Goal: Information Seeking & Learning: Learn about a topic

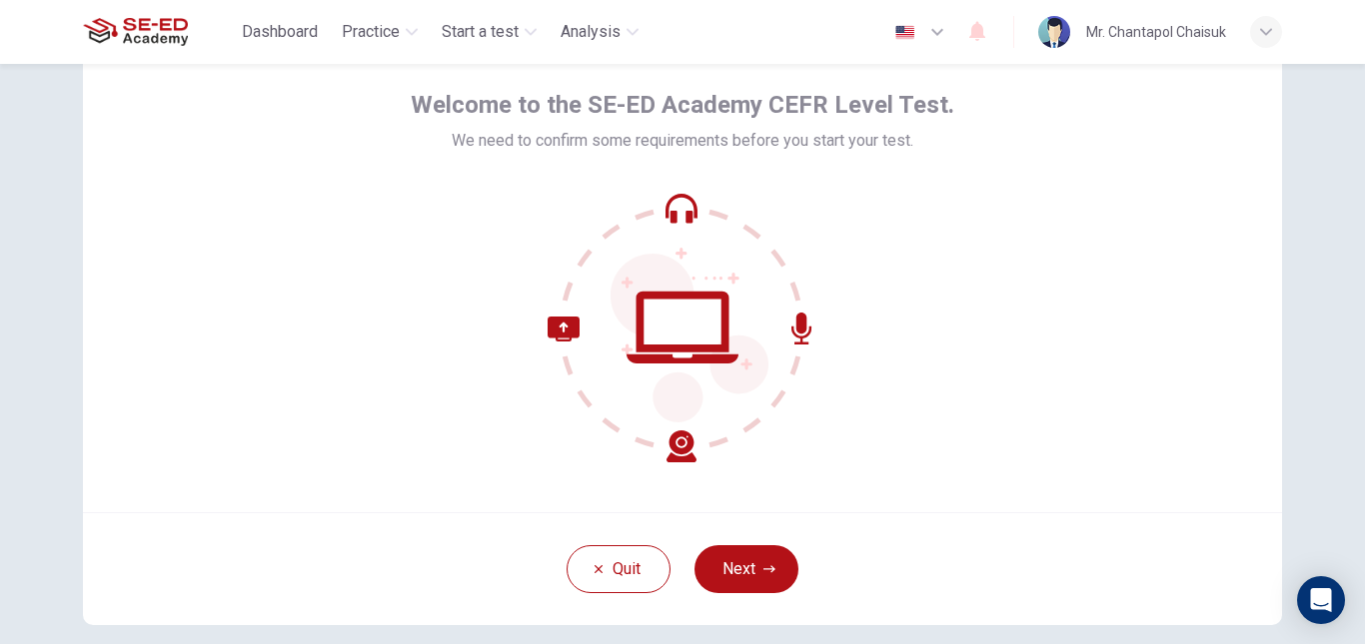
scroll to position [188, 0]
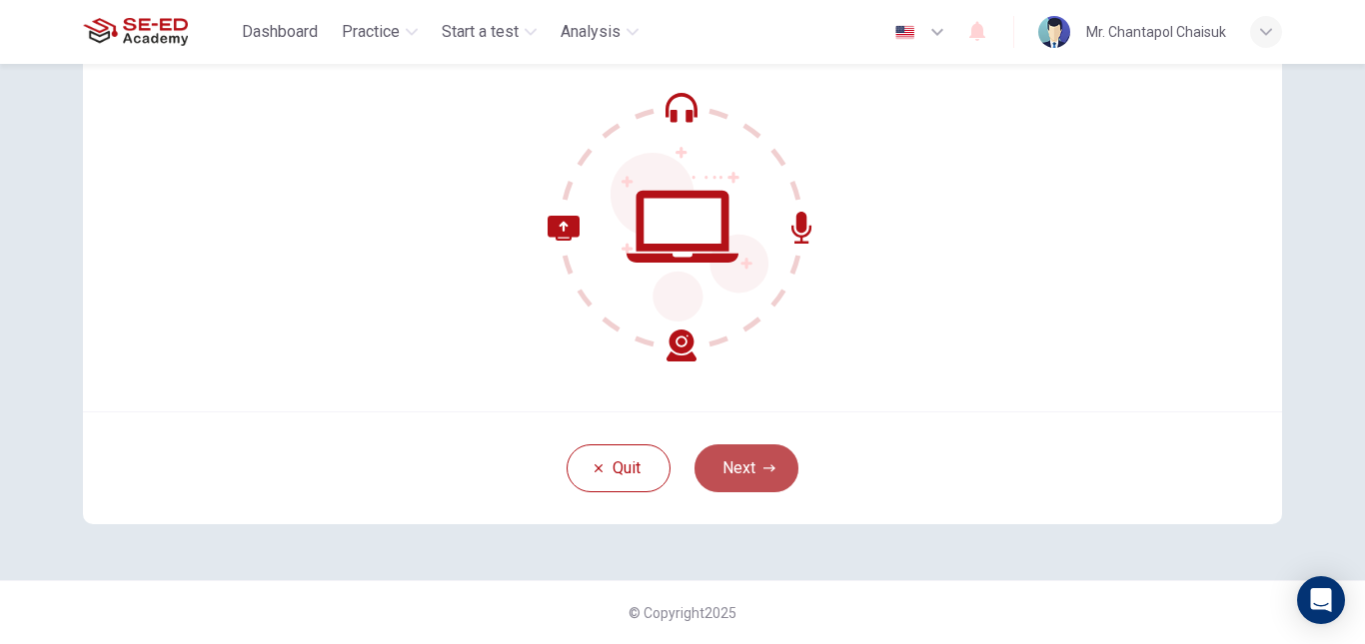
click at [726, 481] on button "Next" at bounding box center [746, 469] width 104 height 48
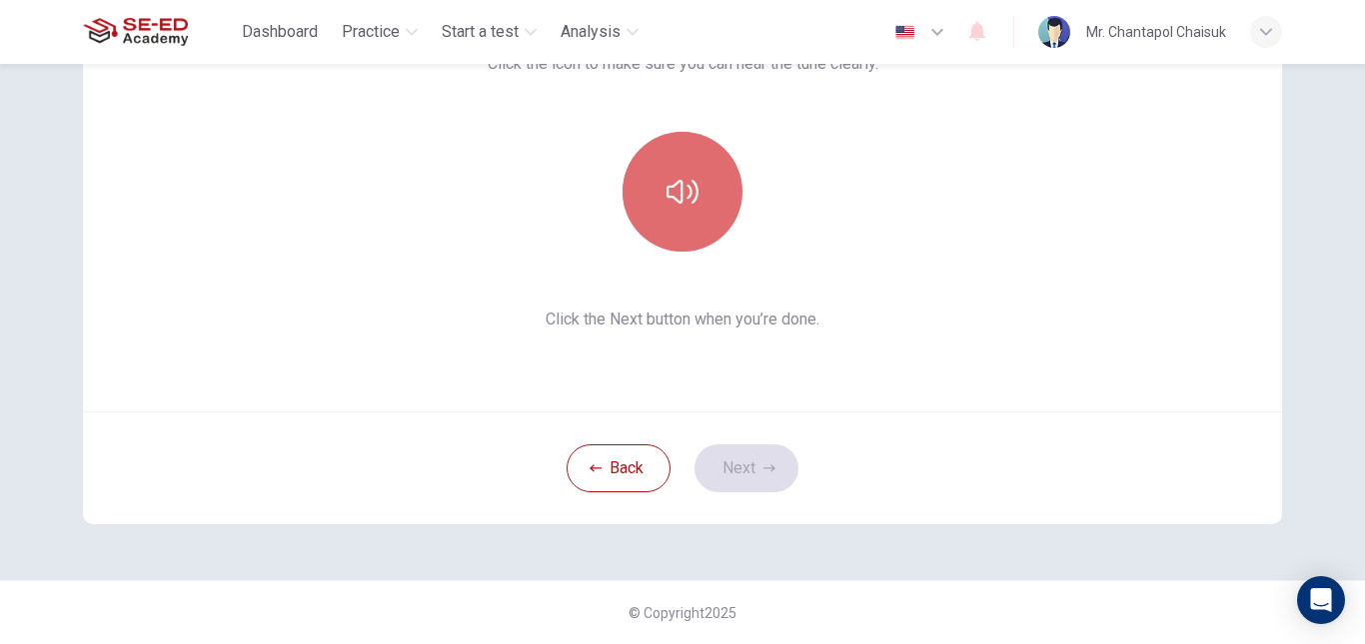
click at [688, 232] on button "button" at bounding box center [682, 192] width 120 height 120
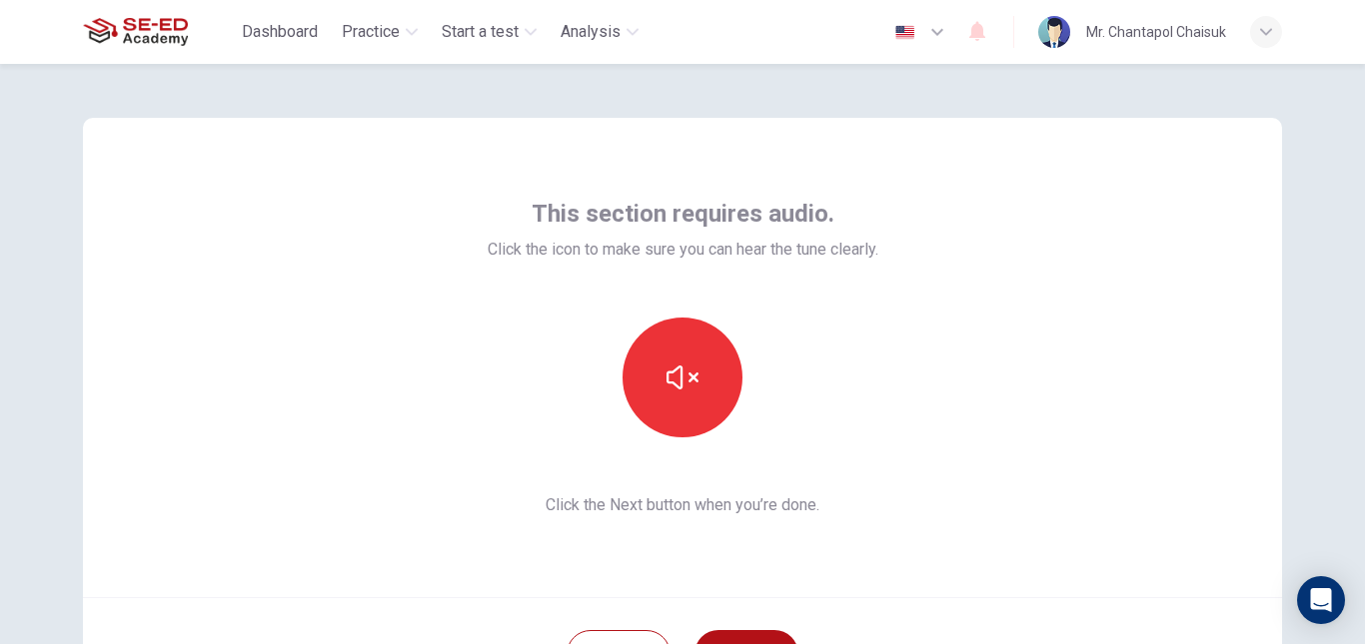
scroll to position [0, 0]
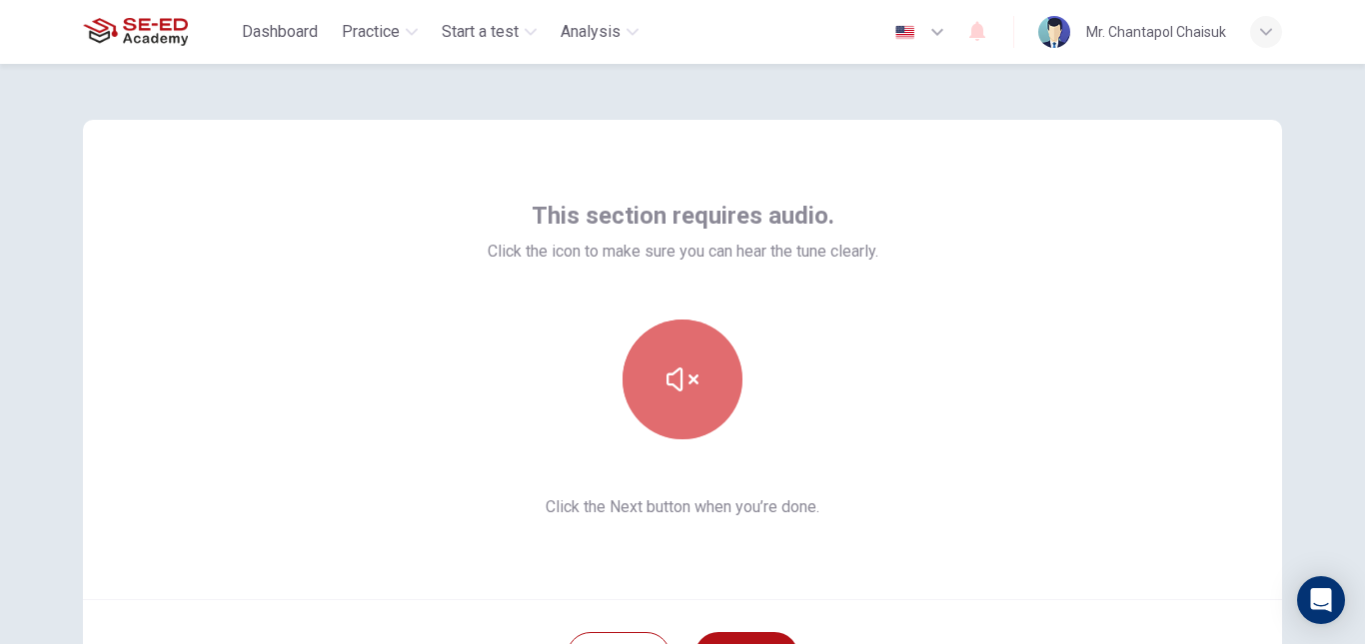
click at [692, 366] on icon "button" at bounding box center [682, 380] width 32 height 32
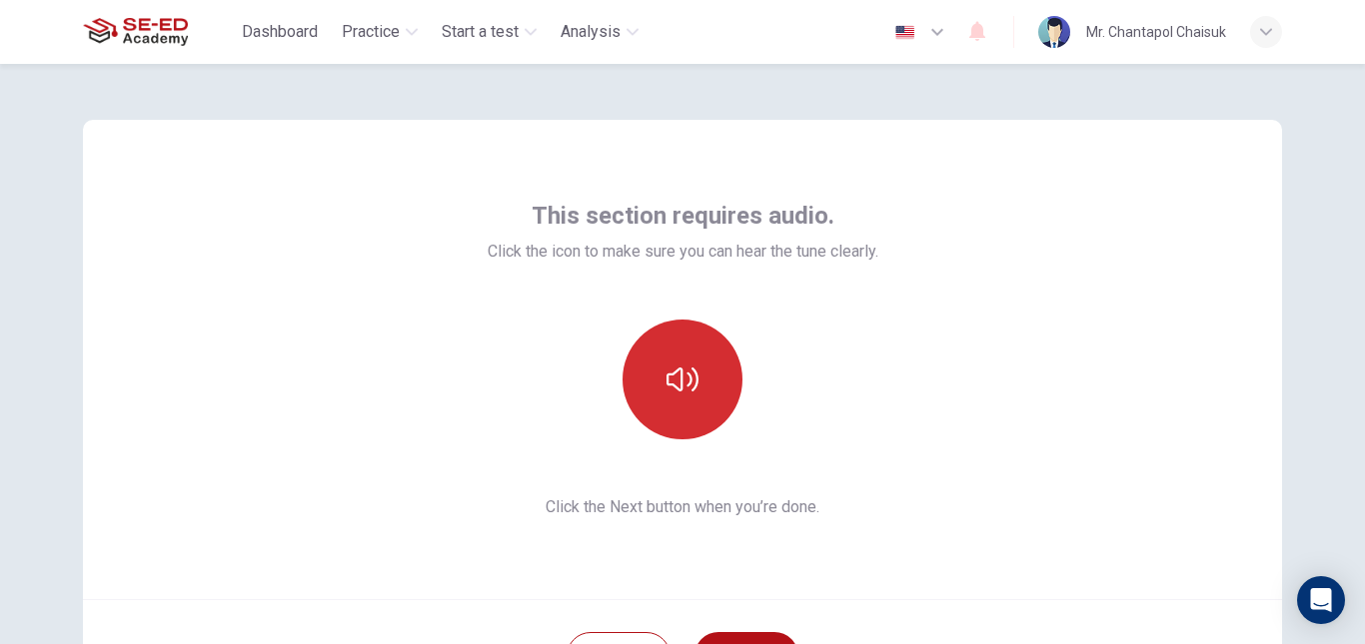
click at [692, 366] on icon "button" at bounding box center [682, 380] width 32 height 32
click at [777, 384] on div at bounding box center [682, 380] width 216 height 120
click at [695, 383] on button "button" at bounding box center [682, 380] width 120 height 120
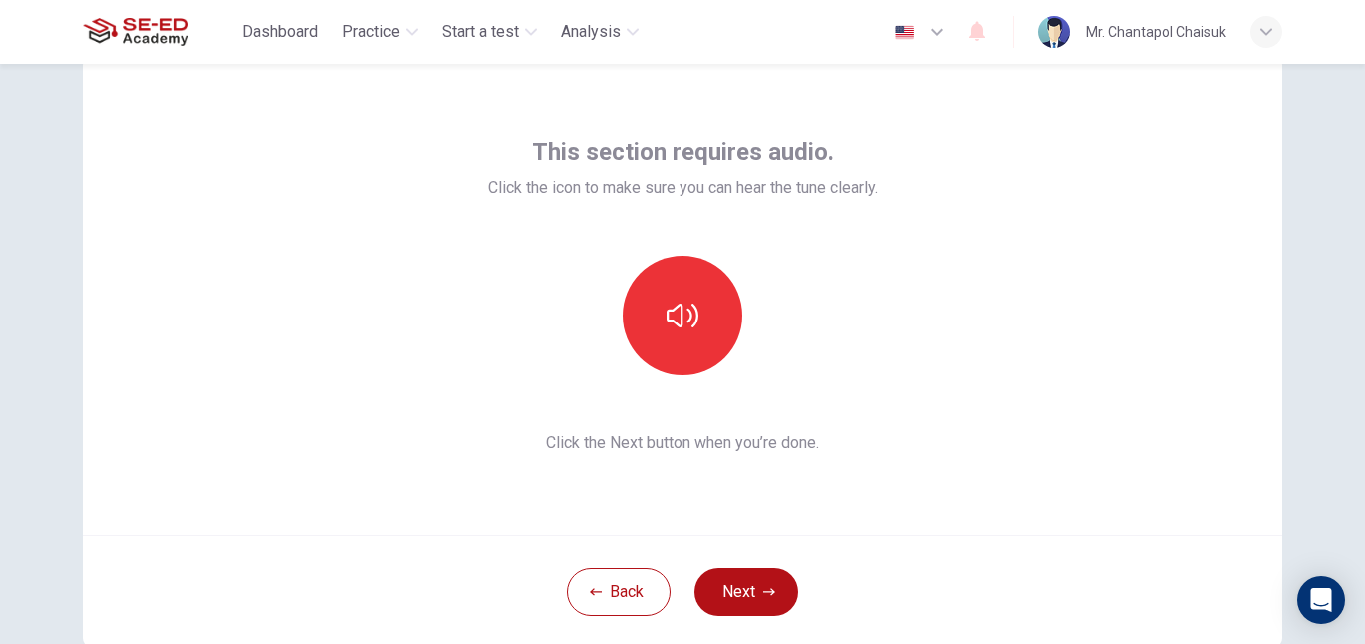
scroll to position [100, 0]
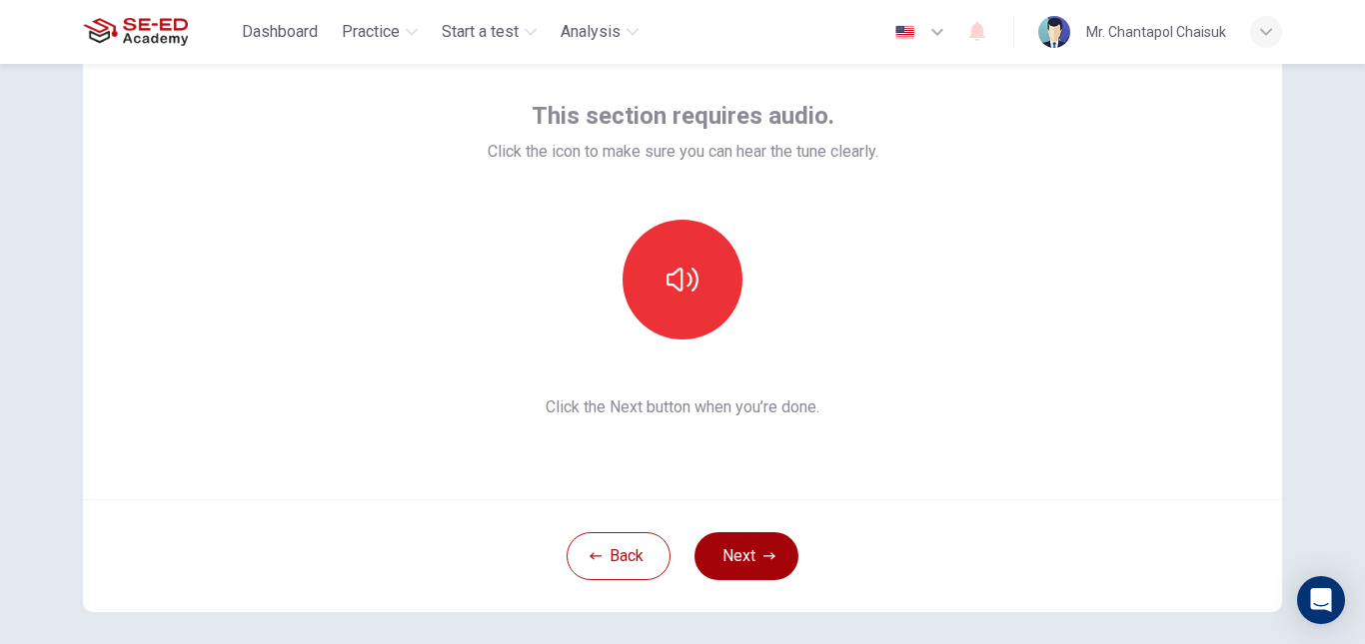
click at [749, 550] on button "Next" at bounding box center [746, 557] width 104 height 48
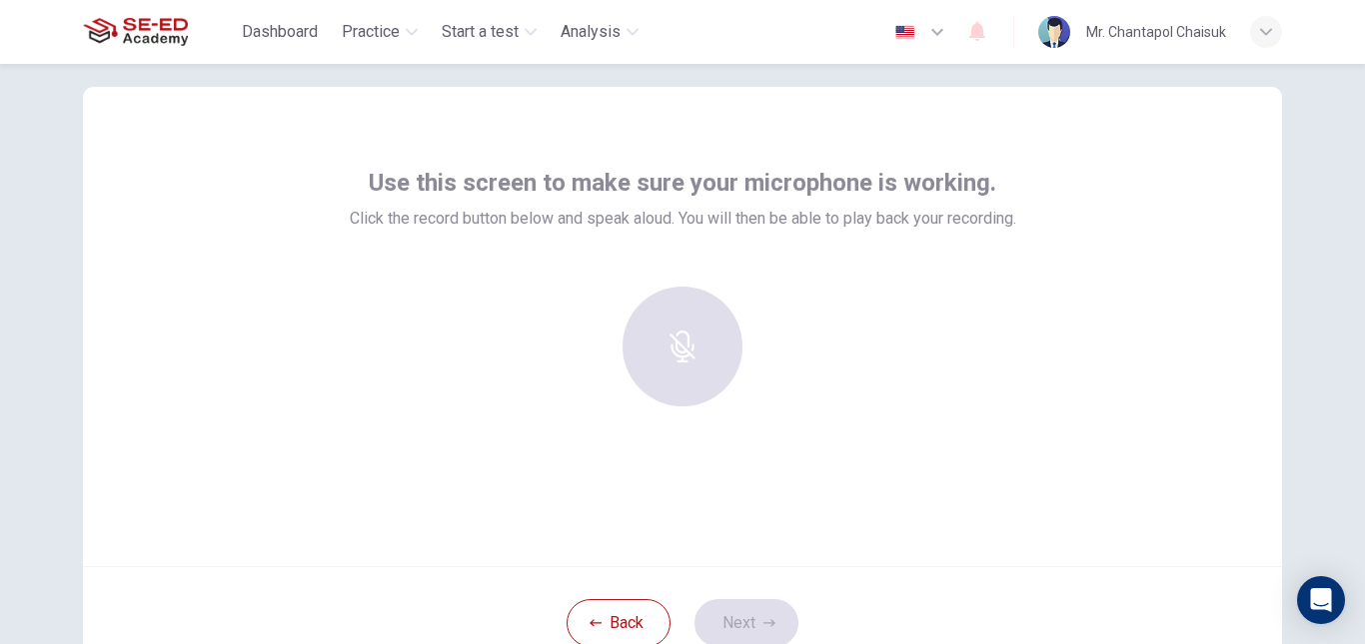
scroll to position [0, 0]
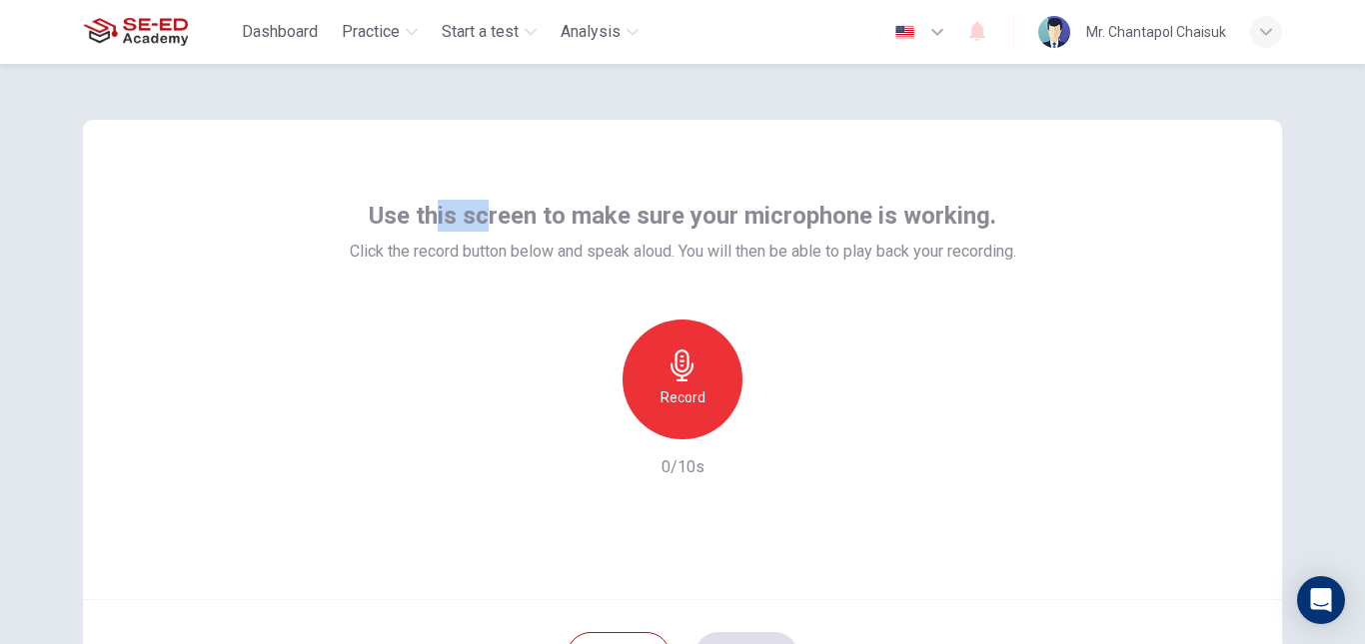
drag, startPoint x: 481, startPoint y: 218, endPoint x: 539, endPoint y: 220, distance: 58.0
click at [514, 220] on span "Use this screen to make sure your microphone is working." at bounding box center [682, 216] width 627 height 32
drag, startPoint x: 539, startPoint y: 220, endPoint x: 591, endPoint y: 220, distance: 53.0
click at [560, 220] on span "Use this screen to make sure your microphone is working." at bounding box center [682, 216] width 627 height 32
click at [619, 220] on span "Use this screen to make sure your microphone is working." at bounding box center [682, 216] width 627 height 32
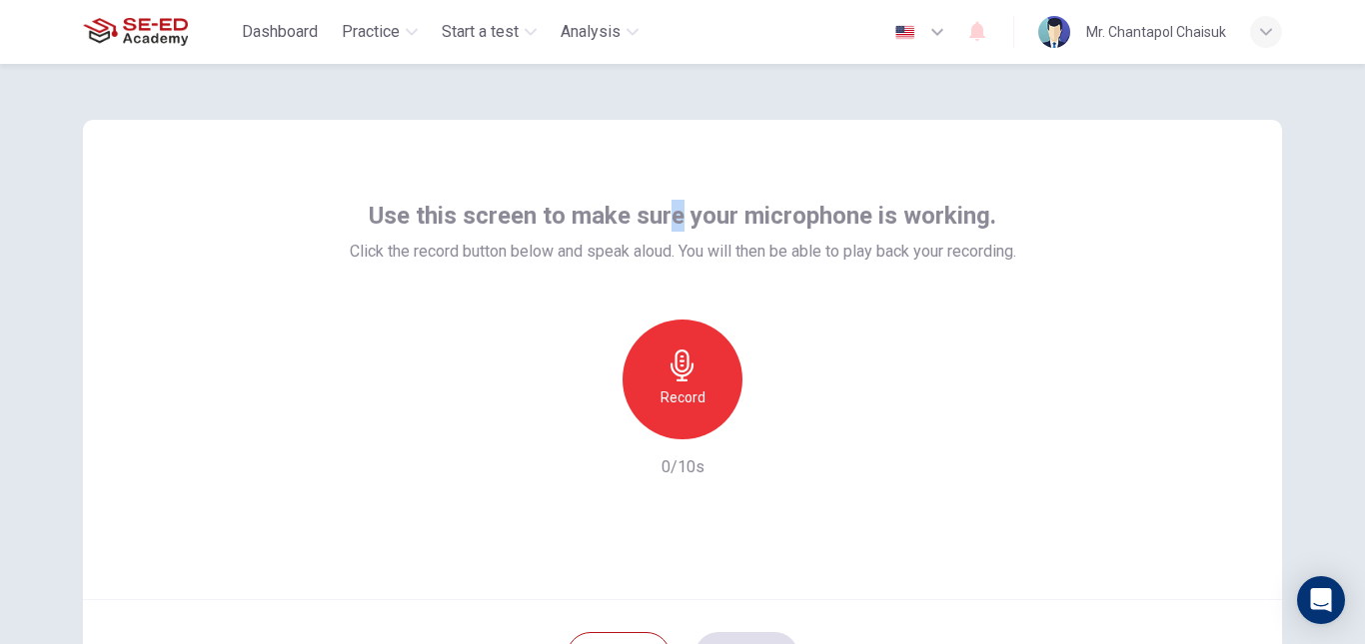
click at [675, 225] on span "Use this screen to make sure your microphone is working." at bounding box center [682, 216] width 627 height 32
drag, startPoint x: 731, startPoint y: 229, endPoint x: 765, endPoint y: 229, distance: 34.0
click at [740, 229] on span "Use this screen to make sure your microphone is working." at bounding box center [682, 216] width 627 height 32
click at [768, 232] on div "Use this screen to make sure your microphone is working. Click the record butto…" at bounding box center [683, 232] width 666 height 64
click at [768, 235] on div "Use this screen to make sure your microphone is working. Click the record butto…" at bounding box center [683, 232] width 666 height 64
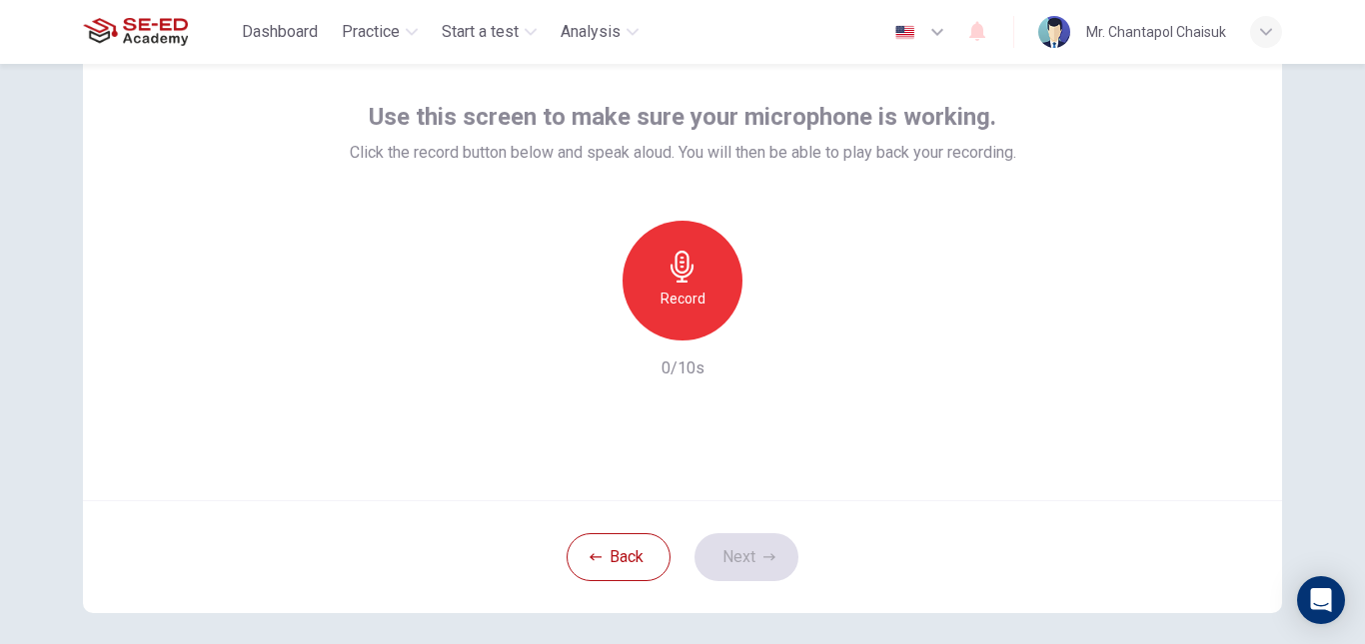
scroll to position [100, 0]
click at [860, 207] on div "Use this screen to make sure your microphone is working. Click the record butto…" at bounding box center [683, 240] width 666 height 280
drag, startPoint x: 392, startPoint y: 156, endPoint x: 493, endPoint y: 156, distance: 100.9
click at [423, 156] on span "Click the record button below and speak aloud. You will then be able to play ba…" at bounding box center [683, 152] width 666 height 24
click at [805, 247] on div "Record 0/10s" at bounding box center [683, 300] width 666 height 160
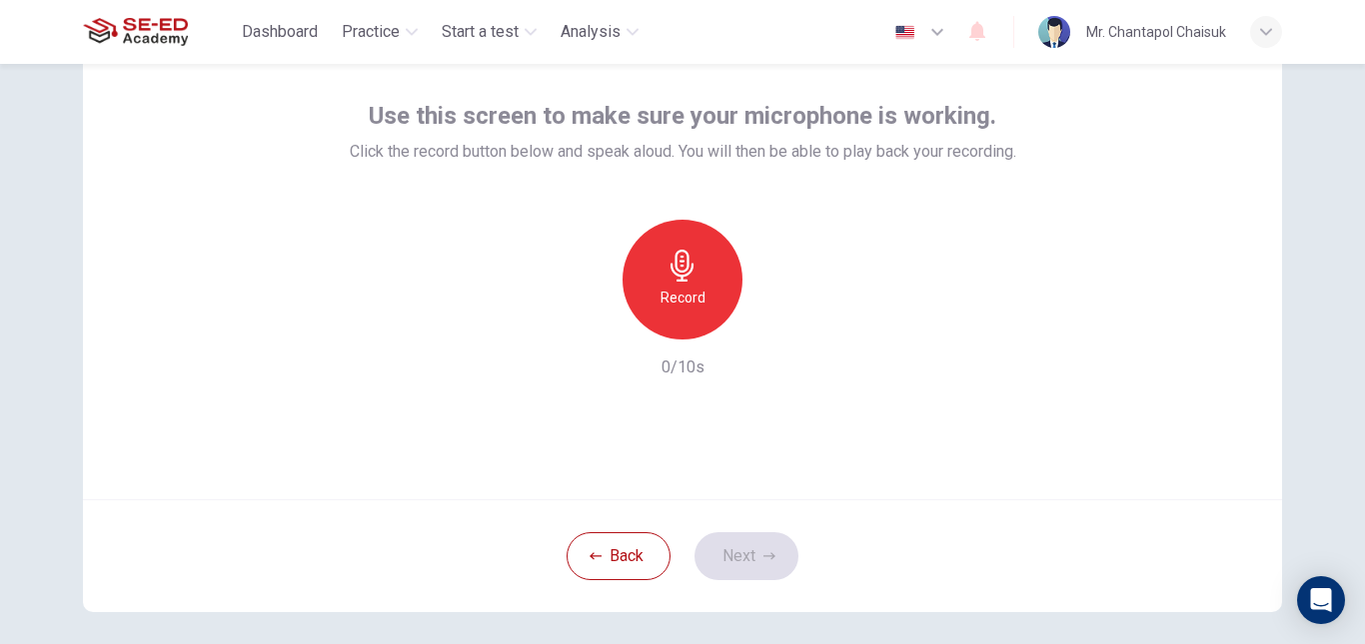
click at [670, 270] on icon "button" at bounding box center [681, 266] width 23 height 32
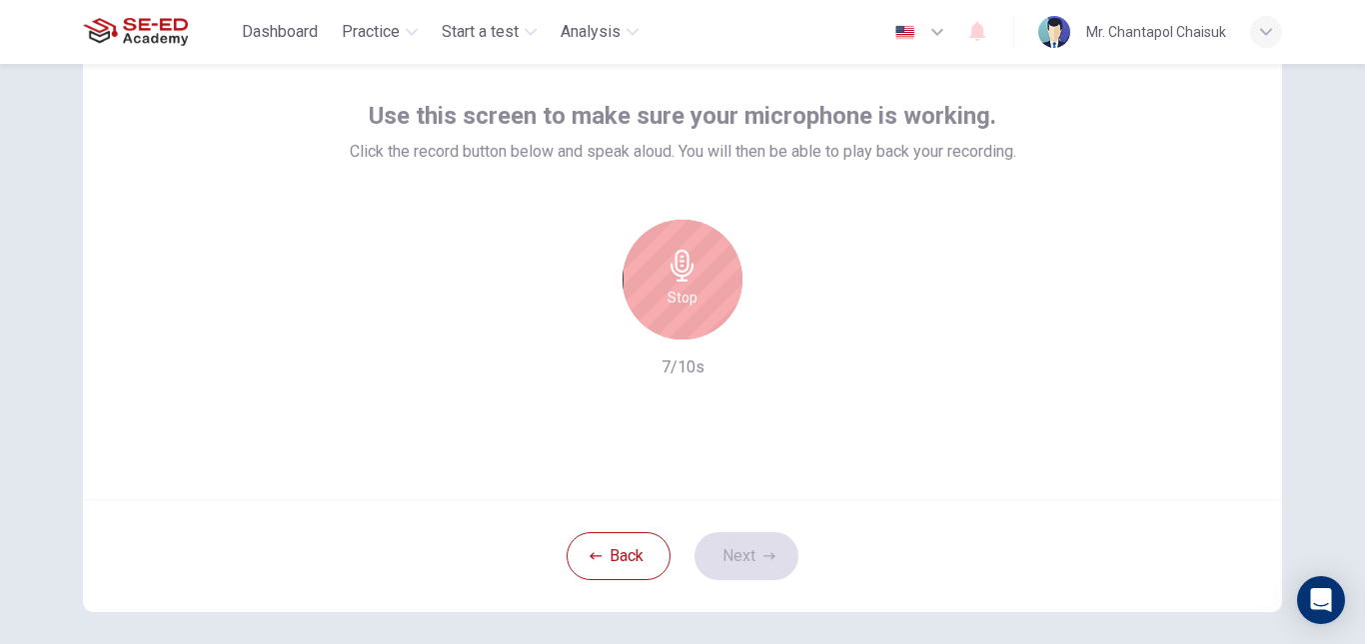
click at [683, 284] on div "Stop" at bounding box center [682, 280] width 120 height 120
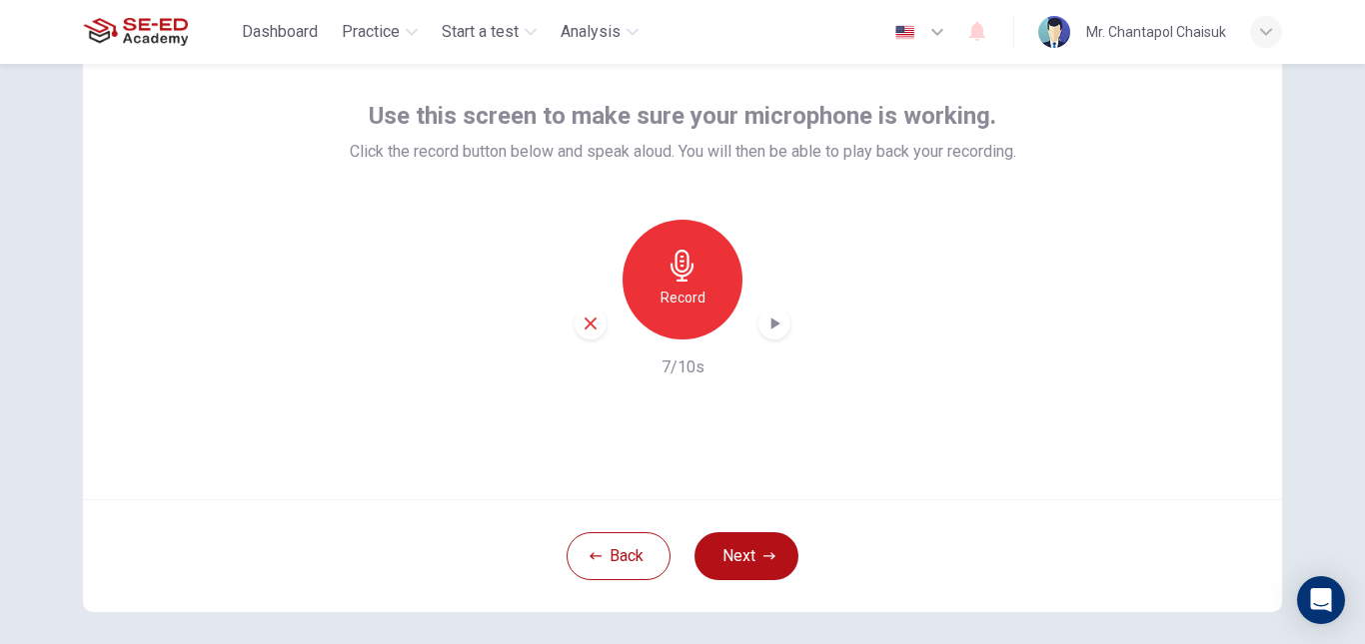
scroll to position [188, 0]
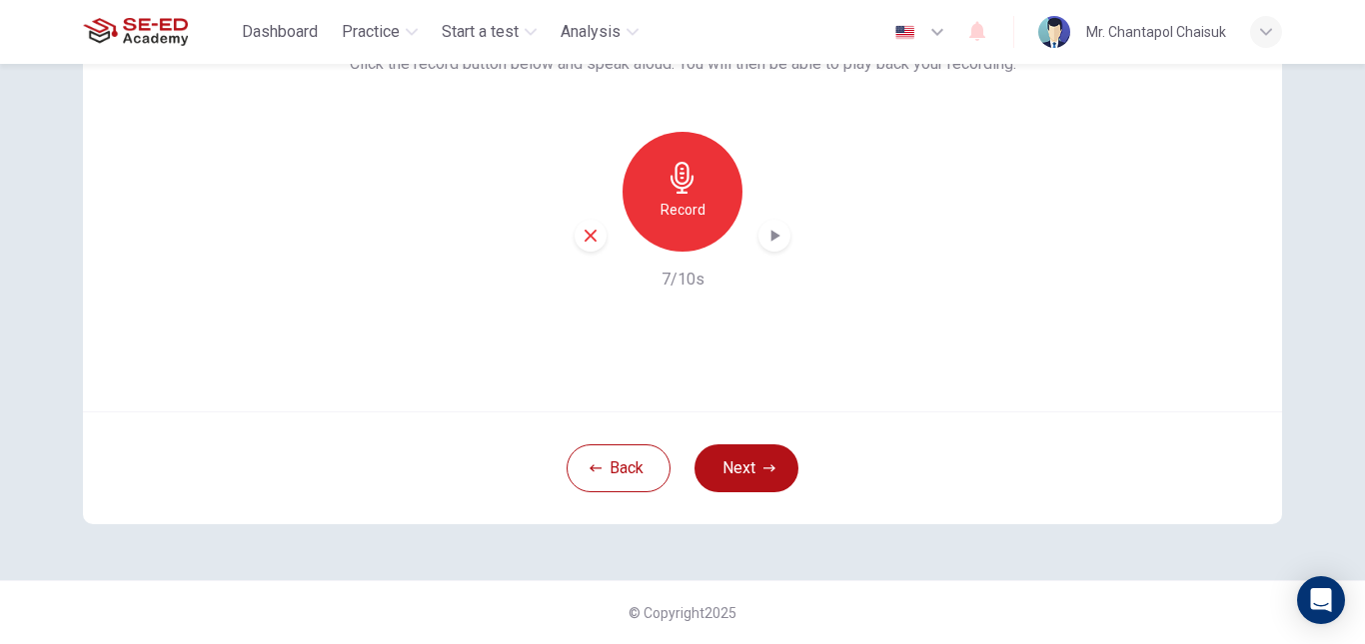
click at [764, 249] on div "button" at bounding box center [774, 236] width 32 height 32
click at [770, 240] on icon "button" at bounding box center [774, 236] width 20 height 20
click at [738, 463] on button "Next" at bounding box center [746, 469] width 104 height 48
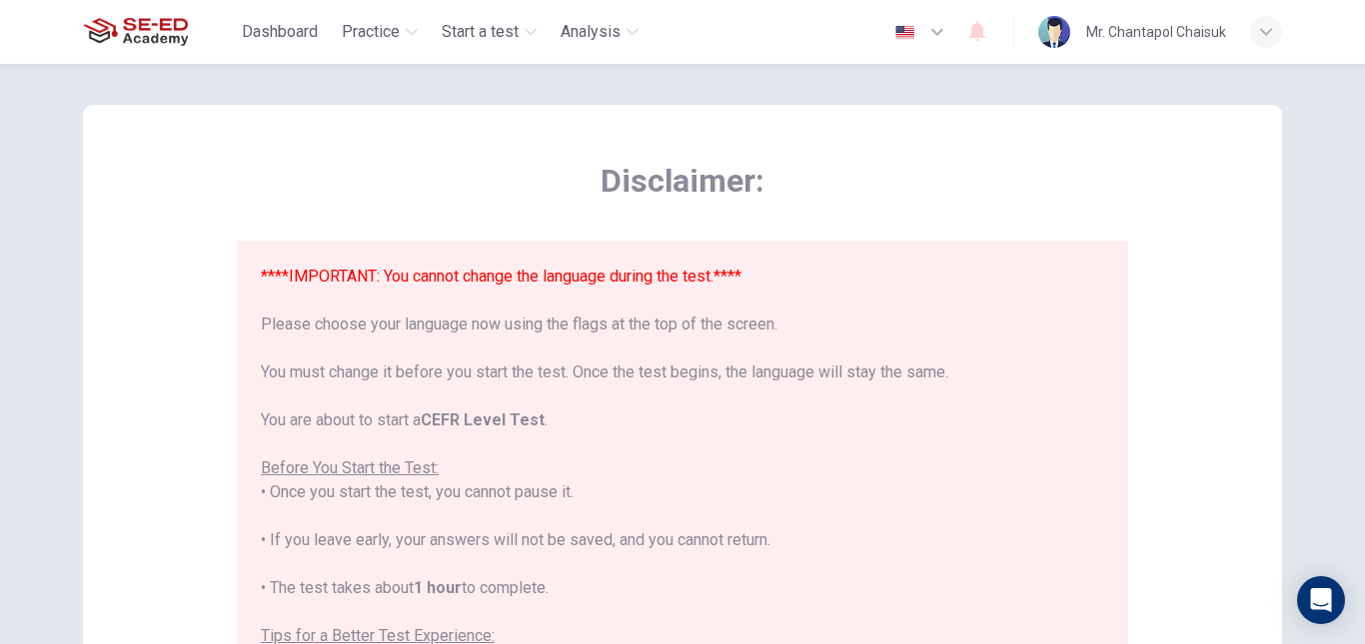
scroll to position [0, 0]
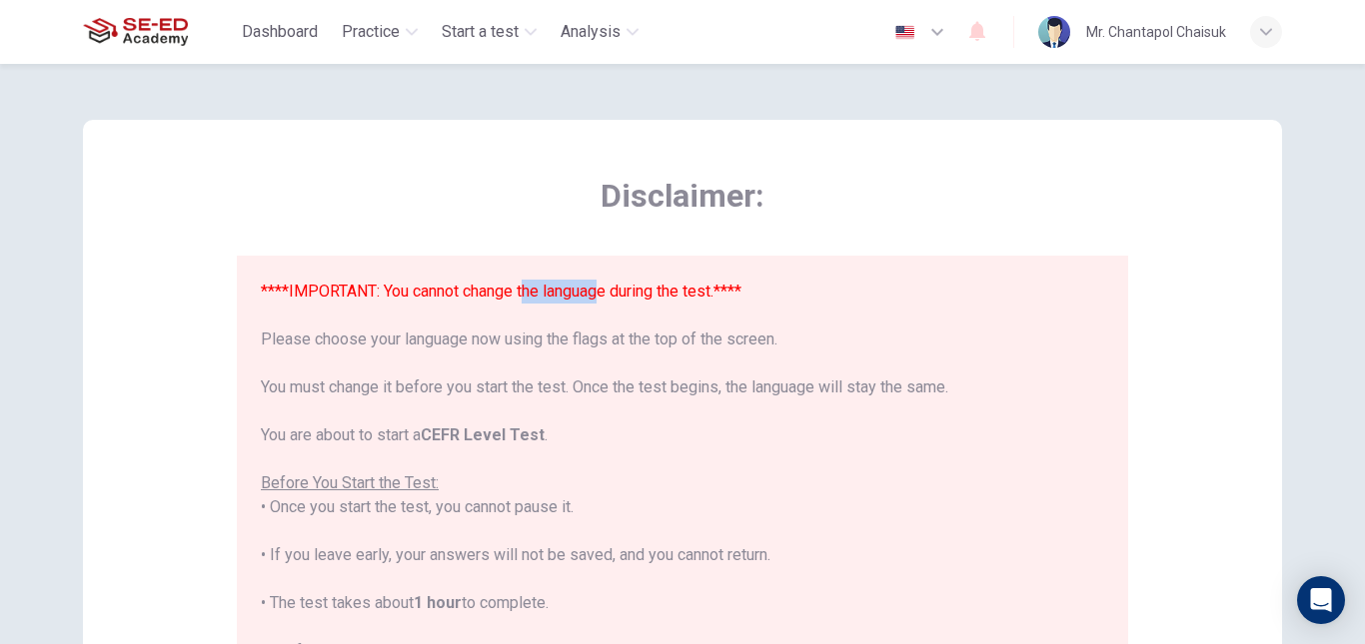
drag, startPoint x: 530, startPoint y: 302, endPoint x: 618, endPoint y: 302, distance: 88.9
click at [611, 302] on div "****IMPORTANT: You cannot change the language during the test.**** Please choos…" at bounding box center [682, 639] width 843 height 719
click at [625, 302] on div "****IMPORTANT: You cannot change the language during the test.**** Please choos…" at bounding box center [682, 639] width 843 height 719
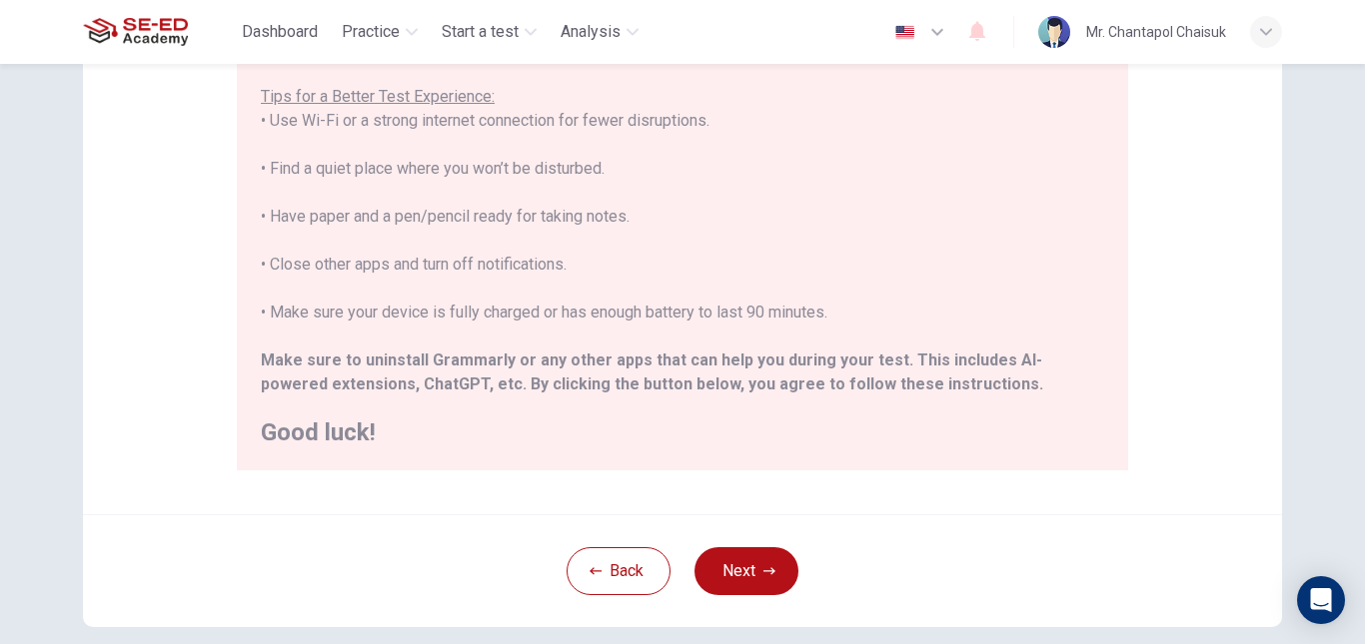
scroll to position [400, 0]
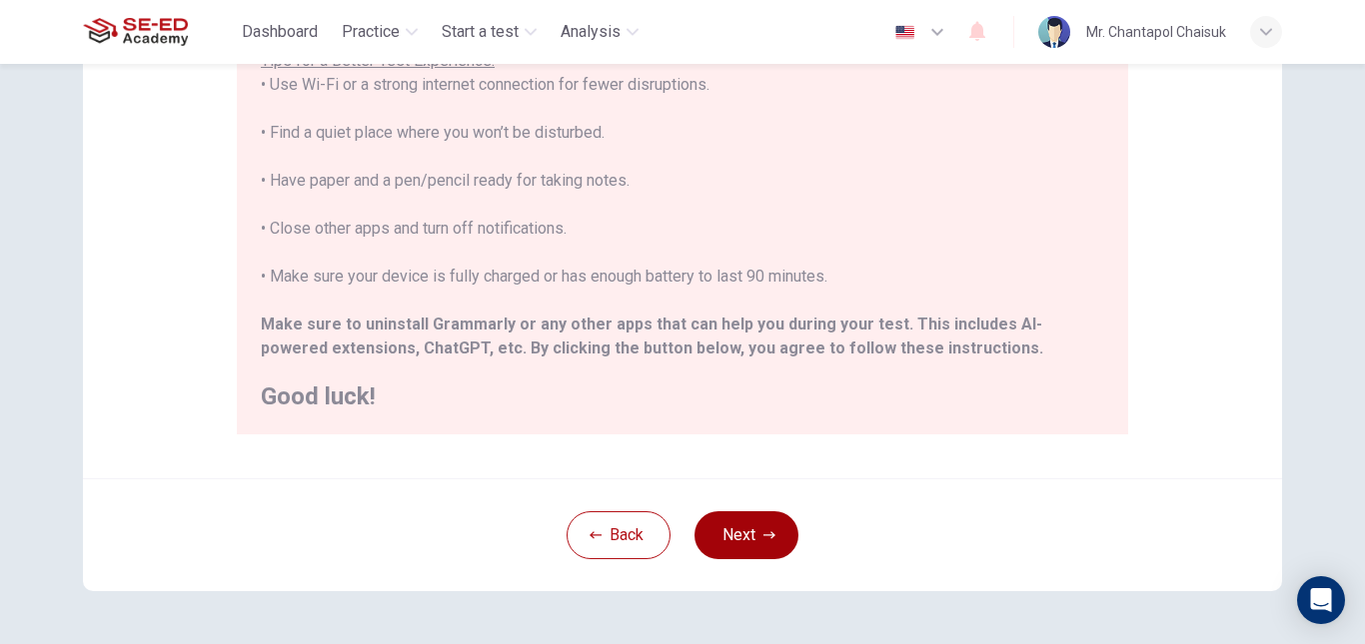
click at [774, 523] on button "Next" at bounding box center [746, 536] width 104 height 48
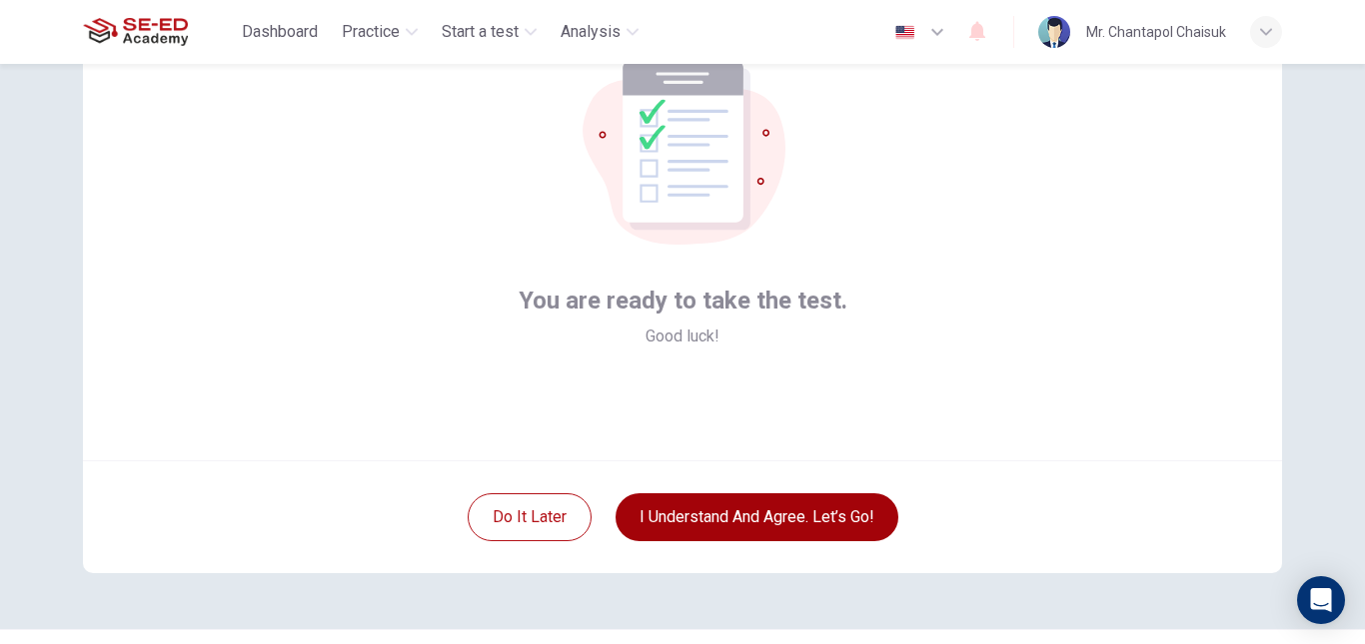
scroll to position [188, 0]
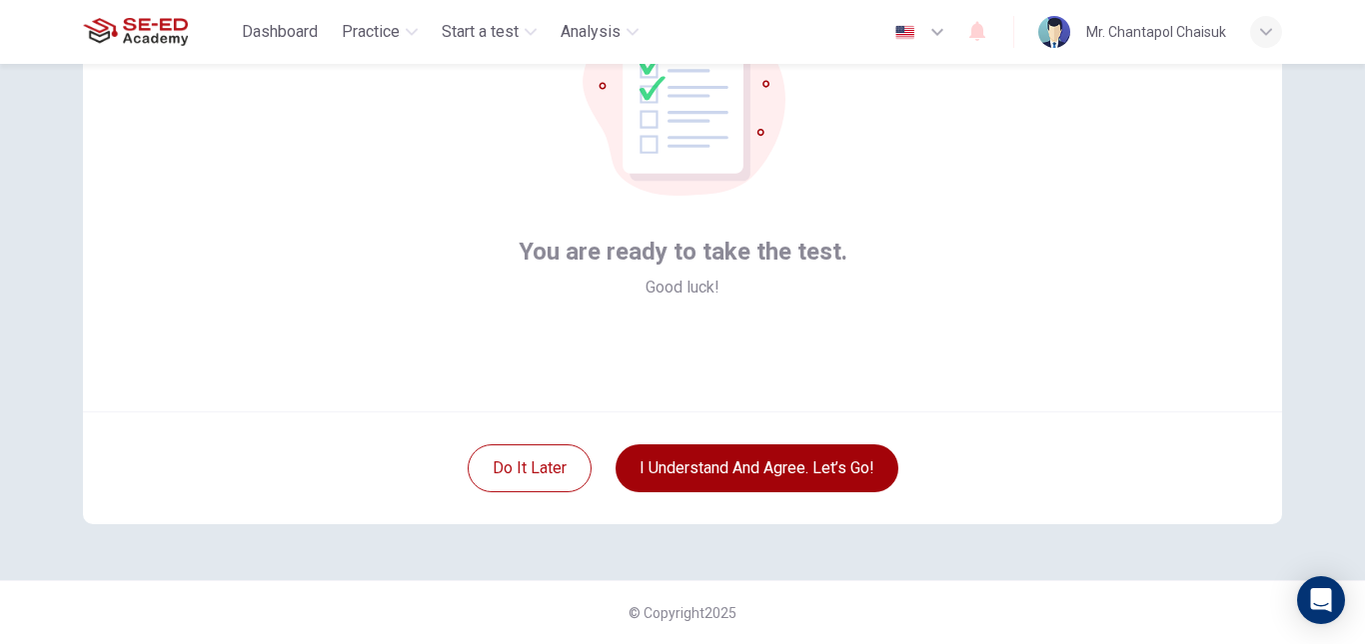
click at [762, 467] on button "I understand and agree. Let’s go!" at bounding box center [756, 469] width 283 height 48
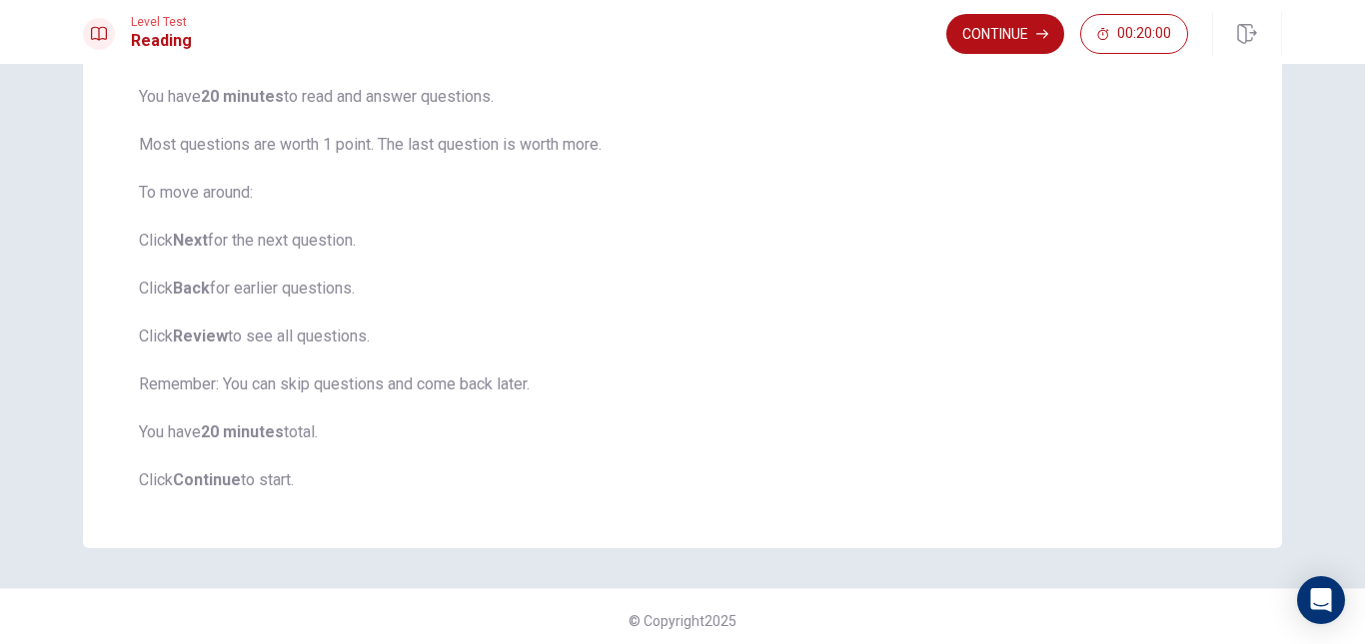
scroll to position [211, 0]
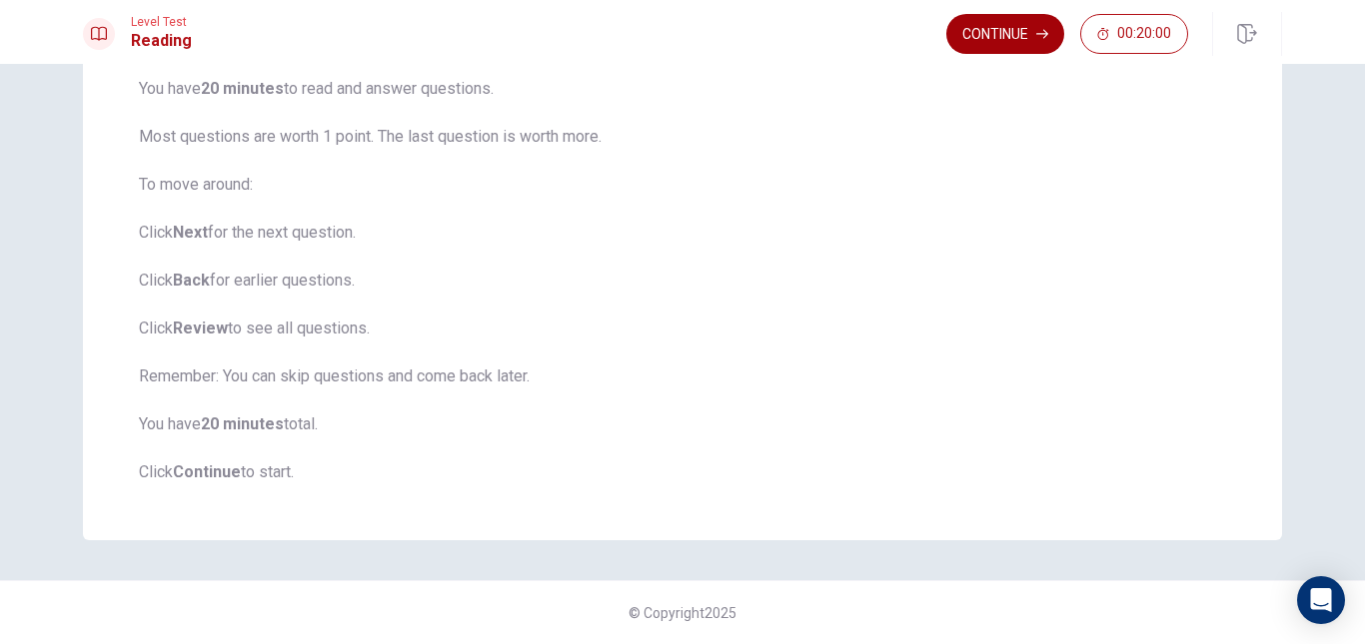
click at [1041, 44] on button "Continue" at bounding box center [1005, 34] width 118 height 40
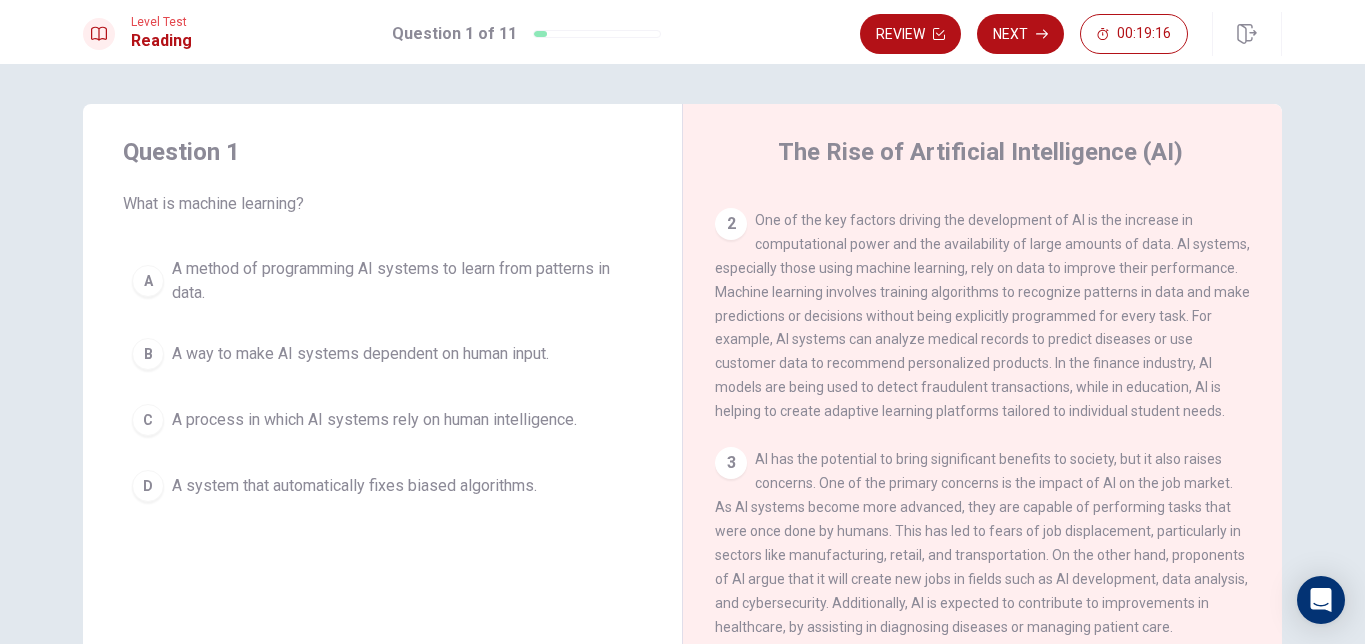
scroll to position [100, 0]
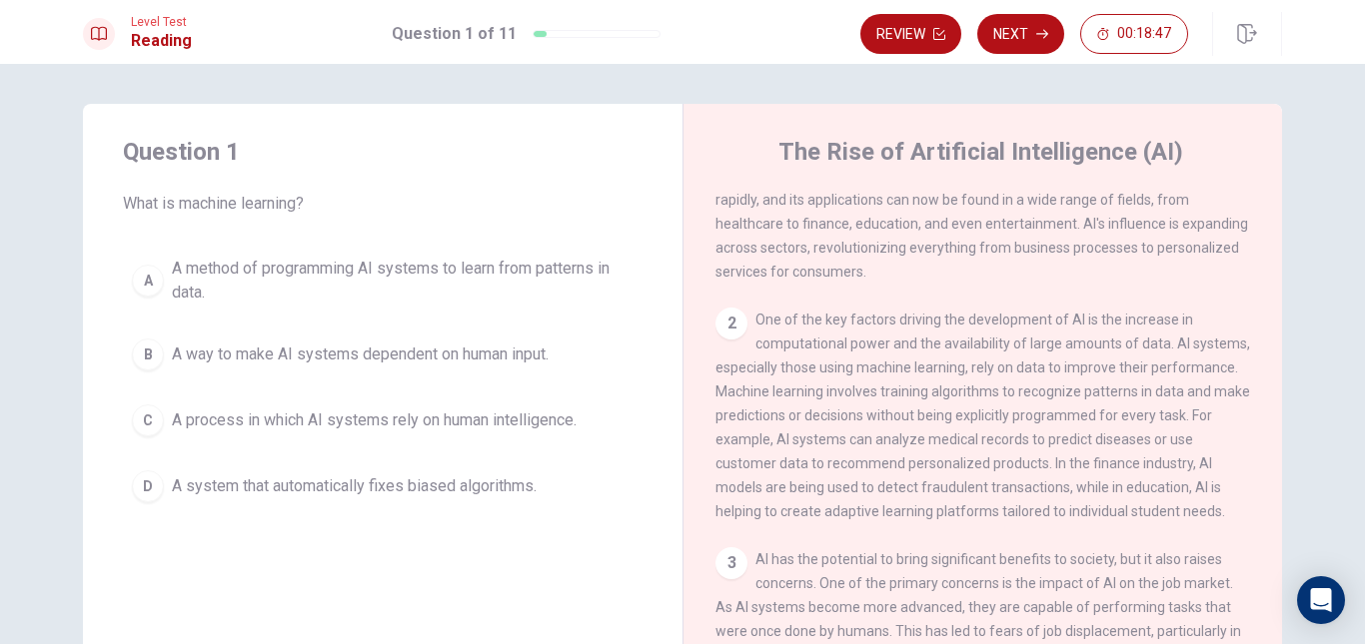
click at [541, 422] on span "A process in which AI systems rely on human intelligence." at bounding box center [374, 421] width 405 height 24
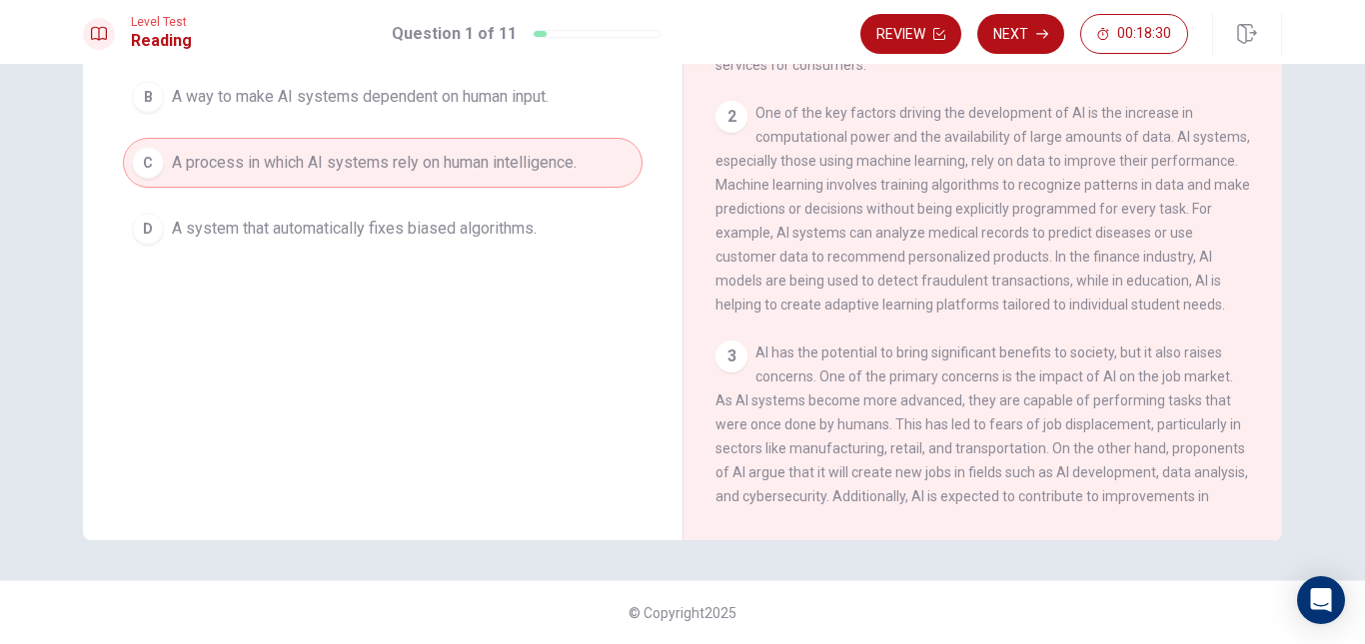
scroll to position [0, 0]
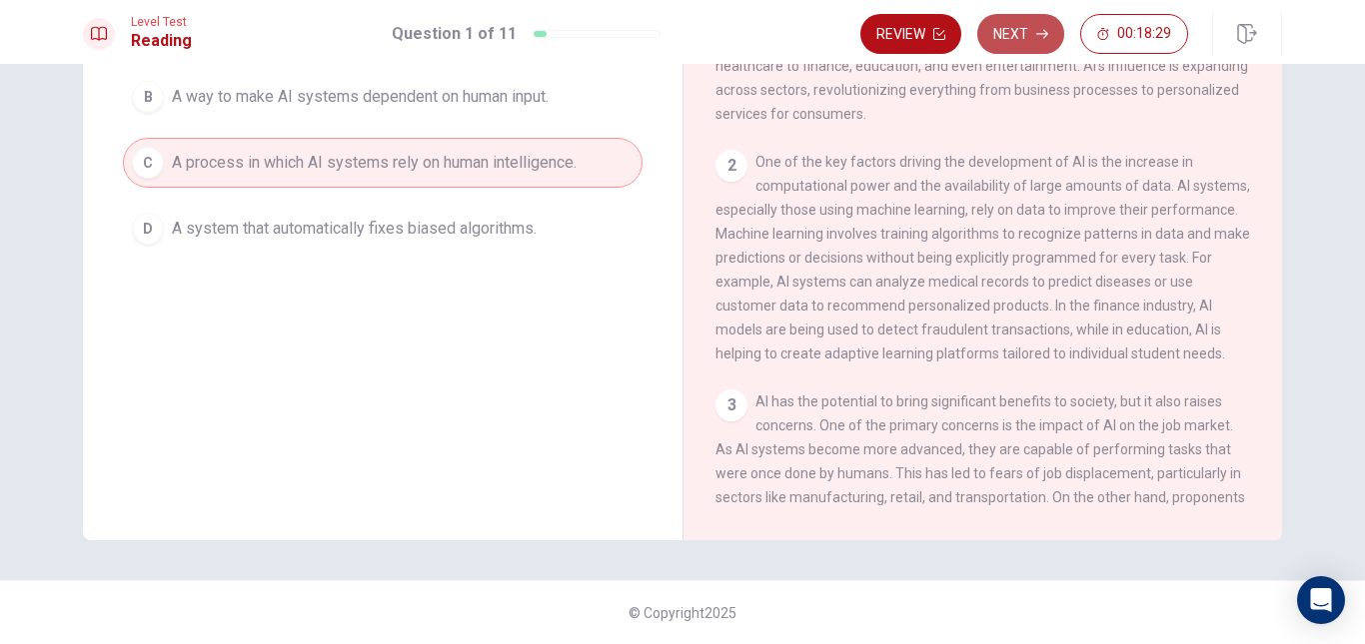
click at [1030, 24] on button "Next" at bounding box center [1020, 34] width 87 height 40
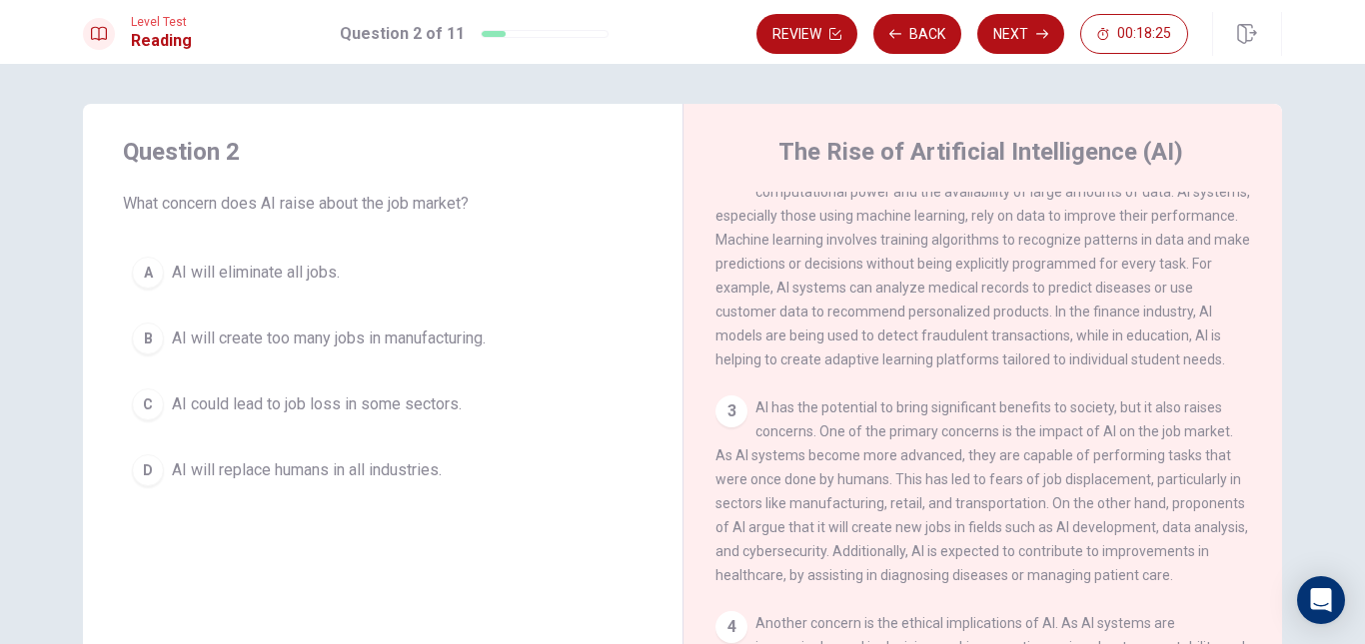
scroll to position [300, 0]
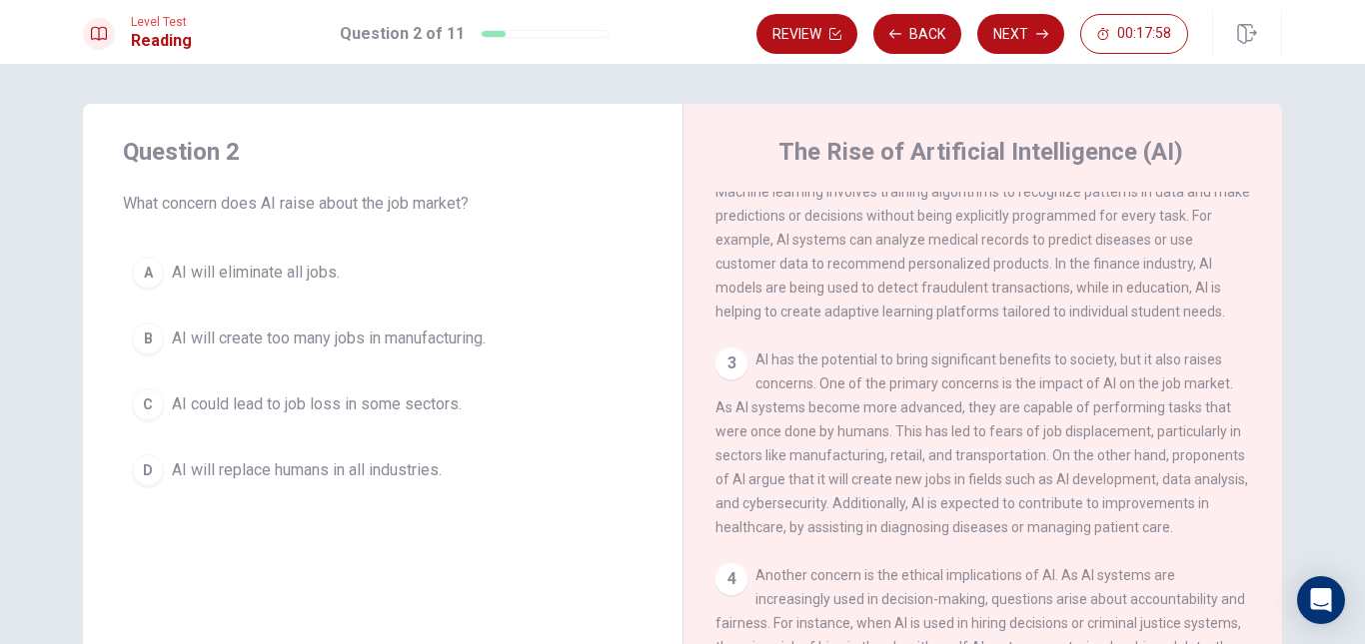
drag, startPoint x: 851, startPoint y: 472, endPoint x: 924, endPoint y: 472, distance: 72.9
click at [921, 472] on span "AI has the potential to bring significant benefits to society, but it also rais…" at bounding box center [981, 444] width 533 height 184
drag, startPoint x: 951, startPoint y: 472, endPoint x: 987, endPoint y: 479, distance: 36.6
click at [972, 476] on span "AI has the potential to bring significant benefits to society, but it also rais…" at bounding box center [981, 444] width 533 height 184
click at [1045, 491] on div "3 AI has the potential to bring significant benefits to society, but it also ra…" at bounding box center [983, 444] width 536 height 192
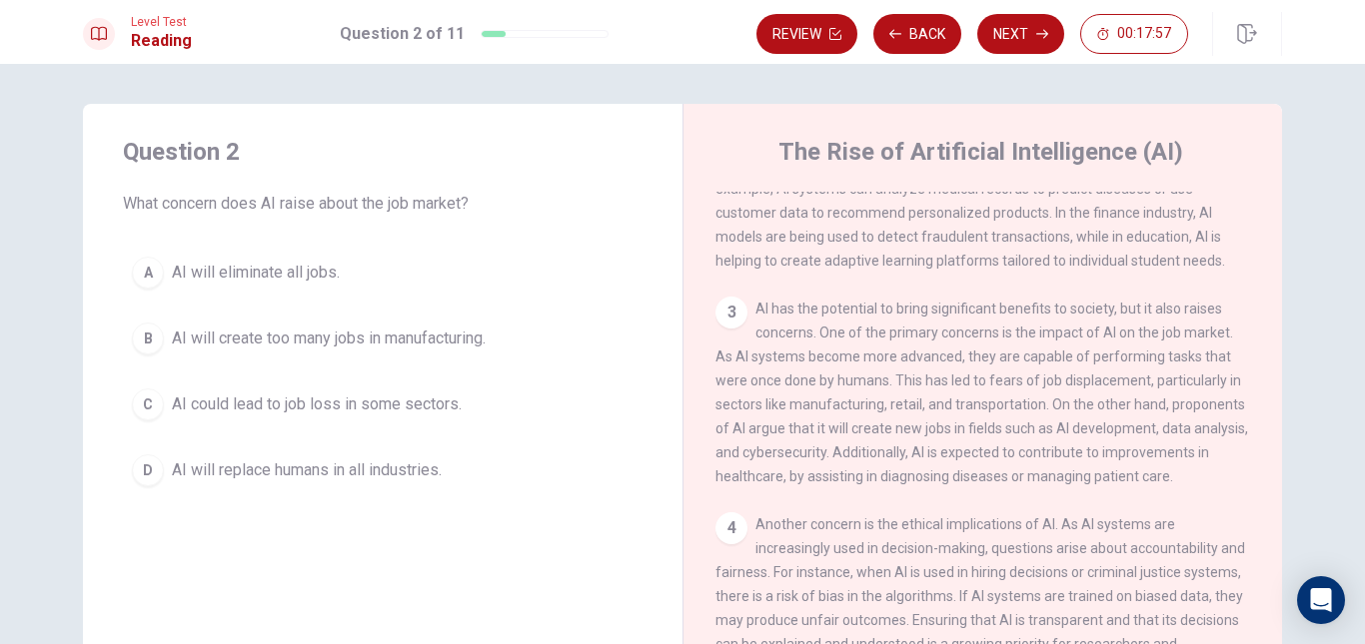
scroll to position [400, 0]
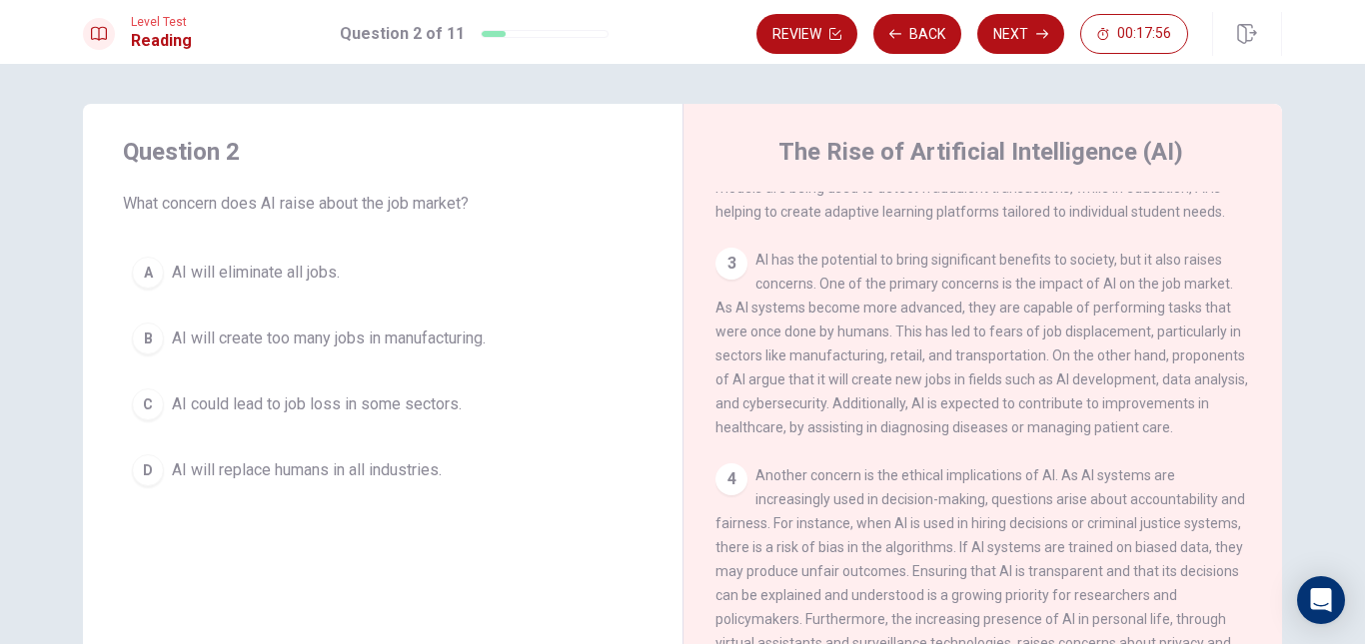
drag, startPoint x: 909, startPoint y: 425, endPoint x: 967, endPoint y: 422, distance: 58.0
click at [955, 422] on span "AI has the potential to bring significant benefits to society, but it also rais…" at bounding box center [981, 344] width 533 height 184
click at [1037, 422] on span "AI has the potential to bring significant benefits to society, but it also rais…" at bounding box center [981, 344] width 533 height 184
click at [1093, 422] on span "AI has the potential to bring significant benefits to society, but it also rais…" at bounding box center [981, 344] width 533 height 184
drag, startPoint x: 1045, startPoint y: 441, endPoint x: 1007, endPoint y: 444, distance: 38.1
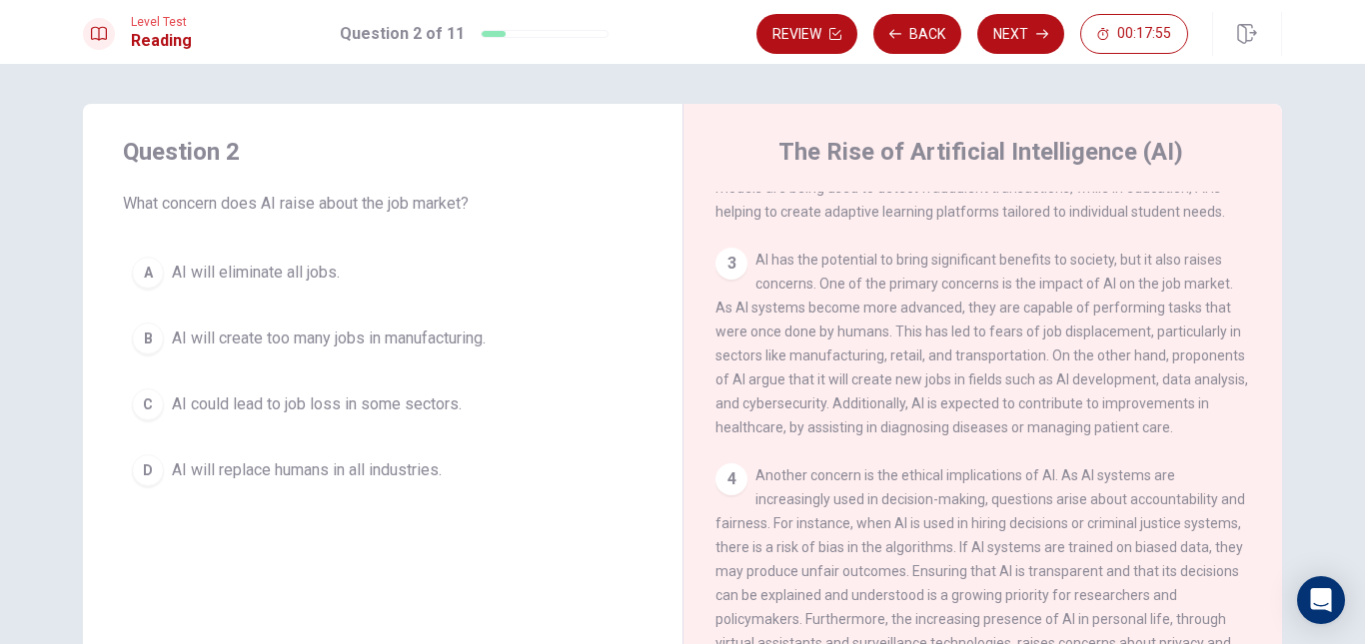
click at [1033, 440] on div "3 AI has the potential to bring significant benefits to society, but it also ra…" at bounding box center [983, 344] width 536 height 192
click at [931, 436] on span "AI has the potential to bring significant benefits to society, but it also rais…" at bounding box center [981, 344] width 533 height 184
drag, startPoint x: 893, startPoint y: 440, endPoint x: 814, endPoint y: 437, distance: 79.0
click at [839, 439] on div "3 AI has the potential to bring significant benefits to society, but it also ra…" at bounding box center [983, 344] width 536 height 192
drag, startPoint x: 766, startPoint y: 431, endPoint x: 729, endPoint y: 429, distance: 37.0
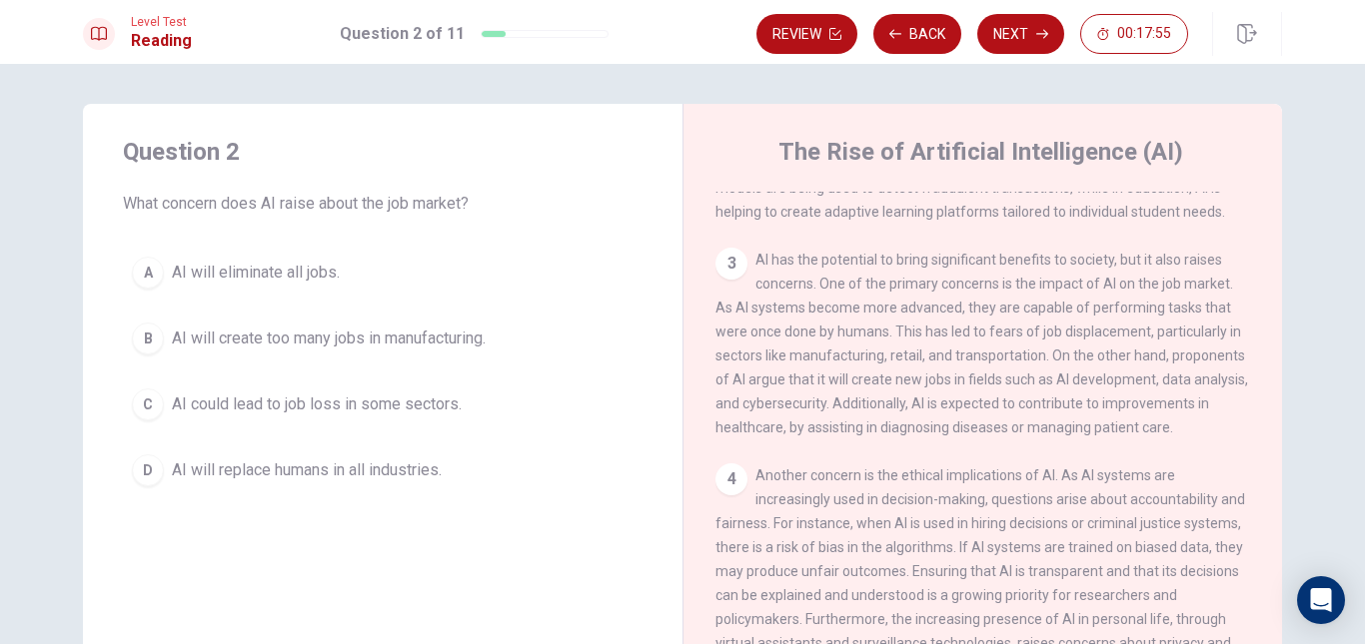
click at [738, 429] on span "AI has the potential to bring significant benefits to society, but it also rais…" at bounding box center [981, 344] width 533 height 184
drag, startPoint x: 761, startPoint y: 433, endPoint x: 823, endPoint y: 446, distance: 63.3
click at [784, 438] on div "3 AI has the potential to bring significant benefits to society, but it also ra…" at bounding box center [983, 344] width 536 height 192
click at [942, 440] on div "3 AI has the potential to bring significant benefits to society, but it also ra…" at bounding box center [983, 344] width 536 height 192
drag, startPoint x: 800, startPoint y: 466, endPoint x: 771, endPoint y: 462, distance: 29.2
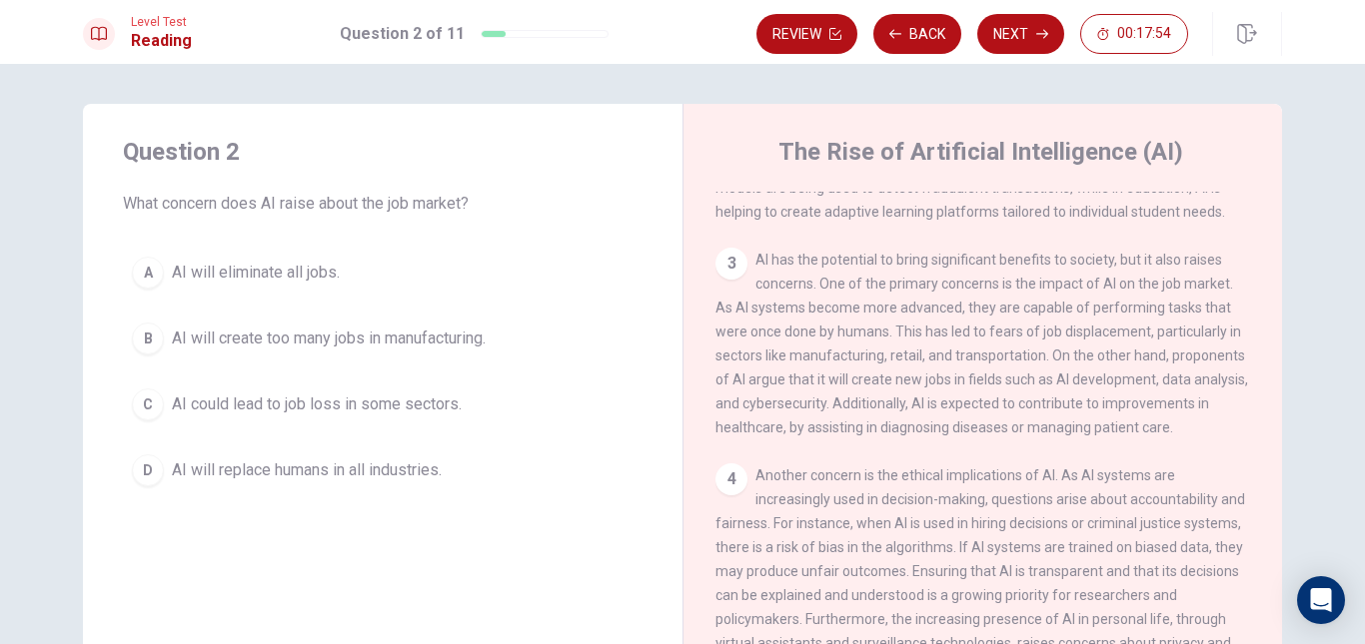
click at [785, 440] on div "3 AI has the potential to bring significant benefits to society, but it also ra…" at bounding box center [983, 344] width 536 height 192
drag, startPoint x: 782, startPoint y: 460, endPoint x: 1008, endPoint y: 464, distance: 225.8
click at [846, 440] on div "3 AI has the potential to bring significant benefits to society, but it also ra…" at bounding box center [983, 344] width 536 height 192
drag, startPoint x: 1008, startPoint y: 464, endPoint x: 1028, endPoint y: 464, distance: 20.0
click at [1020, 440] on div "3 AI has the potential to bring significant benefits to society, but it also ra…" at bounding box center [983, 344] width 536 height 192
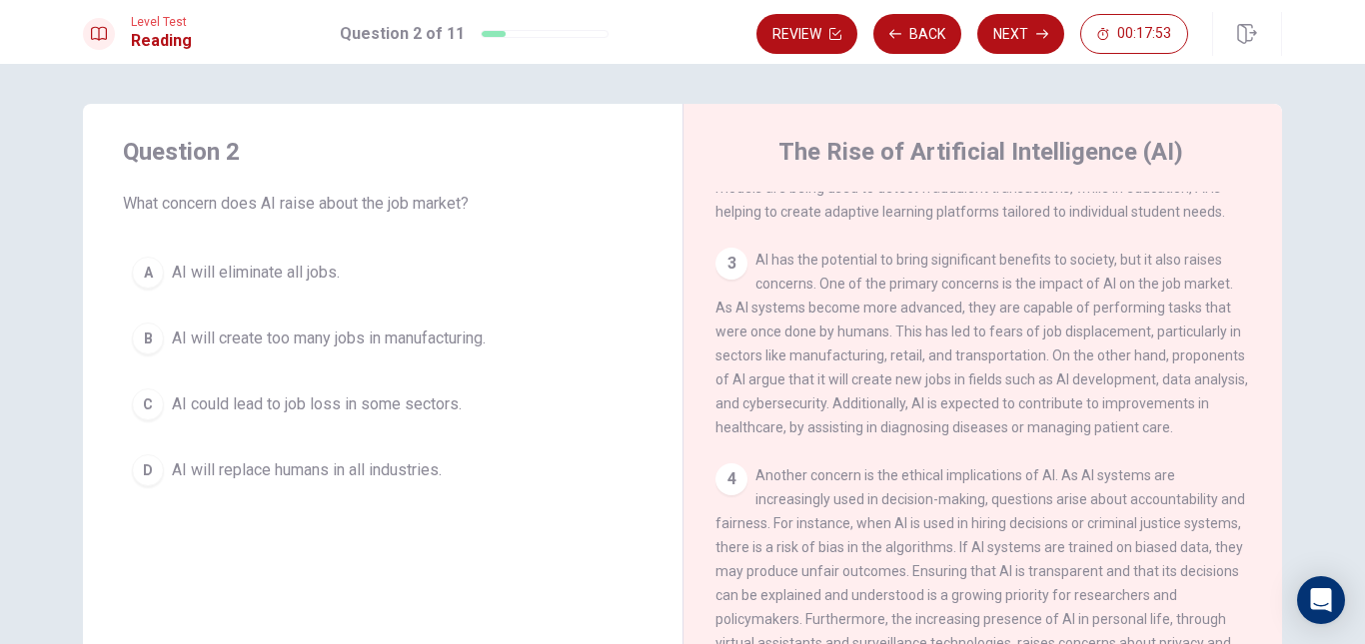
click at [1081, 436] on span "AI has the potential to bring significant benefits to society, but it also rais…" at bounding box center [981, 344] width 533 height 184
drag, startPoint x: 996, startPoint y: 338, endPoint x: 948, endPoint y: 323, distance: 50.2
click at [955, 323] on span "AI has the potential to bring significant benefits to society, but it also rais…" at bounding box center [981, 344] width 533 height 184
drag, startPoint x: 885, startPoint y: 323, endPoint x: 1118, endPoint y: 277, distance: 237.3
click at [885, 322] on span "AI has the potential to bring significant benefits to society, but it also rais…" at bounding box center [981, 344] width 533 height 184
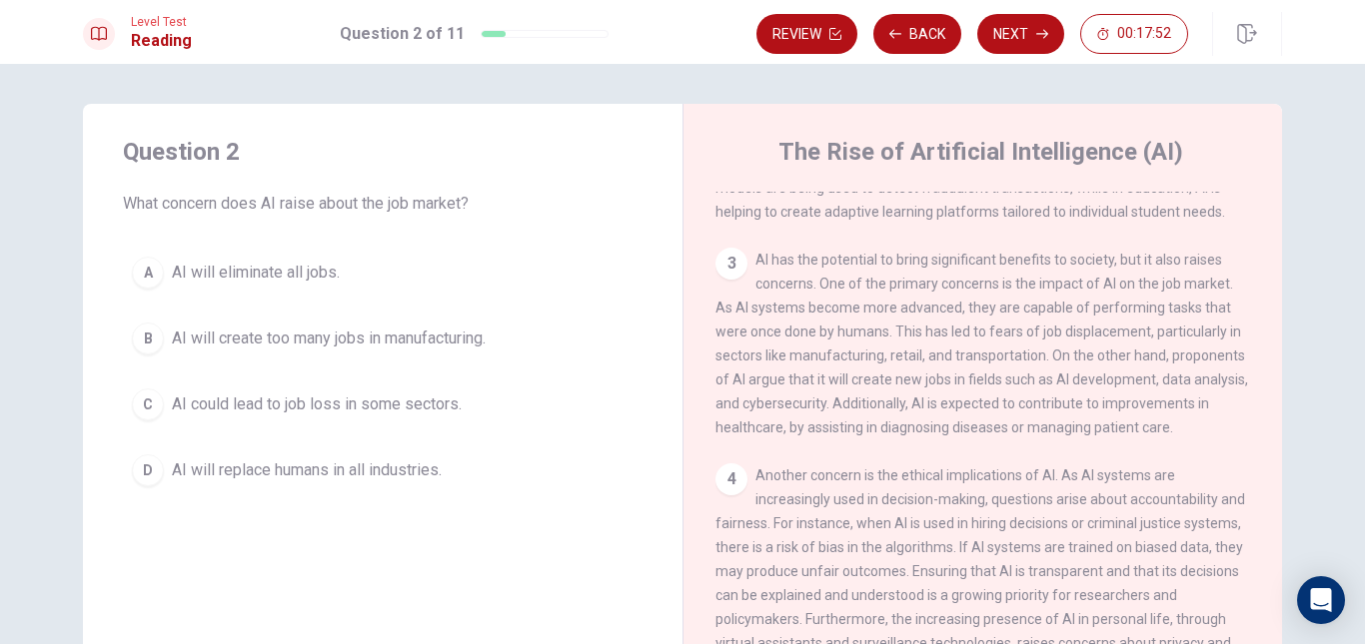
click at [1122, 278] on span "AI has the potential to bring significant benefits to society, but it also rais…" at bounding box center [981, 344] width 533 height 184
click at [1133, 309] on div "3 AI has the potential to bring significant benefits to society, but it also ra…" at bounding box center [983, 344] width 536 height 192
drag, startPoint x: 960, startPoint y: 306, endPoint x: 884, endPoint y: 322, distance: 77.6
click at [890, 321] on span "AI has the potential to bring significant benefits to society, but it also rais…" at bounding box center [981, 344] width 533 height 184
drag, startPoint x: 722, startPoint y: 323, endPoint x: 707, endPoint y: 323, distance: 15.0
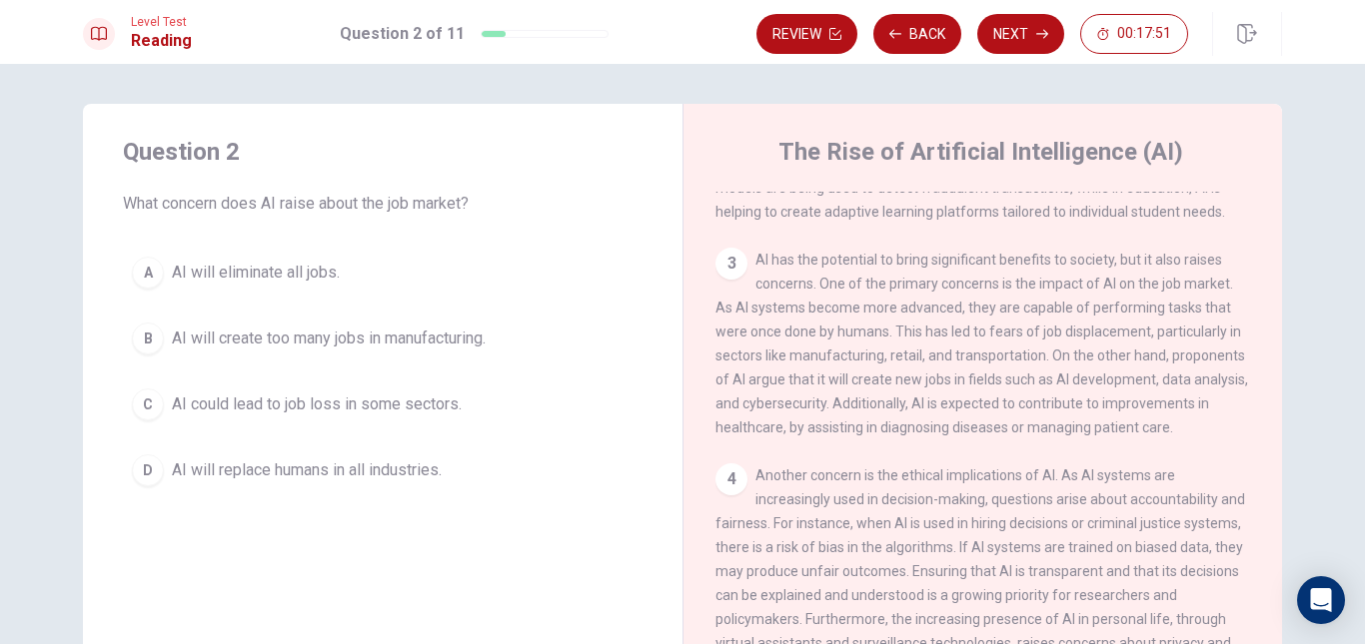
click at [707, 323] on div "The Rise of Artificial Intelligence (AI) 1 Artificial Intelligence, commonly re…" at bounding box center [981, 451] width 599 height 694
drag, startPoint x: 862, startPoint y: 353, endPoint x: 987, endPoint y: 353, distance: 124.9
click at [880, 353] on span "AI has the potential to bring significant benefits to society, but it also rais…" at bounding box center [981, 344] width 533 height 184
drag, startPoint x: 1018, startPoint y: 353, endPoint x: 1033, endPoint y: 353, distance: 15.0
click at [1033, 353] on span "AI has the potential to bring significant benefits to society, but it also rais…" at bounding box center [981, 344] width 533 height 184
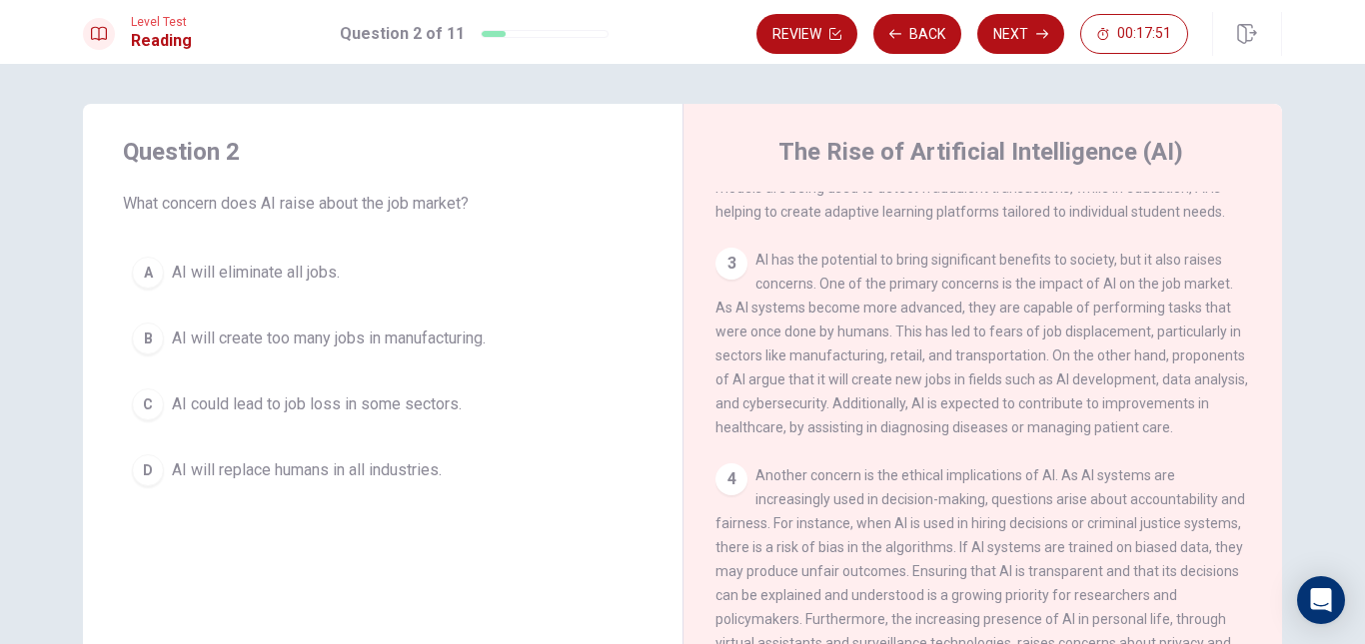
click at [1154, 375] on span "AI has the potential to bring significant benefits to society, but it also rais…" at bounding box center [981, 344] width 533 height 184
drag, startPoint x: 1183, startPoint y: 372, endPoint x: 1109, endPoint y: 377, distance: 74.1
click at [1181, 372] on span "AI has the potential to bring significant benefits to society, but it also rais…" at bounding box center [981, 344] width 533 height 184
drag, startPoint x: 1109, startPoint y: 377, endPoint x: 971, endPoint y: 371, distance: 138.0
click at [1004, 377] on span "AI has the potential to bring significant benefits to society, but it also rais…" at bounding box center [981, 344] width 533 height 184
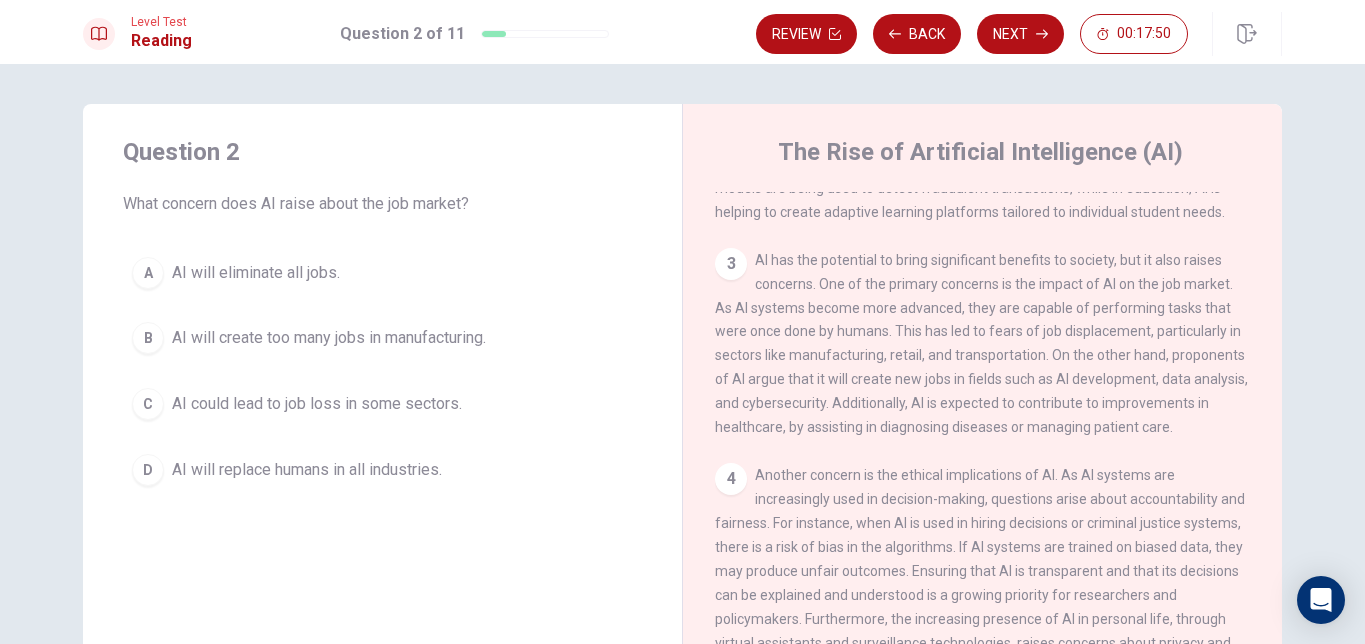
drag, startPoint x: 820, startPoint y: 370, endPoint x: 743, endPoint y: 357, distance: 78.0
click at [776, 364] on div "3 AI has the potential to bring significant benefits to society, but it also ra…" at bounding box center [983, 344] width 536 height 192
click at [715, 355] on span "AI has the potential to bring significant benefits to society, but it also rais…" at bounding box center [981, 344] width 533 height 184
drag, startPoint x: 792, startPoint y: 347, endPoint x: 836, endPoint y: 347, distance: 44.0
click at [808, 347] on span "AI has the potential to bring significant benefits to society, but it also rais…" at bounding box center [981, 344] width 533 height 184
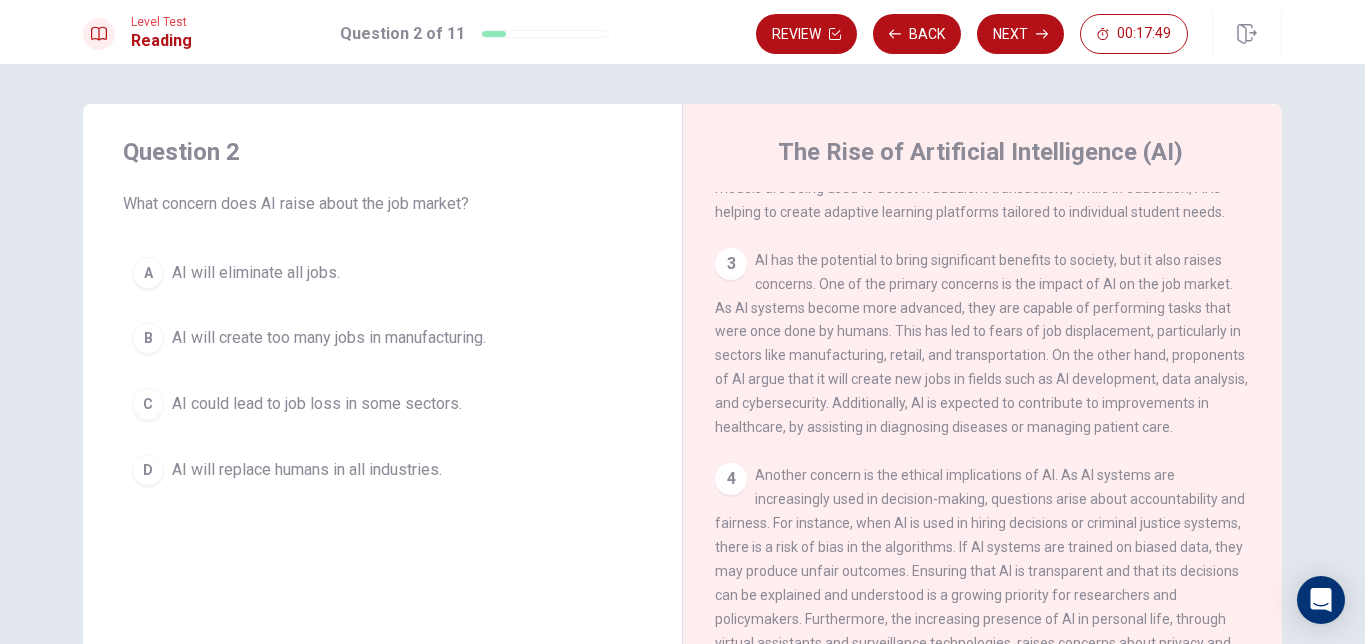
drag, startPoint x: 883, startPoint y: 353, endPoint x: 926, endPoint y: 361, distance: 43.7
click at [890, 354] on span "AI has the potential to bring significant benefits to society, but it also rais…" at bounding box center [981, 344] width 533 height 184
click at [932, 362] on div "3 AI has the potential to bring significant benefits to society, but it also ra…" at bounding box center [983, 344] width 536 height 192
click at [989, 364] on div "3 AI has the potential to bring significant benefits to society, but it also ra…" at bounding box center [983, 344] width 536 height 192
click at [1051, 365] on div "3 AI has the potential to bring significant benefits to society, but it also ra…" at bounding box center [983, 344] width 536 height 192
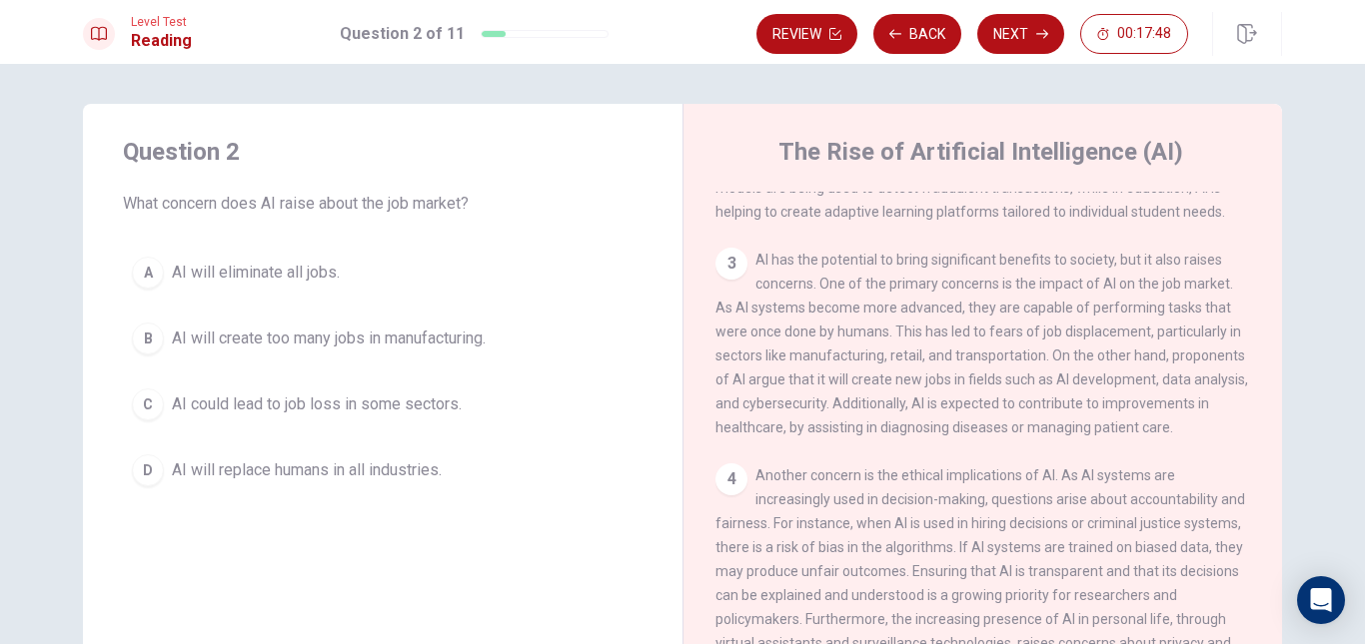
click at [1122, 367] on div "3 AI has the potential to bring significant benefits to society, but it also ra…" at bounding box center [983, 344] width 536 height 192
click at [1180, 367] on div "3 AI has the potential to bring significant benefits to society, but it also ra…" at bounding box center [983, 344] width 536 height 192
click at [1199, 359] on span "AI has the potential to bring significant benefits to society, but it also rais…" at bounding box center [981, 344] width 533 height 184
drag, startPoint x: 1186, startPoint y: 370, endPoint x: 1167, endPoint y: 374, distance: 19.4
click at [1179, 371] on div "3 AI has the potential to bring significant benefits to society, but it also ra…" at bounding box center [983, 344] width 536 height 192
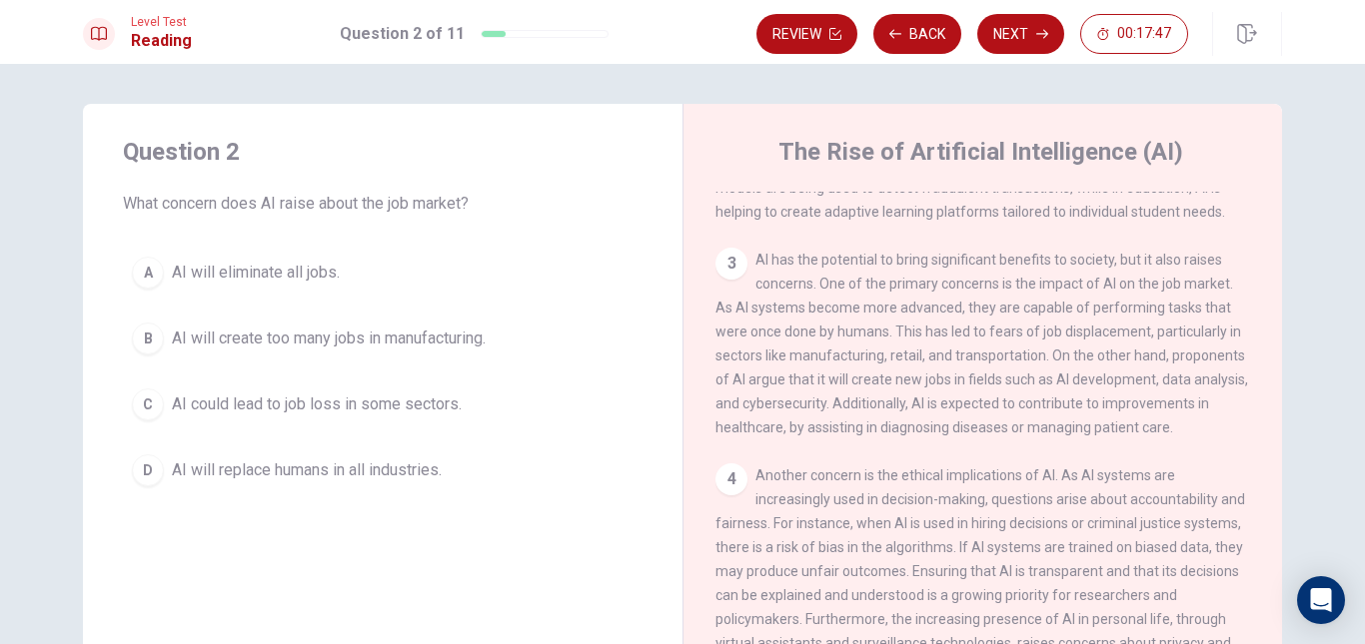
click at [1095, 384] on span "AI has the potential to bring significant benefits to society, but it also rais…" at bounding box center [981, 344] width 533 height 184
drag, startPoint x: 1043, startPoint y: 381, endPoint x: 1029, endPoint y: 381, distance: 14.0
click at [1041, 381] on span "AI has the potential to bring significant benefits to society, but it also rais…" at bounding box center [981, 344] width 533 height 184
drag, startPoint x: 1029, startPoint y: 381, endPoint x: 989, endPoint y: 381, distance: 40.0
click at [1007, 381] on span "AI has the potential to bring significant benefits to society, but it also rais…" at bounding box center [981, 344] width 533 height 184
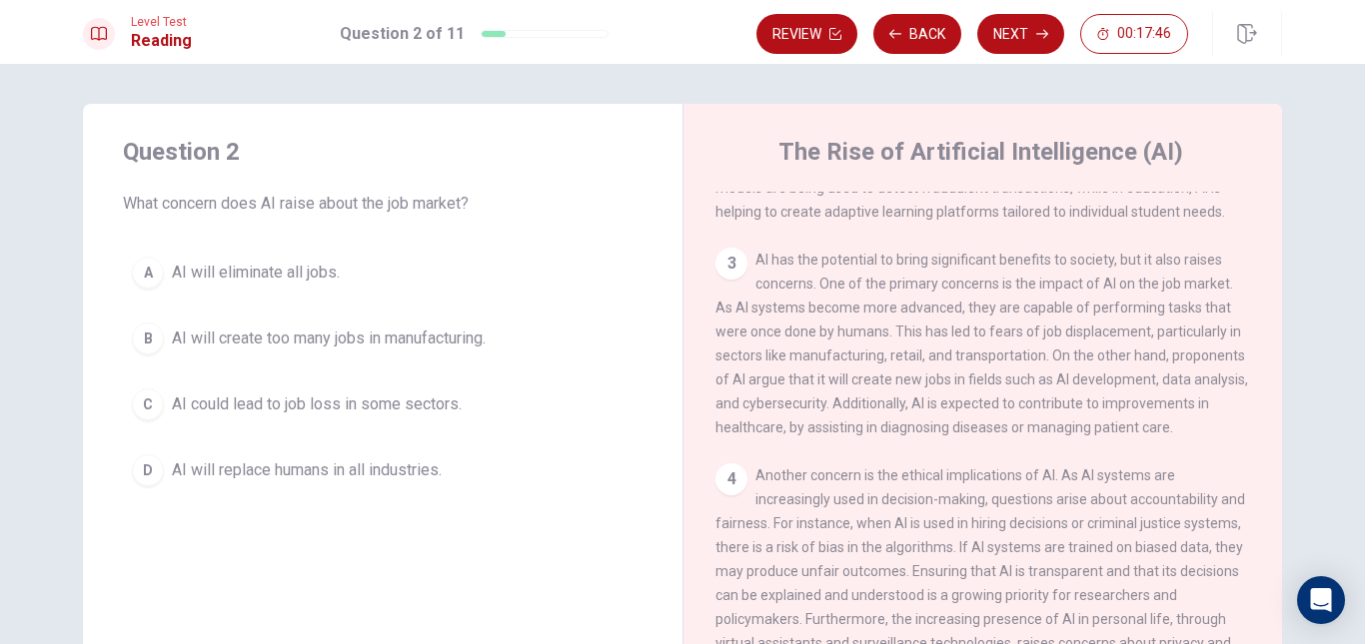
drag, startPoint x: 971, startPoint y: 381, endPoint x: 907, endPoint y: 376, distance: 64.1
click at [953, 381] on span "AI has the potential to bring significant benefits to society, but it also rais…" at bounding box center [981, 344] width 533 height 184
drag, startPoint x: 883, startPoint y: 376, endPoint x: 862, endPoint y: 376, distance: 21.0
click at [862, 376] on span "AI has the potential to bring significant benefits to society, but it also rais…" at bounding box center [981, 344] width 533 height 184
click at [899, 377] on span "AI has the potential to bring significant benefits to society, but it also rais…" at bounding box center [981, 344] width 533 height 184
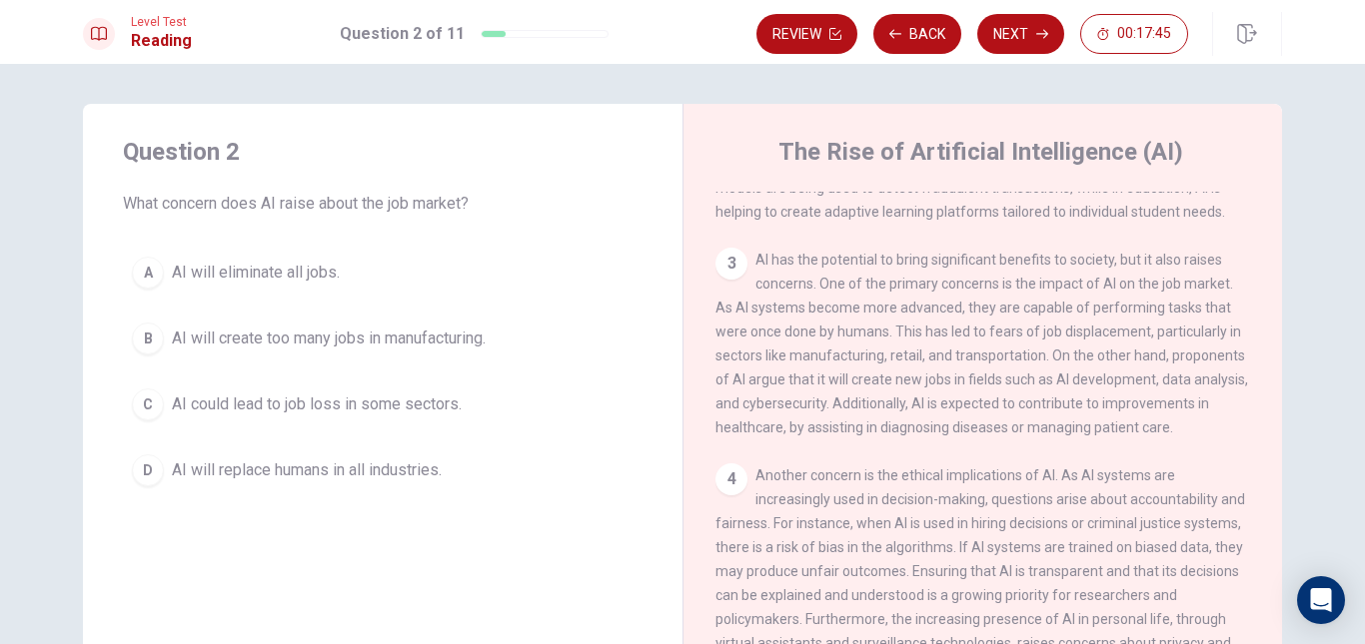
drag, startPoint x: 1020, startPoint y: 385, endPoint x: 1070, endPoint y: 386, distance: 50.0
click at [1031, 386] on div "3 AI has the potential to bring significant benefits to society, but it also ra…" at bounding box center [983, 344] width 536 height 192
click at [1075, 388] on div "3 AI has the potential to bring significant benefits to society, but it also ra…" at bounding box center [983, 344] width 536 height 192
drag, startPoint x: 1085, startPoint y: 403, endPoint x: 1027, endPoint y: 404, distance: 58.0
click at [1070, 404] on span "AI has the potential to bring significant benefits to society, but it also rais…" at bounding box center [981, 344] width 533 height 184
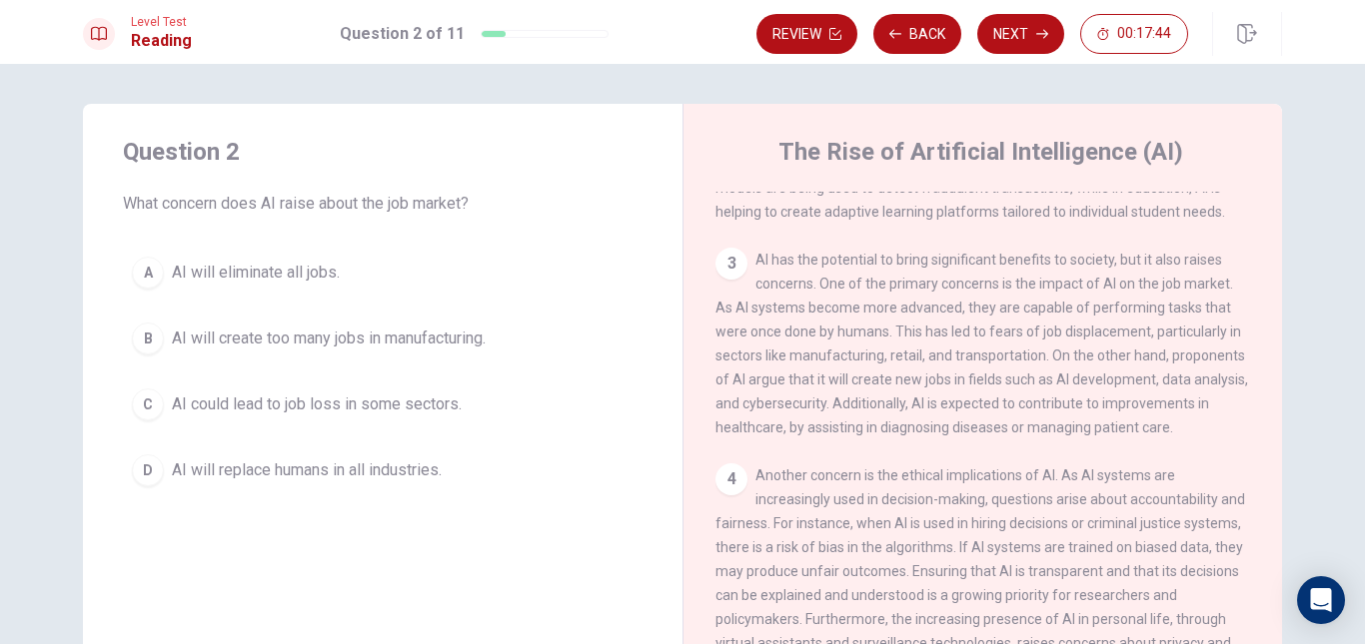
click at [937, 416] on div "3 AI has the potential to bring significant benefits to society, but it also ra…" at bounding box center [983, 344] width 536 height 192
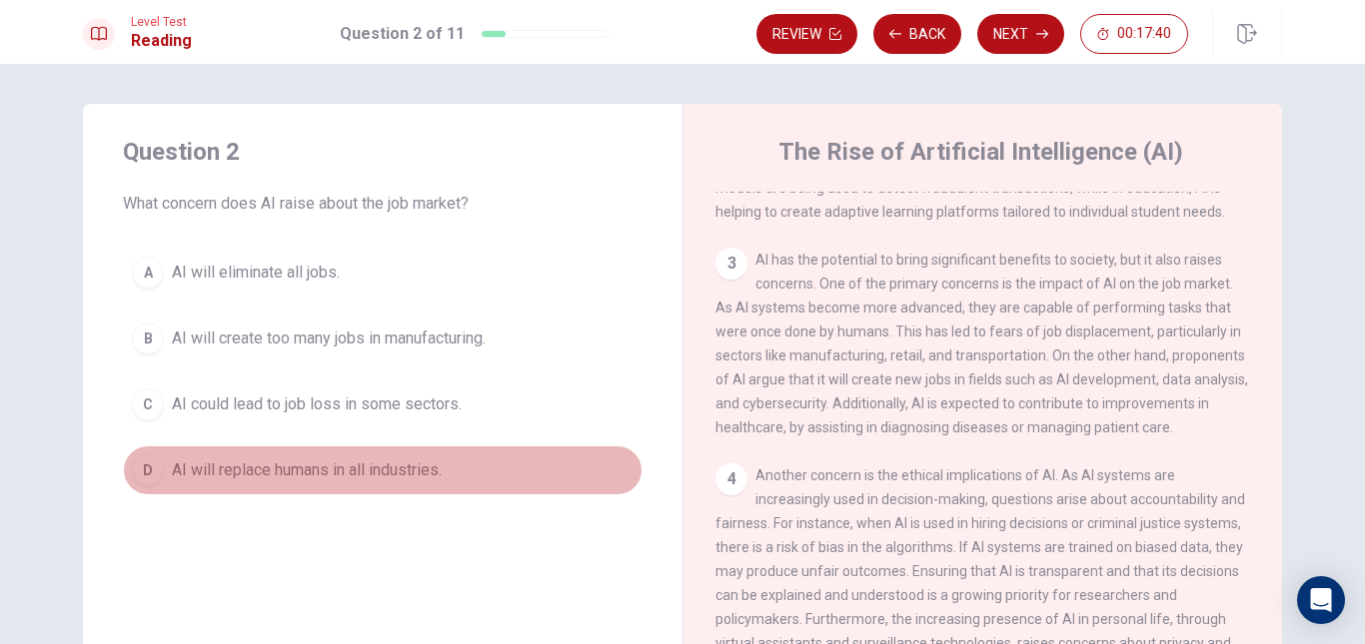
click at [416, 469] on span "AI will replace humans in all industries." at bounding box center [307, 471] width 270 height 24
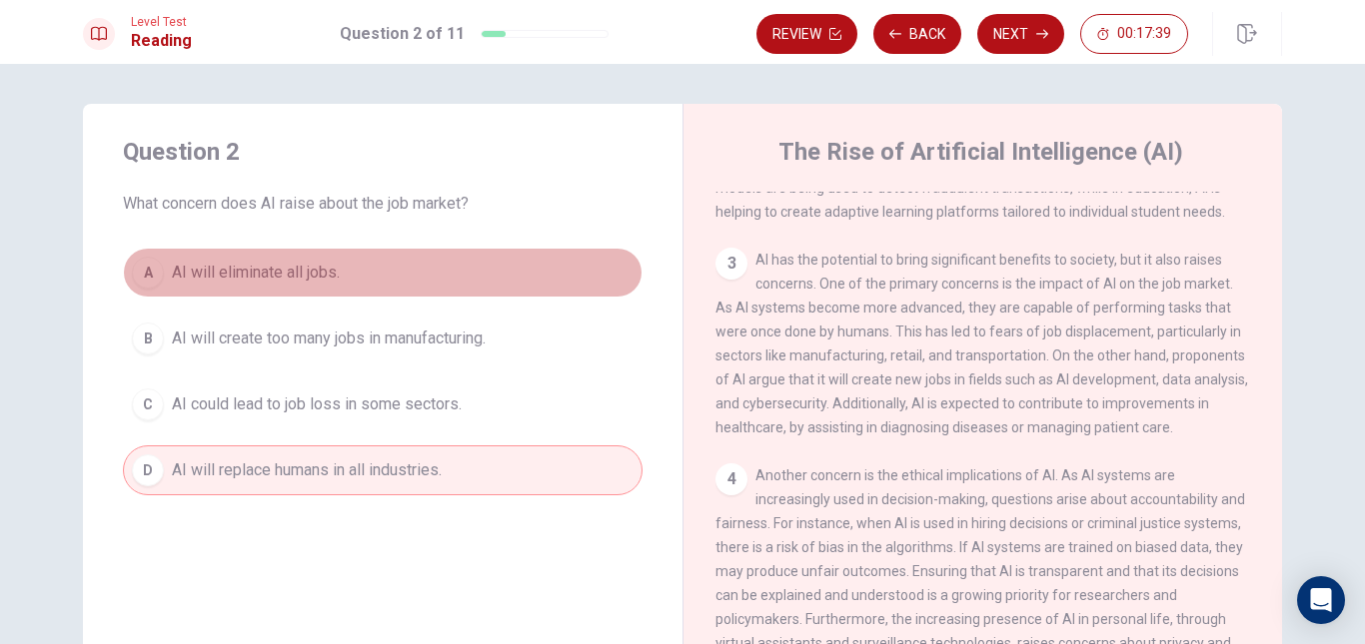
click at [393, 288] on button "A AI will eliminate all jobs." at bounding box center [383, 273] width 520 height 50
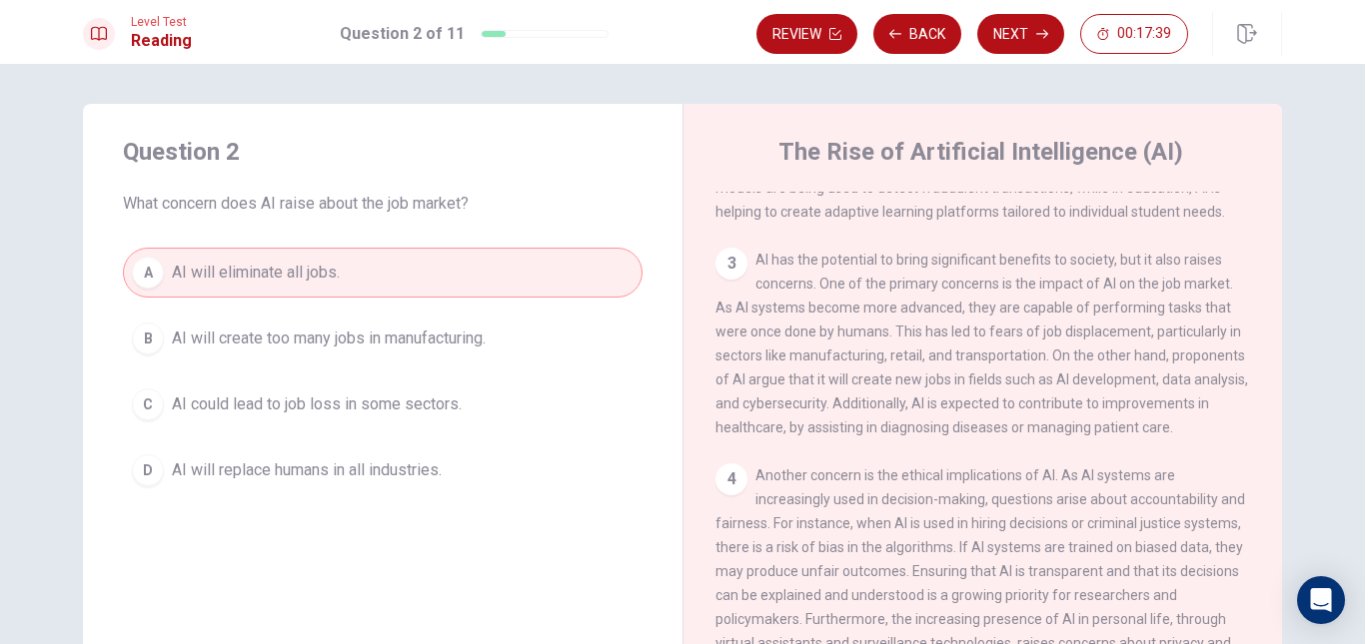
click at [397, 349] on span "AI will create too many jobs in manufacturing." at bounding box center [329, 339] width 314 height 24
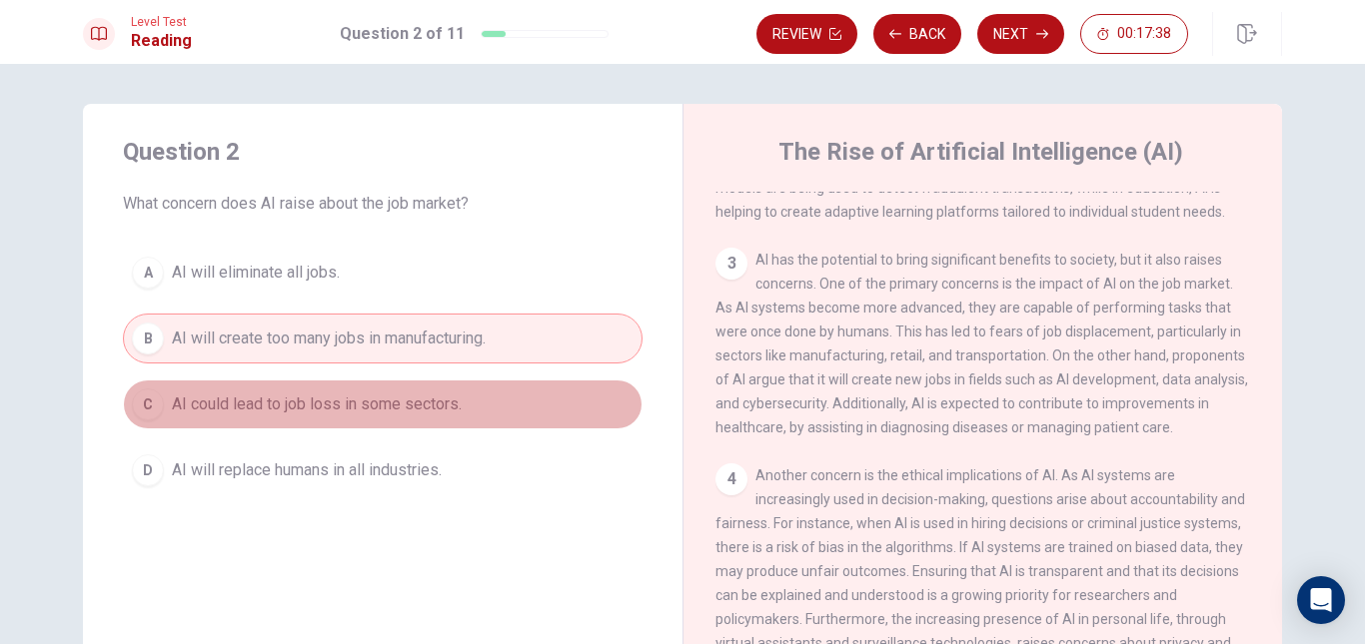
click at [397, 393] on button "C AI could lead to job loss in some sectors." at bounding box center [383, 405] width 520 height 50
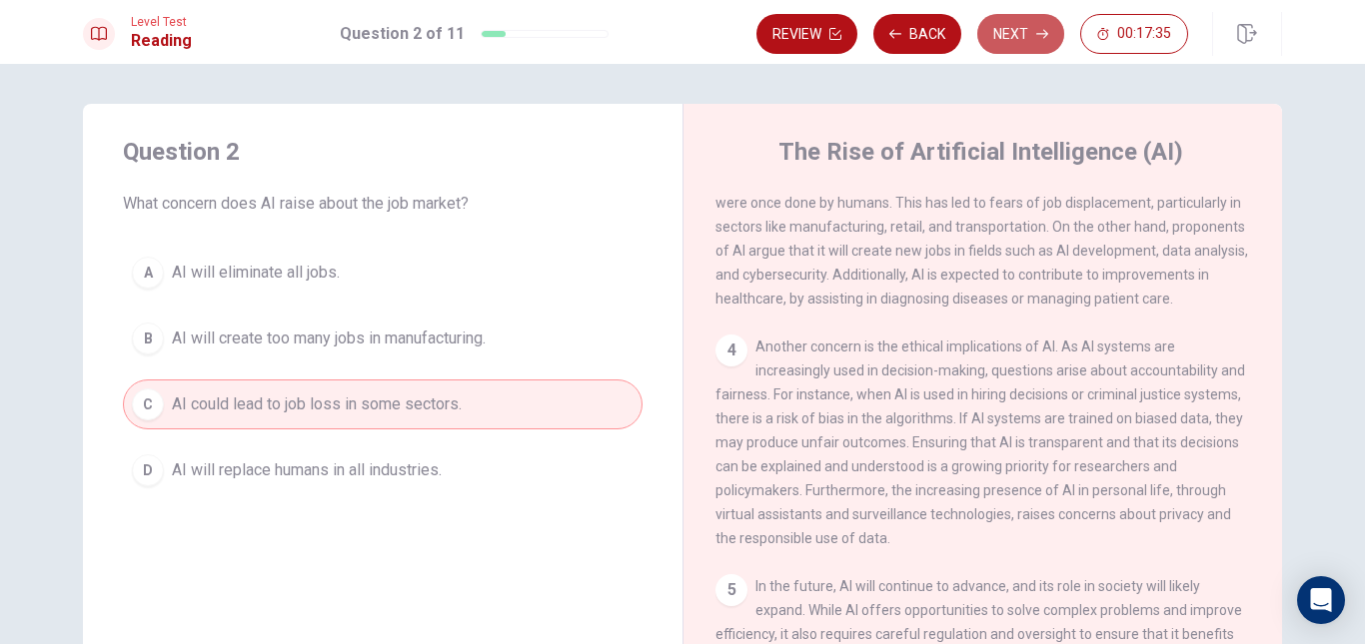
click at [1039, 40] on button "Next" at bounding box center [1020, 34] width 87 height 40
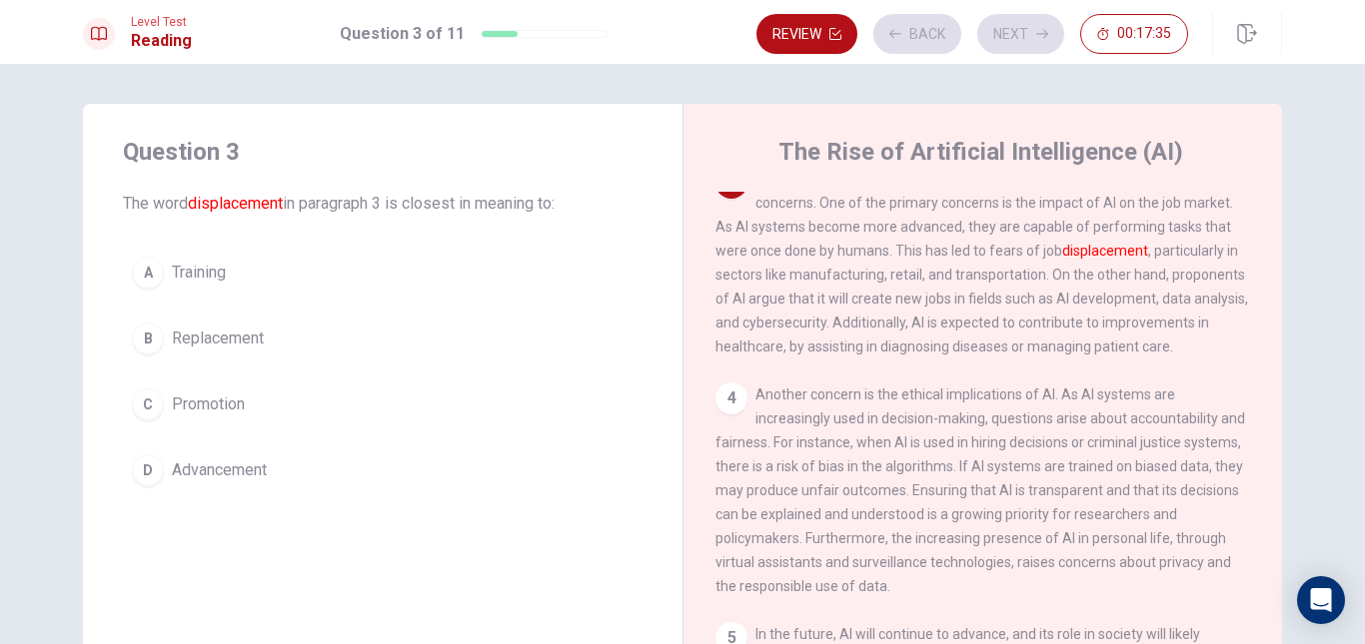
scroll to position [473, 0]
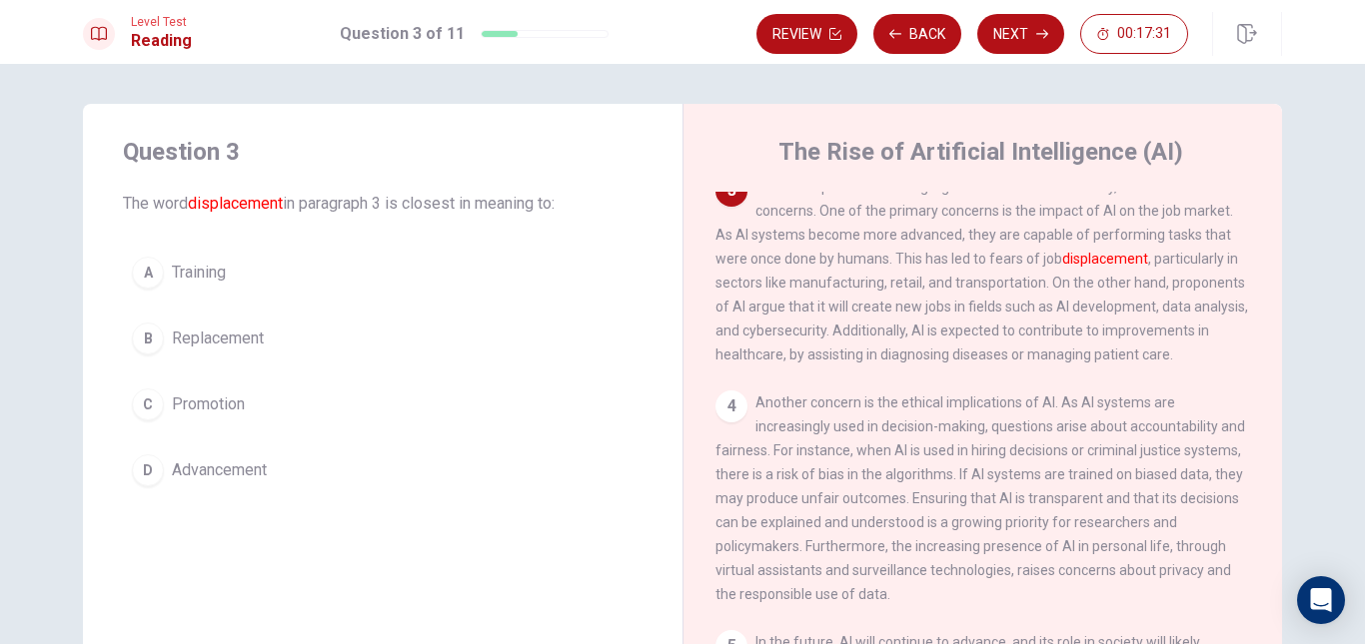
click at [945, 253] on span "AI has the potential to bring significant benefits to society, but it also rais…" at bounding box center [981, 271] width 533 height 184
drag, startPoint x: 937, startPoint y: 274, endPoint x: 989, endPoint y: 276, distance: 52.0
click at [980, 274] on span "AI has the potential to bring significant benefits to society, but it also rais…" at bounding box center [981, 271] width 533 height 184
drag, startPoint x: 1010, startPoint y: 278, endPoint x: 1020, endPoint y: 279, distance: 10.0
click at [1015, 279] on span "AI has the potential to bring significant benefits to society, but it also rais…" at bounding box center [981, 271] width 533 height 184
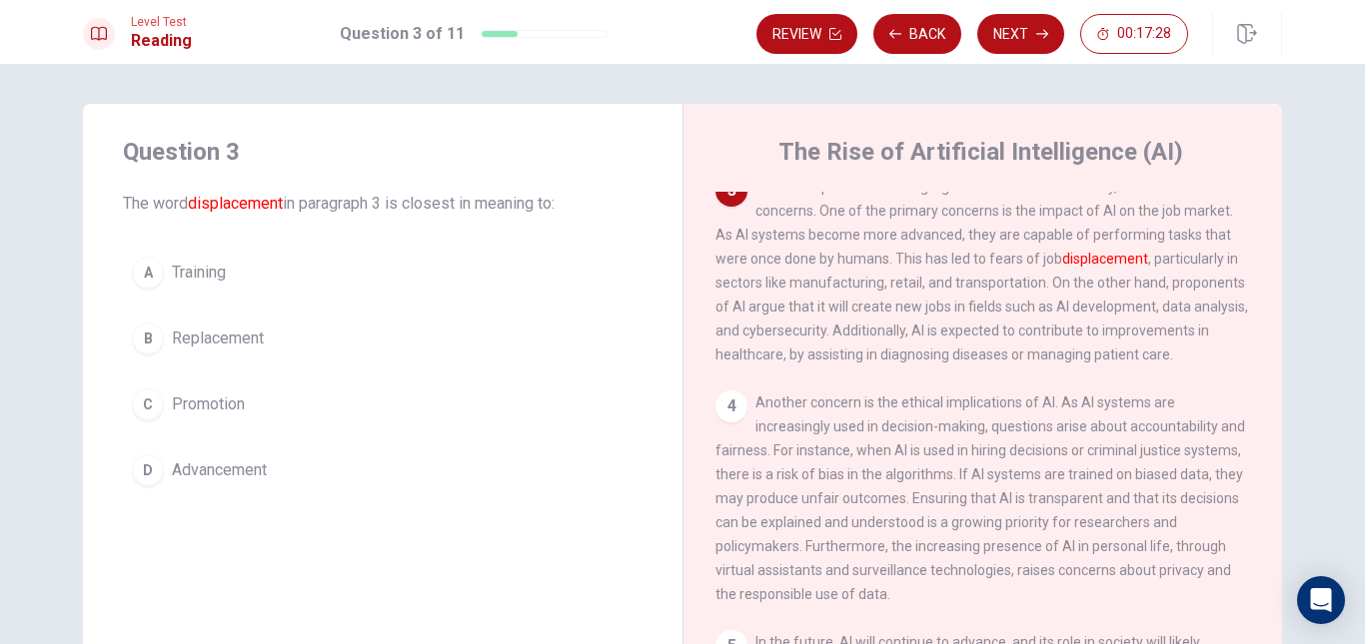
click at [212, 333] on span "Replacement" at bounding box center [218, 339] width 92 height 24
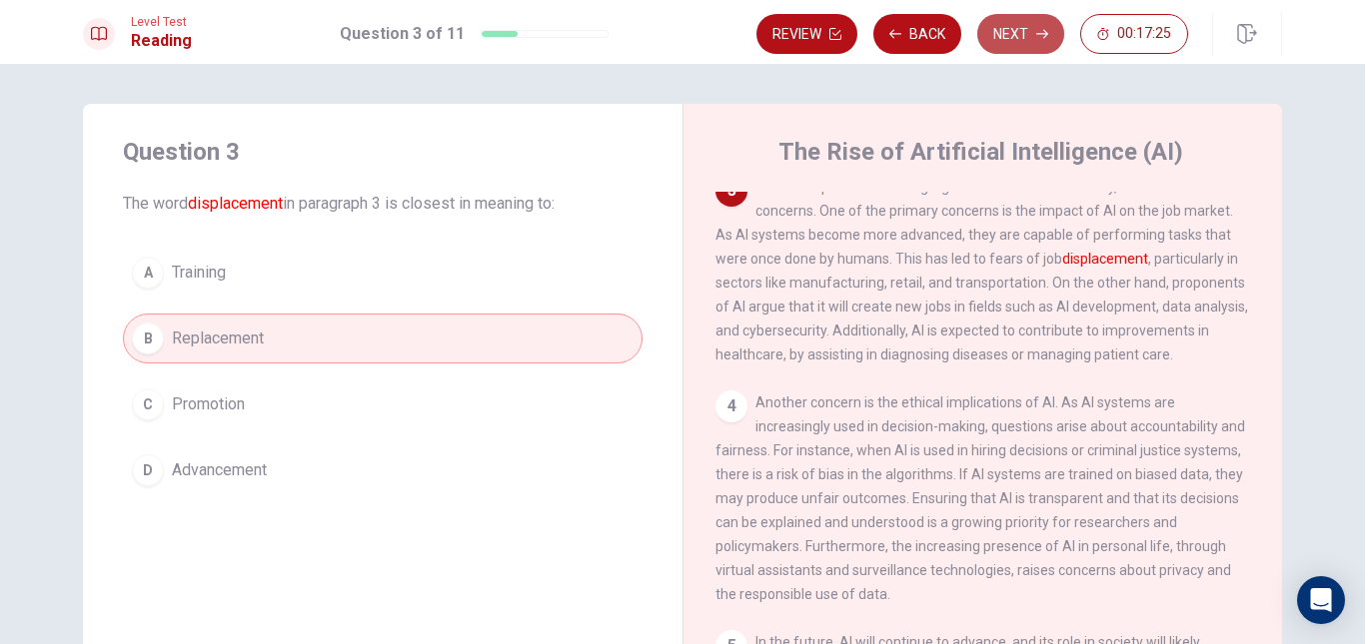
click at [1009, 37] on button "Next" at bounding box center [1020, 34] width 87 height 40
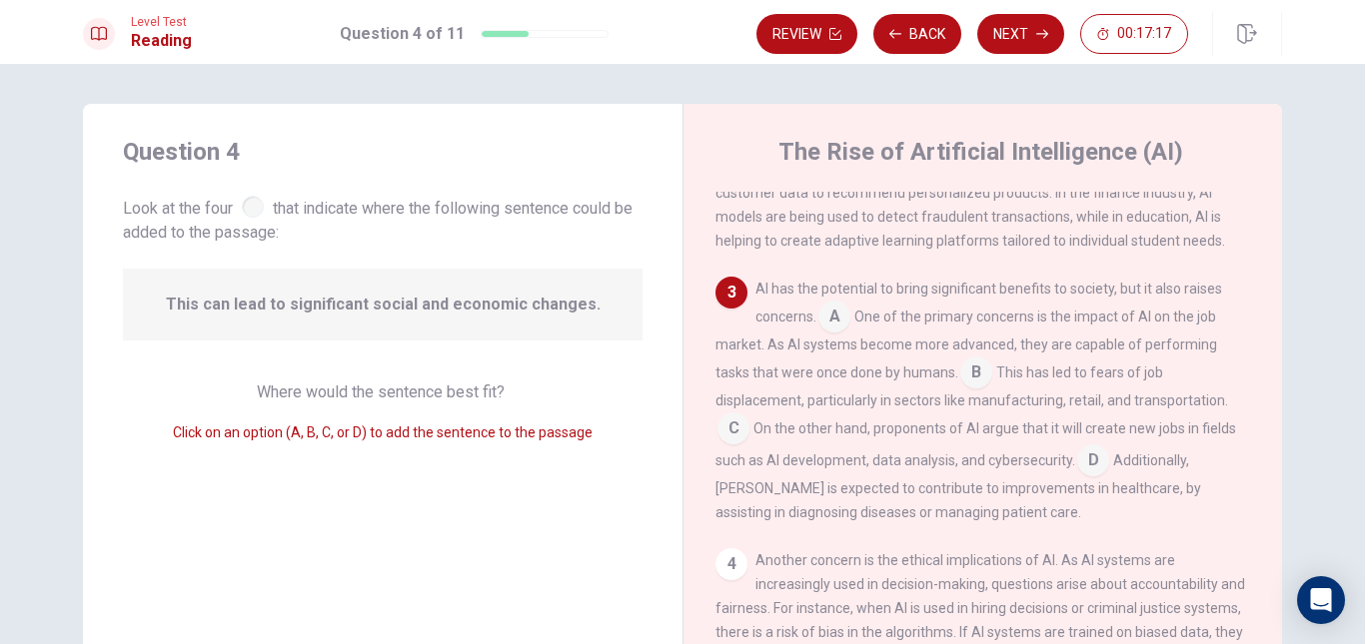
scroll to position [418, 0]
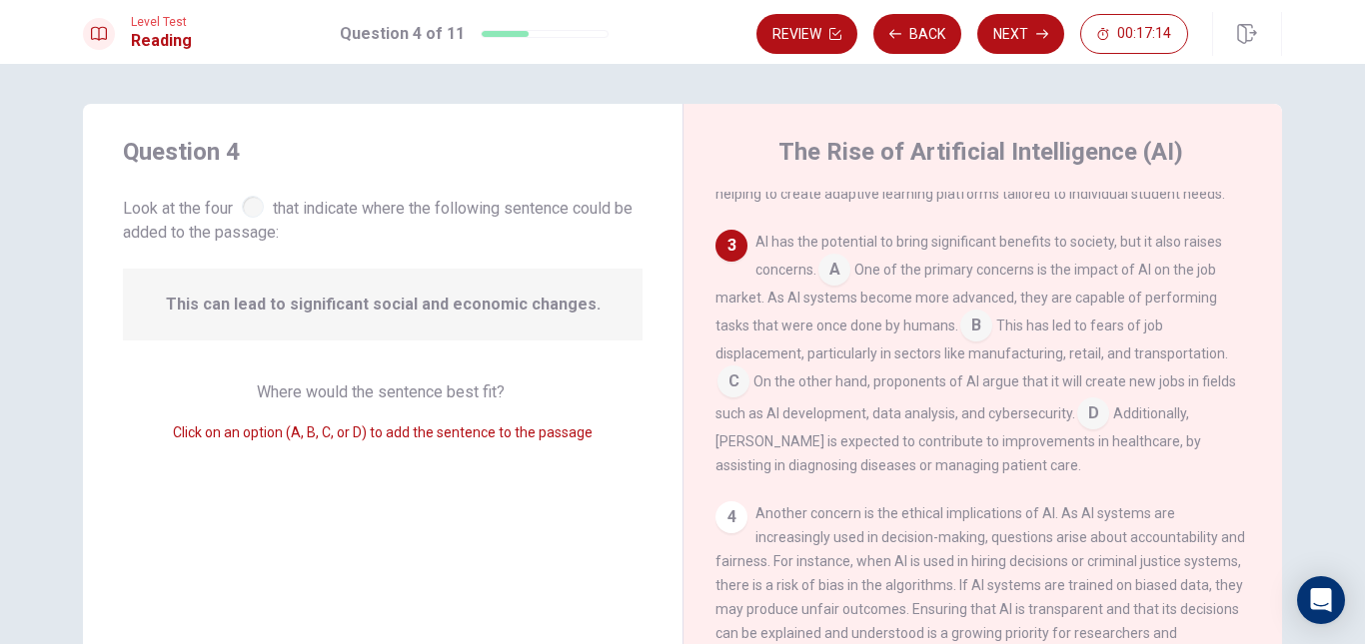
drag
click at [971, 285] on span "One of the primary concerns is the impact of AI on the job market. As AI system…" at bounding box center [966, 298] width 502 height 72
click at [998, 285] on span "One of the primary concerns is the impact of AI on the job market. As AI system…" at bounding box center [966, 298] width 502 height 72
click at [1051, 285] on span "One of the primary concerns is the impact of AI on the job market. As AI system…" at bounding box center [966, 298] width 502 height 72
click at [1098, 285] on span "One of the primary concerns is the impact of AI on the job market. As AI system…" at bounding box center [966, 298] width 502 height 72
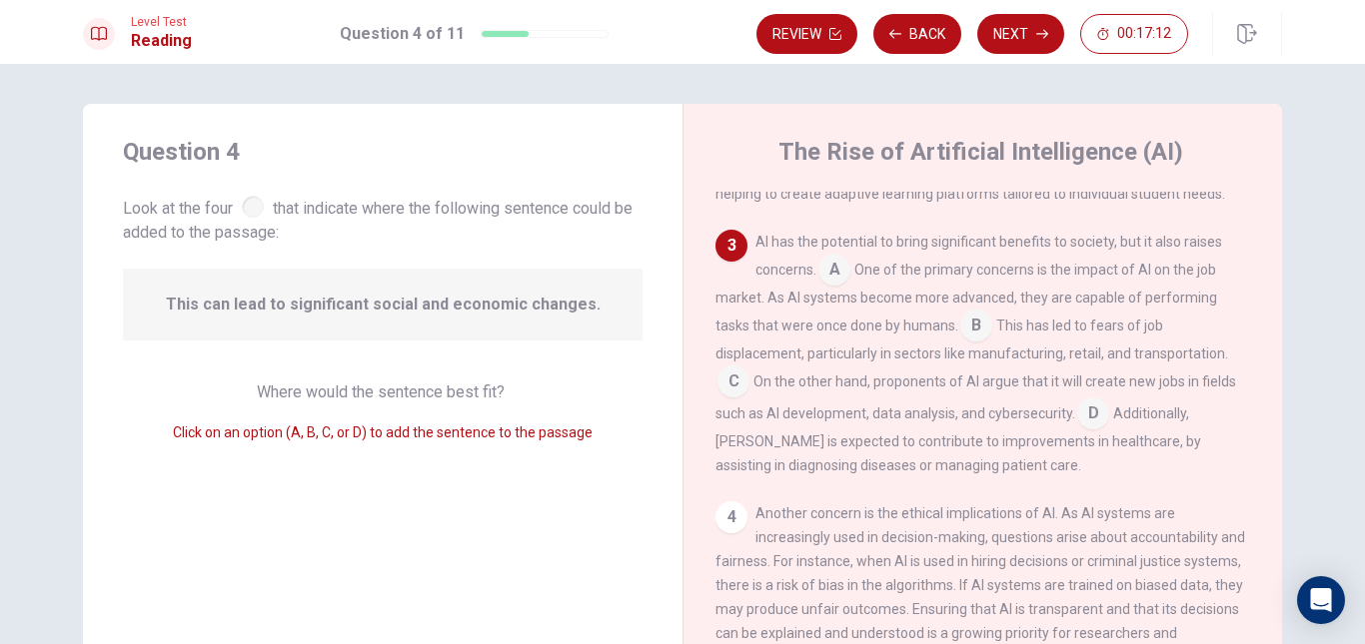
click at [1127, 288] on span "One of the primary concerns is the impact of AI on the job market. As AI system…" at bounding box center [966, 298] width 502 height 72
click at [796, 316] on span "One of the primary concerns is the impact of AI on the job market. As AI system…" at bounding box center [966, 298] width 502 height 72
click at [899, 316] on span "One of the primary concerns is the impact of AI on the job market. As AI system…" at bounding box center [966, 298] width 502 height 72
click at [1078, 314] on span "One of the primary concerns is the impact of AI on the job market. As AI system…" at bounding box center [966, 298] width 502 height 72
click at [863, 334] on span "One of the primary concerns is the impact of AI on the job market. As AI system…" at bounding box center [966, 298] width 502 height 72
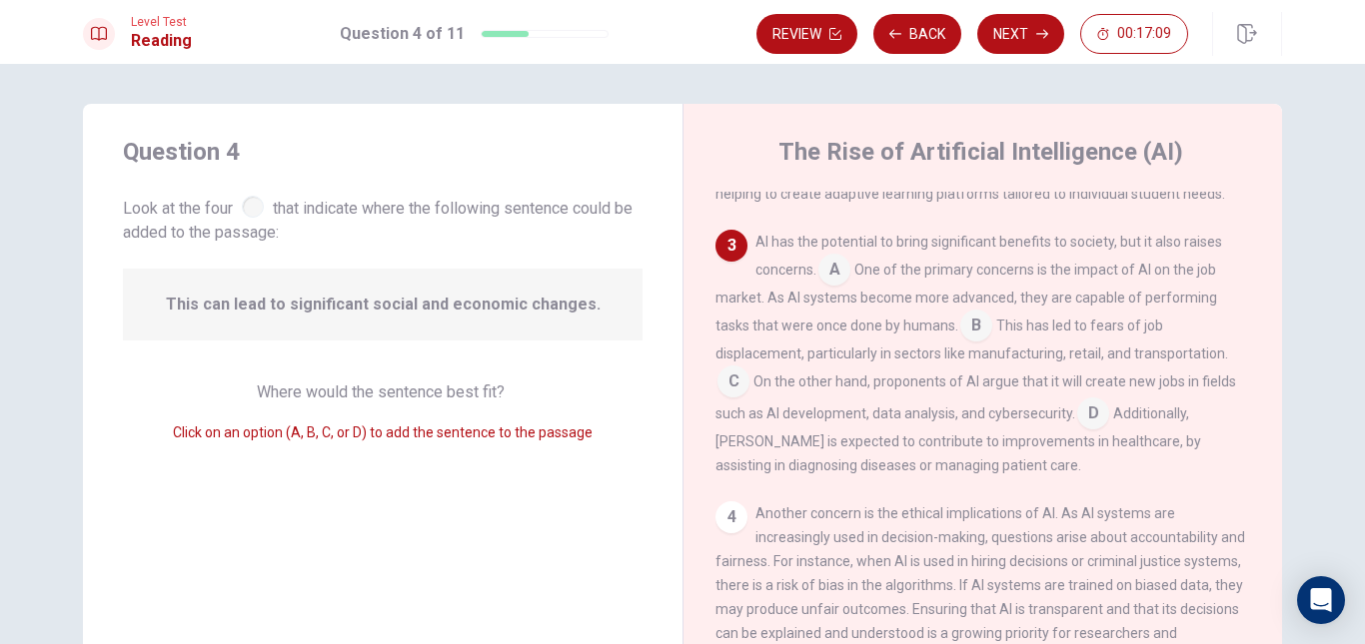
click at [899, 334] on span "One of the primary concerns is the impact of AI on the job market. As AI system…" at bounding box center [966, 298] width 502 height 72
click at [1085, 349] on span "This has led to fears of job displacement, particularly in sectors like manufac…" at bounding box center [971, 340] width 513 height 44
click at [1120, 351] on span "This has led to fears of job displacement, particularly in sectors like manufac…" at bounding box center [971, 340] width 513 height 44
click at [981, 382] on div "AI has the potential to bring significant benefits to society, but it also rais…" at bounding box center [983, 354] width 536 height 248
click at [1084, 382] on div "AI has the potential to bring significant benefits to society, but it also rais…" at bounding box center [983, 354] width 536 height 248
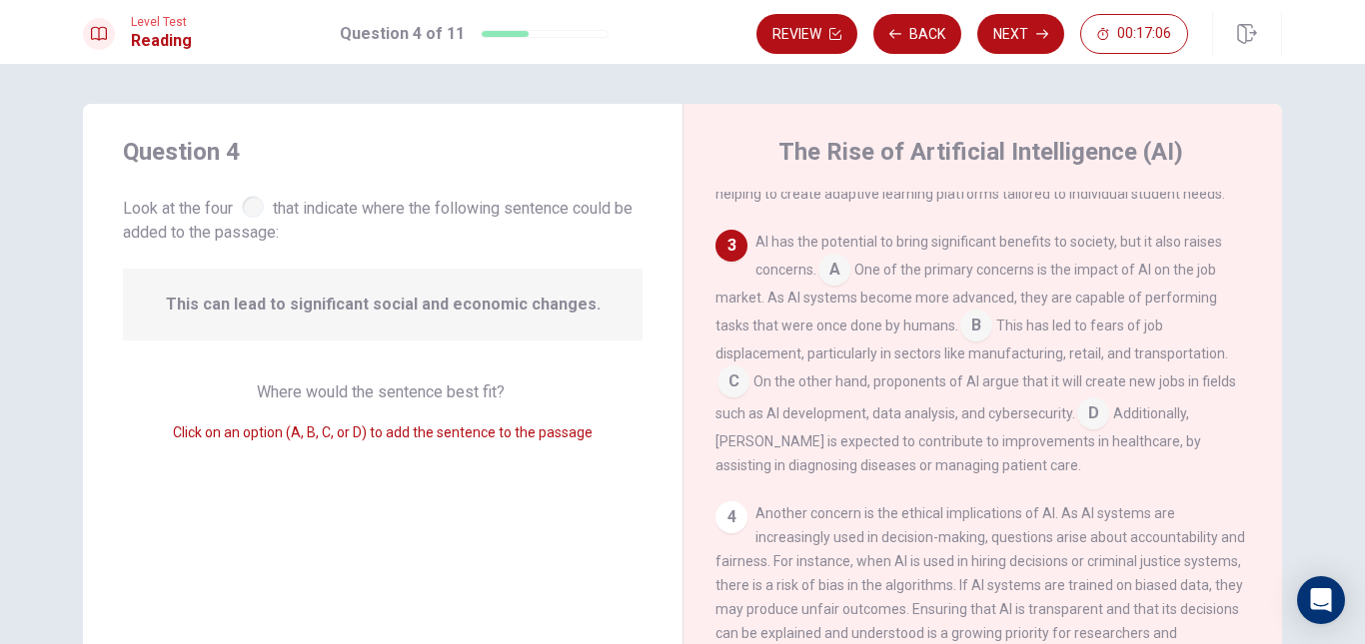
click at [871, 398] on span "On the other hand, proponents of AI argue that it will create new jobs in field…" at bounding box center [975, 398] width 521 height 48
click at [942, 398] on span "On the other hand, proponents of AI argue that it will create new jobs in field…" at bounding box center [975, 398] width 521 height 48
click at [1043, 398] on span "On the other hand, proponents of AI argue that it will create new jobs in field…" at bounding box center [975, 398] width 521 height 48
click at [1142, 397] on span "On the other hand, proponents of AI argue that it will create new jobs in field…" at bounding box center [975, 398] width 521 height 48
click at [1064, 397] on span "On the other hand, proponents of AI argue that it will create new jobs in field…" at bounding box center [975, 398] width 521 height 48
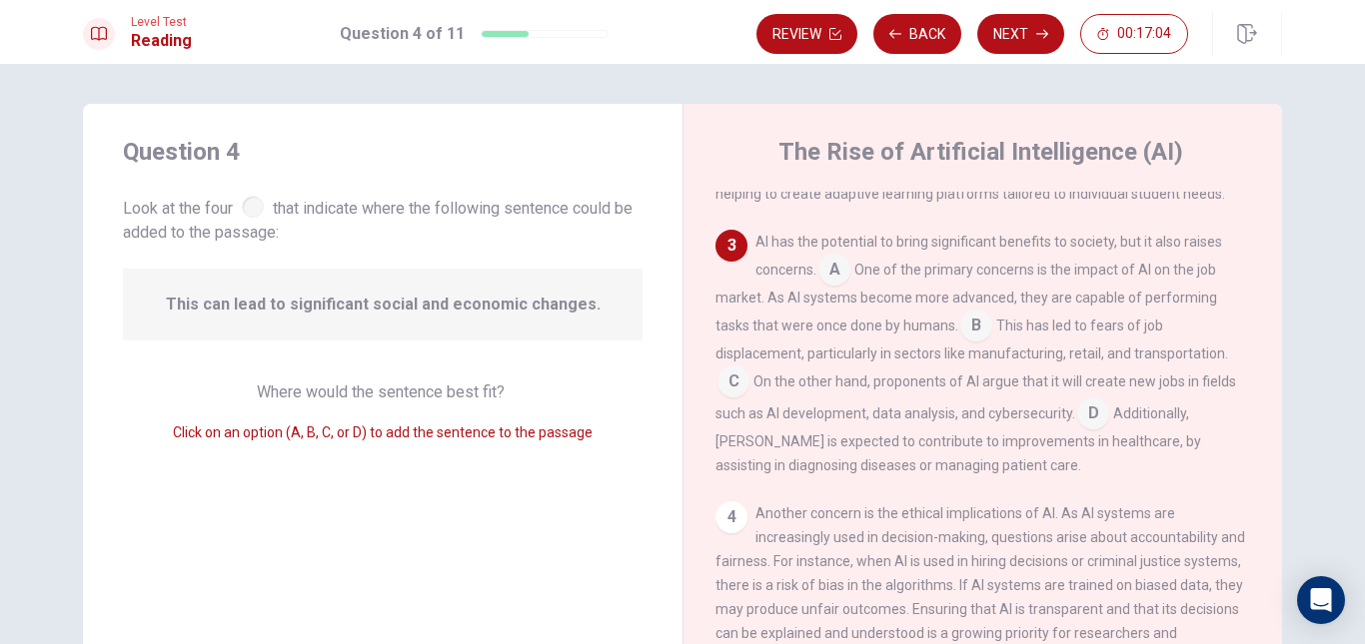
click at [941, 397] on span "On the other hand, proponents of AI argue that it will create new jobs in field…" at bounding box center [975, 398] width 521 height 48
click at [938, 397] on span "On the other hand, proponents of AI argue that it will create new jobs in field…" at bounding box center [975, 398] width 521 height 48
click at [989, 399] on span "On the other hand, proponents of AI argue that it will create new jobs in field…" at bounding box center [975, 398] width 521 height 48
click at [1094, 400] on span "On the other hand, proponents of AI argue that it will create new jobs in field…" at bounding box center [975, 398] width 521 height 48
click at [732, 399] on input at bounding box center [733, 384] width 32 height 32
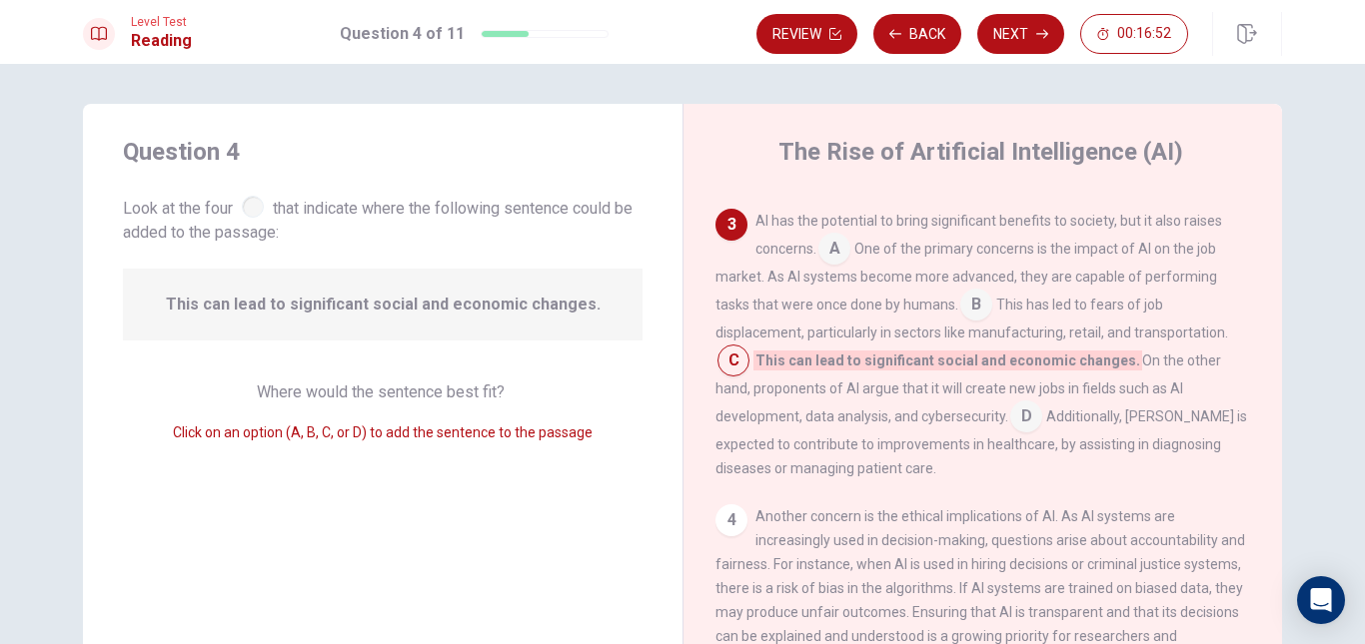
scroll to position [442, 0]
click at [1010, 432] on input at bounding box center [1026, 416] width 32 height 32
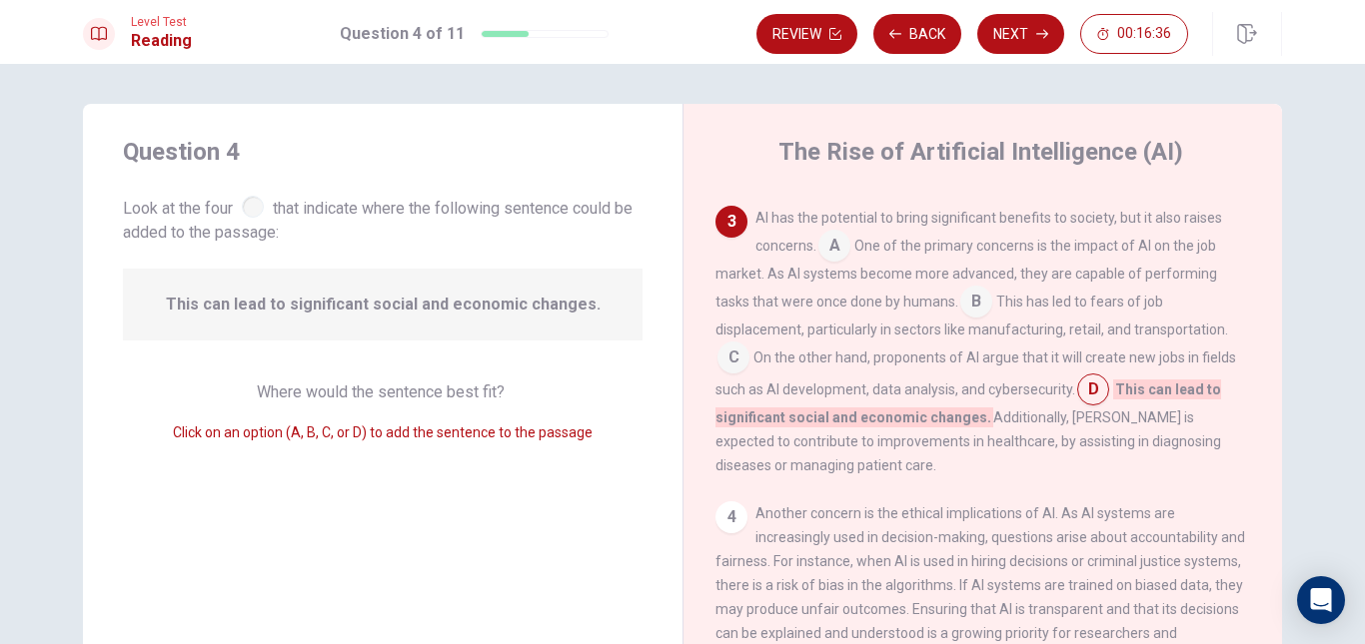
click at [734, 376] on input at bounding box center [733, 360] width 32 height 32
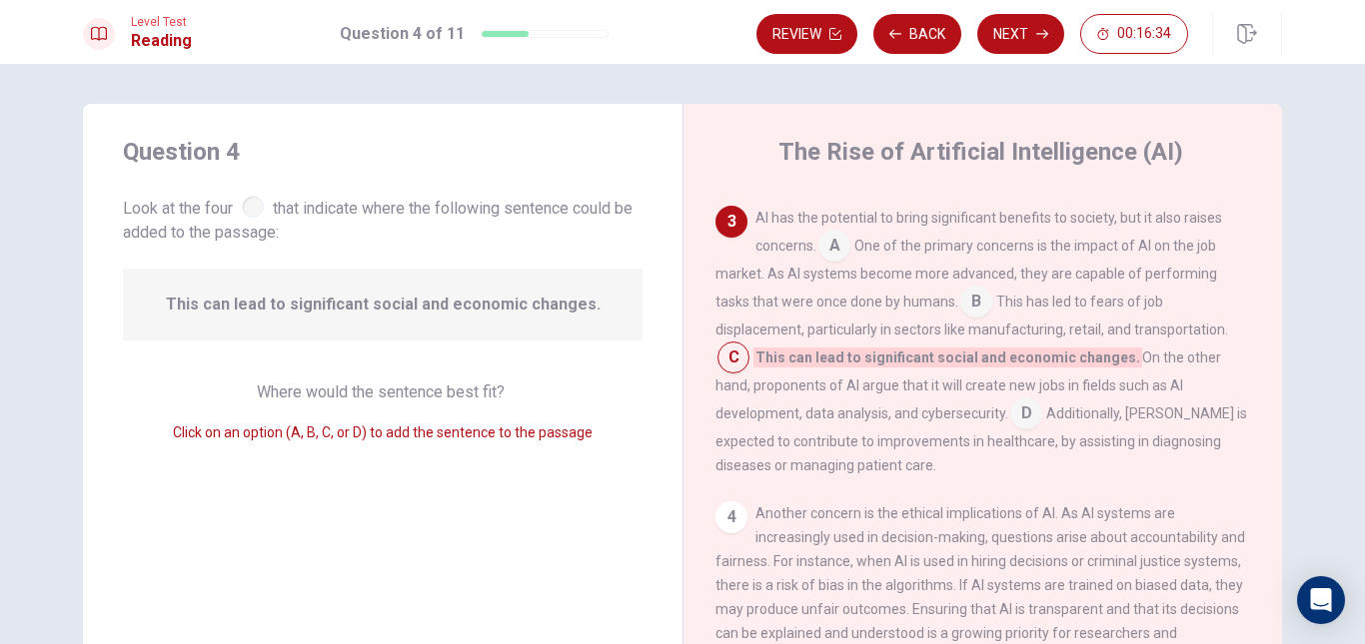
click at [1010, 428] on input at bounding box center [1026, 416] width 32 height 32
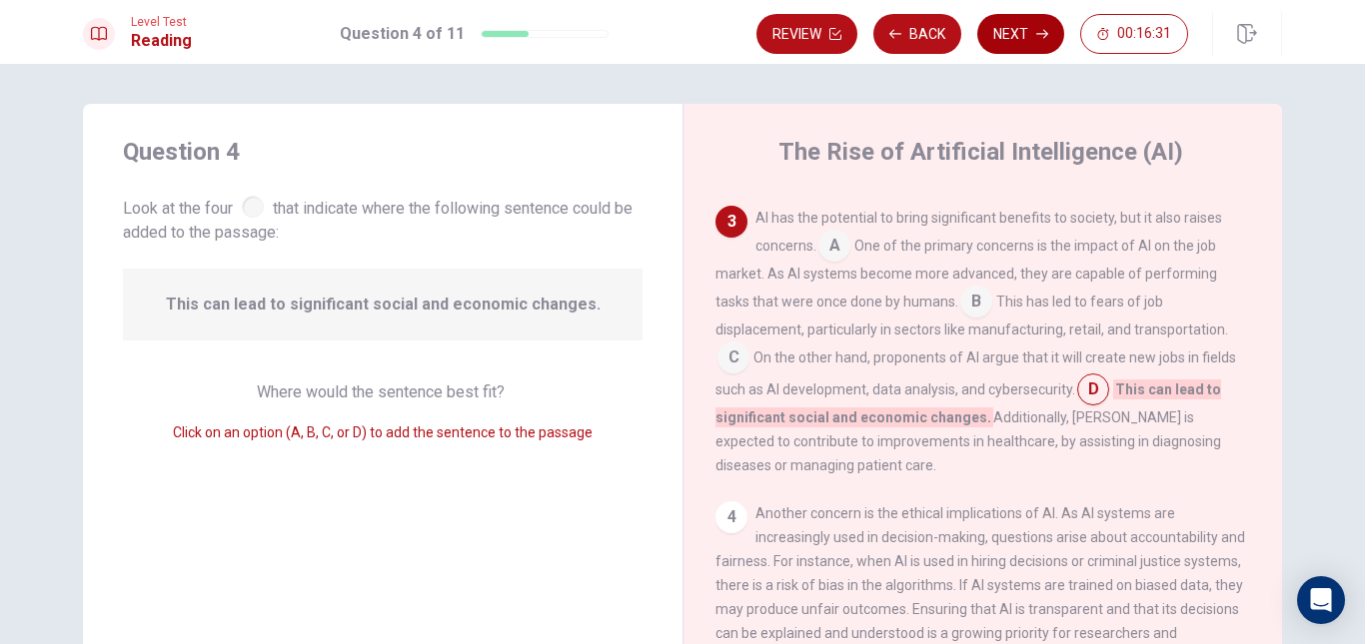
click at [1028, 36] on button "Next" at bounding box center [1020, 34] width 87 height 40
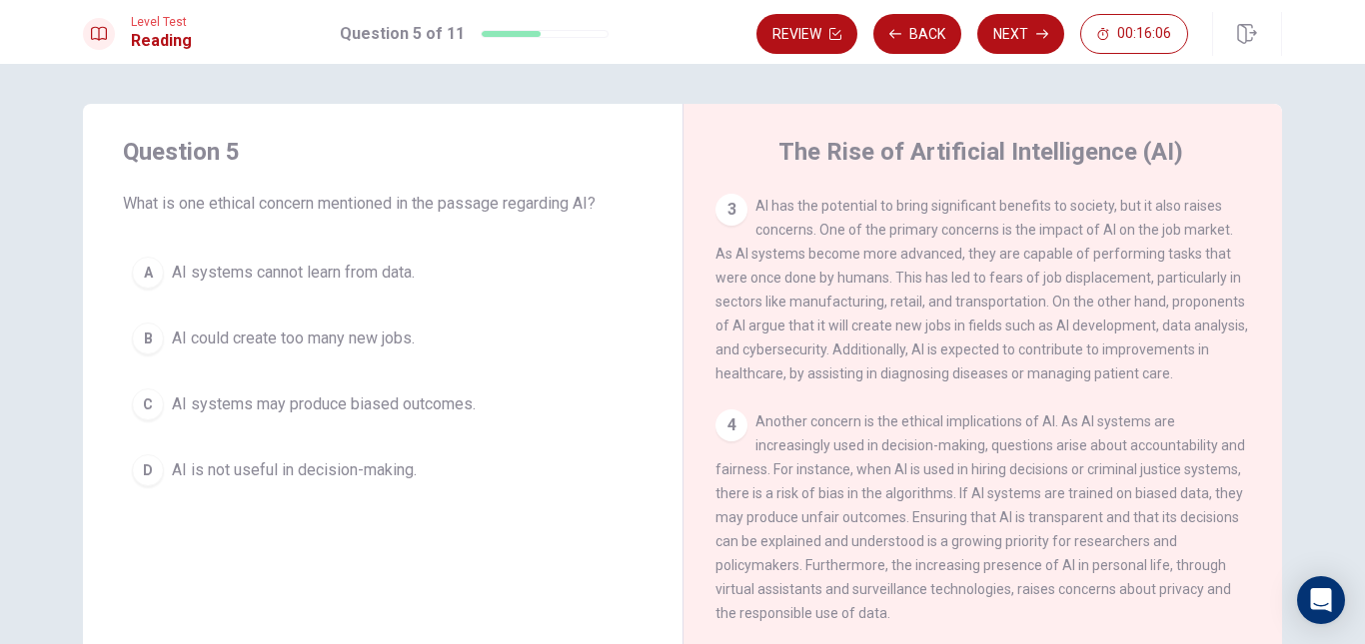
scroll to position [500, 0]
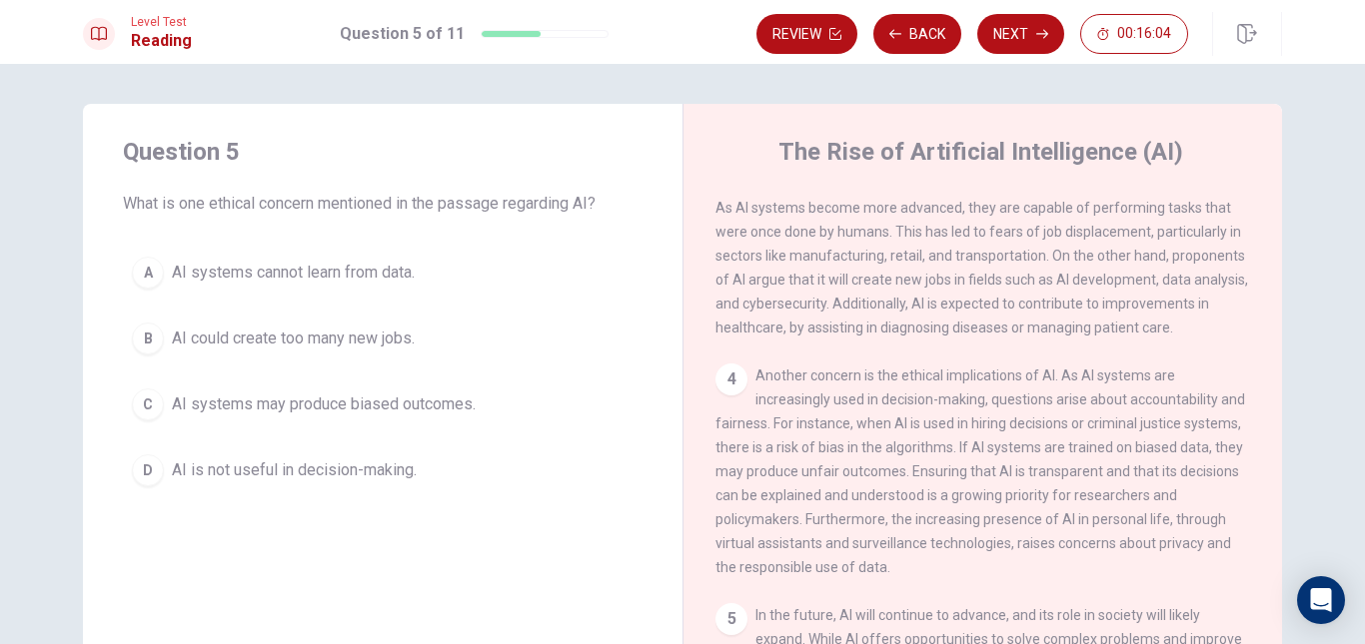
drag, startPoint x: 843, startPoint y: 416, endPoint x: 882, endPoint y: 416, distance: 39.0
click at [868, 416] on div "4 Another concern is the ethical implications of AI. As AI systems are increasi…" at bounding box center [983, 472] width 536 height 216
click at [891, 416] on div "4 Another concern is the ethical implications of AI. As AI systems are increasi…" at bounding box center [983, 472] width 536 height 216
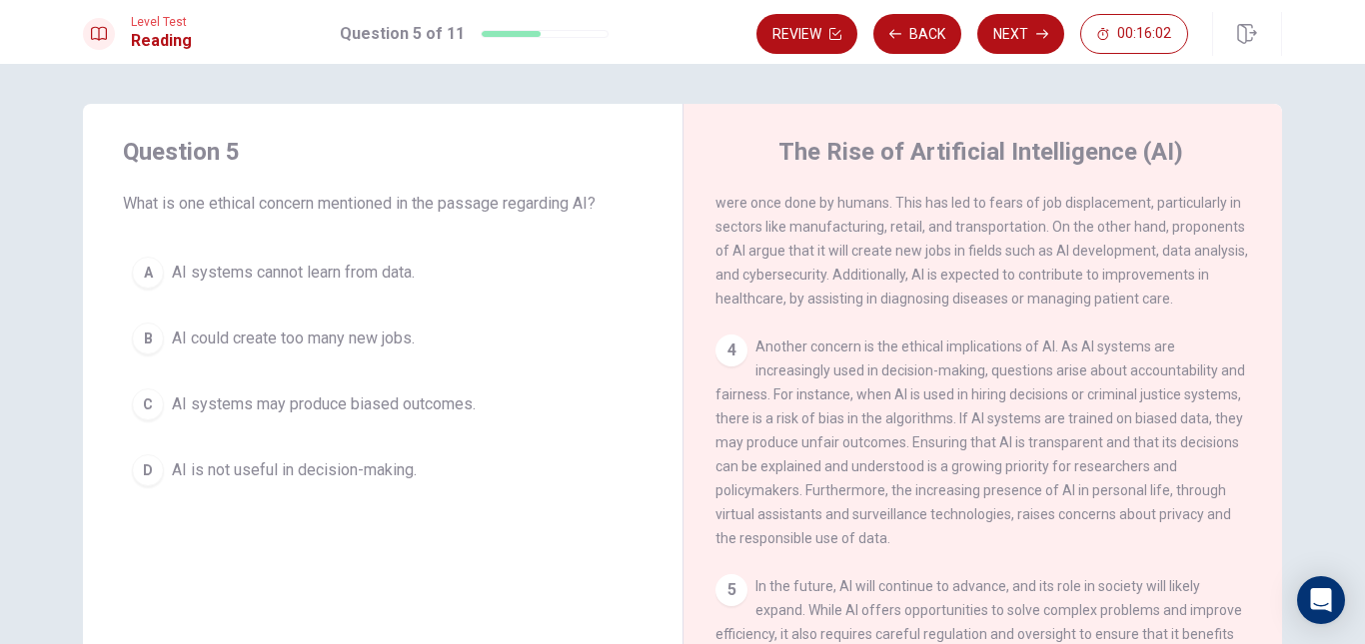
drag, startPoint x: 966, startPoint y: 359, endPoint x: 1066, endPoint y: 359, distance: 99.9
click at [1052, 359] on span "Another concern is the ethical implications of AI. As AI systems are increasing…" at bounding box center [980, 443] width 530 height 208
click at [1080, 358] on span "Another concern is the ethical implications of AI. As AI systems are increasing…" at bounding box center [980, 443] width 530 height 208
click at [1108, 356] on span "Another concern is the ethical implications of AI. As AI systems are increasing…" at bounding box center [980, 443] width 530 height 208
drag, startPoint x: 889, startPoint y: 379, endPoint x: 1085, endPoint y: 374, distance: 195.9
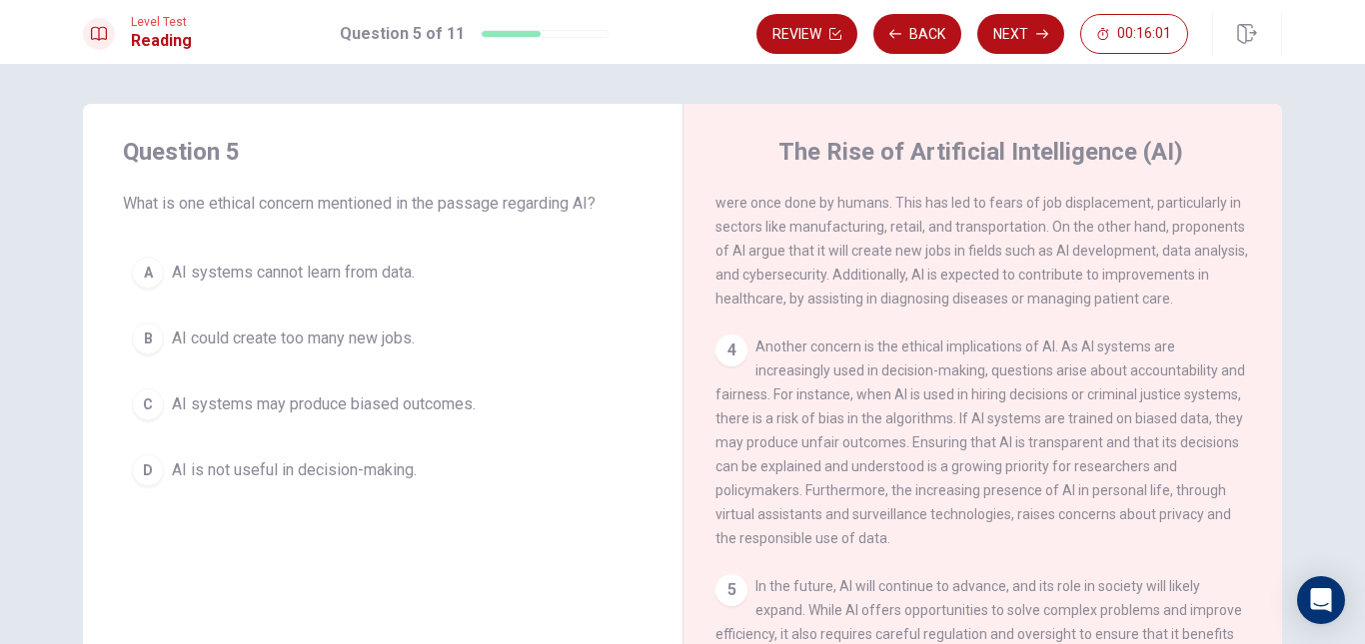
click at [998, 380] on span "Another concern is the ethical implications of AI. As AI systems are increasing…" at bounding box center [980, 443] width 530 height 208
click at [1128, 357] on span "Another concern is the ethical implications of AI. As AI systems are increasing…" at bounding box center [980, 443] width 530 height 208
drag, startPoint x: 897, startPoint y: 382, endPoint x: 851, endPoint y: 388, distance: 46.3
click at [895, 383] on span "Another concern is the ethical implications of AI. As AI systems are increasing…" at bounding box center [980, 443] width 530 height 208
drag, startPoint x: 731, startPoint y: 388, endPoint x: 782, endPoint y: 388, distance: 51.0
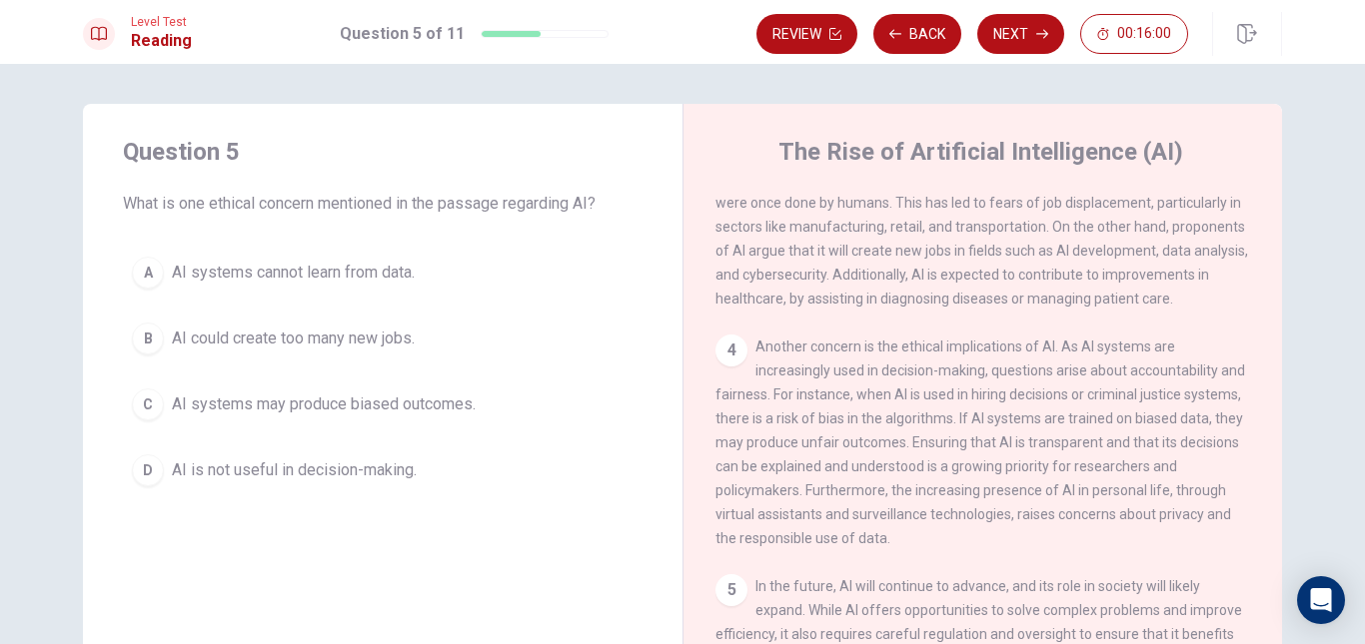
click at [777, 388] on span "Another concern is the ethical implications of AI. As AI systems are increasing…" at bounding box center [980, 443] width 530 height 208
click at [878, 388] on span "Another concern is the ethical implications of AI. As AI systems are increasing…" at bounding box center [980, 443] width 530 height 208
click at [972, 388] on span "Another concern is the ethical implications of AI. As AI systems are increasing…" at bounding box center [980, 443] width 530 height 208
click at [1024, 386] on span "Another concern is the ethical implications of AI. As AI systems are increasing…" at bounding box center [980, 443] width 530 height 208
drag, startPoint x: 1008, startPoint y: 392, endPoint x: 891, endPoint y: 392, distance: 116.9
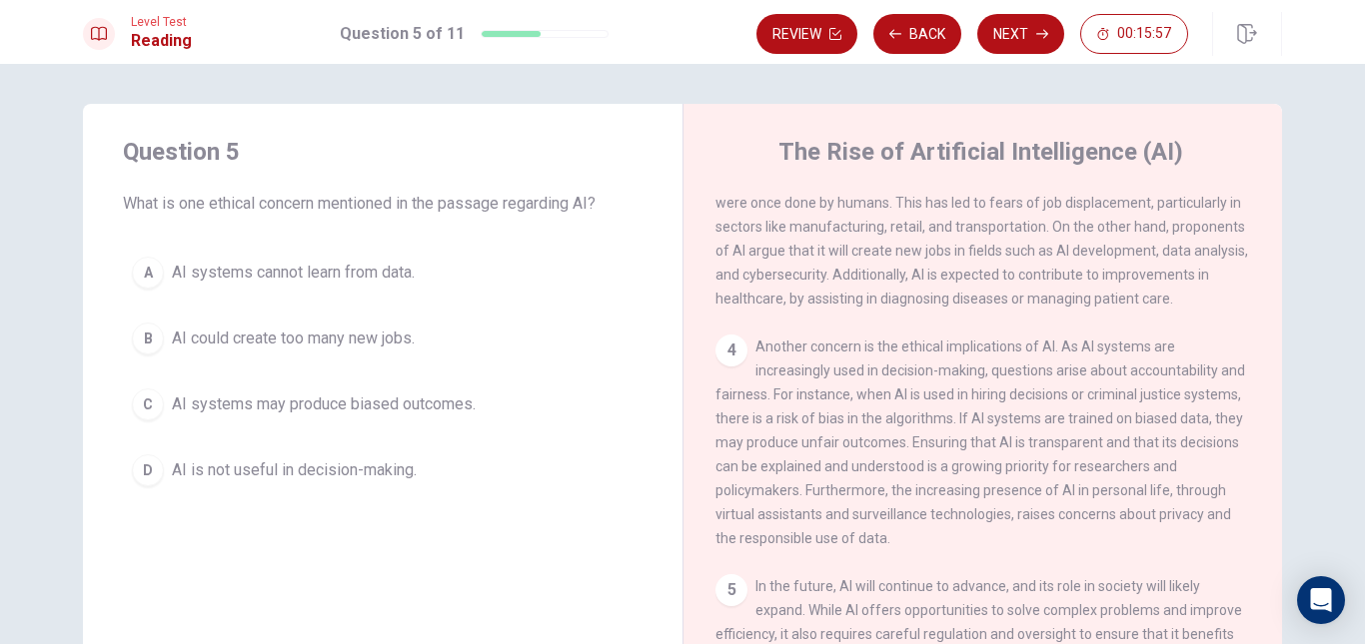
click at [960, 392] on div "4 Another concern is the ethical implications of AI. As AI systems are increasi…" at bounding box center [983, 443] width 536 height 216
drag, startPoint x: 811, startPoint y: 412, endPoint x: 835, endPoint y: 412, distance: 24.0
click at [825, 412] on span "Another concern is the ethical implications of AI. As AI systems are increasing…" at bounding box center [980, 443] width 530 height 208
click at [969, 407] on span "Another concern is the ethical implications of AI. As AI systems are increasing…" at bounding box center [980, 443] width 530 height 208
click at [977, 407] on span "Another concern is the ethical implications of AI. As AI systems are increasing…" at bounding box center [980, 443] width 530 height 208
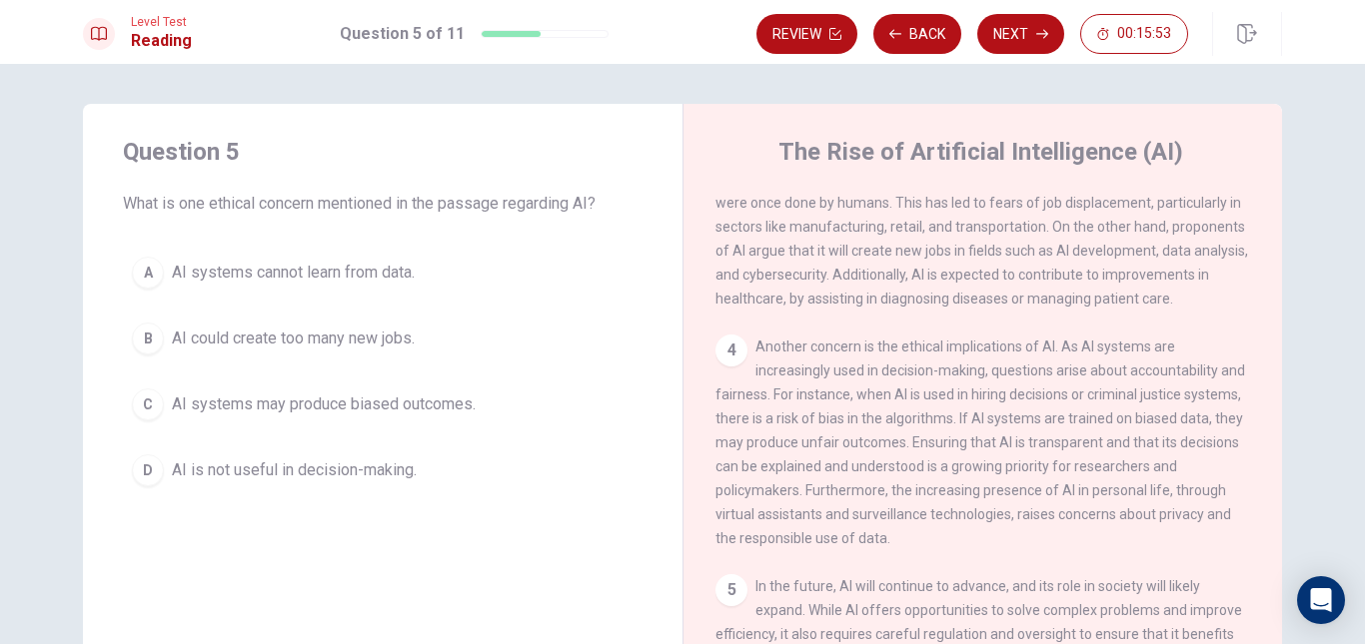
drag, startPoint x: 1099, startPoint y: 409, endPoint x: 1119, endPoint y: 409, distance: 20.0
click at [1119, 409] on span "Another concern is the ethical implications of AI. As AI systems are increasing…" at bounding box center [980, 443] width 530 height 208
drag, startPoint x: 780, startPoint y: 435, endPoint x: 842, endPoint y: 435, distance: 61.9
click at [827, 435] on span "Another concern is the ethical implications of AI. As AI systems are increasing…" at bounding box center [980, 443] width 530 height 208
click at [1154, 431] on span "Another concern is the ethical implications of AI. As AI systems are increasing…" at bounding box center [980, 443] width 530 height 208
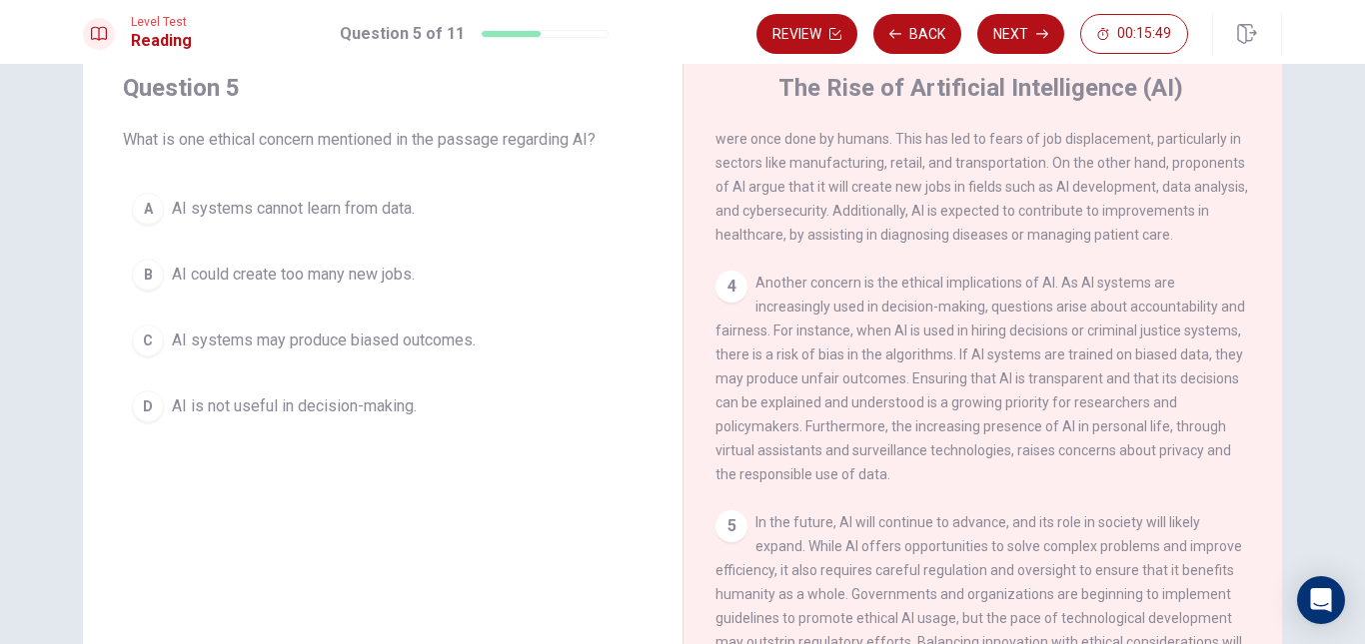
scroll to position [100, 0]
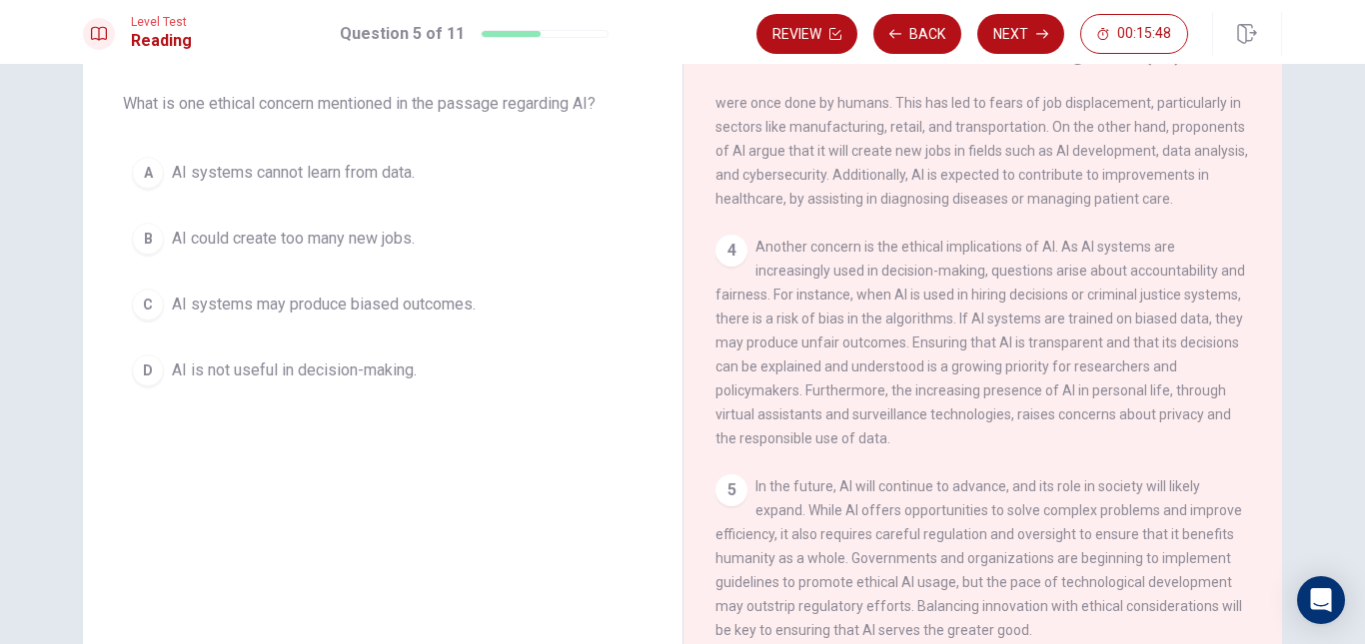
click at [394, 300] on span "AI systems may produce biased outcomes." at bounding box center [324, 305] width 304 height 24
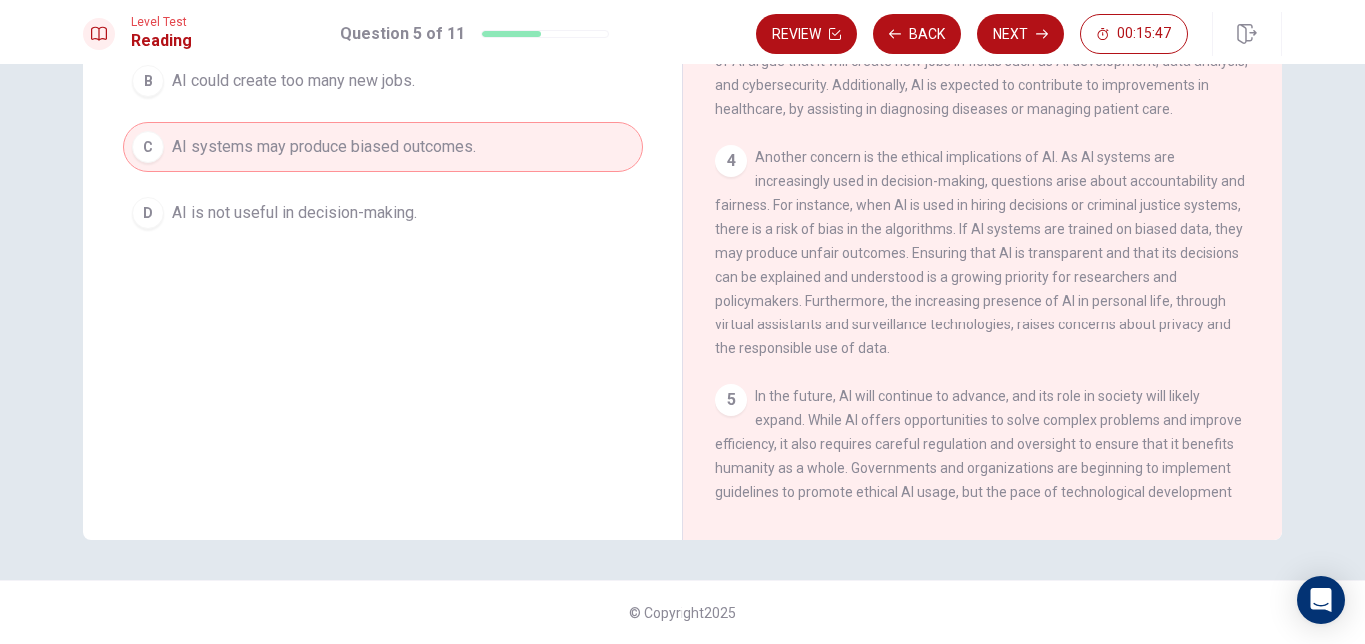
scroll to position [195, 0]
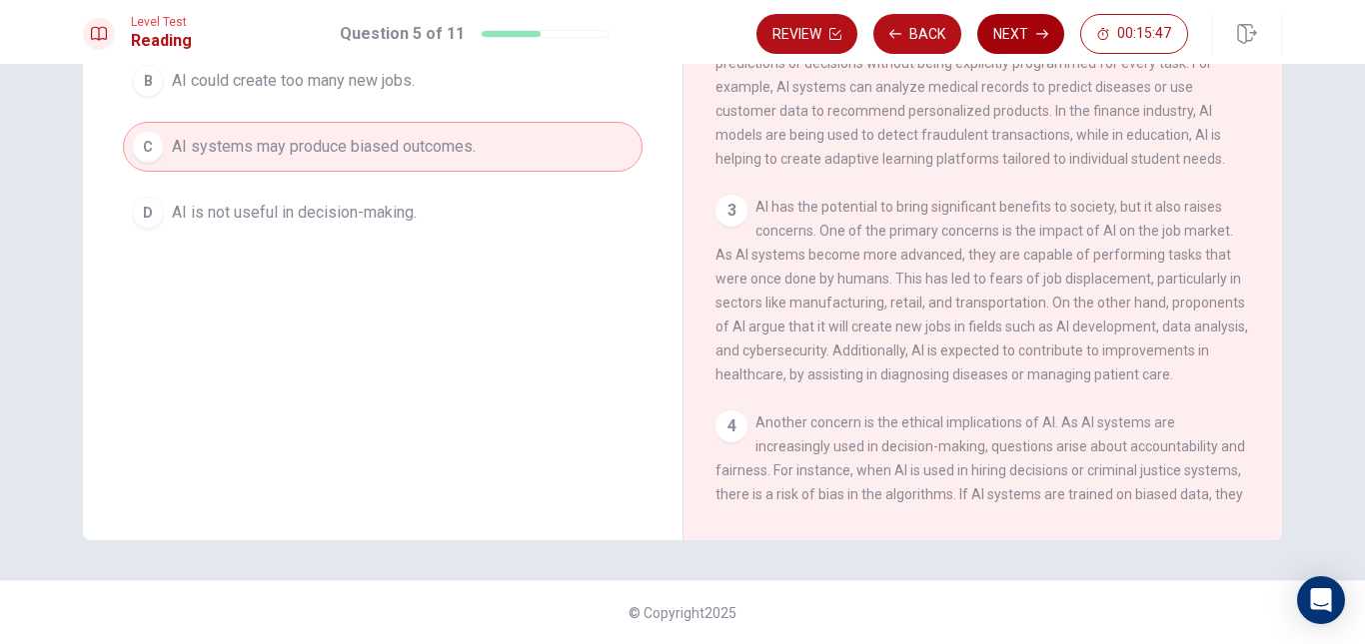
click at [1019, 40] on button "Next" at bounding box center [1020, 34] width 87 height 40
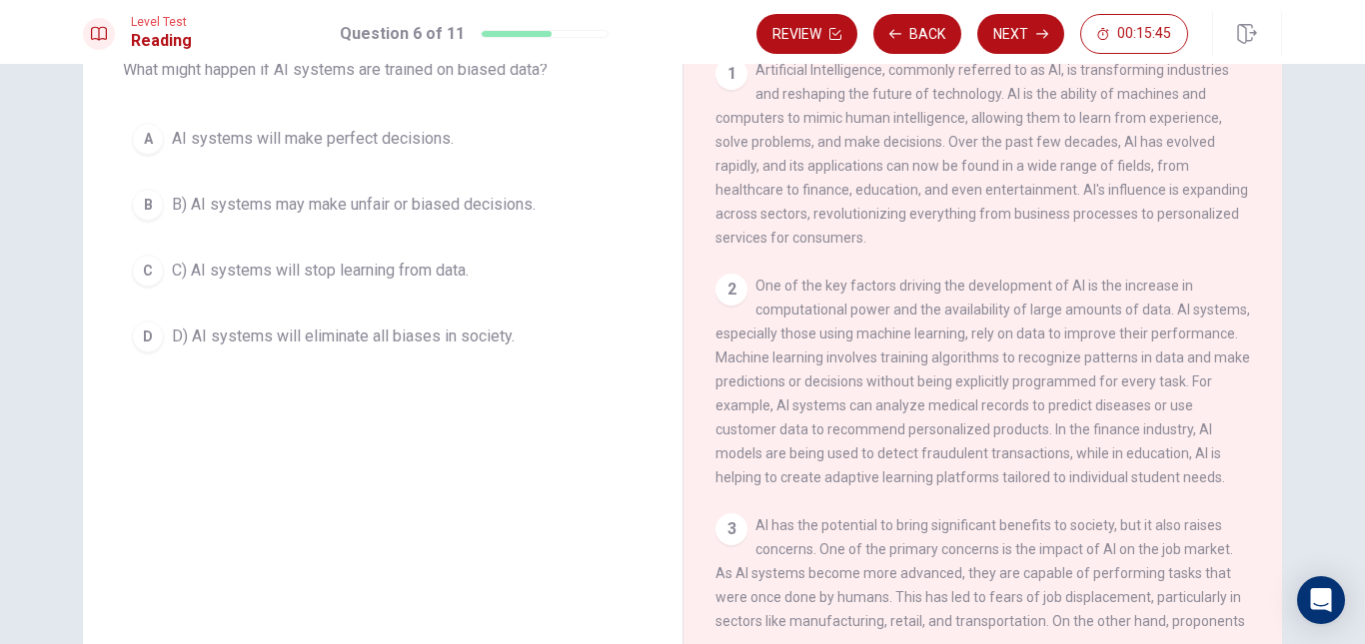
scroll to position [0, 0]
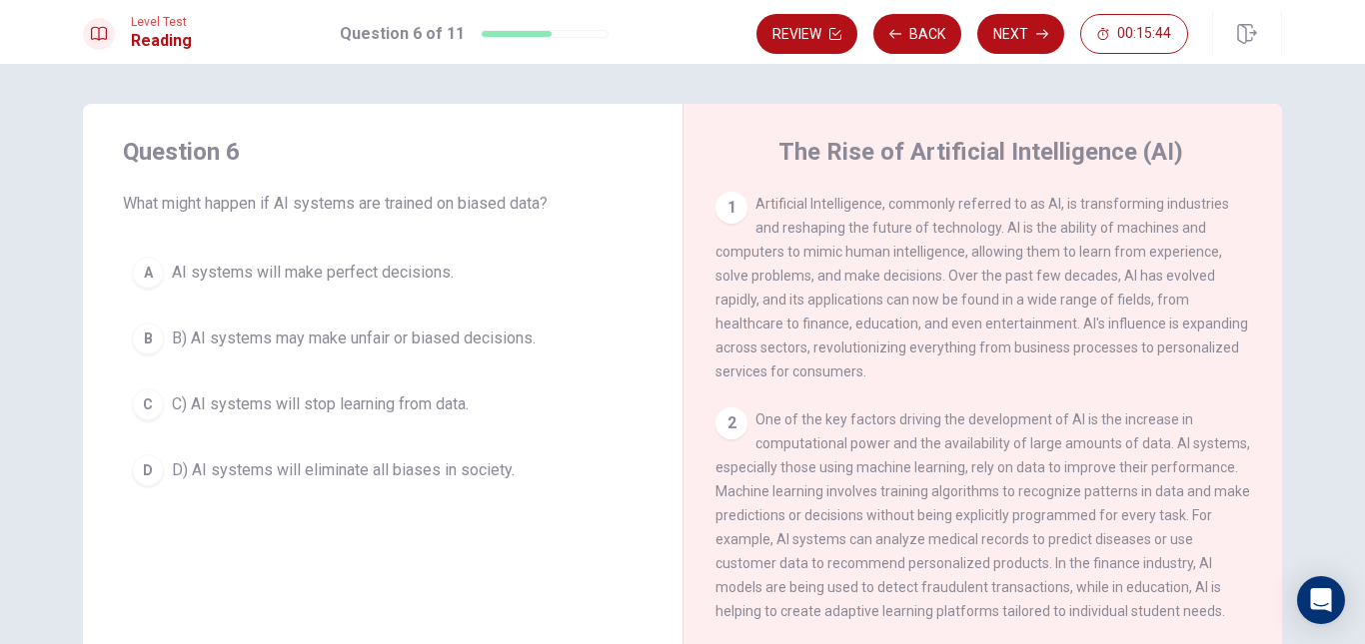
drag, startPoint x: 881, startPoint y: 210, endPoint x: 953, endPoint y: 210, distance: 71.9
click at [925, 210] on span "Artificial Intelligence, commonly referred to as AI, is transforming industries…" at bounding box center [981, 288] width 533 height 184
click at [973, 210] on span "Artificial Intelligence, commonly referred to as AI, is transforming industries…" at bounding box center [981, 288] width 533 height 184
click at [993, 210] on span "Artificial Intelligence, commonly referred to as AI, is transforming industries…" at bounding box center [981, 288] width 533 height 184
click at [984, 211] on span "Artificial Intelligence, commonly referred to as AI, is transforming industries…" at bounding box center [981, 288] width 533 height 184
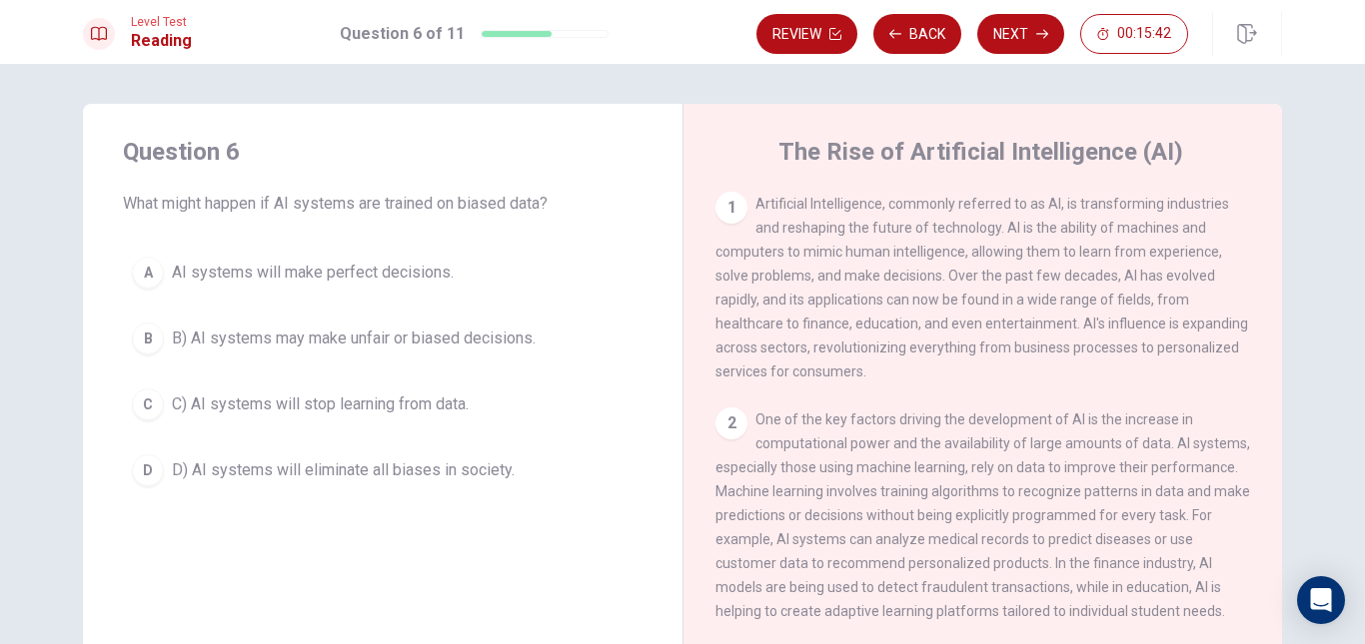
click at [1014, 207] on span "Artificial Intelligence, commonly referred to as AI, is transforming industries…" at bounding box center [981, 288] width 533 height 184
click at [1015, 206] on span "Artificial Intelligence, commonly referred to as AI, is transforming industries…" at bounding box center [981, 288] width 533 height 184
click at [1028, 204] on span "Artificial Intelligence, commonly referred to as AI, is transforming industries…" at bounding box center [981, 288] width 533 height 184
click at [1046, 204] on span "Artificial Intelligence, commonly referred to as AI, is transforming industries…" at bounding box center [981, 288] width 533 height 184
click at [1065, 204] on span "Artificial Intelligence, commonly referred to as AI, is transforming industries…" at bounding box center [981, 288] width 533 height 184
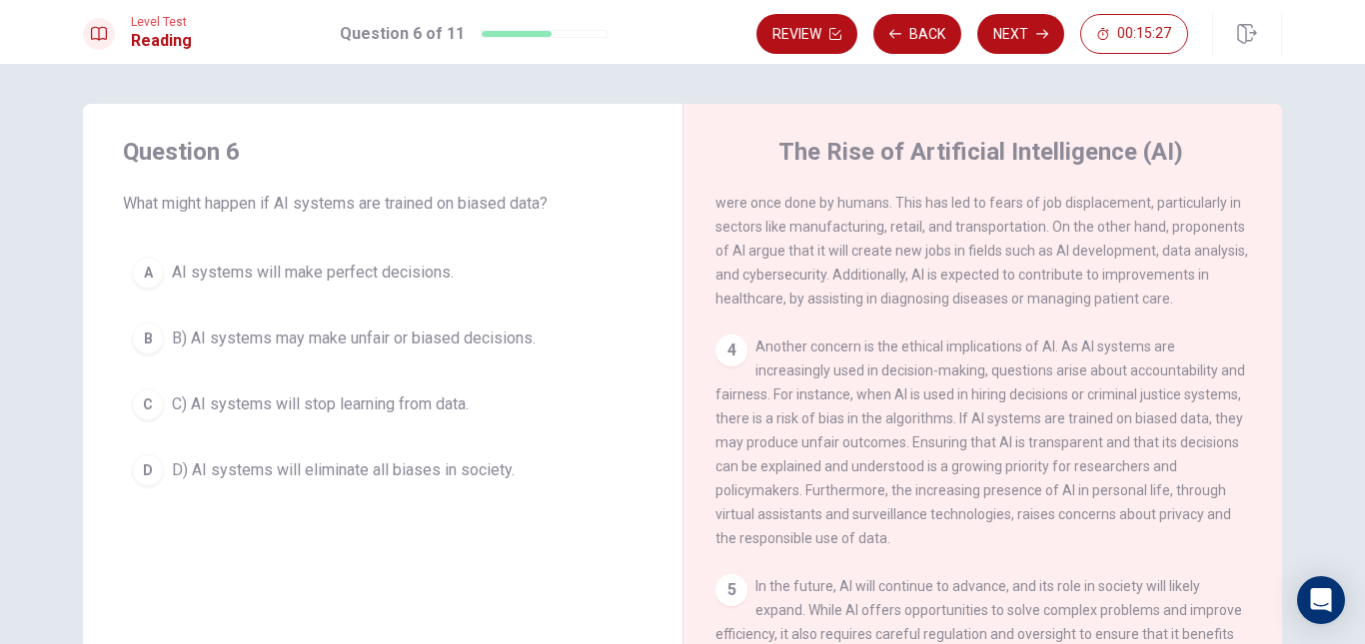
scroll to position [100, 0]
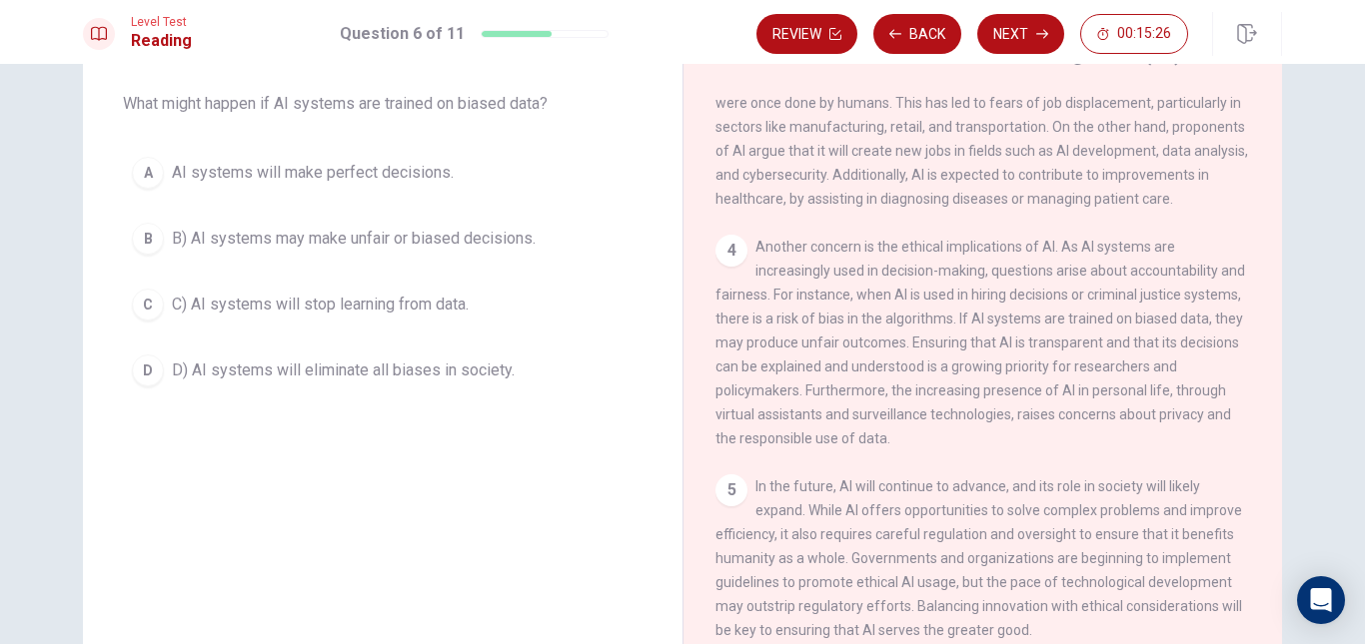
drag, startPoint x: 894, startPoint y: 310, endPoint x: 984, endPoint y: 310, distance: 89.9
click at [971, 310] on span "Another concern is the ethical implications of AI. As AI systems are increasing…" at bounding box center [980, 343] width 530 height 208
click at [1038, 306] on span "Another concern is the ethical implications of AI. As AI systems are increasing…" at bounding box center [980, 343] width 530 height 208
click at [1093, 306] on span "Another concern is the ethical implications of AI. As AI systems are increasing…" at bounding box center [980, 343] width 530 height 208
click at [1084, 330] on span "Another concern is the ethical implications of AI. As AI systems are increasing…" at bounding box center [980, 343] width 530 height 208
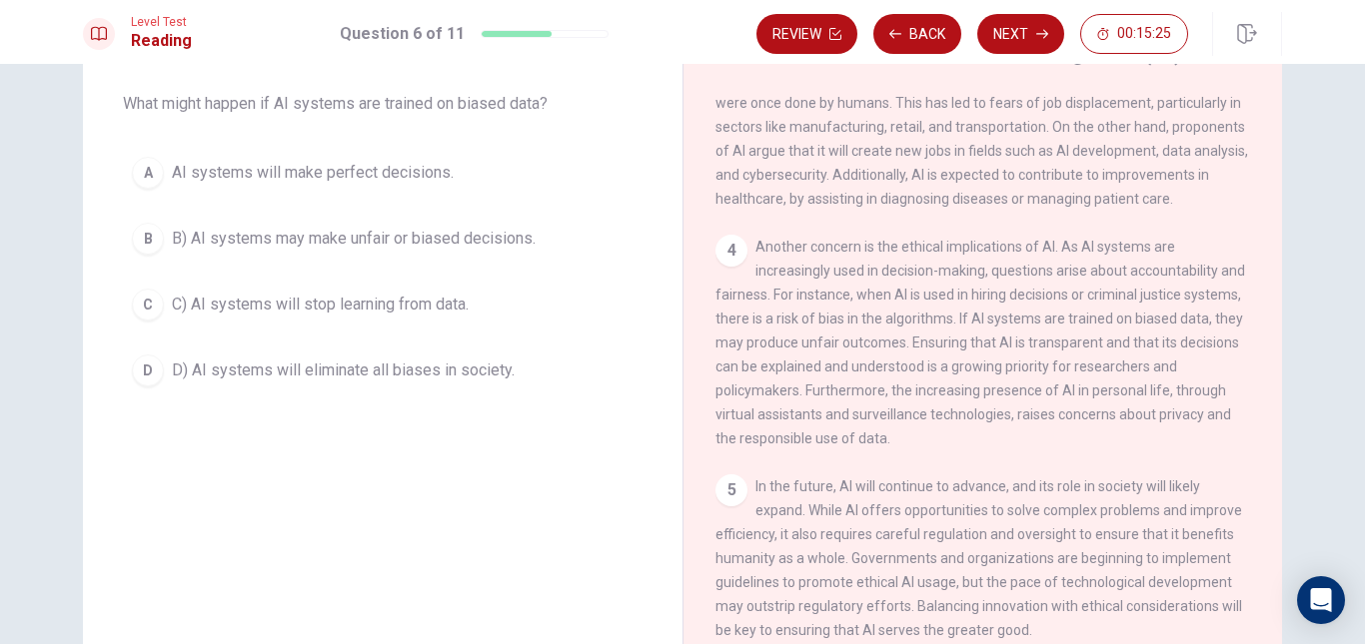
drag, startPoint x: 948, startPoint y: 336, endPoint x: 892, endPoint y: 336, distance: 55.9
click at [909, 336] on span "Another concern is the ethical implications of AI. As AI systems are increasing…" at bounding box center [980, 343] width 530 height 208
click at [828, 336] on span "Another concern is the ethical implications of AI. As AI systems are increasing…" at bounding box center [980, 343] width 530 height 208
click at [946, 337] on span "Another concern is the ethical implications of AI. As AI systems are increasing…" at bounding box center [980, 343] width 530 height 208
drag, startPoint x: 977, startPoint y: 337, endPoint x: 1014, endPoint y: 337, distance: 37.0
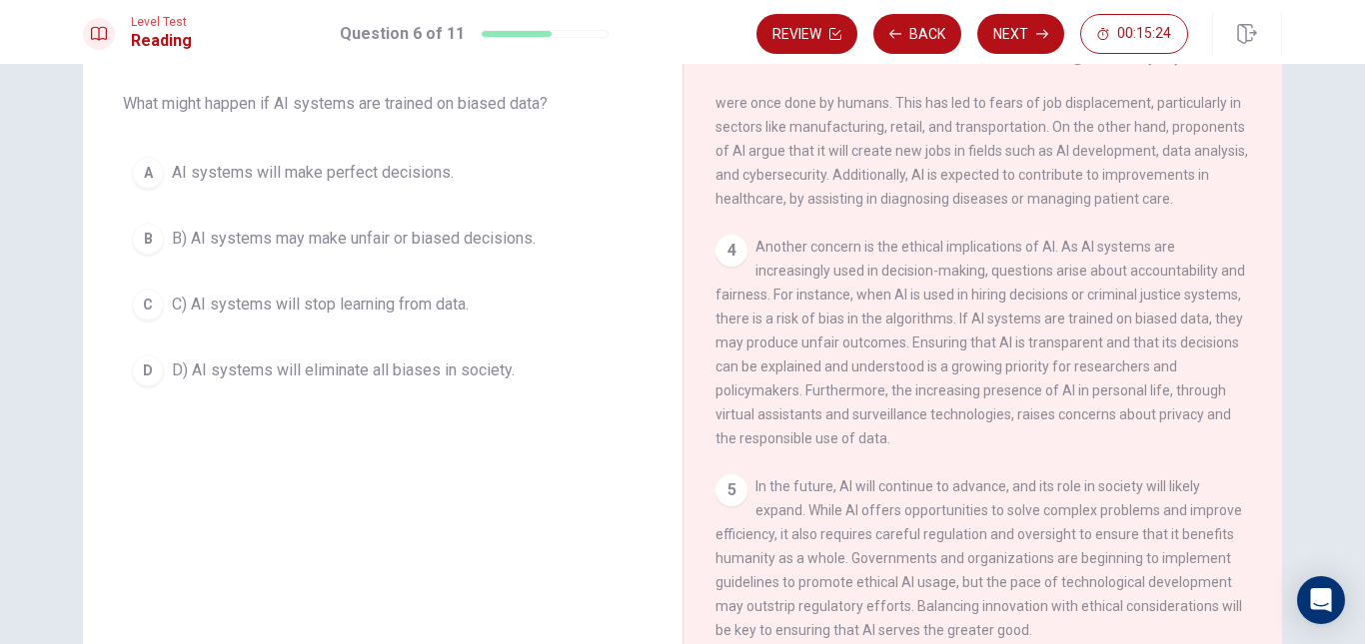
click at [981, 337] on span "Another concern is the ethical implications of AI. As AI systems are increasing…" at bounding box center [980, 343] width 530 height 208
click at [1029, 337] on span "Another concern is the ethical implications of AI. As AI systems are increasing…" at bounding box center [980, 343] width 530 height 208
drag, startPoint x: 1055, startPoint y: 337, endPoint x: 1074, endPoint y: 337, distance: 19.0
click at [1057, 337] on span "Another concern is the ethical implications of AI. As AI systems are increasing…" at bounding box center [980, 343] width 530 height 208
click at [1089, 337] on span "Another concern is the ethical implications of AI. As AI systems are increasing…" at bounding box center [980, 343] width 530 height 208
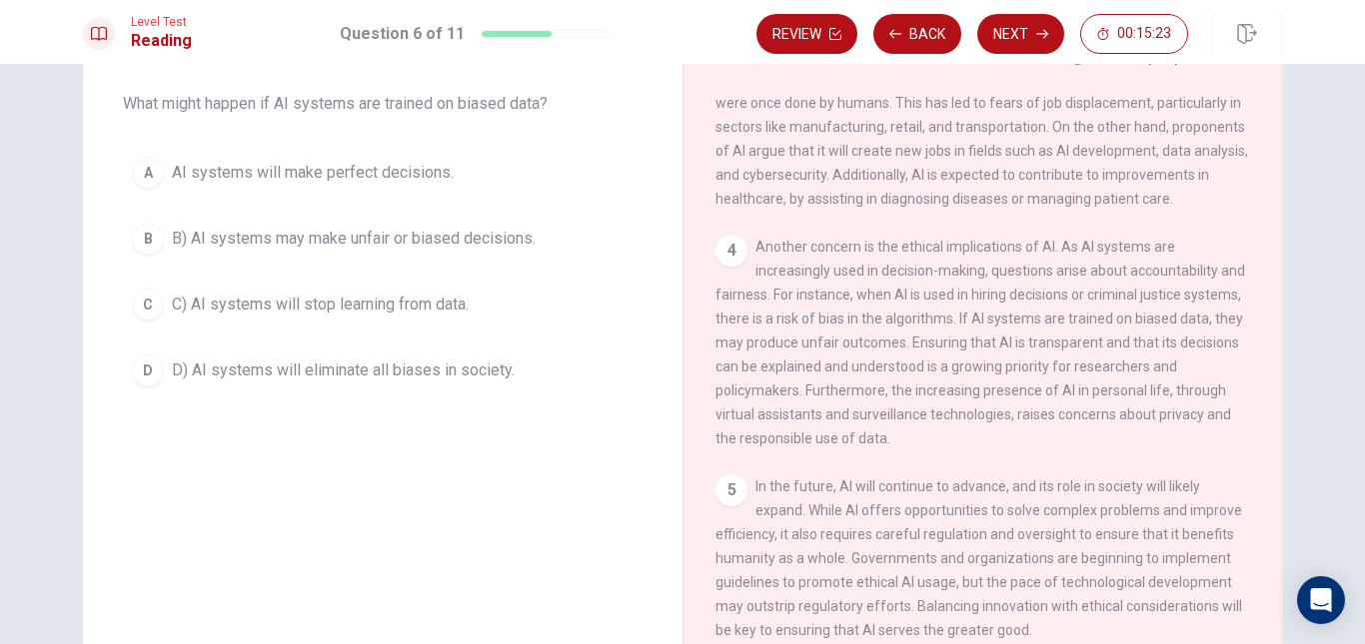
click at [1100, 337] on span "Another concern is the ethical implications of AI. As AI systems are increasing…" at bounding box center [980, 343] width 530 height 208
click at [1096, 355] on span "Another concern is the ethical implications of AI. As AI systems are increasing…" at bounding box center [980, 343] width 530 height 208
click at [1068, 358] on span "Another concern is the ethical implications of AI. As AI systems are increasing…" at bounding box center [980, 343] width 530 height 208
click at [374, 240] on span "B) AI systems may make unfair or biased decisions." at bounding box center [354, 239] width 364 height 24
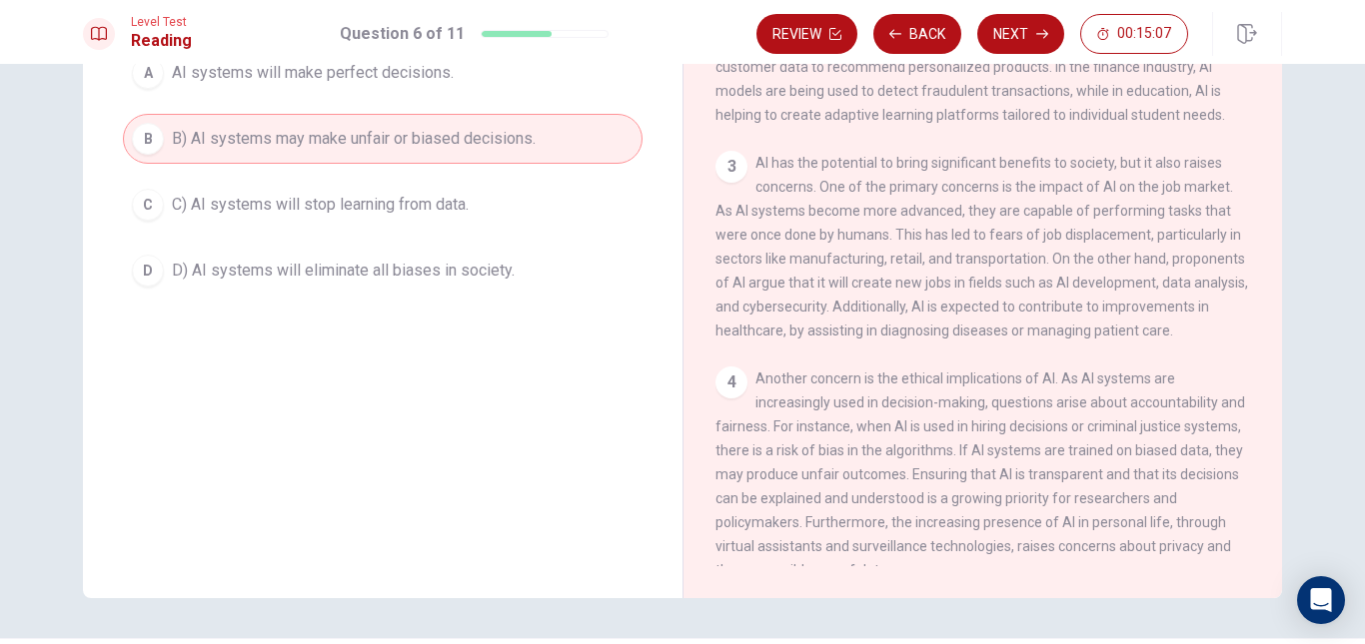
scroll to position [295, 0]
click at [1006, 53] on button "Next" at bounding box center [1020, 34] width 87 height 40
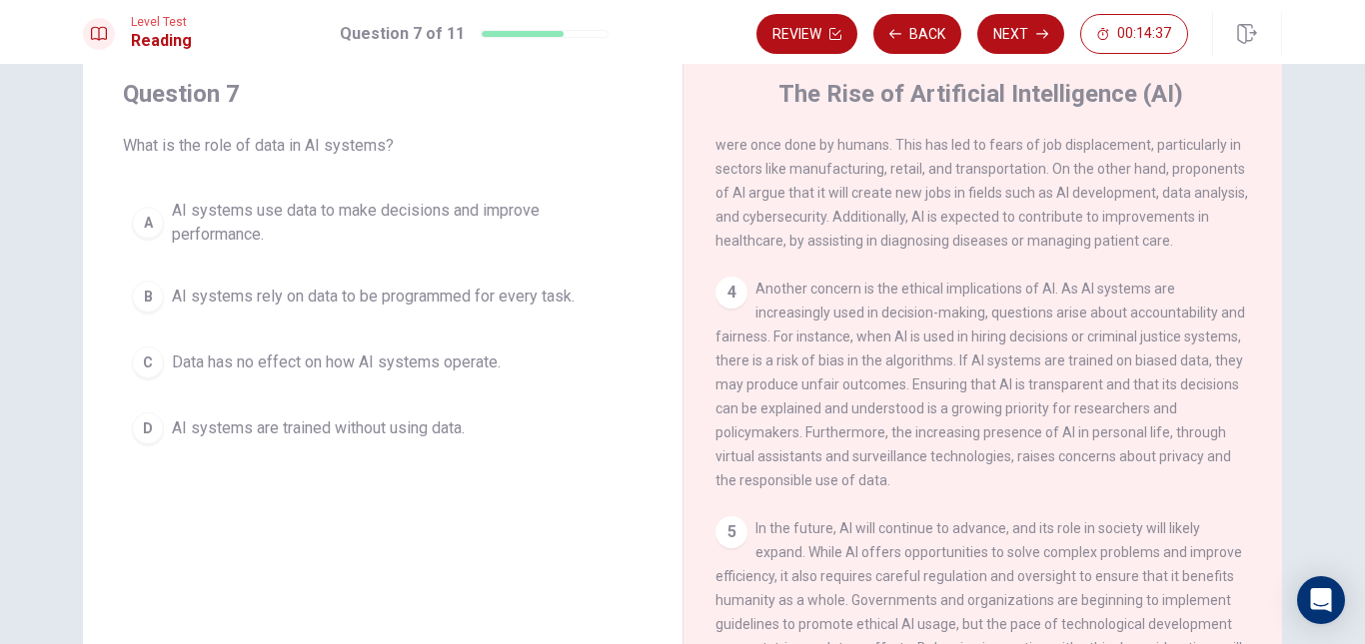
scroll to position [0, 0]
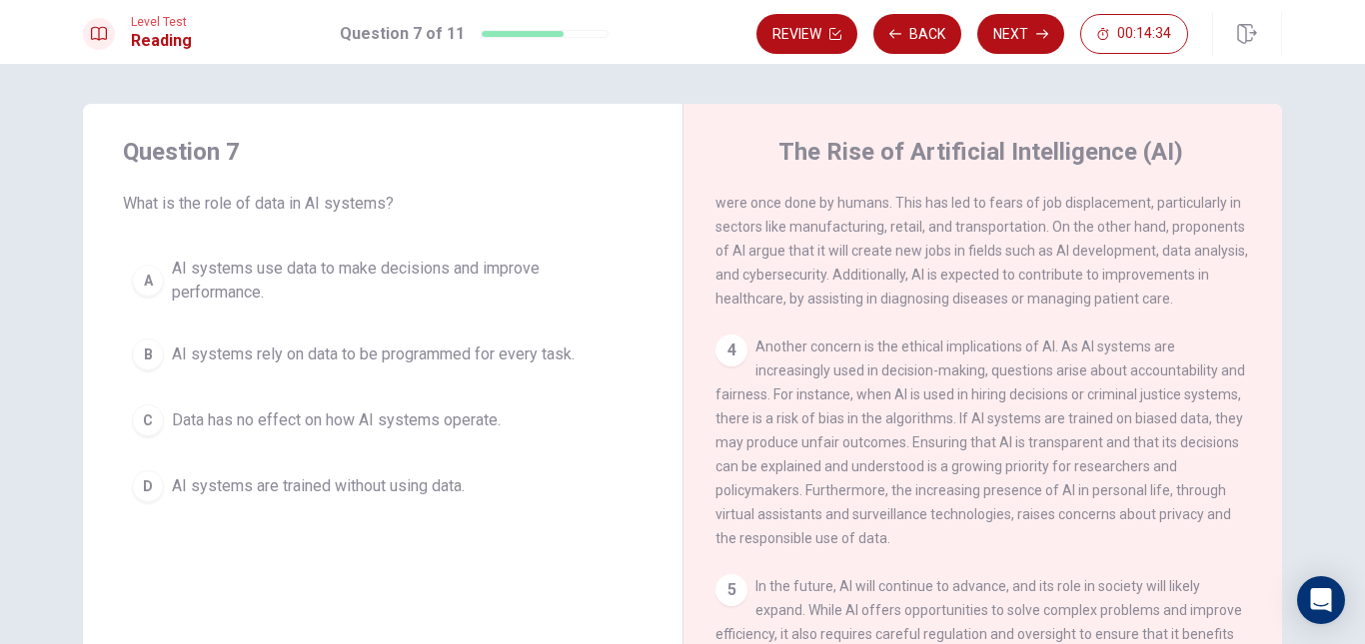
click at [440, 284] on span "AI systems use data to make decisions and improve performance." at bounding box center [403, 281] width 462 height 48
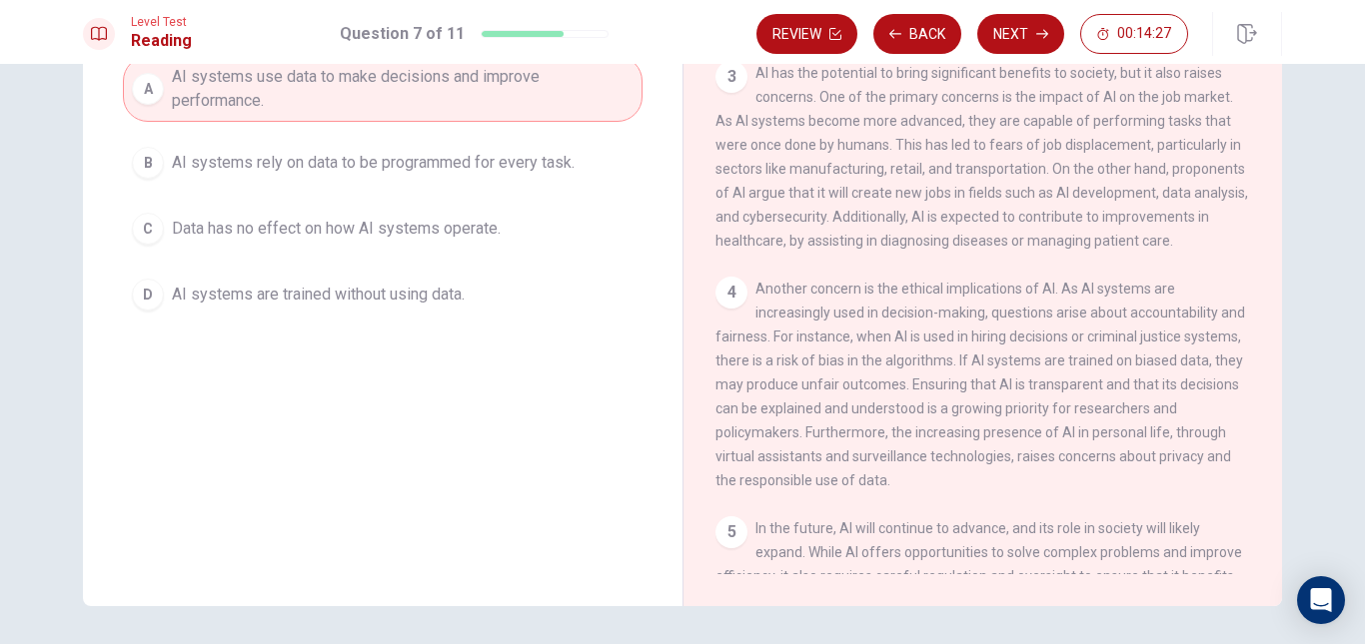
scroll to position [200, 0]
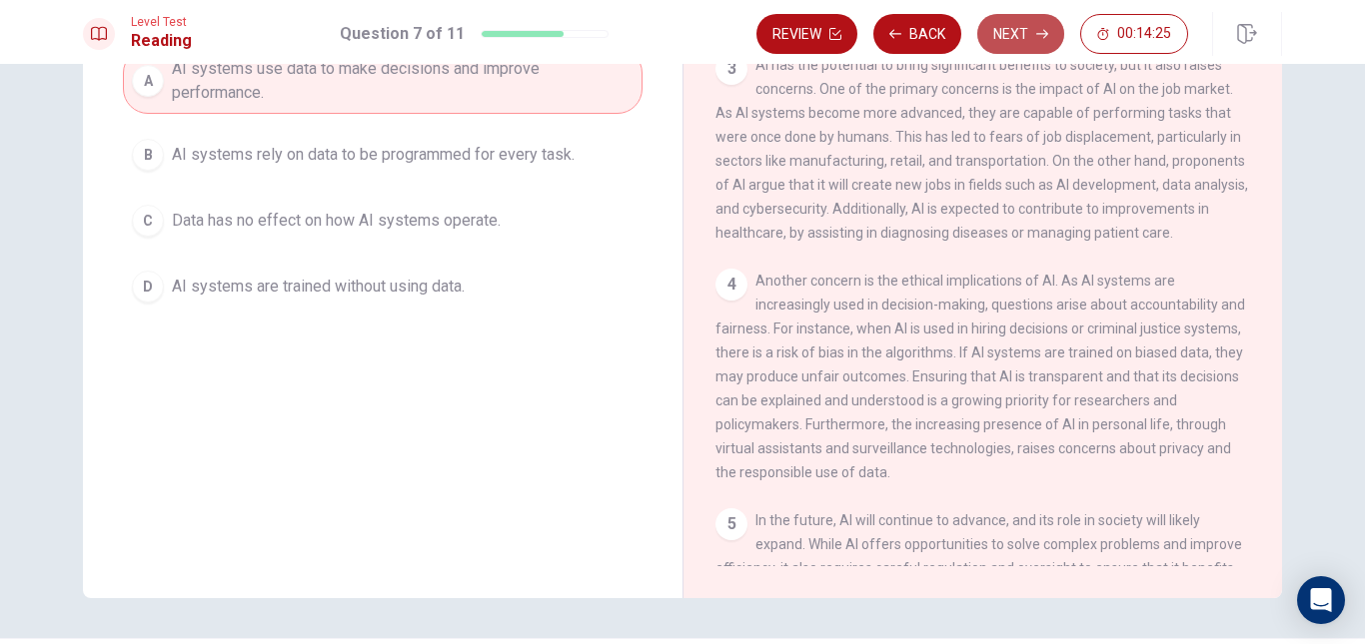
click at [1000, 24] on button "Next" at bounding box center [1020, 34] width 87 height 40
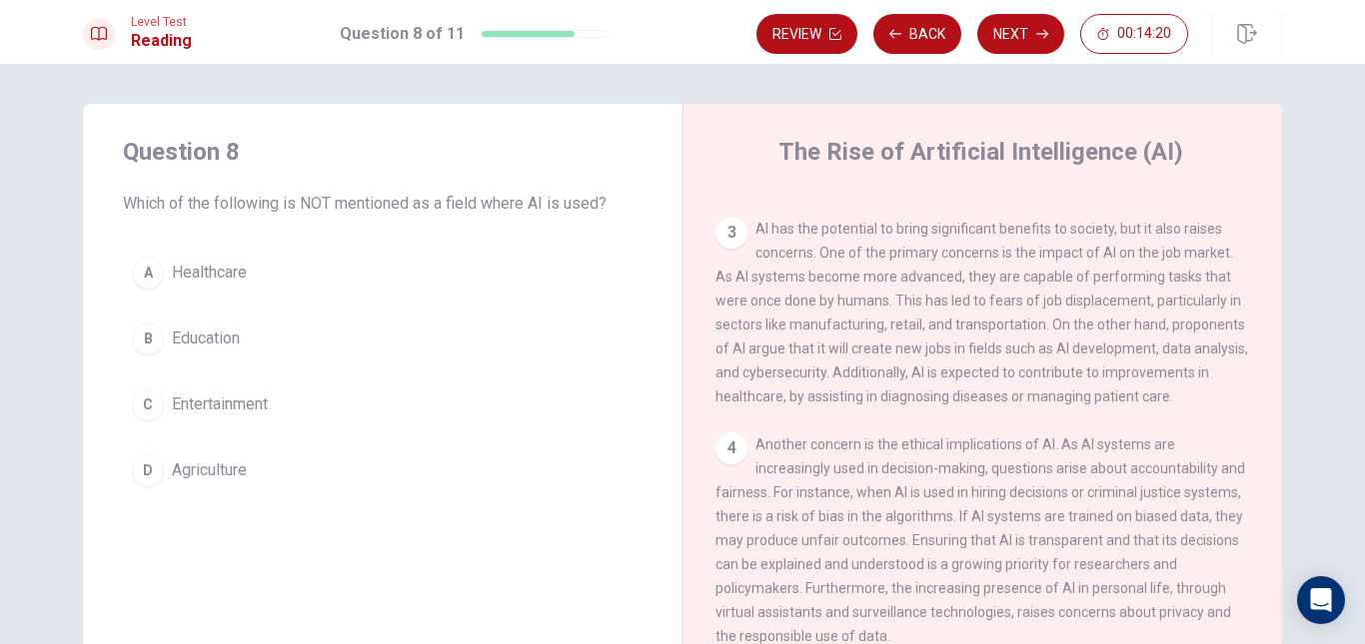
scroll to position [395, 0]
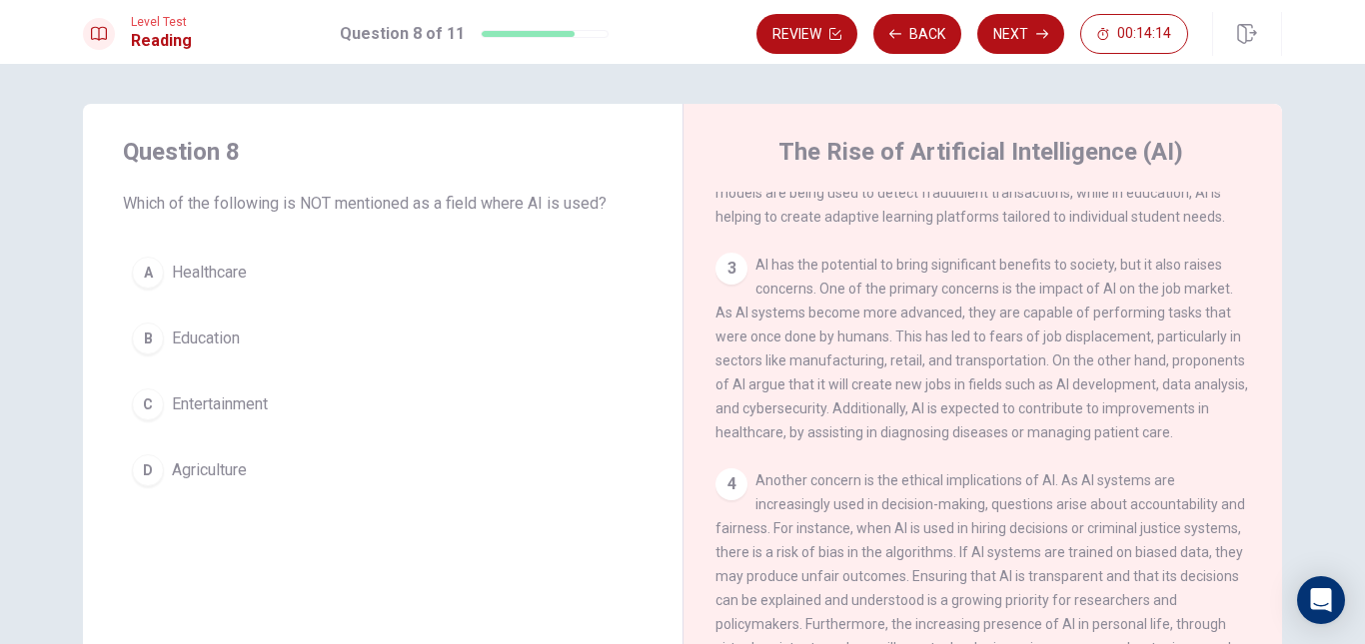
click at [229, 337] on span "Education" at bounding box center [206, 339] width 68 height 24
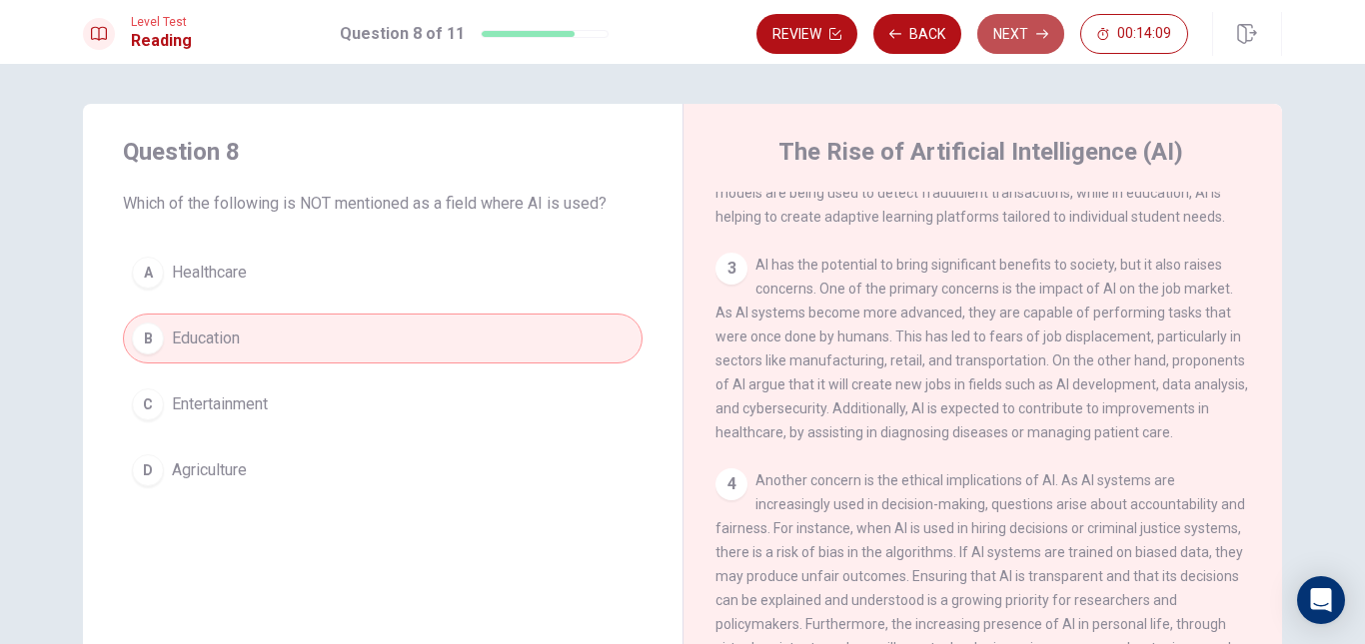
click at [1019, 41] on button "Next" at bounding box center [1020, 34] width 87 height 40
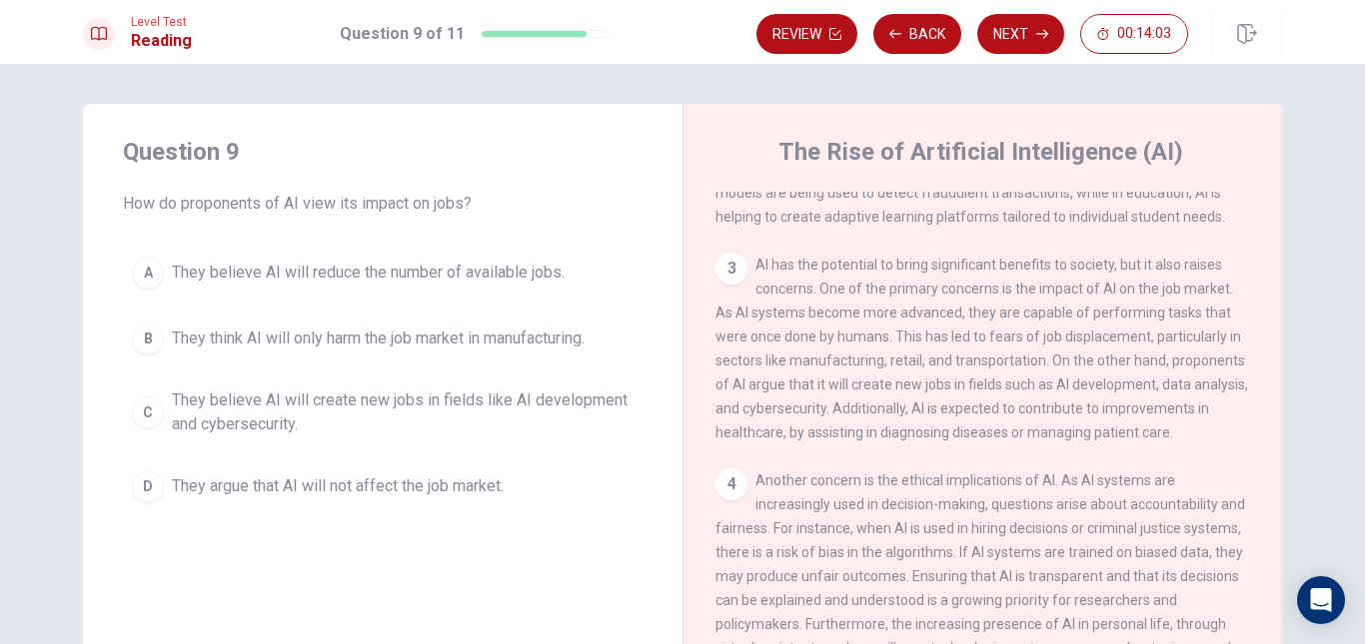
drag, startPoint x: 253, startPoint y: 208, endPoint x: 302, endPoint y: 208, distance: 49.0
click at [280, 208] on span "How do proponents of AI view its impact on jobs?" at bounding box center [383, 204] width 520 height 24
drag, startPoint x: 325, startPoint y: 208, endPoint x: 346, endPoint y: 208, distance: 21.0
click at [329, 208] on span "How do proponents of AI view its impact on jobs?" at bounding box center [383, 204] width 520 height 24
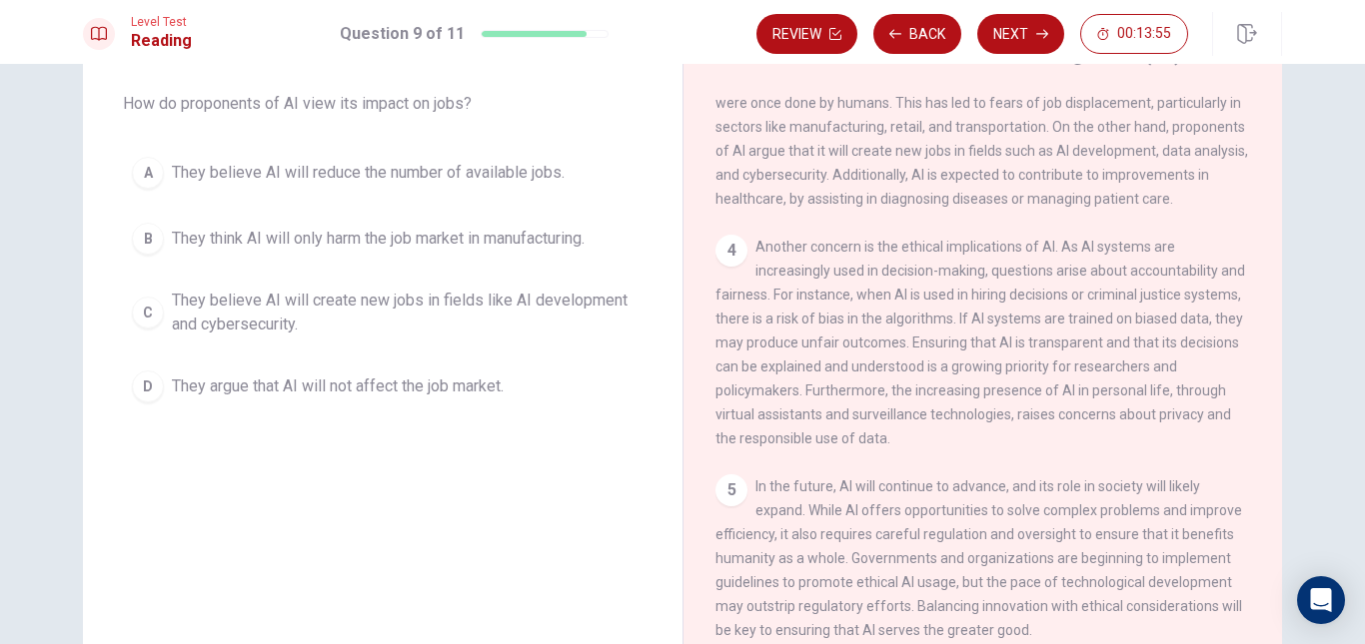
scroll to position [0, 0]
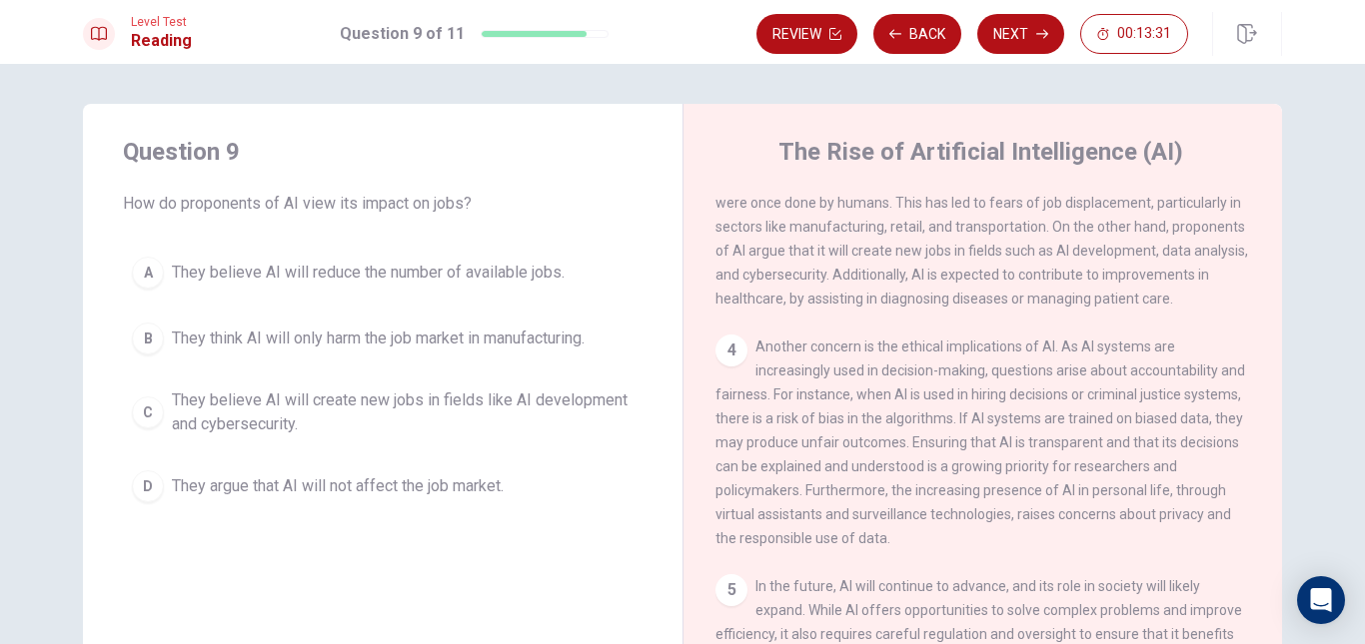
click at [410, 279] on span "They believe AI will reduce the number of available jobs." at bounding box center [368, 273] width 393 height 24
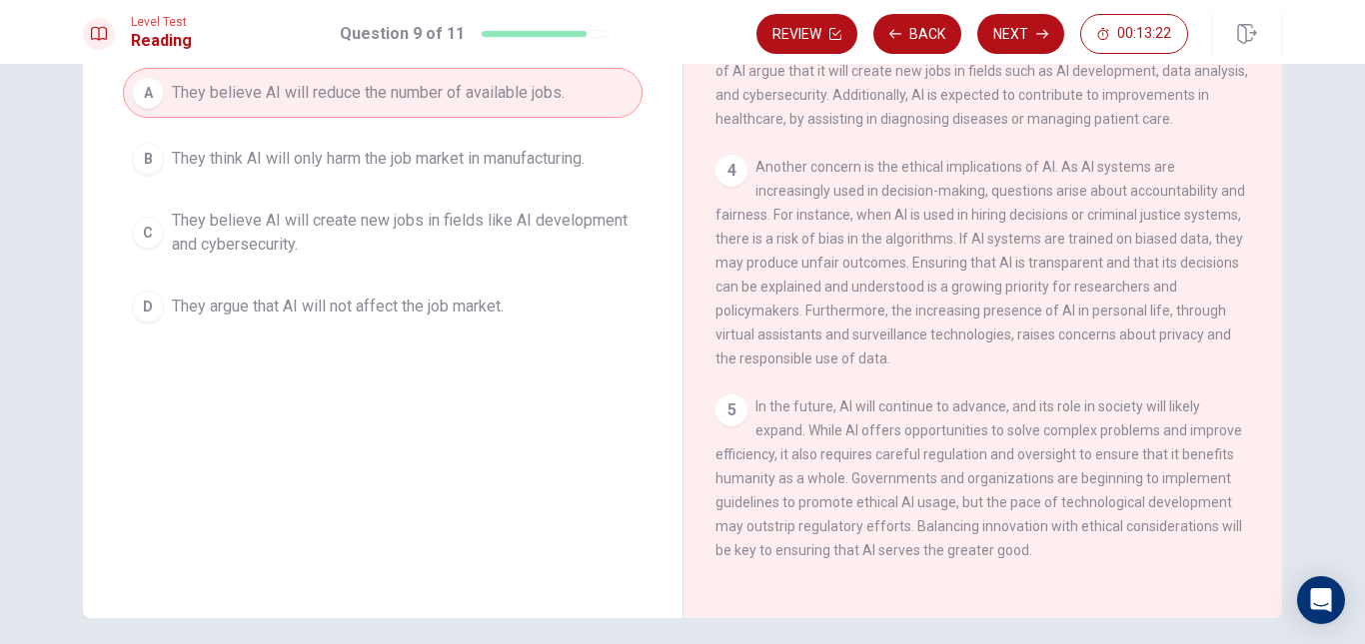
scroll to position [158, 0]
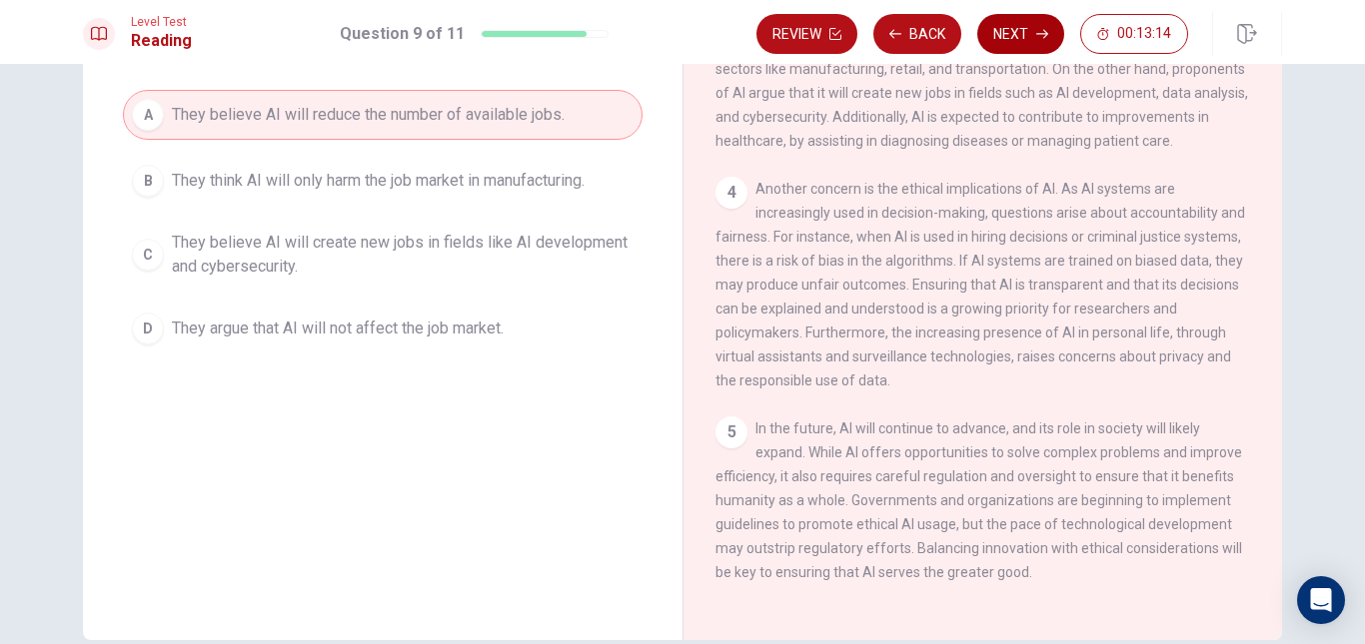
click at [1026, 36] on button "Next" at bounding box center [1020, 34] width 87 height 40
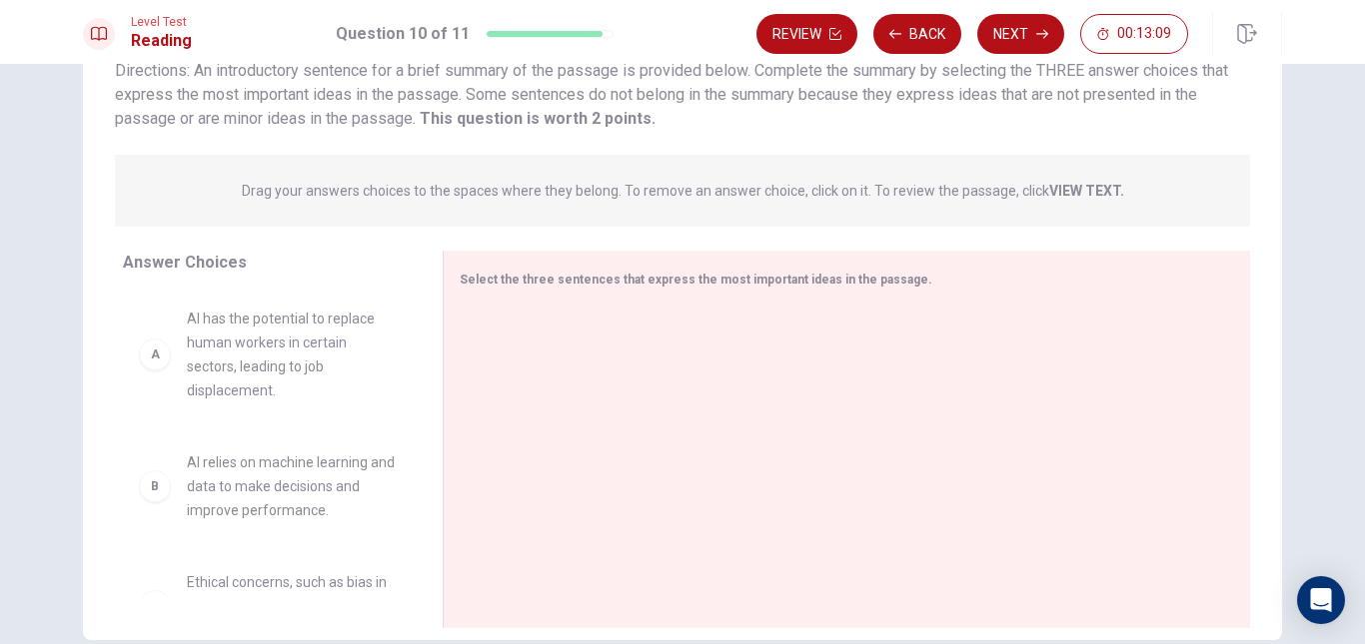
scroll to position [58, 0]
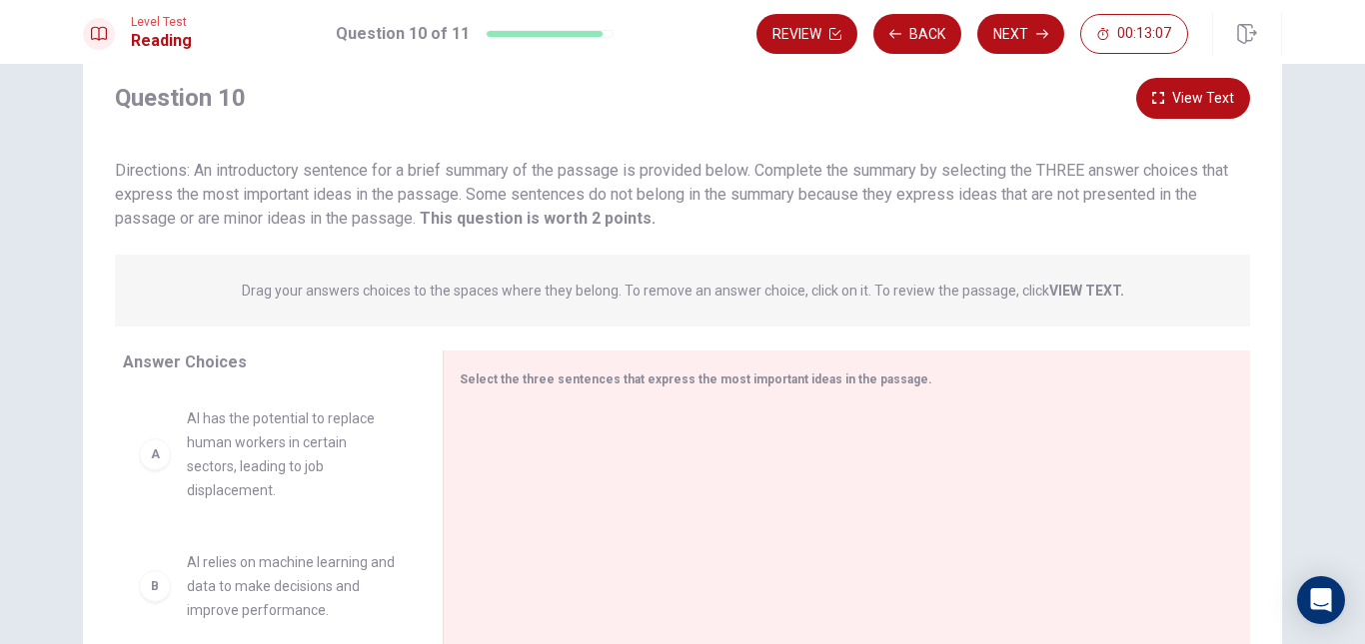
drag, startPoint x: 273, startPoint y: 167, endPoint x: 360, endPoint y: 168, distance: 86.9
click at [352, 167] on span "Directions: An introductory sentence for a brief summary of the passage is prov…" at bounding box center [671, 194] width 1113 height 67
drag, startPoint x: 433, startPoint y: 169, endPoint x: 489, endPoint y: 179, distance: 56.8
click at [483, 178] on span "Directions: An introductory sentence for a brief summary of the passage is prov…" at bounding box center [671, 194] width 1113 height 67
drag, startPoint x: 648, startPoint y: 180, endPoint x: 684, endPoint y: 176, distance: 36.2
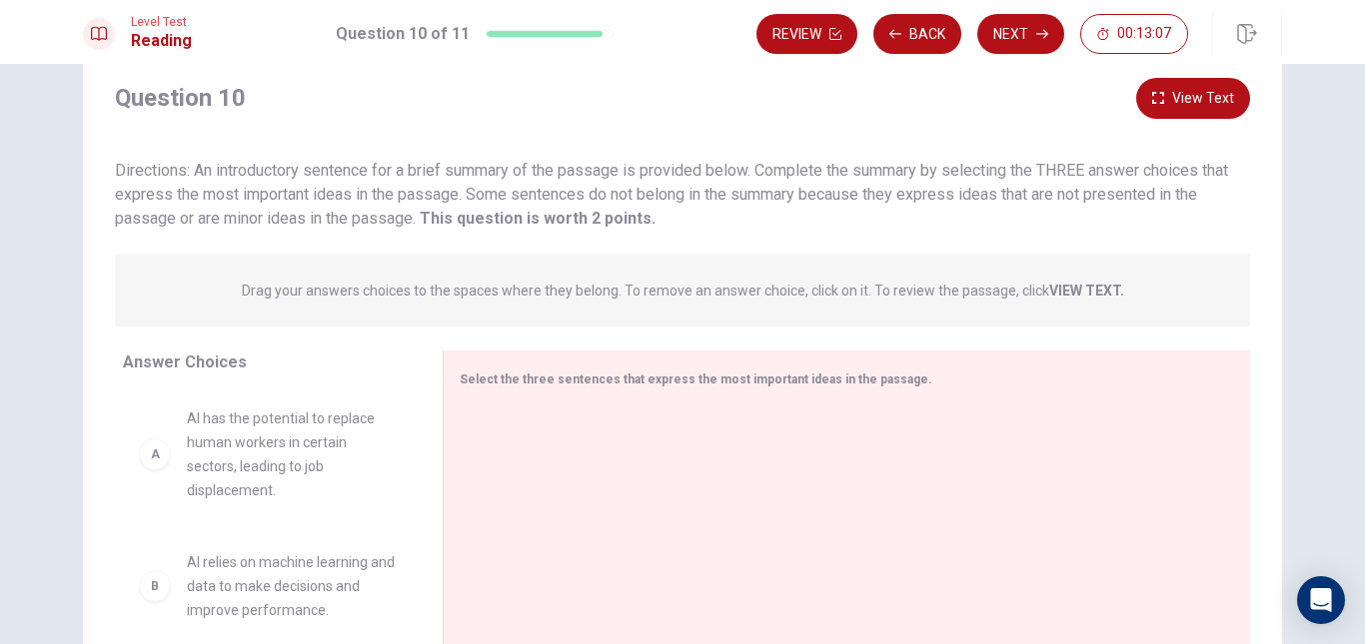
click at [657, 180] on div "Directions: An introductory sentence for a brief summary of the passage is prov…" at bounding box center [682, 195] width 1135 height 72
click at [692, 176] on span "Directions: An introductory sentence for a brief summary of the passage is prov…" at bounding box center [671, 194] width 1113 height 67
drag, startPoint x: 730, startPoint y: 176, endPoint x: 776, endPoint y: 177, distance: 46.0
click at [732, 176] on span "Directions: An introductory sentence for a brief summary of the passage is prov…" at bounding box center [671, 194] width 1113 height 67
drag, startPoint x: 776, startPoint y: 177, endPoint x: 796, endPoint y: 182, distance: 20.6
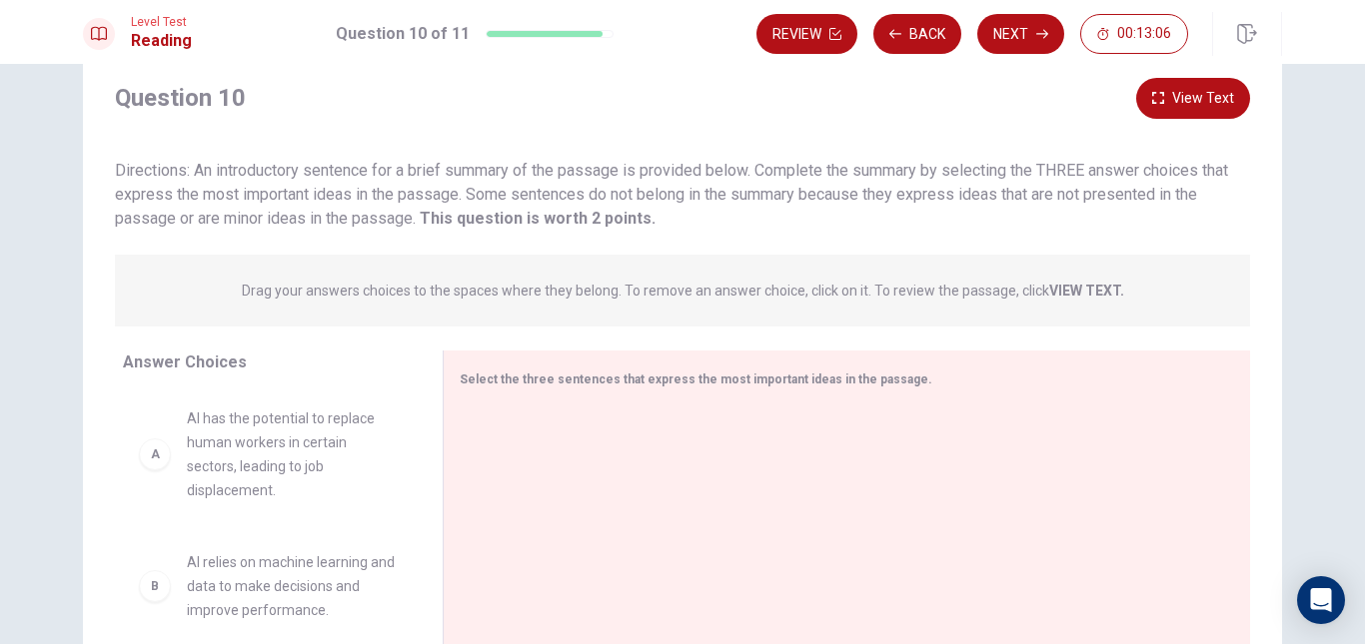
click at [778, 178] on span "Directions: An introductory sentence for a brief summary of the passage is prov…" at bounding box center [671, 194] width 1113 height 67
click at [810, 183] on div "Directions: An introductory sentence for a brief summary of the passage is prov…" at bounding box center [682, 195] width 1135 height 72
click at [899, 194] on span "Directions: An introductory sentence for a brief summary of the passage is prov…" at bounding box center [671, 194] width 1113 height 67
click at [954, 189] on span "Directions: An introductory sentence for a brief summary of the passage is prov…" at bounding box center [671, 194] width 1113 height 67
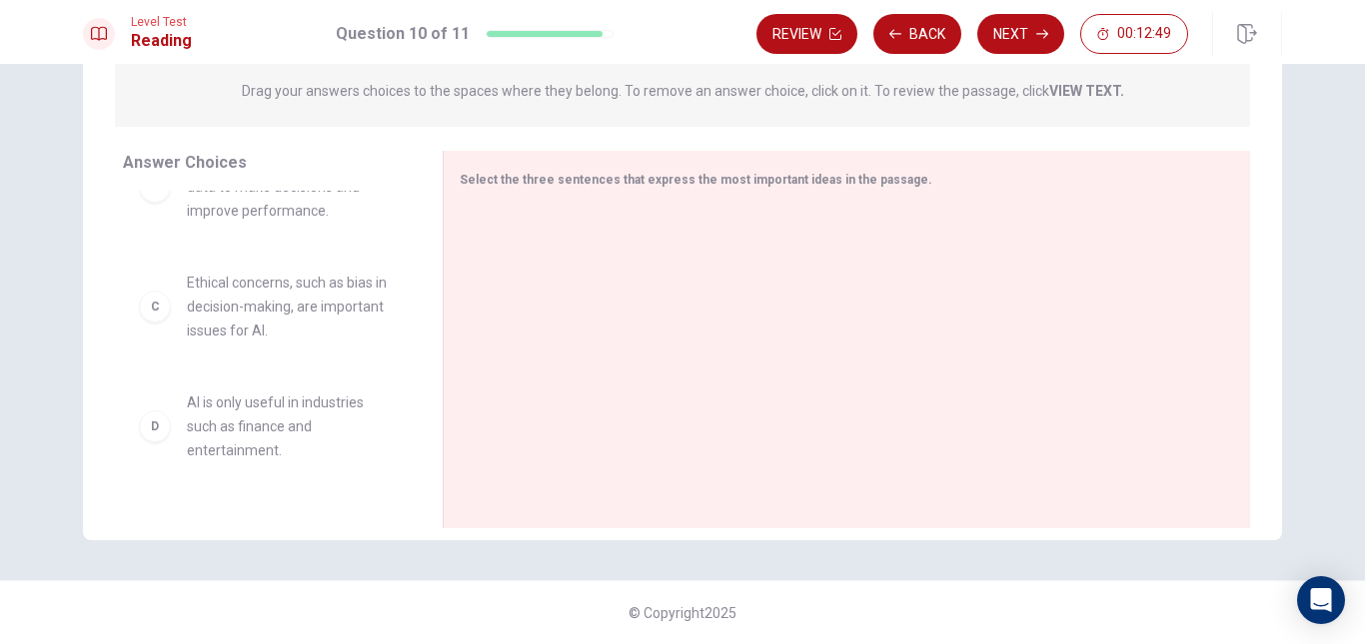
scroll to position [300, 0]
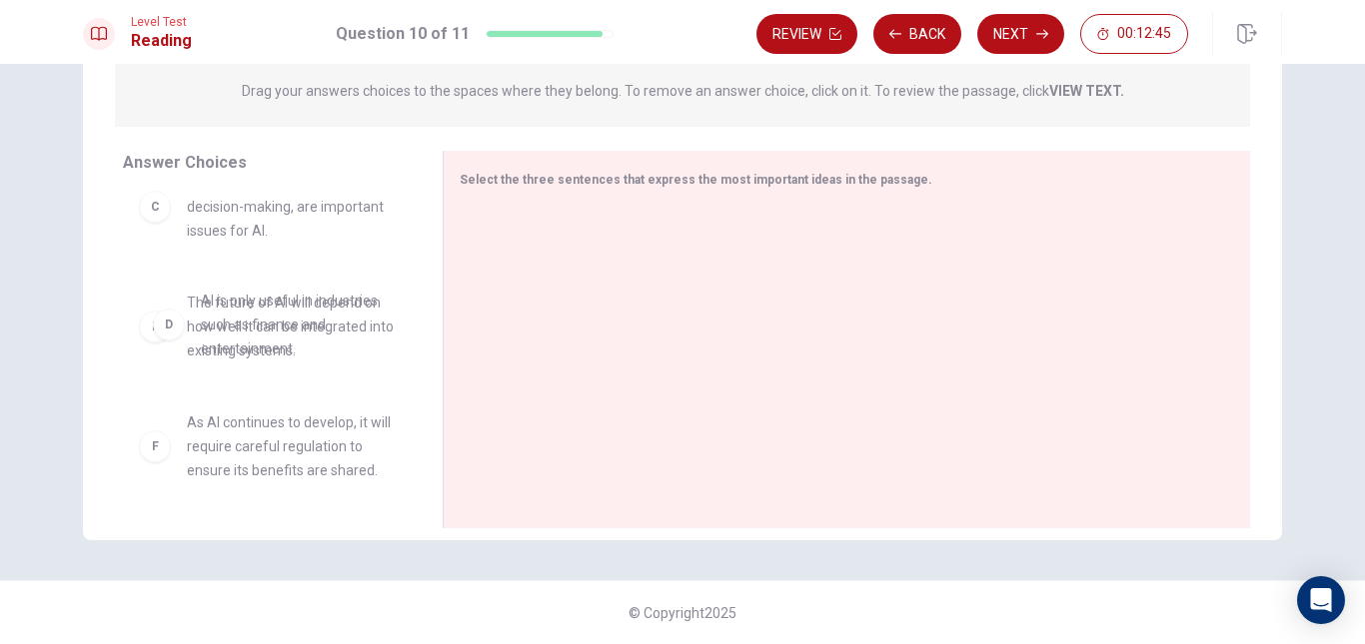
drag, startPoint x: 284, startPoint y: 339, endPoint x: 294, endPoint y: 336, distance: 10.4
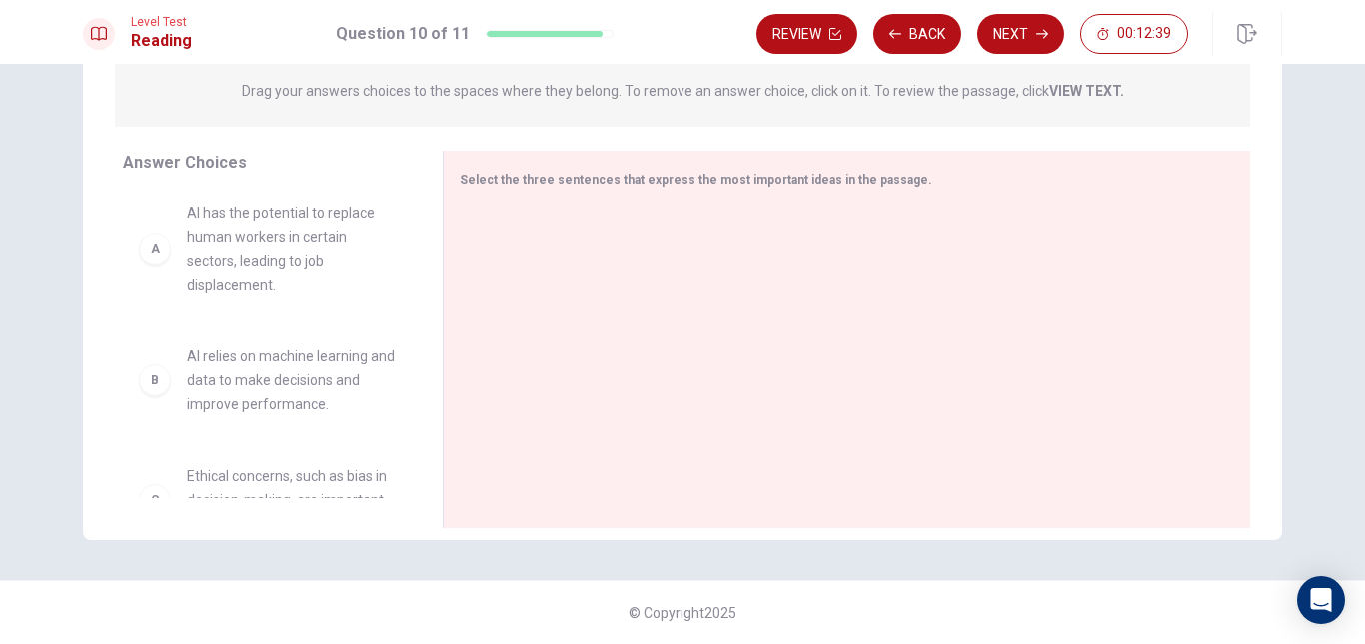
scroll to position [0, 0]
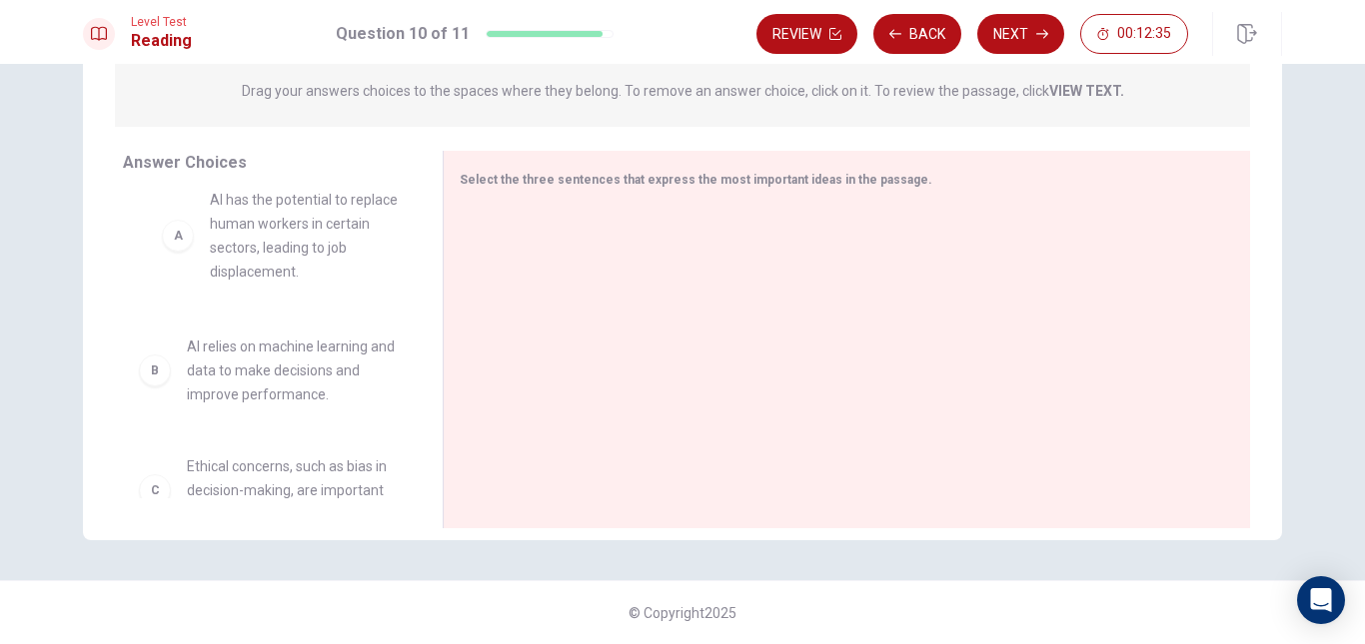
drag, startPoint x: 279, startPoint y: 249, endPoint x: 319, endPoint y: 230, distance: 44.2
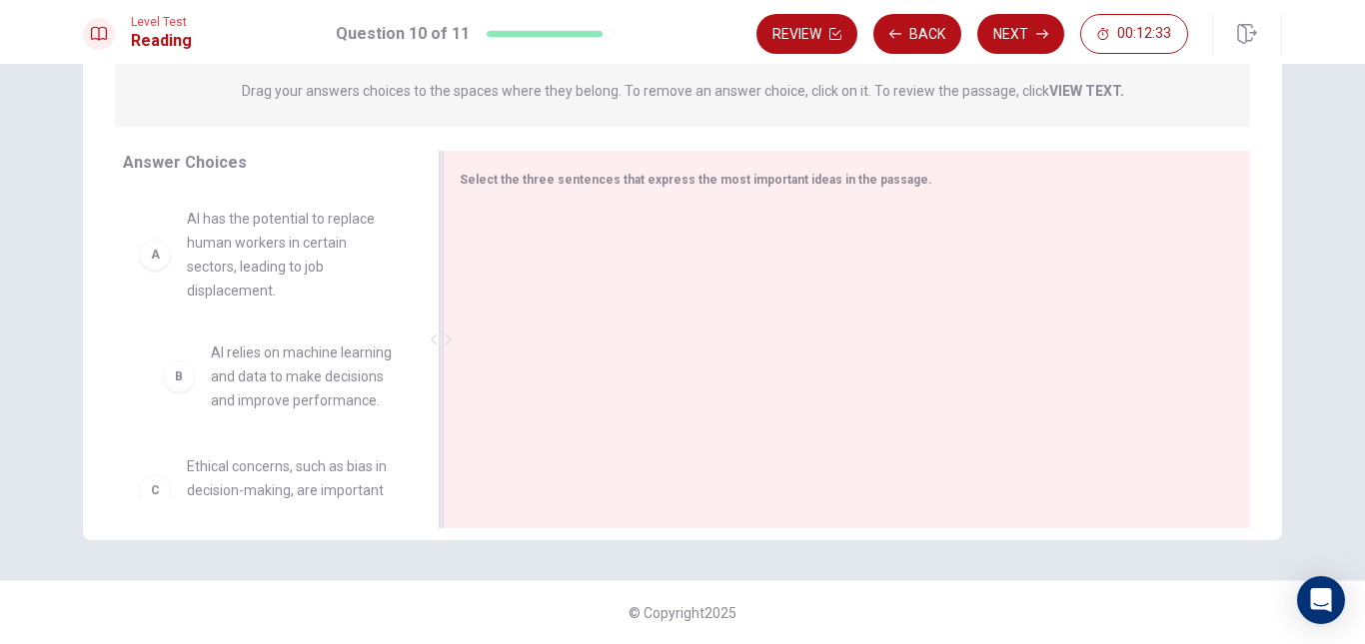
drag, startPoint x: 334, startPoint y: 392, endPoint x: 628, endPoint y: 231, distance: 335.8
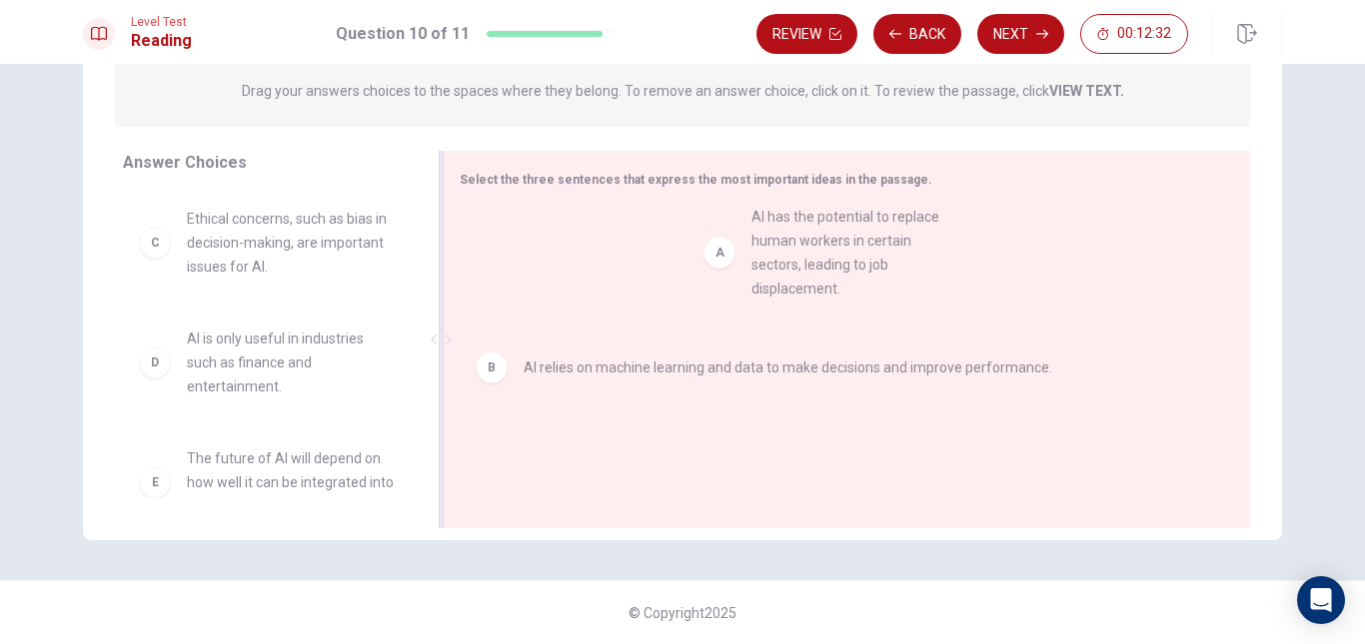
drag, startPoint x: 356, startPoint y: 241, endPoint x: 855, endPoint y: 243, distance: 499.6
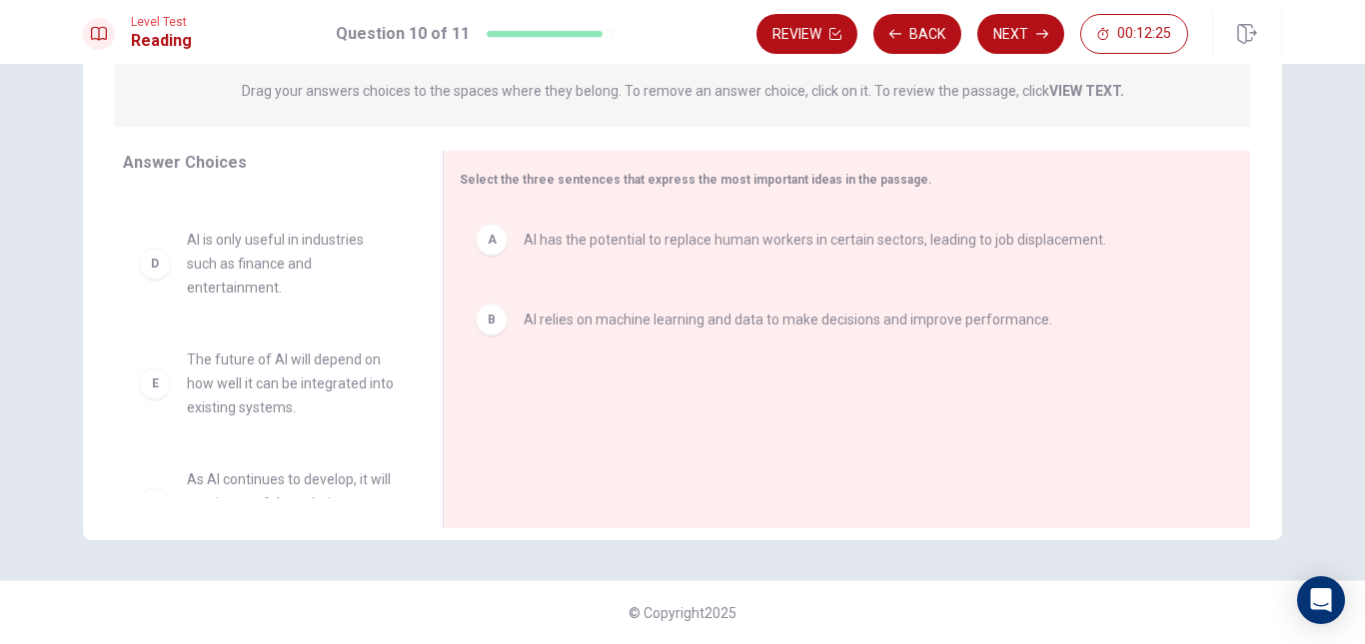
scroll to position [100, 0]
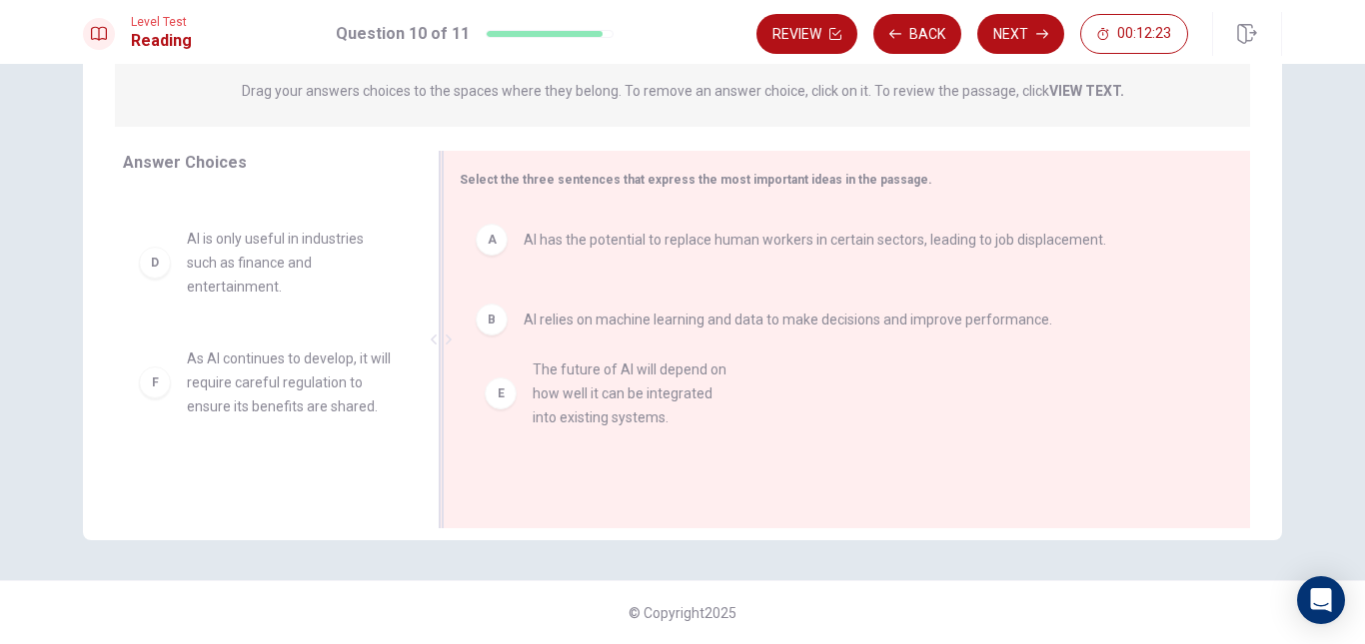
drag, startPoint x: 262, startPoint y: 395, endPoint x: 620, endPoint y: 408, distance: 358.9
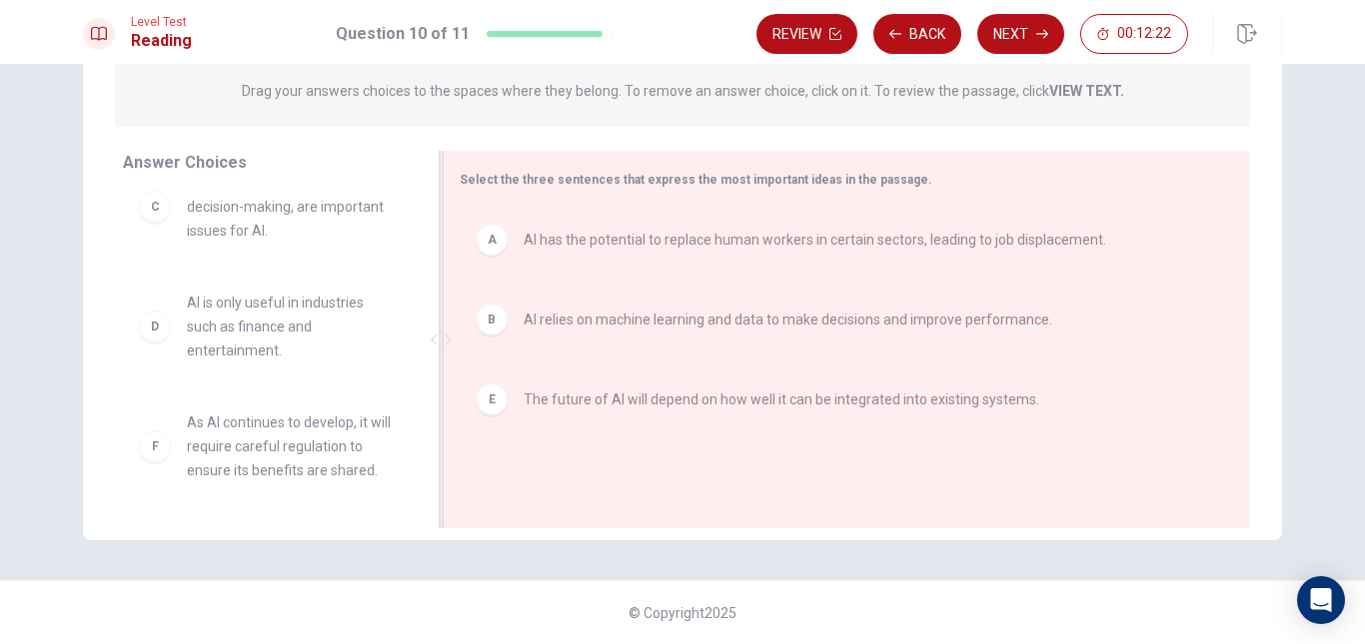
scroll to position [36, 0]
click at [1006, 27] on button "Next" at bounding box center [1020, 34] width 87 height 40
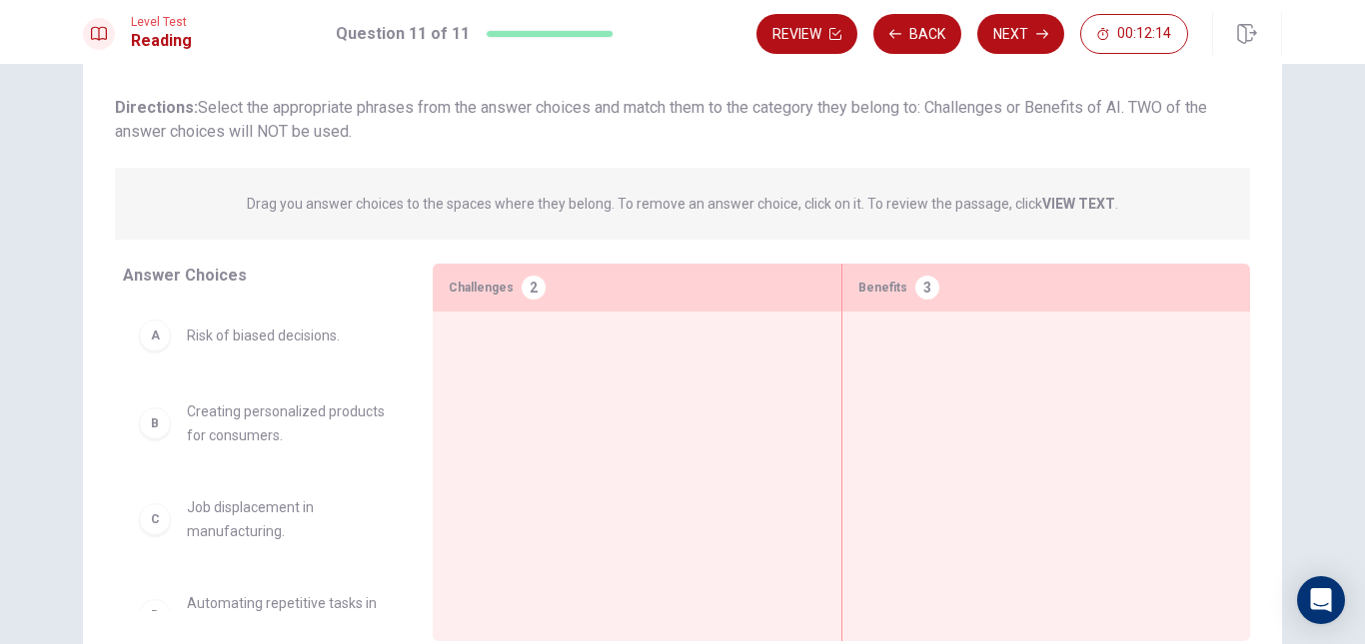
scroll to position [158, 0]
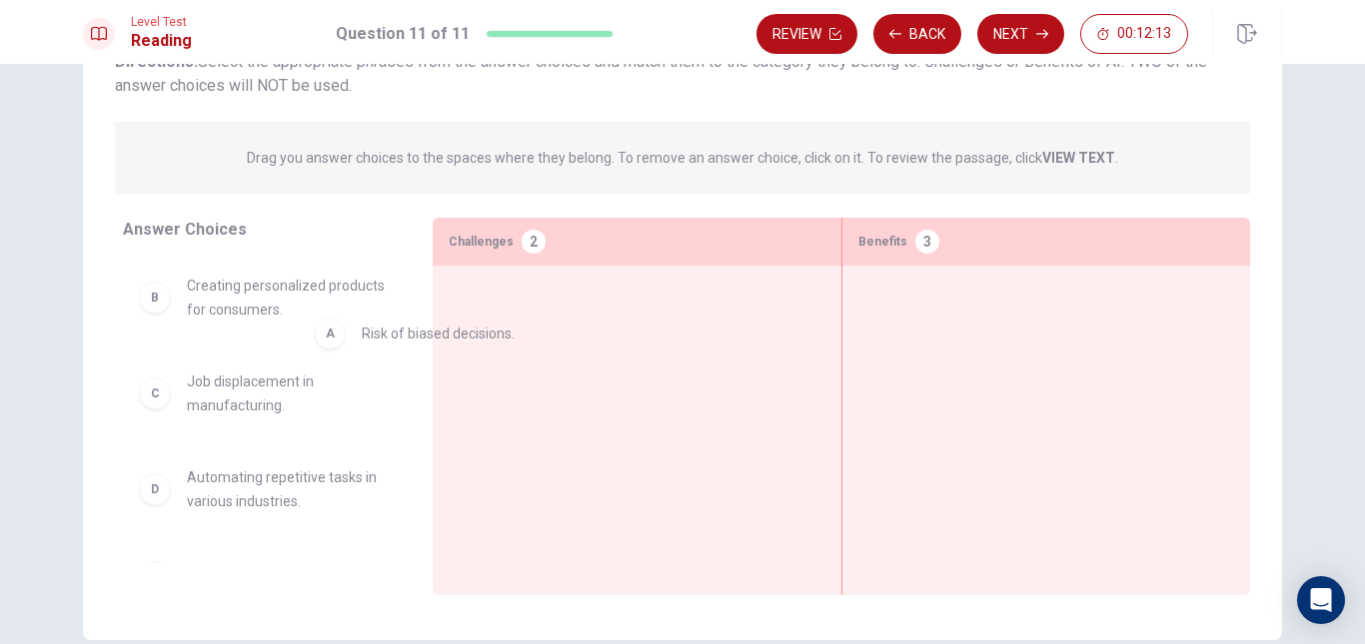
drag, startPoint x: 380, startPoint y: 314, endPoint x: 584, endPoint y: 351, distance: 208.1
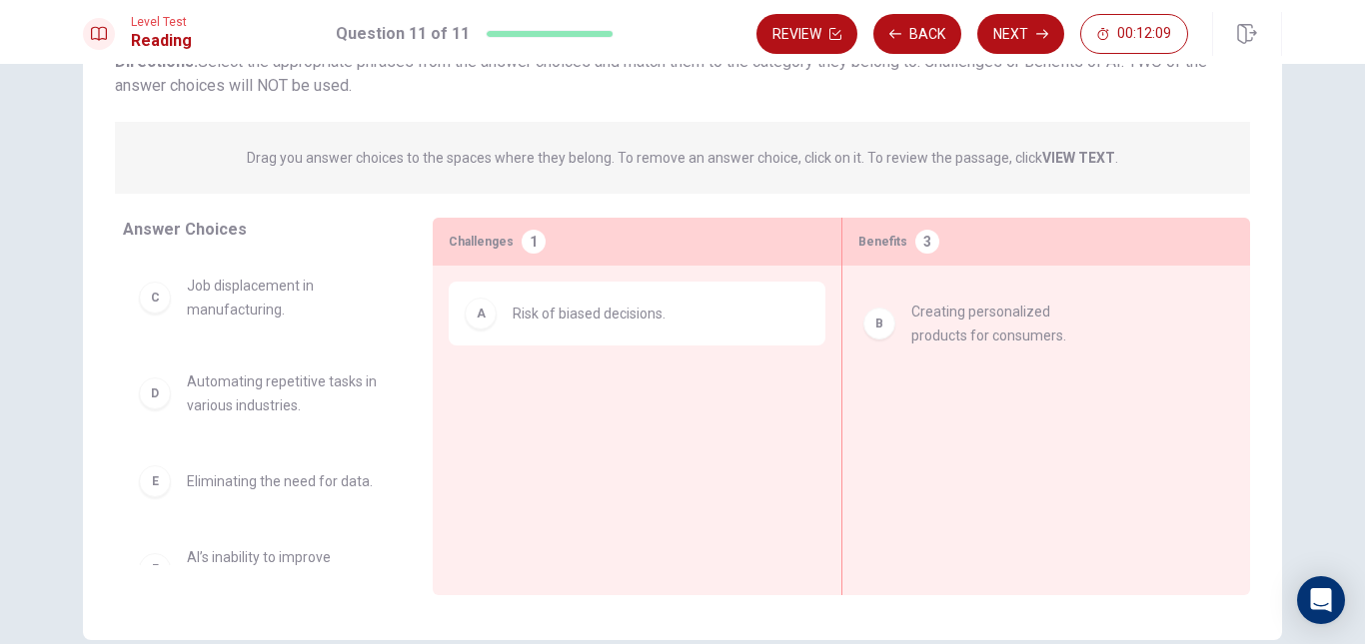
drag, startPoint x: 304, startPoint y: 319, endPoint x: 1023, endPoint y: 338, distance: 719.6
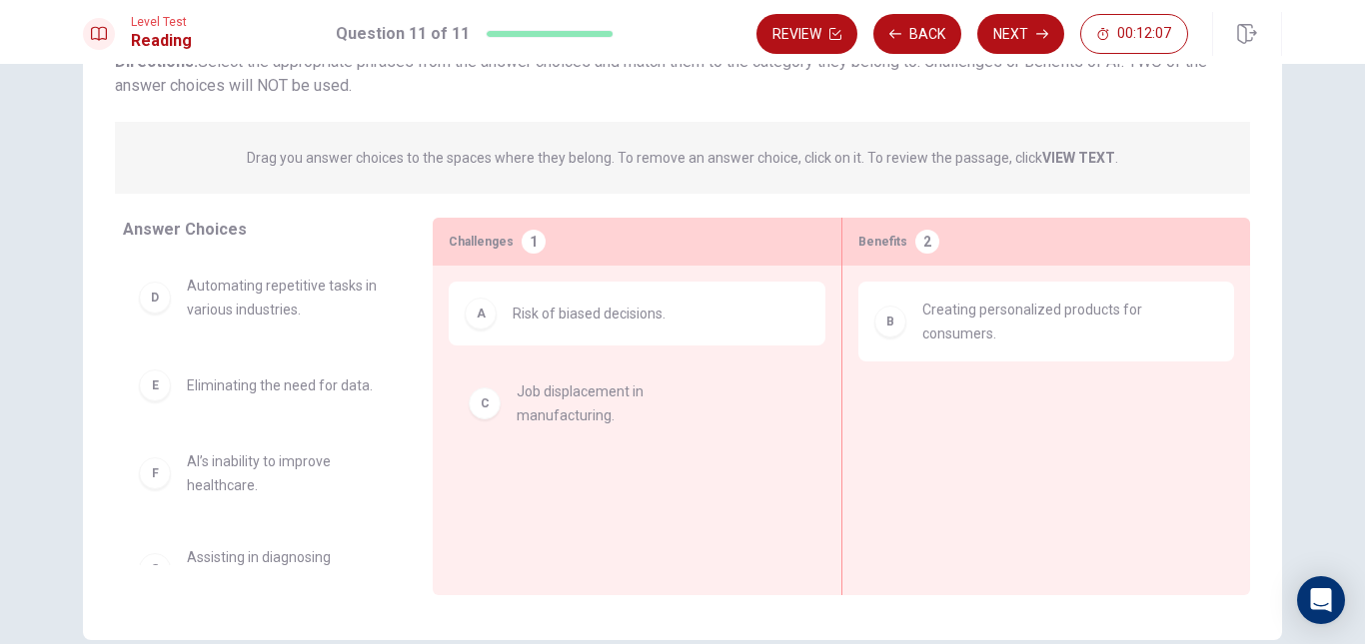
drag, startPoint x: 237, startPoint y: 310, endPoint x: 597, endPoint y: 420, distance: 377.0
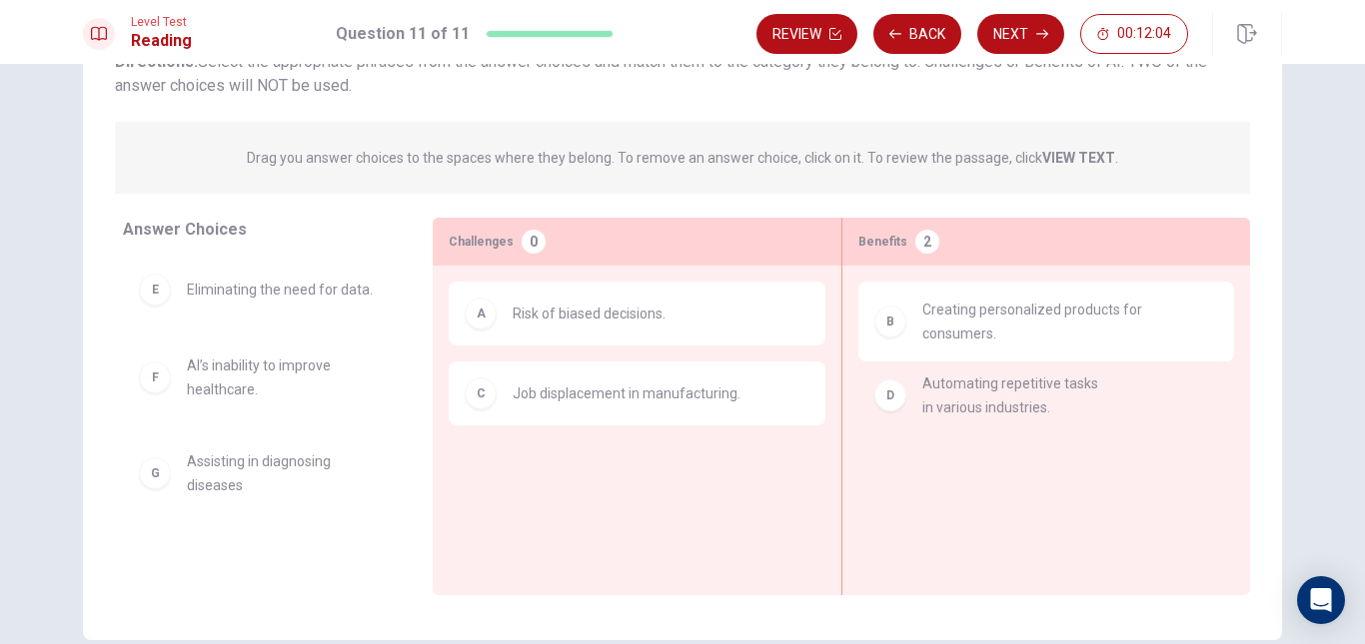
drag, startPoint x: 289, startPoint y: 310, endPoint x: 1033, endPoint y: 408, distance: 750.7
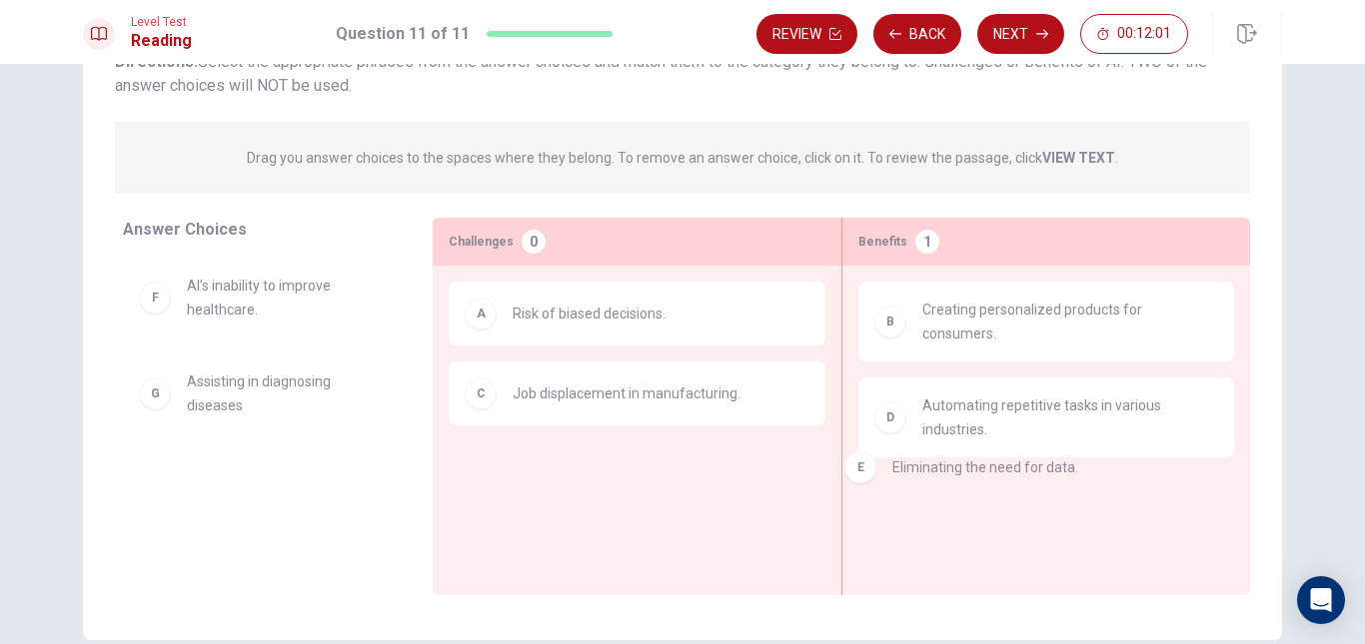
drag, startPoint x: 288, startPoint y: 307, endPoint x: 990, endPoint y: 479, distance: 723.1
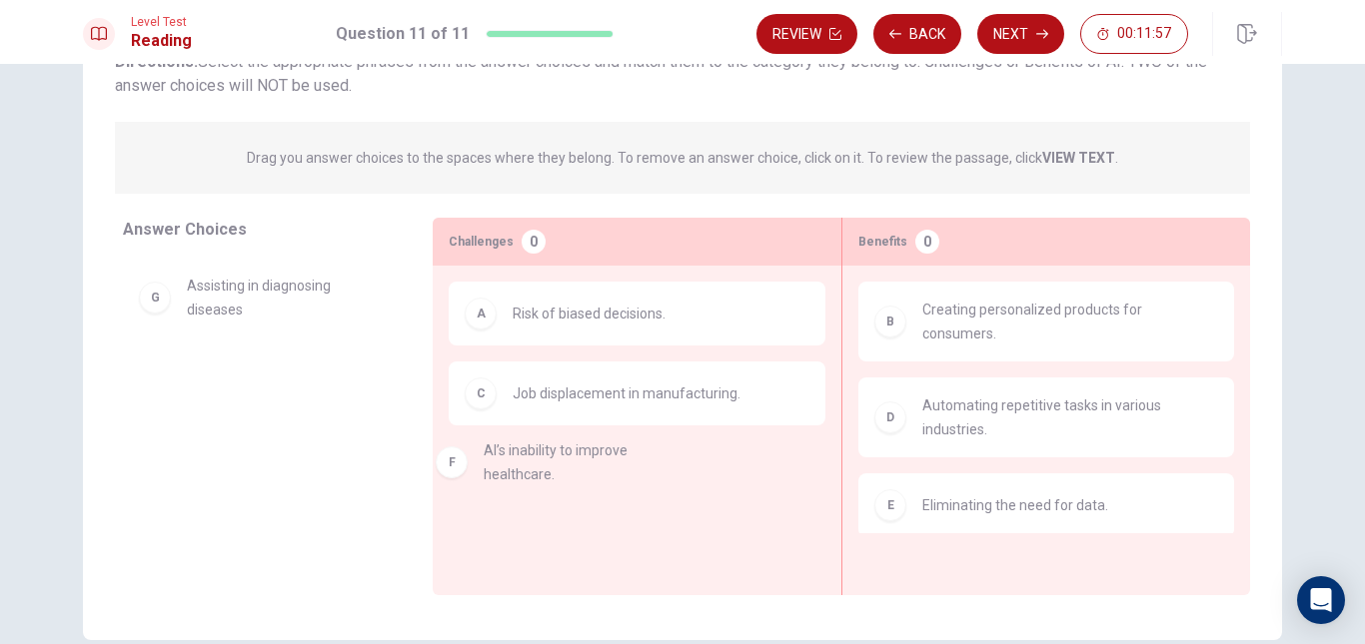
drag, startPoint x: 295, startPoint y: 299, endPoint x: 604, endPoint y: 471, distance: 354.2
drag, startPoint x: 238, startPoint y: 278, endPoint x: 609, endPoint y: 478, distance: 422.0
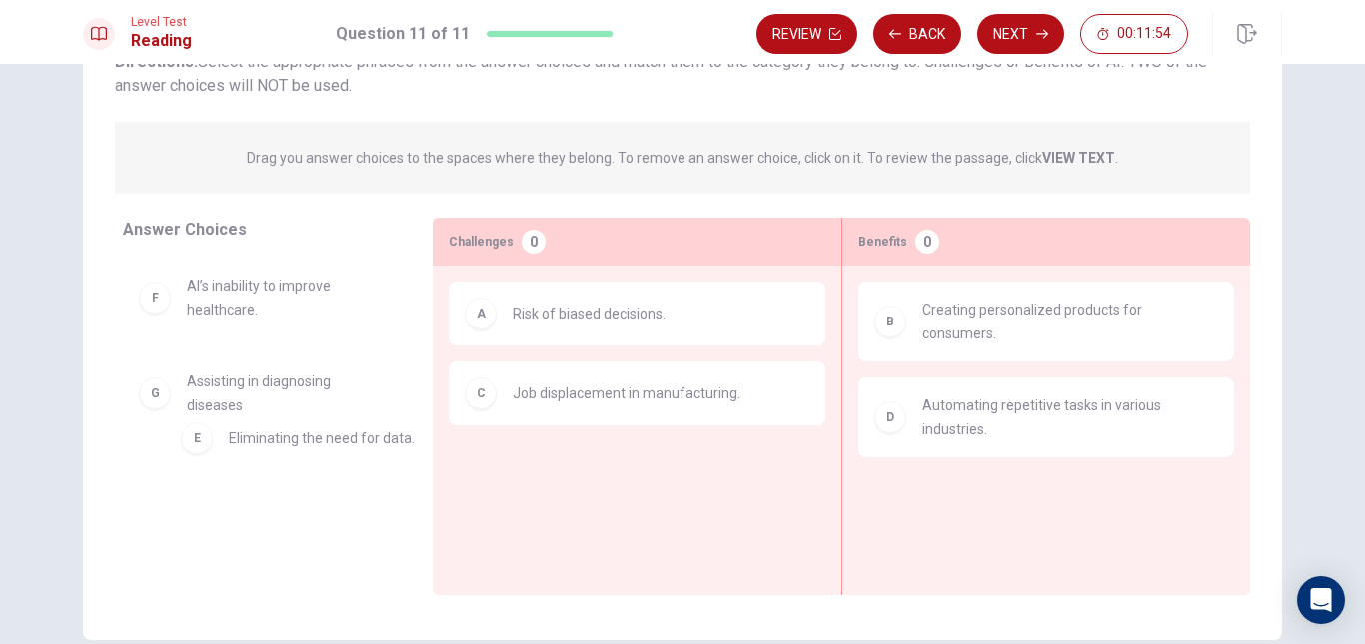
drag, startPoint x: 947, startPoint y: 505, endPoint x: 219, endPoint y: 467, distance: 729.3
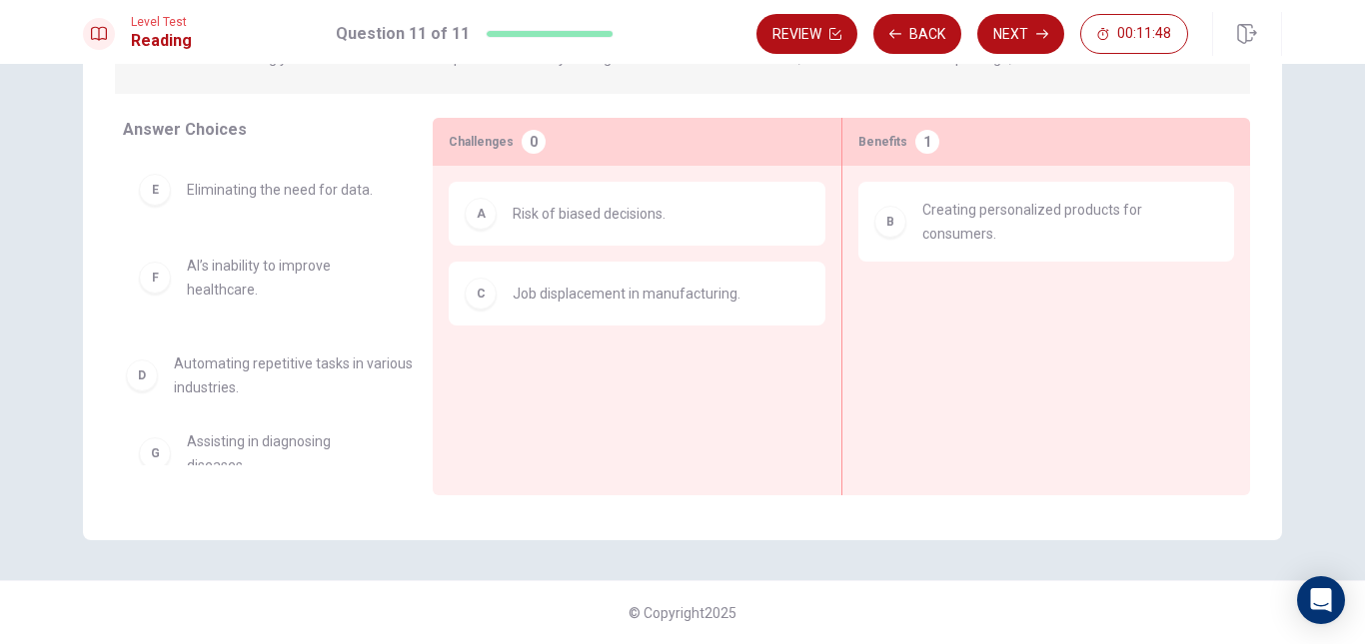
drag, startPoint x: 961, startPoint y: 307, endPoint x: 212, endPoint y: 387, distance: 753.6
drag, startPoint x: 271, startPoint y: 467, endPoint x: 379, endPoint y: 452, distance: 108.9
click at [379, 452] on div "Answer Choices D Automating repetitive tasks in various industries. E Eliminati…" at bounding box center [258, 312] width 350 height 388
drag, startPoint x: 274, startPoint y: 469, endPoint x: 318, endPoint y: 461, distance: 44.7
click at [318, 461] on div "Answer Choices D Automating repetitive tasks in various industries. E Eliminati…" at bounding box center [258, 312] width 350 height 388
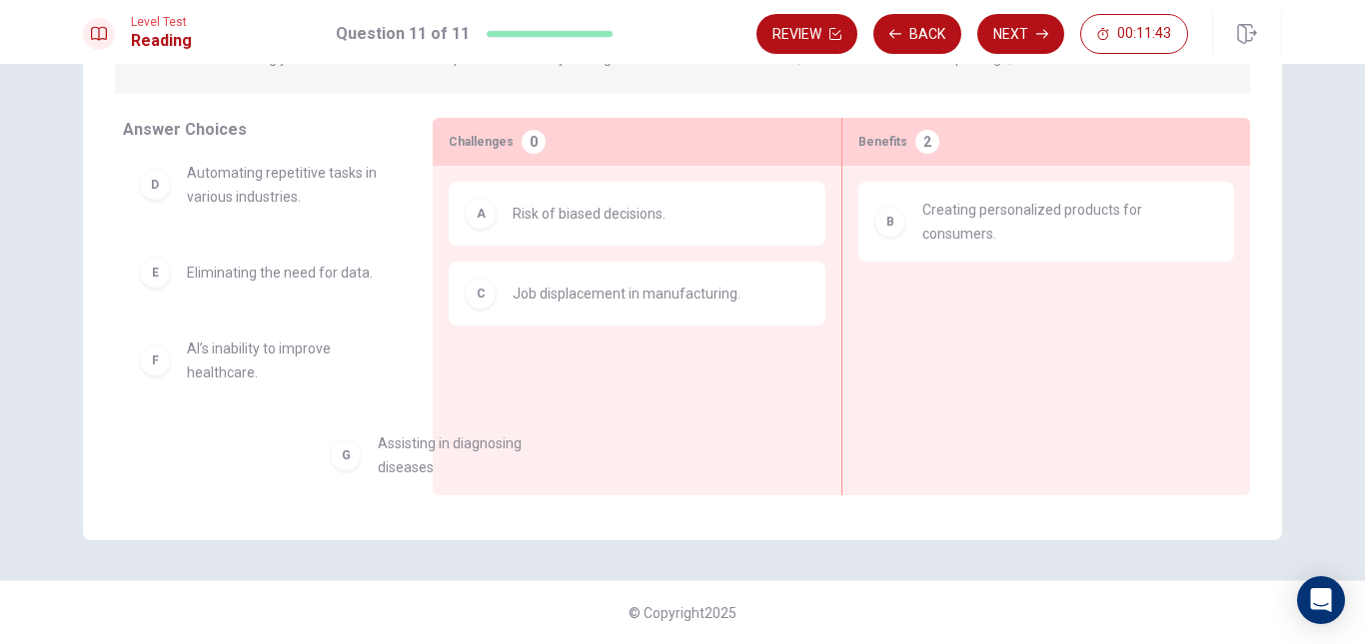
scroll to position [14, 0]
drag, startPoint x: 283, startPoint y: 457, endPoint x: 1009, endPoint y: 264, distance: 751.5
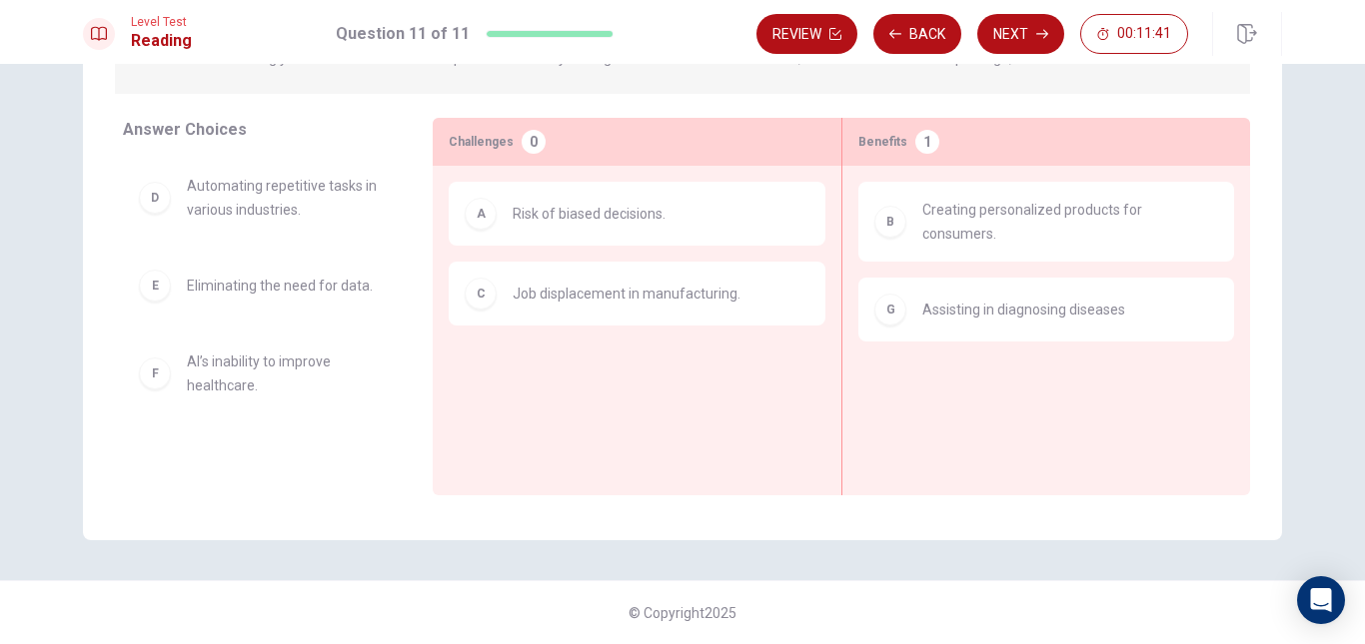
scroll to position [0, 0]
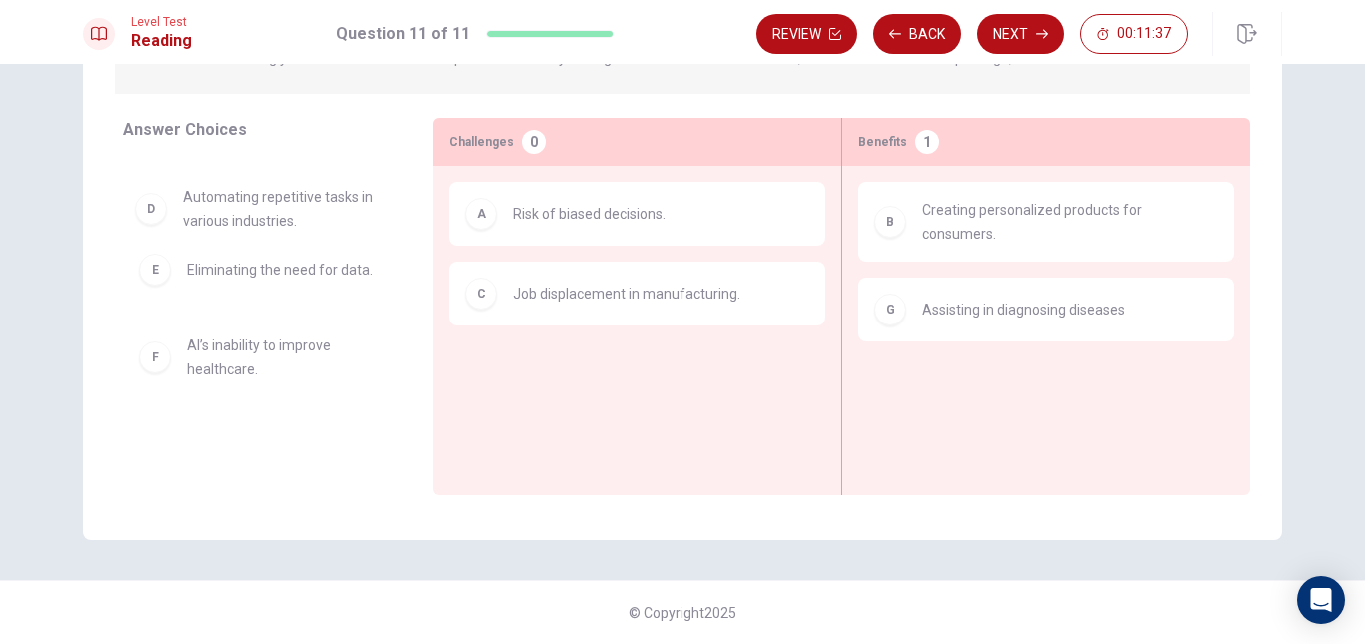
drag, startPoint x: 278, startPoint y: 206, endPoint x: 277, endPoint y: 220, distance: 14.0
drag, startPoint x: 268, startPoint y: 291, endPoint x: 280, endPoint y: 286, distance: 13.0
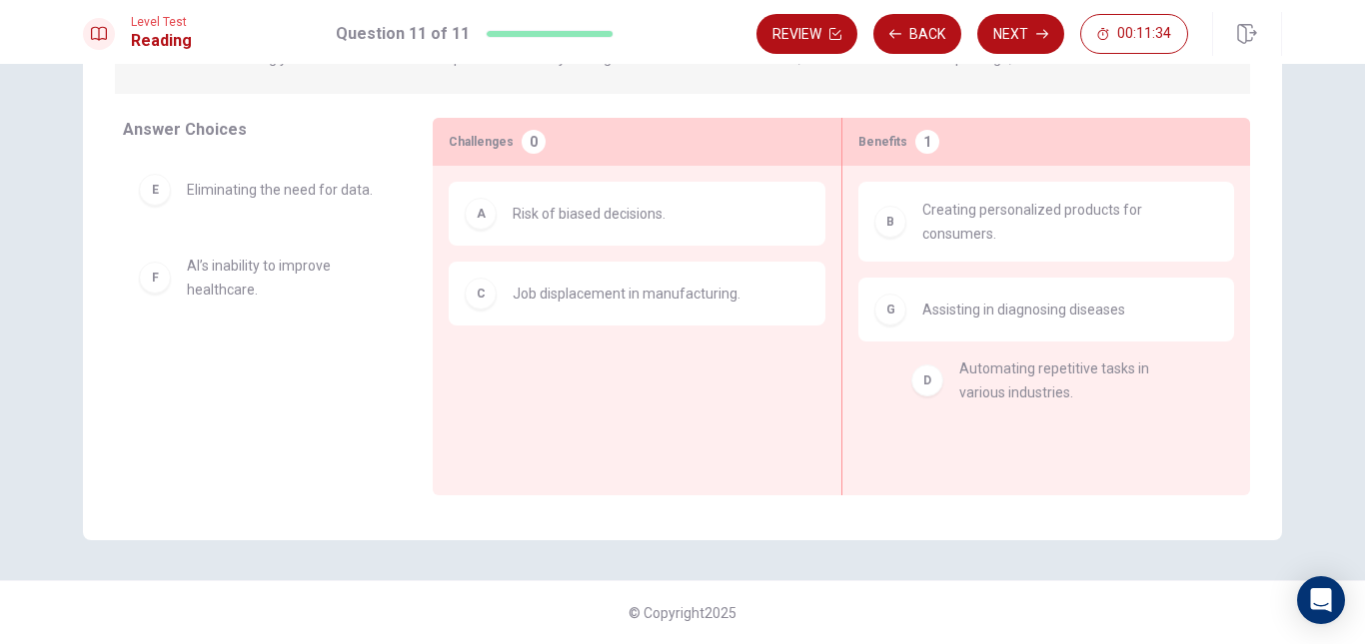
drag, startPoint x: 281, startPoint y: 202, endPoint x: 1058, endPoint y: 385, distance: 798.5
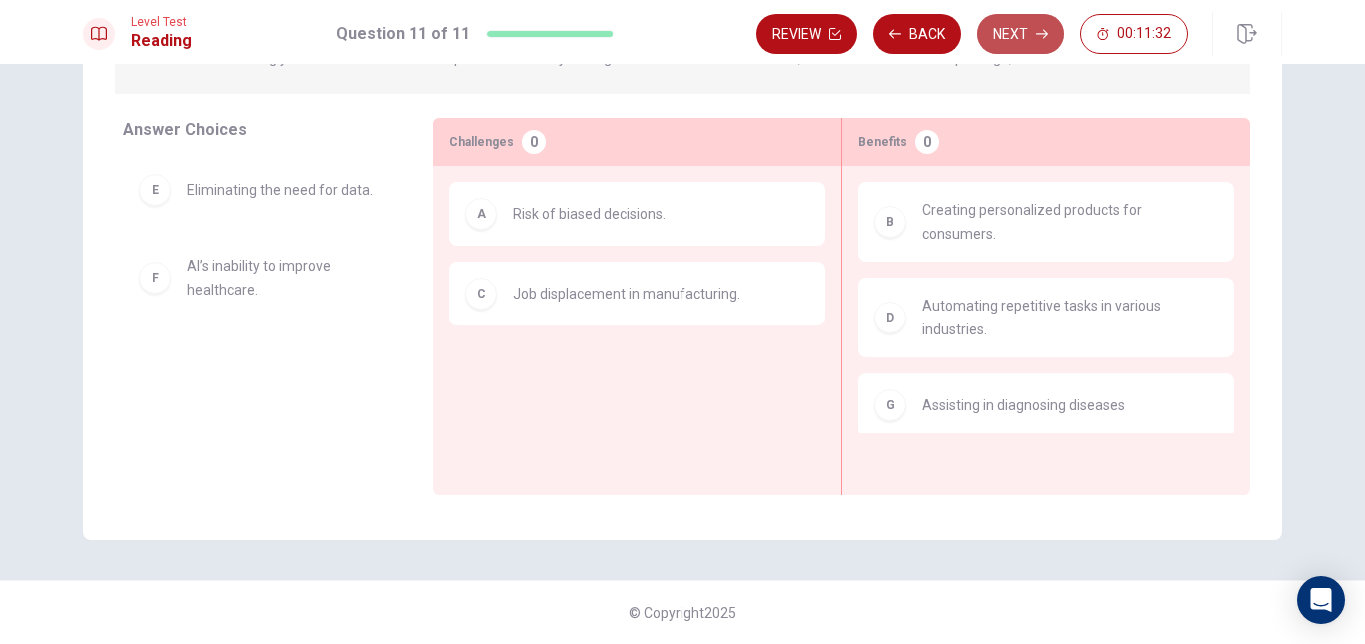
click at [1033, 40] on button "Next" at bounding box center [1020, 34] width 87 height 40
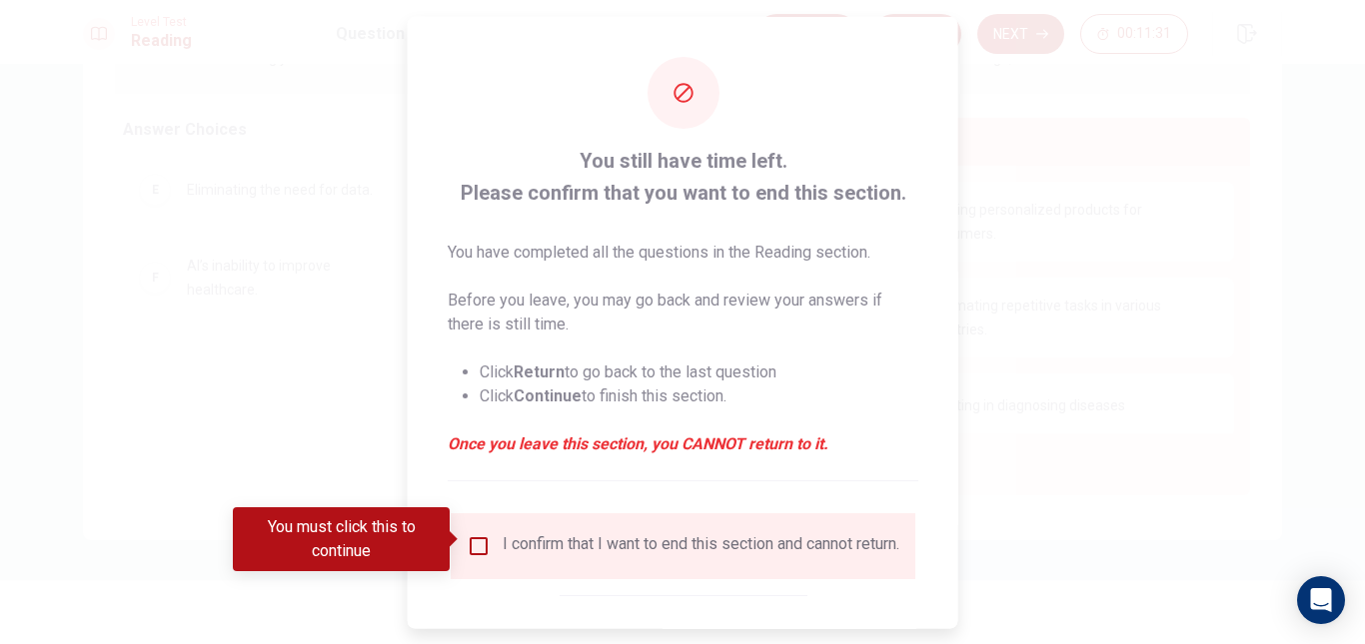
scroll to position [100, 0]
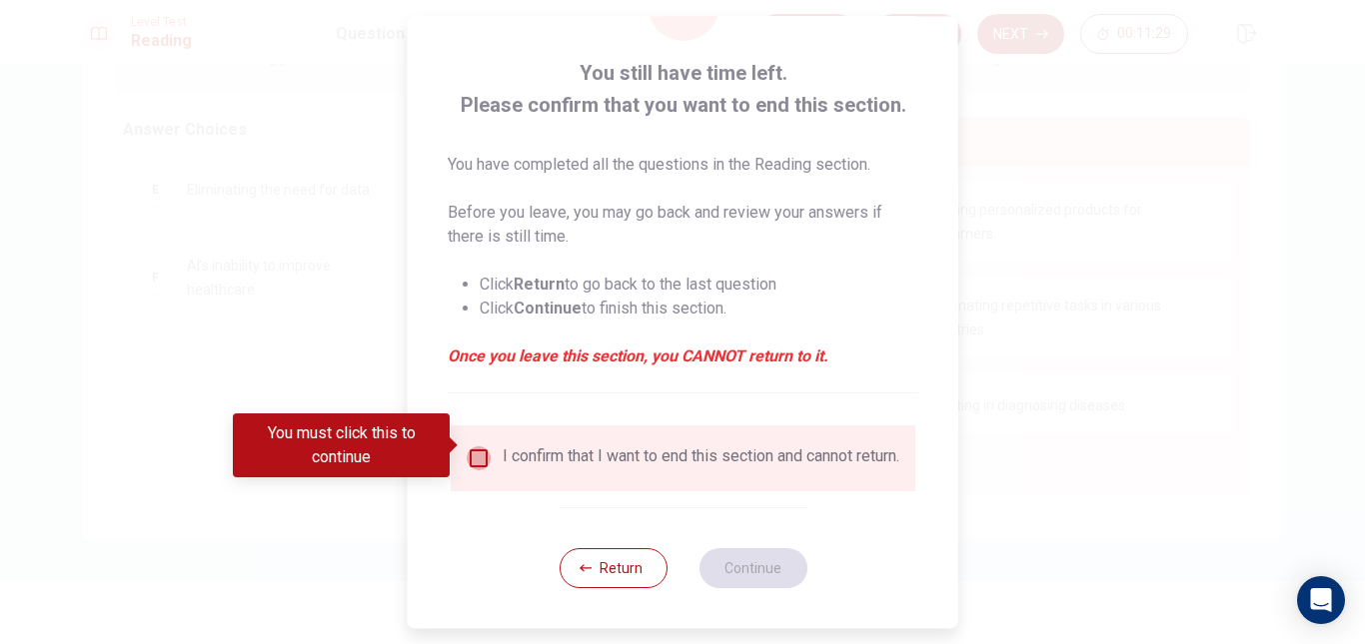
click at [471, 447] on input "You must click this to continue" at bounding box center [479, 459] width 24 height 24
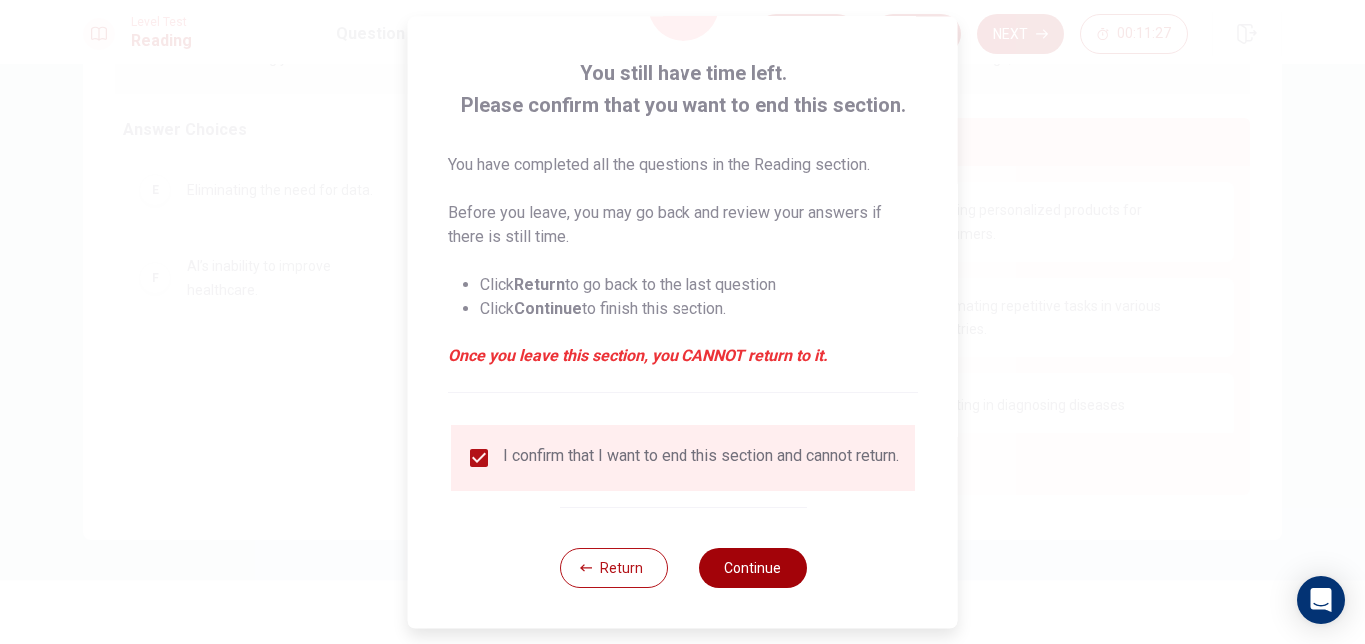
click at [763, 553] on button "Continue" at bounding box center [752, 569] width 108 height 40
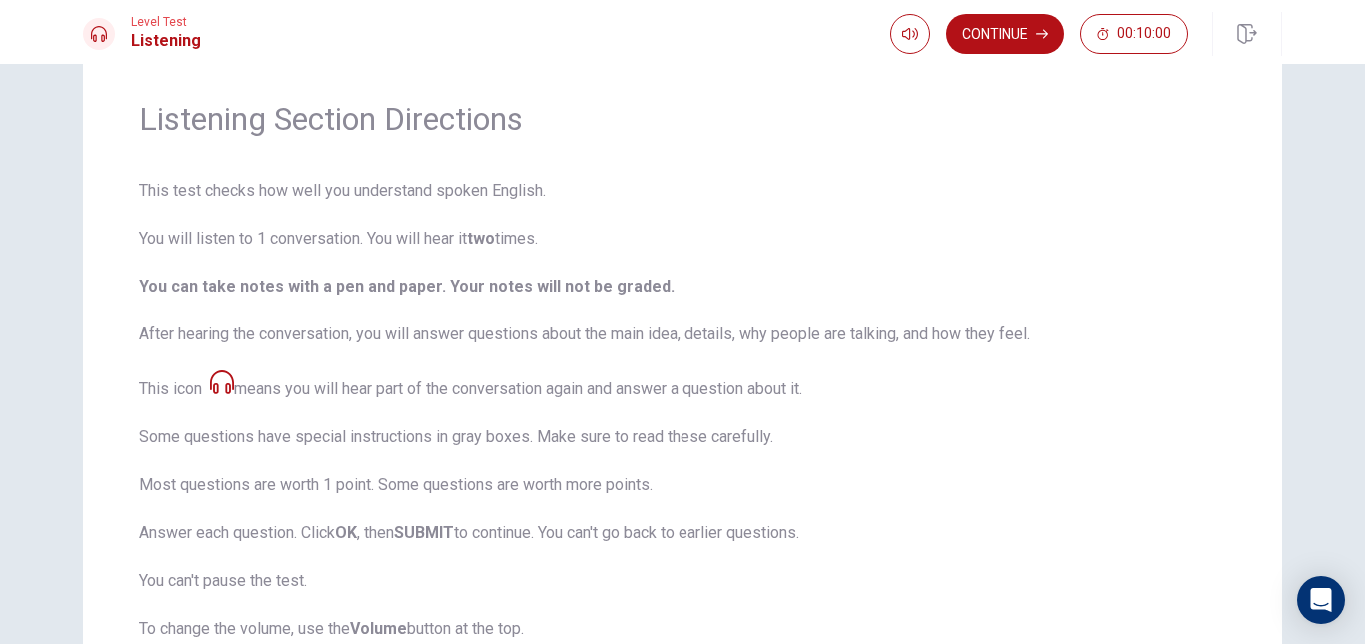
scroll to position [14, 0]
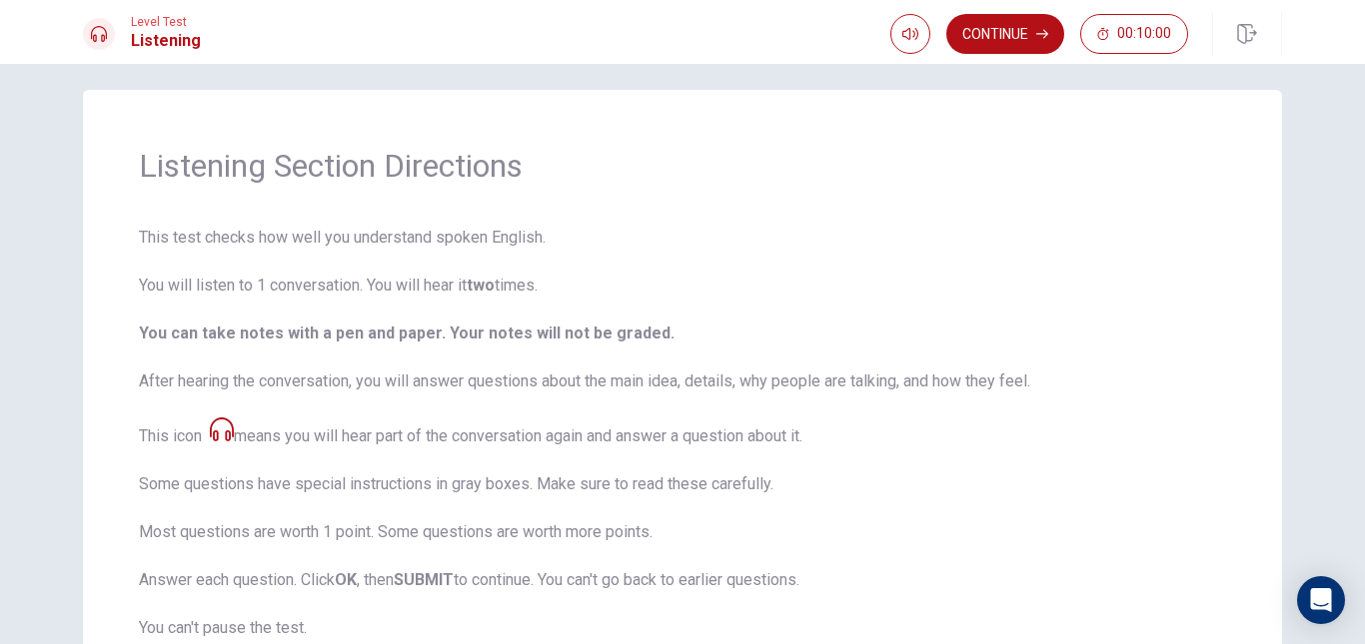
click at [795, 519] on span "This test checks how well you understand spoken English. You will listen to 1 c…" at bounding box center [682, 505] width 1087 height 558
click at [1003, 31] on button "Continue" at bounding box center [1005, 34] width 118 height 40
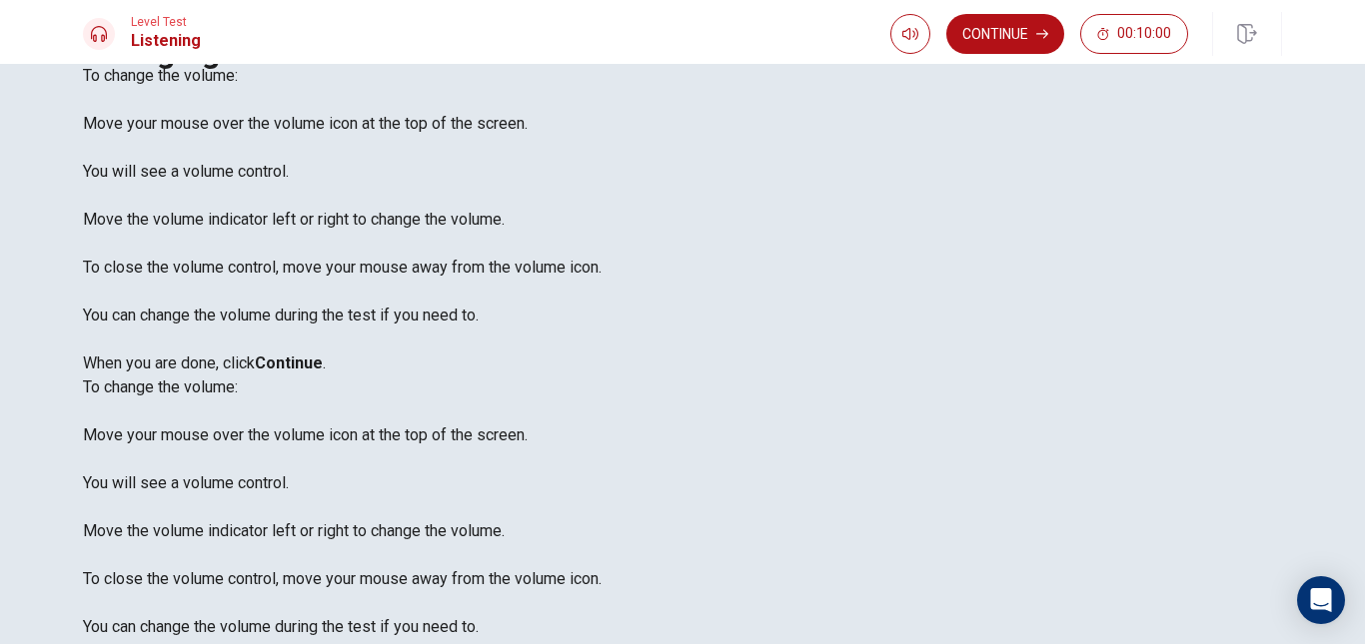
scroll to position [103, 0]
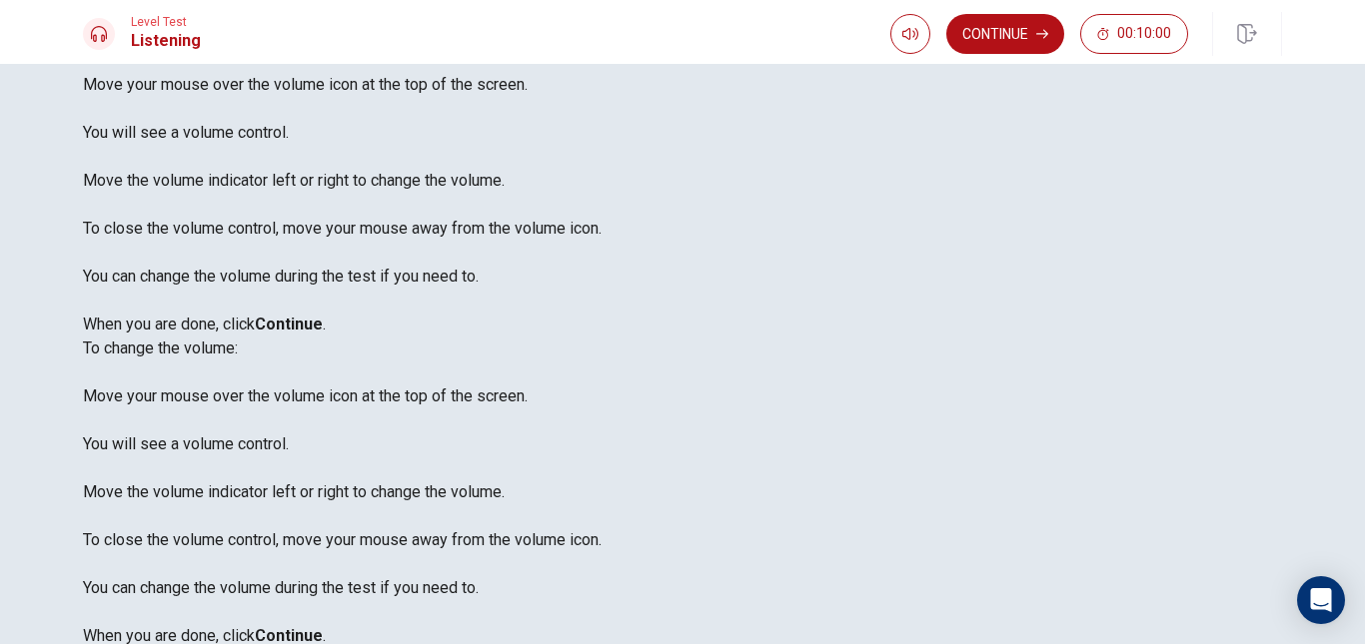
drag, startPoint x: 983, startPoint y: 266, endPoint x: 1014, endPoint y: 281, distance: 34.4
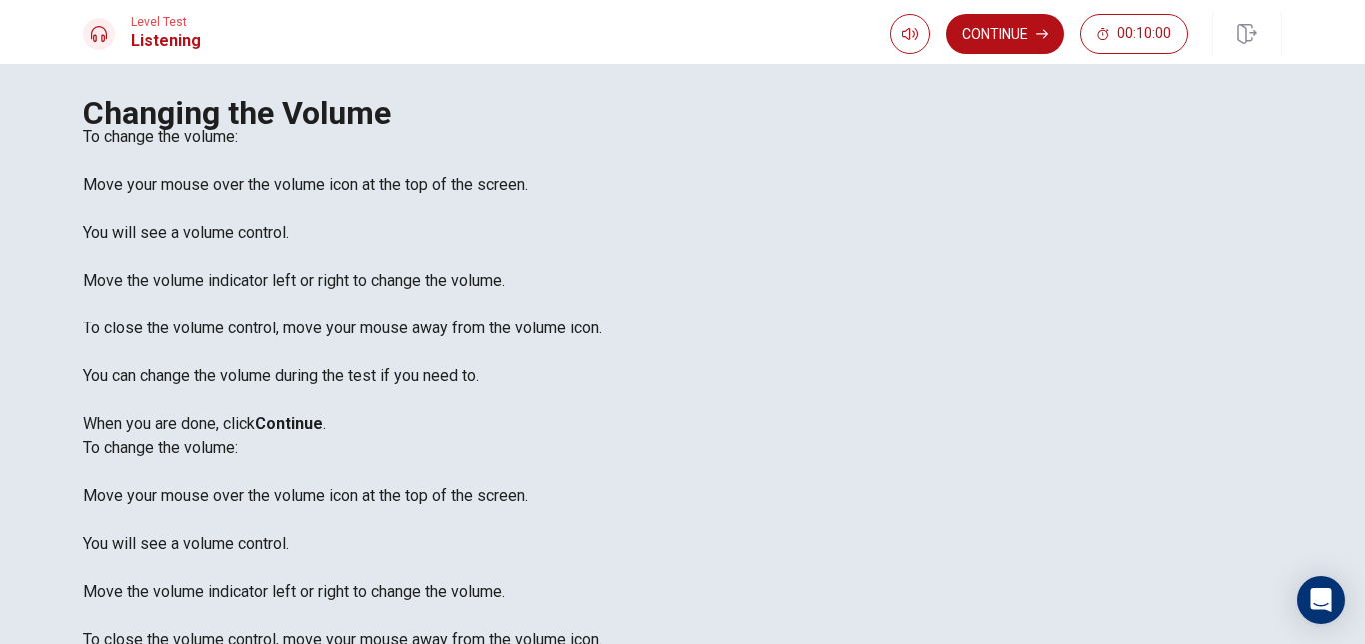
scroll to position [0, 0]
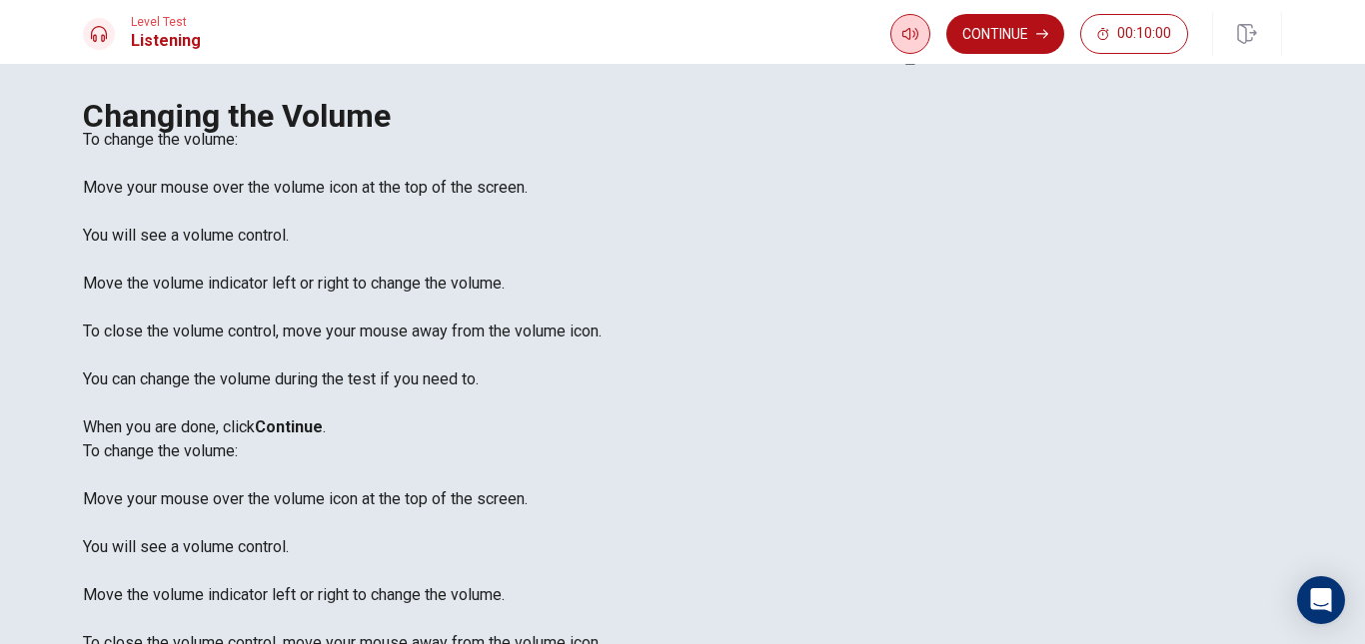
click at [916, 35] on icon "button" at bounding box center [910, 34] width 16 height 12
click at [912, 22] on button "button" at bounding box center [910, 34] width 40 height 40
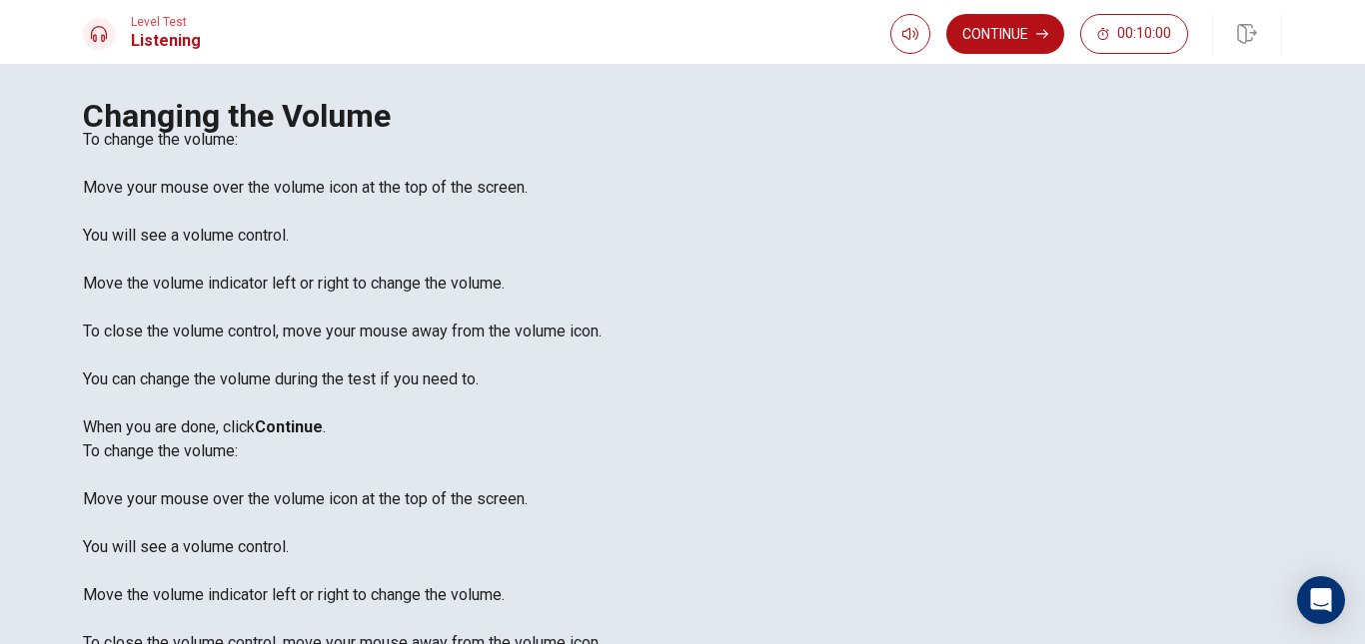
click at [908, 23] on button "button" at bounding box center [910, 34] width 40 height 40
type input "0.6"
click at [863, 54] on span at bounding box center [863, 54] width 0 height 0
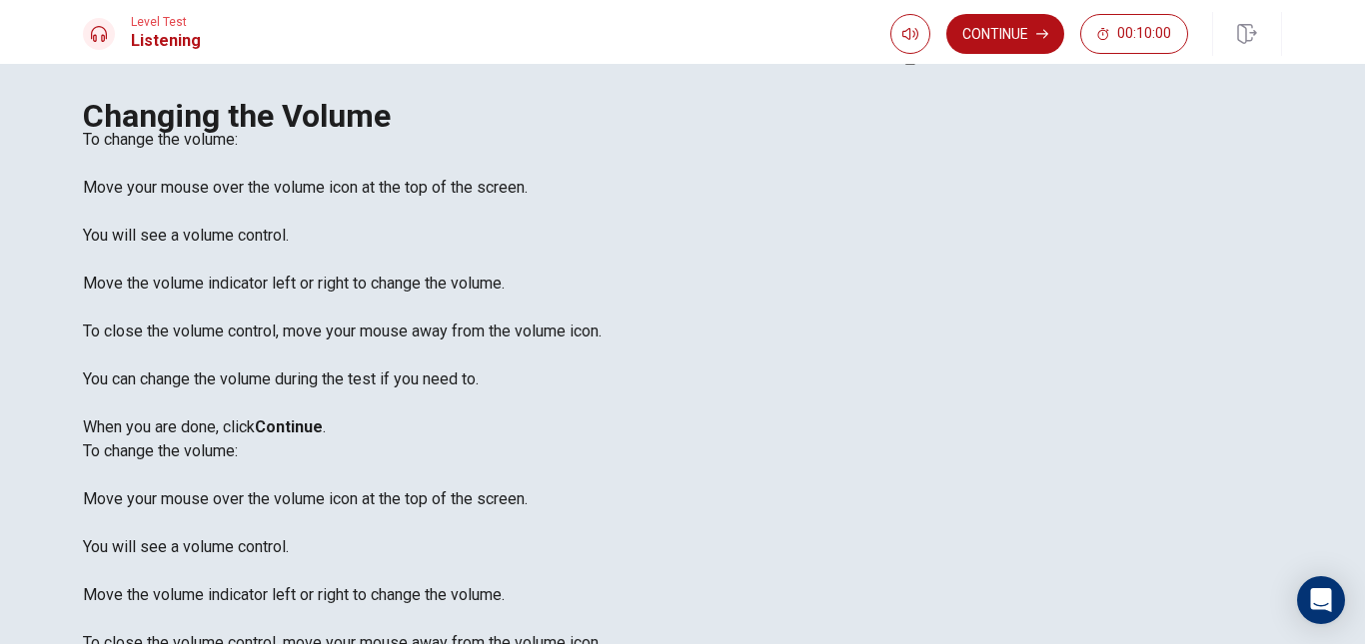
click at [1000, 36] on button "Continue" at bounding box center [1005, 34] width 118 height 40
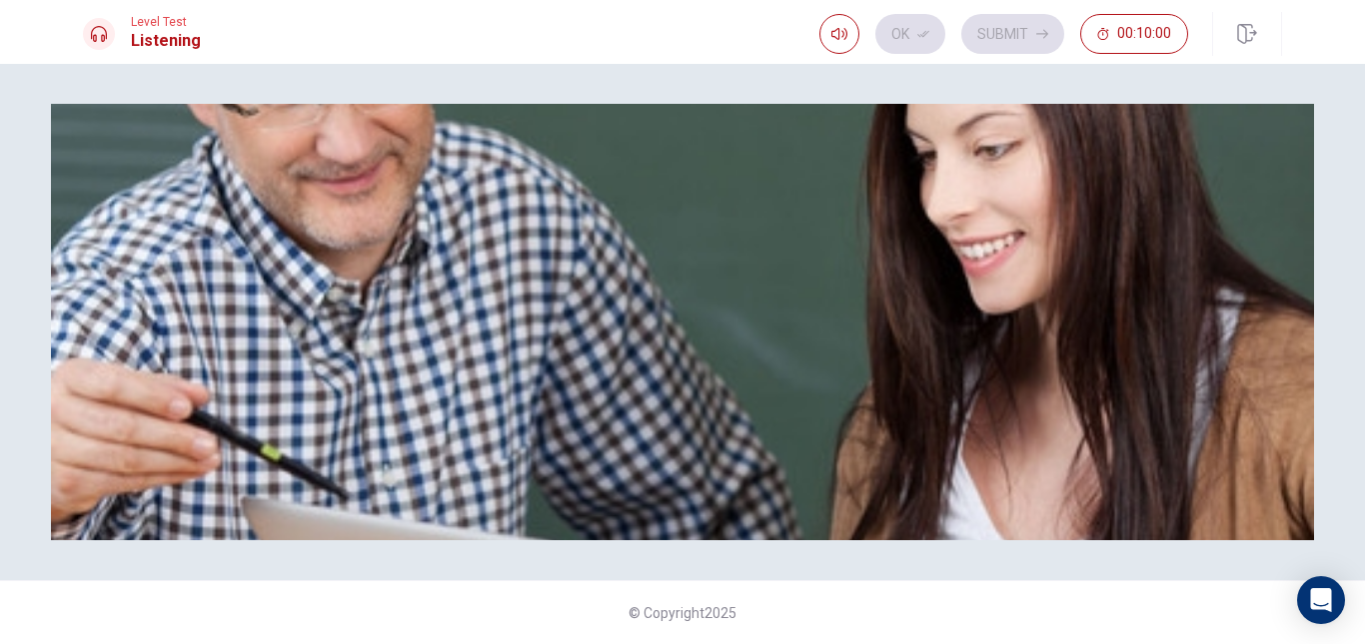
click at [666, 404] on img at bounding box center [682, 322] width 1263 height 437
click at [1128, 152] on div "Listen to this clip about Opera Shows, then answer the questions. You can take …" at bounding box center [682, 128] width 1199 height 48
click at [1309, 587] on div "Open Intercom Messenger" at bounding box center [1321, 600] width 53 height 53
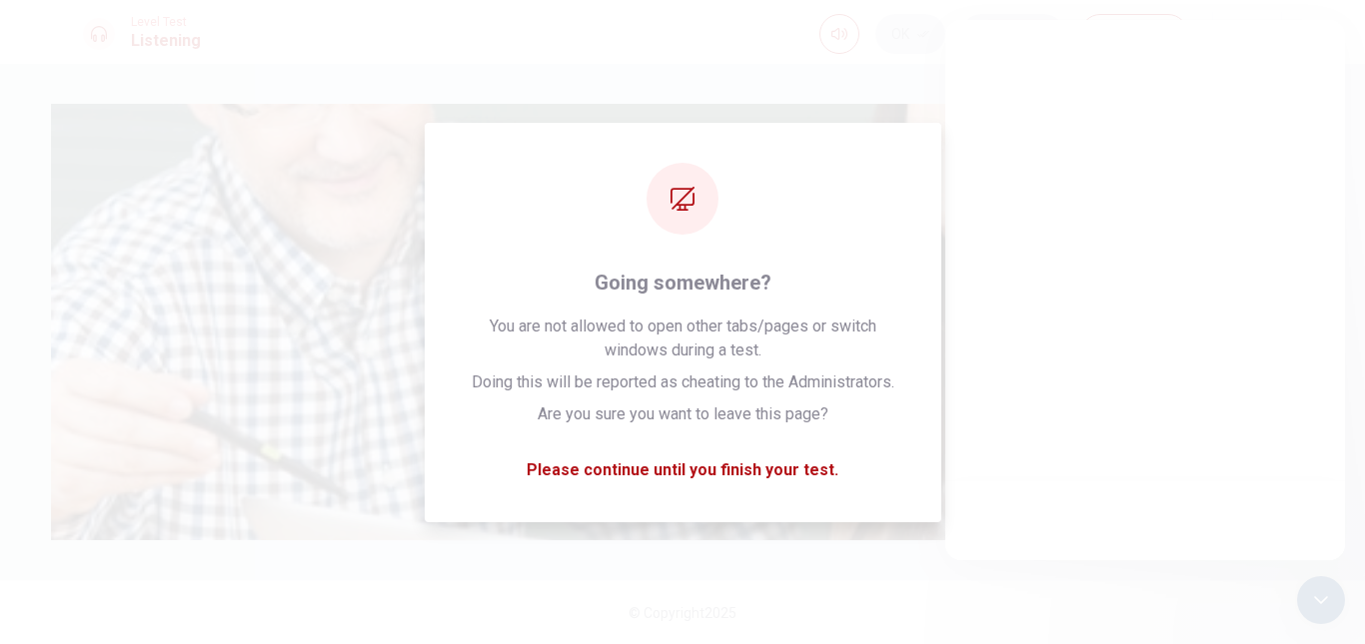
click at [1200, 301] on div at bounding box center [1145, 290] width 400 height 541
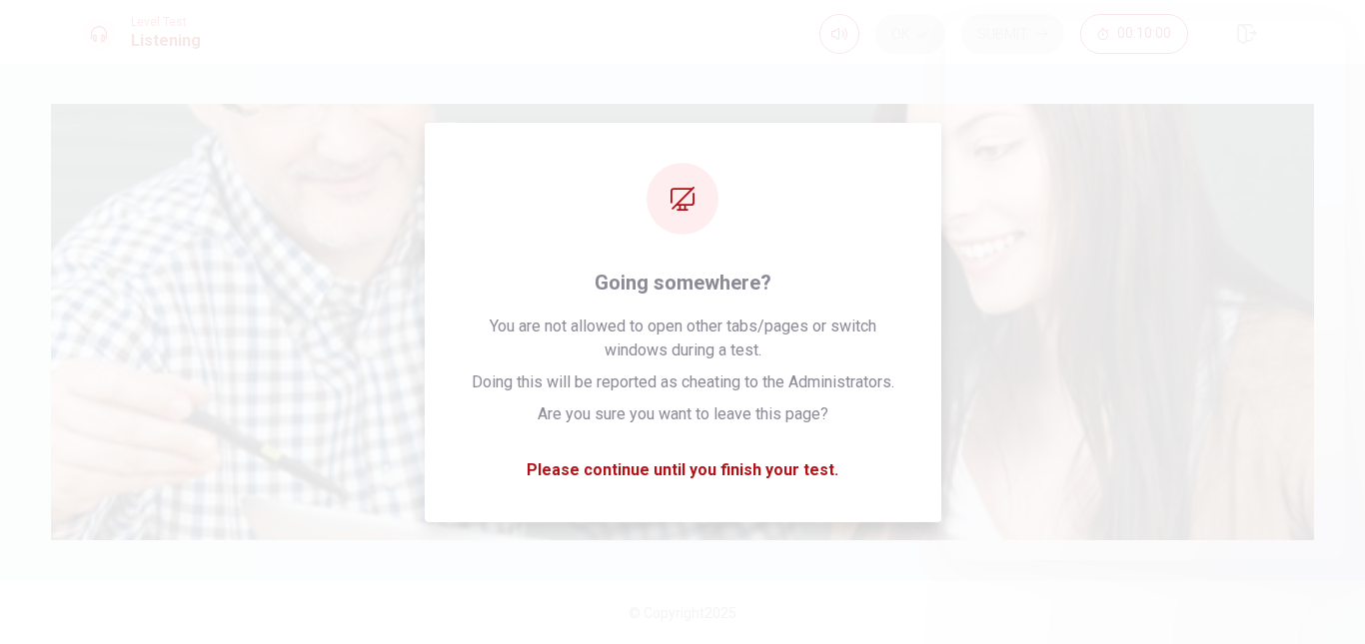
drag, startPoint x: 556, startPoint y: 512, endPoint x: 575, endPoint y: 556, distance: 48.8
click at [552, 152] on div at bounding box center [682, 152] width 1199 height 0
click at [575, 556] on div "Listen to this clip about Opera Shows, then answer the questions. You can take …" at bounding box center [682, 354] width 1365 height 580
click at [717, 470] on img at bounding box center [682, 322] width 1263 height 437
click at [1095, 152] on div "Listen to this clip about Opera Shows, then answer the questions. You can take …" at bounding box center [682, 128] width 1199 height 48
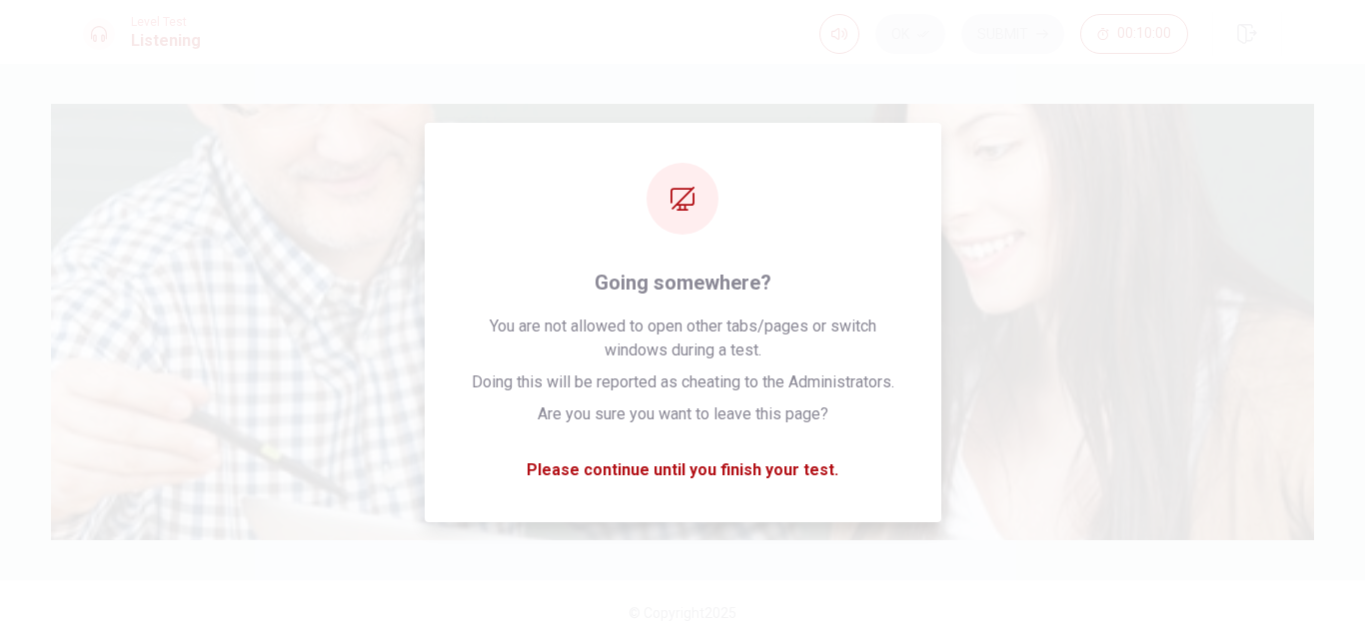
drag, startPoint x: 1116, startPoint y: 192, endPoint x: 1093, endPoint y: 124, distance: 71.7
click at [1116, 152] on div "Listen to this clip about Opera Shows, then answer the questions. You can take …" at bounding box center [682, 128] width 1199 height 48
click at [1093, 124] on div "Listen to this clip about Opera Shows, then answer the questions. You can take …" at bounding box center [682, 128] width 1199 height 48
drag, startPoint x: 909, startPoint y: 544, endPoint x: 906, endPoint y: 503, distance: 41.1
click at [910, 541] on div "Listen to this clip about Opera Shows, then answer the questions. You can take …" at bounding box center [682, 354] width 1365 height 580
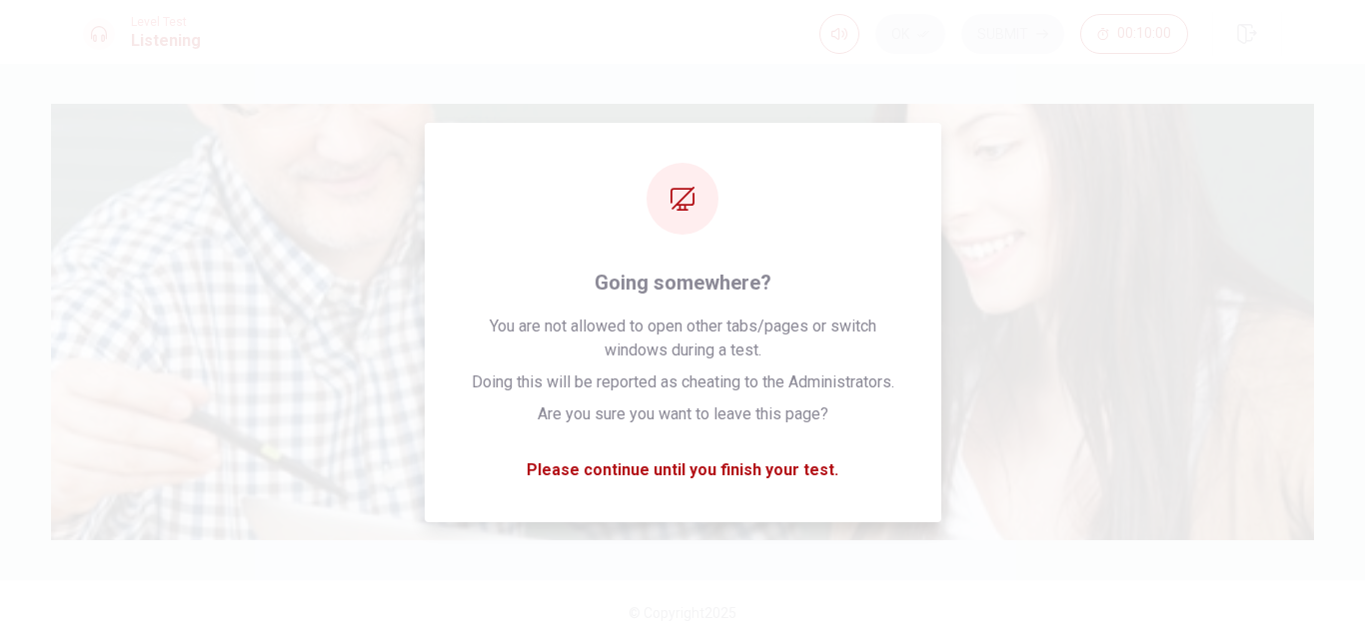
click at [734, 461] on img at bounding box center [682, 322] width 1263 height 437
click at [701, 370] on img at bounding box center [682, 322] width 1263 height 437
click at [1286, 498] on div "Listen to this clip about Opera Shows, then answer the questions. You can take …" at bounding box center [682, 322] width 1263 height 437
click at [918, 43] on div "Ok Submit 00:10:00" at bounding box center [1003, 34] width 369 height 40
click at [917, 44] on div "Ok Submit 00:10:00" at bounding box center [1003, 34] width 369 height 40
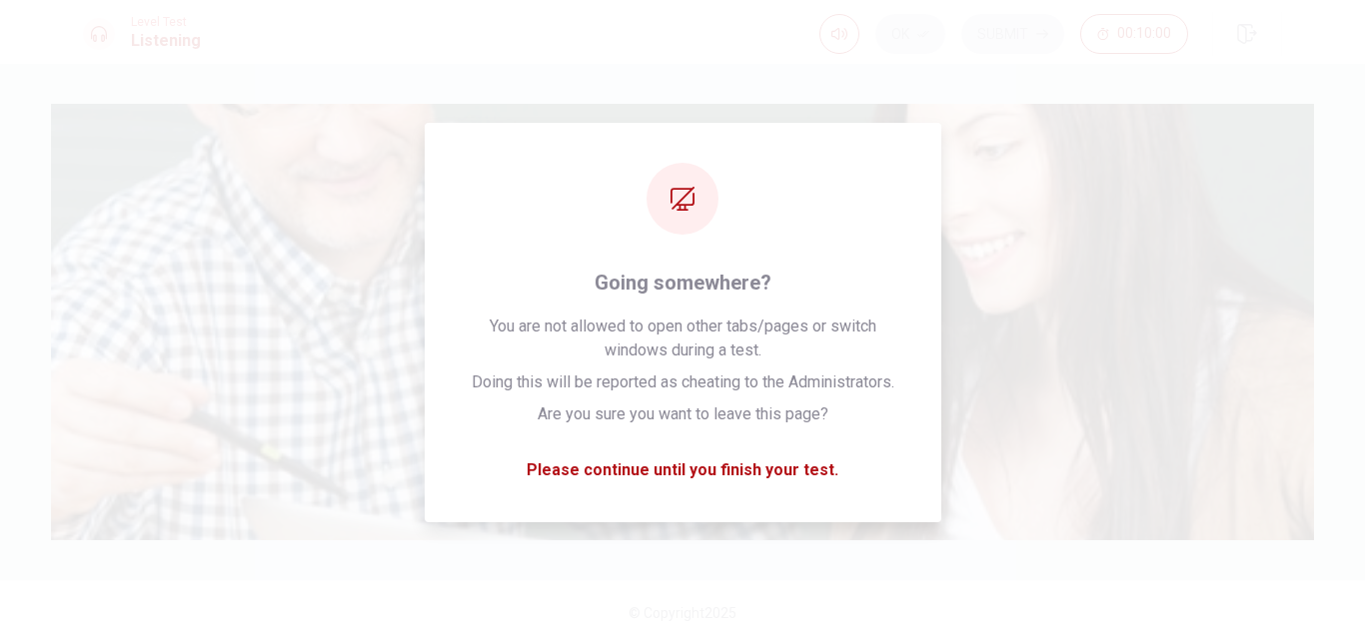
click at [1047, 152] on div "Listen to this clip about Opera Shows, then answer the questions. You can take …" at bounding box center [682, 128] width 1199 height 48
click at [1017, 152] on div "Listen to this clip about Opera Shows, then answer the questions. You can take …" at bounding box center [682, 128] width 1199 height 48
click at [788, 461] on img at bounding box center [682, 322] width 1263 height 437
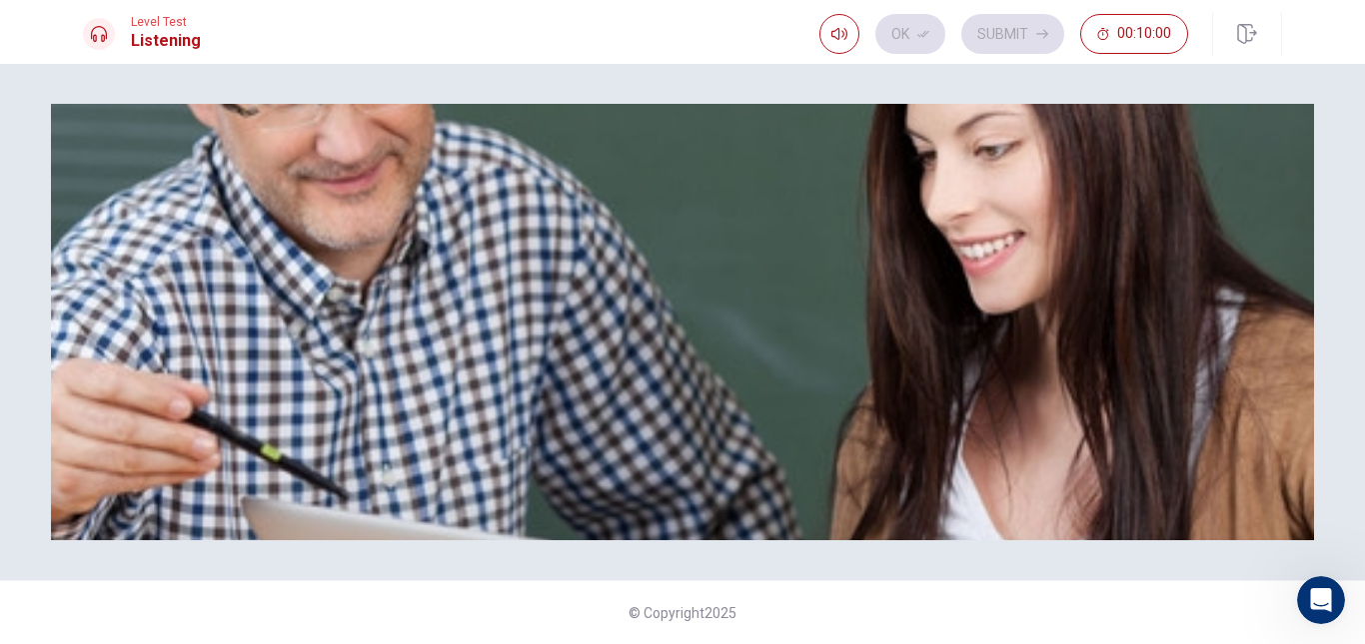
click at [1084, 152] on div "Listen to this clip about Opera Shows, then answer the questions. You can take …" at bounding box center [682, 128] width 1199 height 48
click at [1083, 152] on div "Listen to this clip about Opera Shows, then answer the questions. You can take …" at bounding box center [682, 128] width 1199 height 48
click at [1082, 152] on div "Listen to this clip about Opera Shows, then answer the questions. You can take …" at bounding box center [682, 128] width 1199 height 48
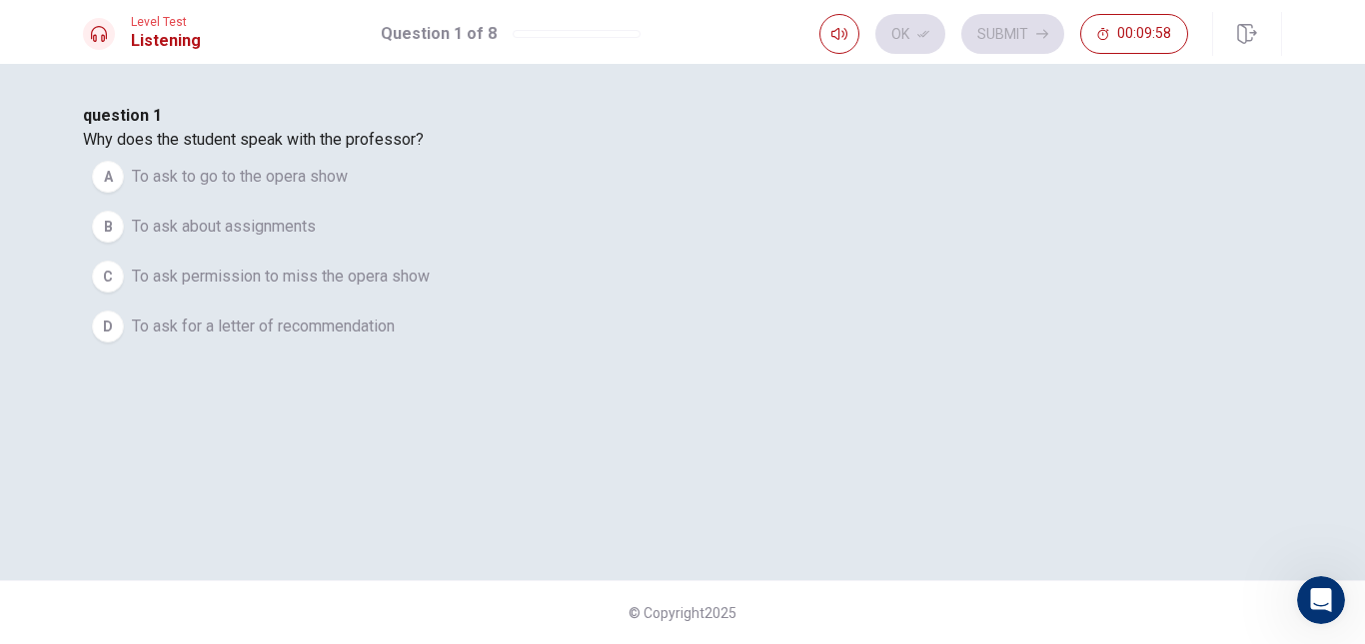
click at [348, 189] on span "To ask to go to the opera show" at bounding box center [240, 177] width 216 height 24
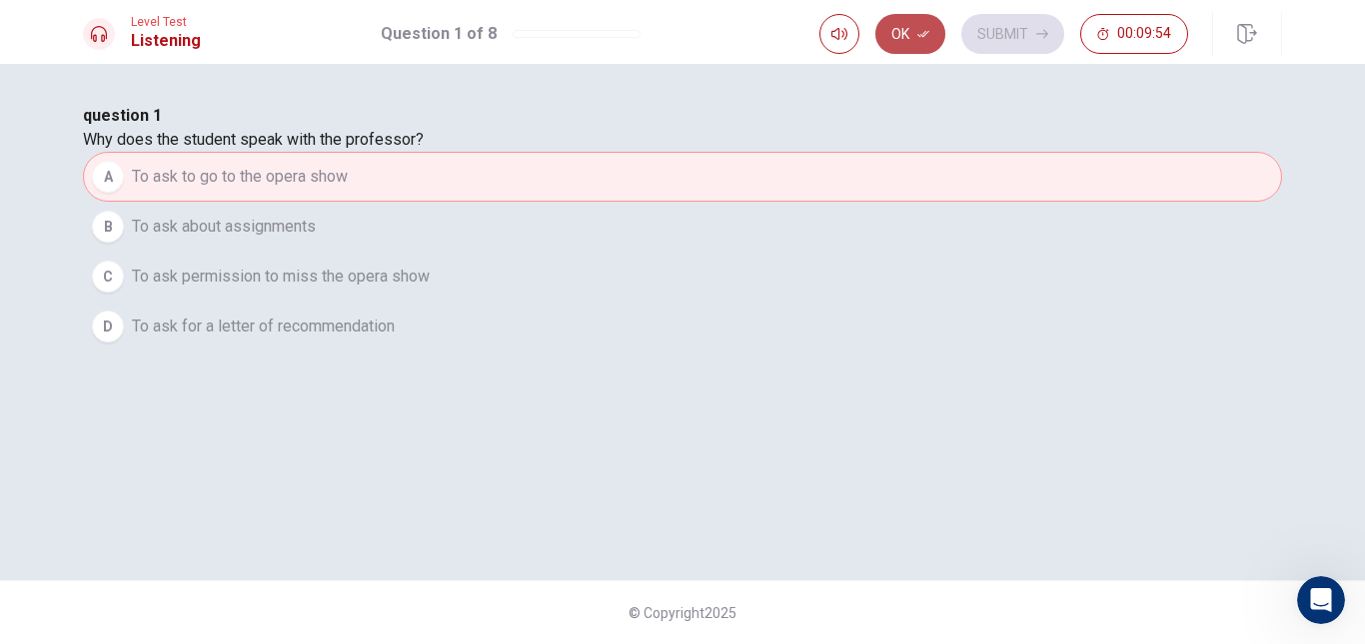
click at [908, 36] on button "Ok" at bounding box center [910, 34] width 70 height 40
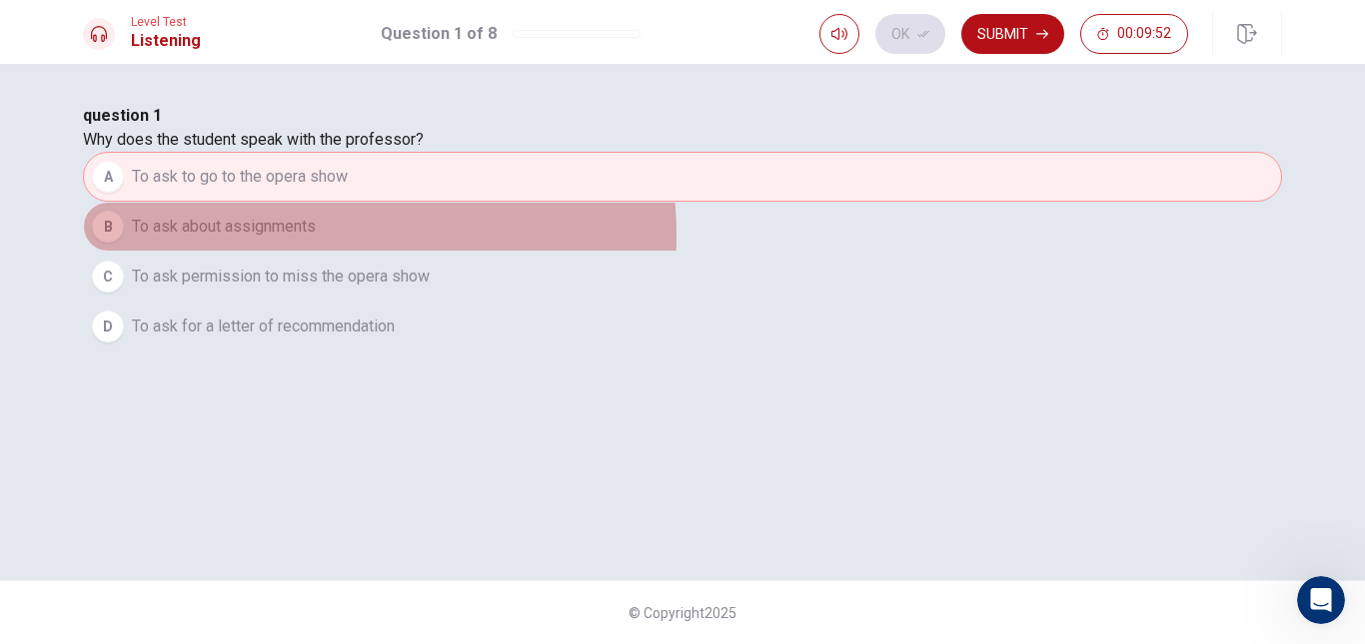
click at [316, 239] on span "To ask about assignments" at bounding box center [224, 227] width 184 height 24
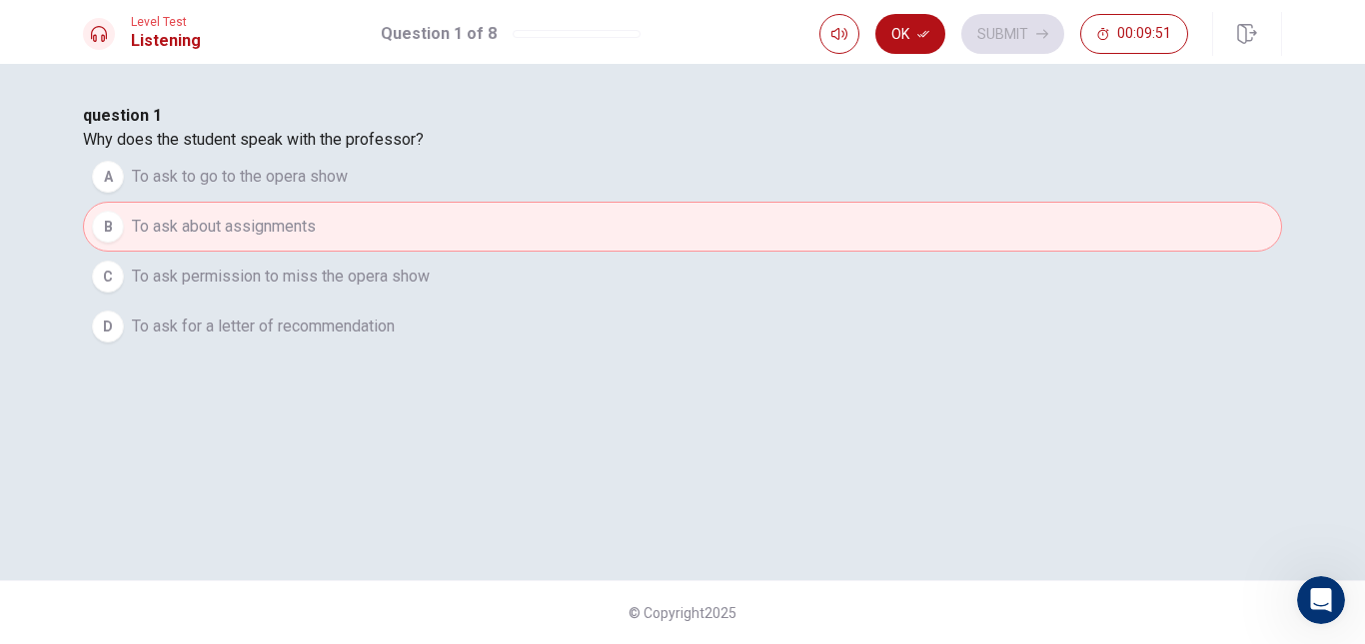
click at [602, 302] on button "C To ask permission to miss the opera show" at bounding box center [682, 277] width 1199 height 50
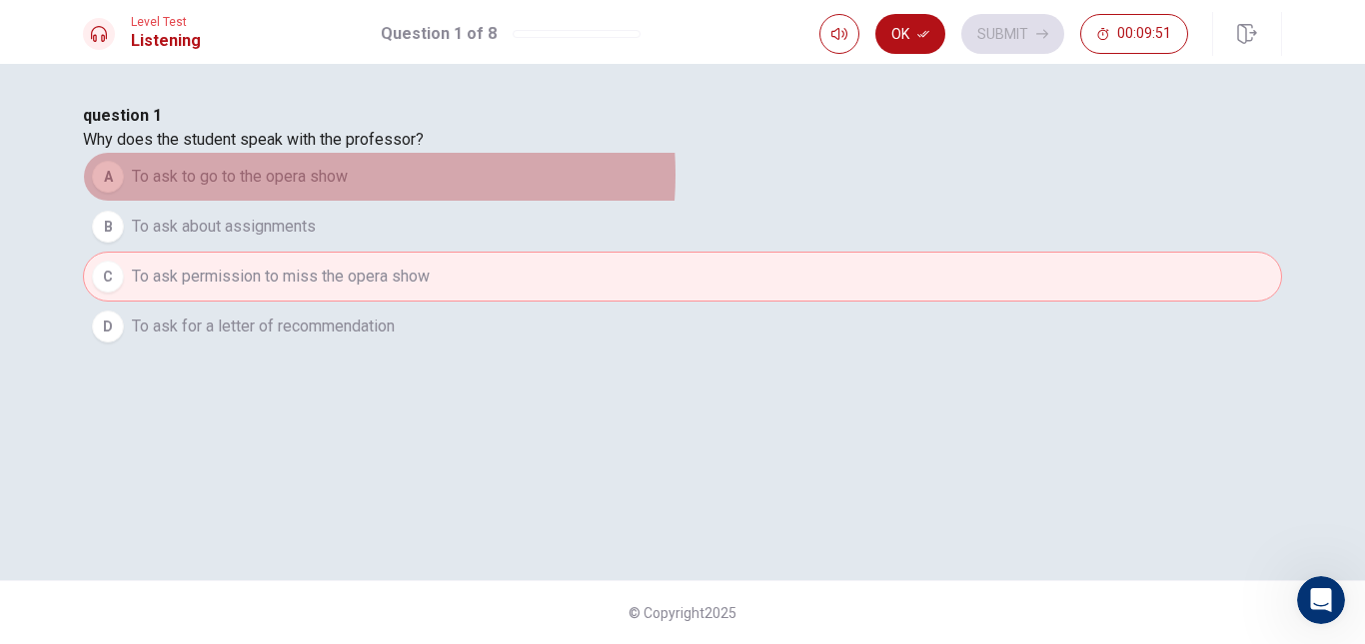
click at [348, 189] on span "To ask to go to the opera show" at bounding box center [240, 177] width 216 height 24
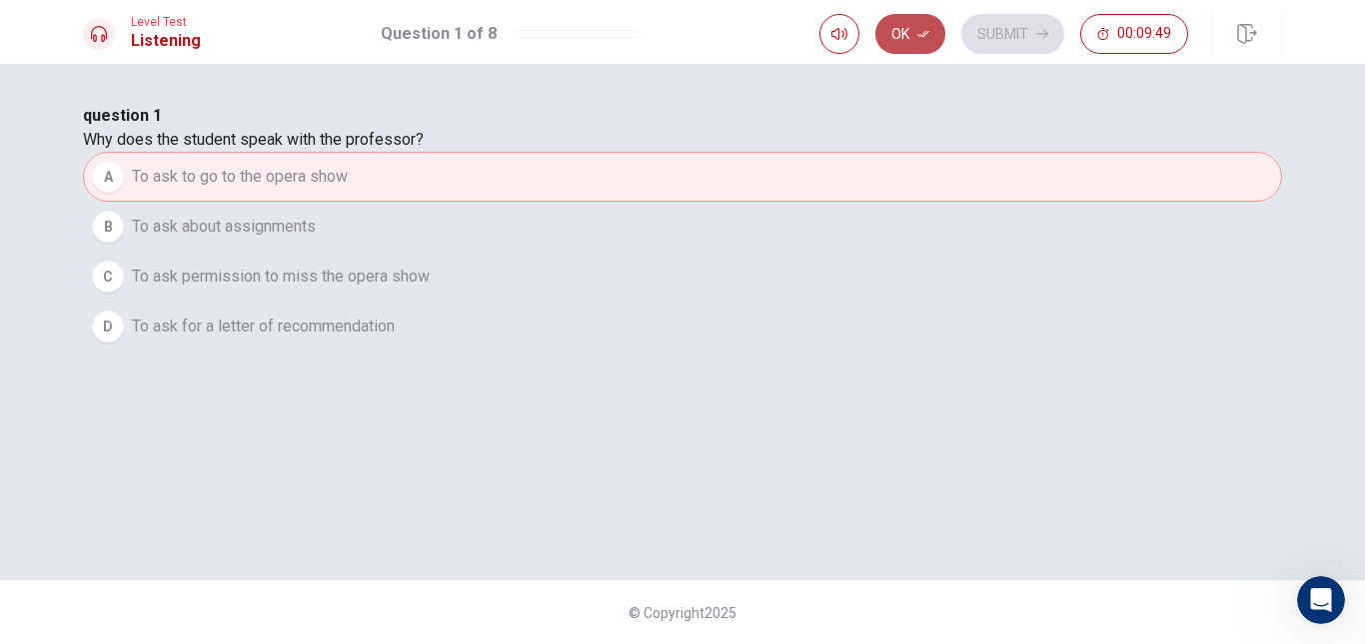
click at [918, 29] on icon "button" at bounding box center [923, 34] width 12 height 12
click at [978, 40] on button "Submit" at bounding box center [1012, 34] width 103 height 40
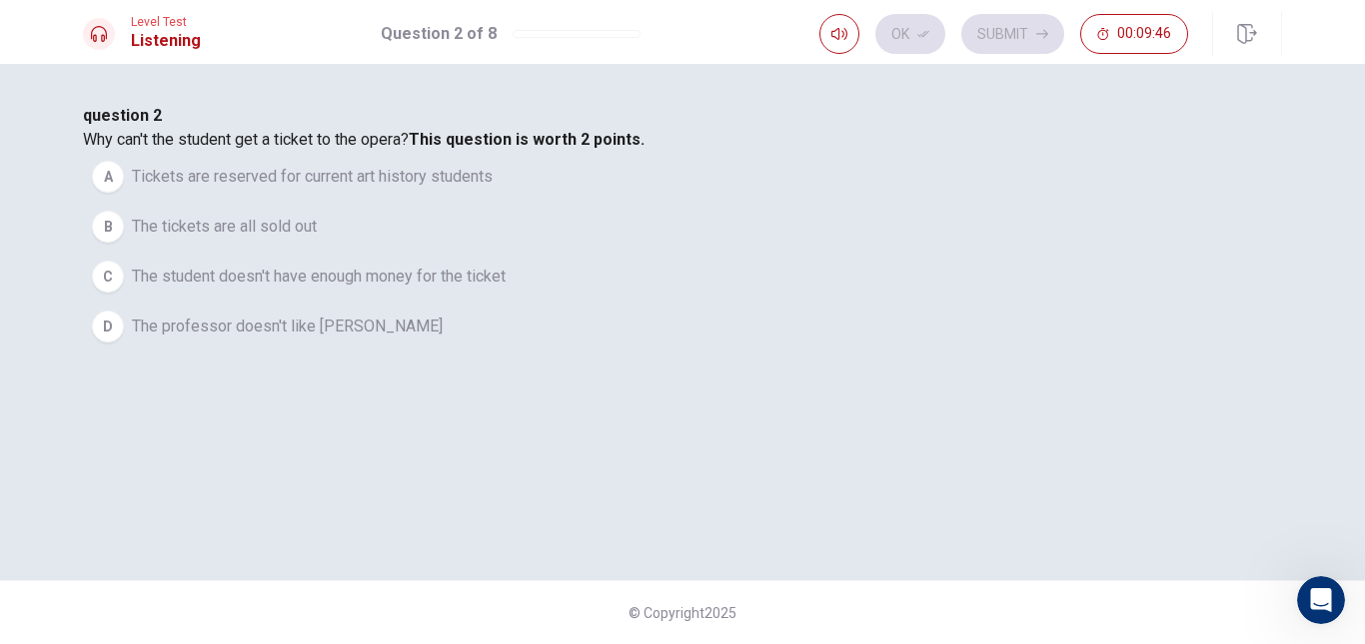
drag, startPoint x: 471, startPoint y: 263, endPoint x: 521, endPoint y: 250, distance: 51.6
click at [518, 149] on span "Why can't the student get a ticket to the opera? This question is worth 2 point…" at bounding box center [363, 139] width 561 height 19
click at [586, 149] on span "Why can't the student get a ticket to the opera? This question is worth 2 point…" at bounding box center [363, 139] width 561 height 19
click at [493, 189] on span "Tickets are reserved for current art history students" at bounding box center [312, 177] width 361 height 24
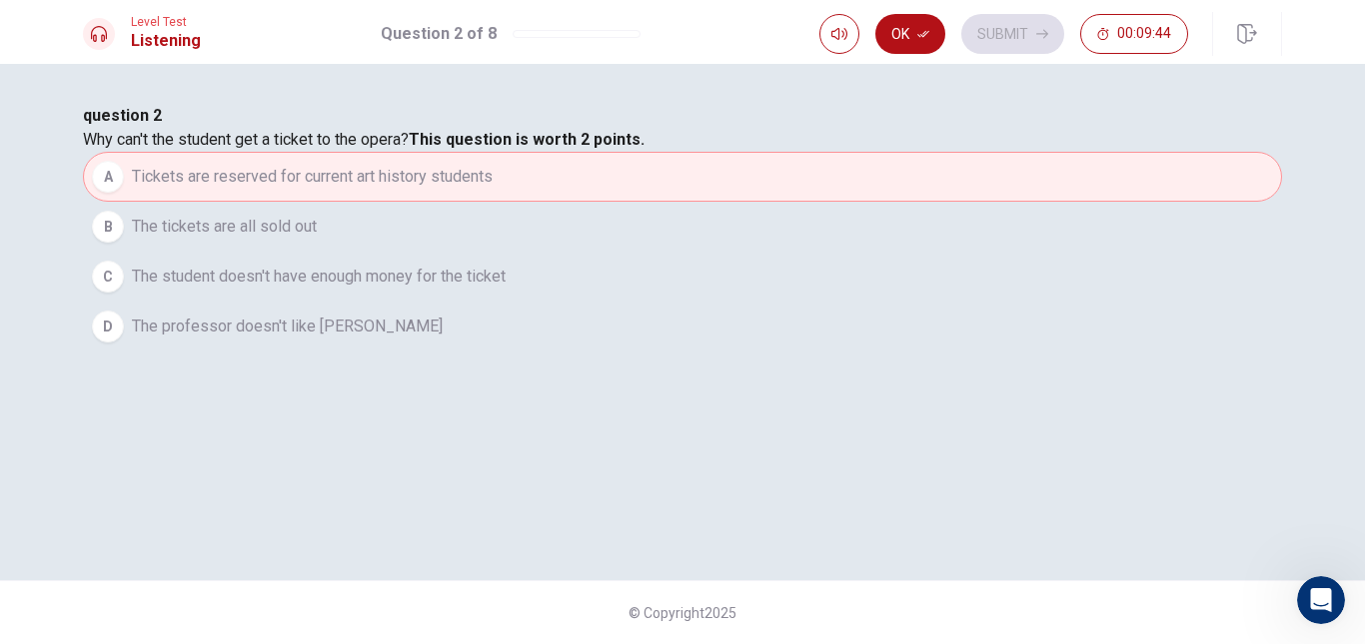
click at [667, 202] on button "A Tickets are reserved for current art history students" at bounding box center [682, 177] width 1199 height 50
click at [675, 252] on button "B The tickets are all sold out" at bounding box center [682, 227] width 1199 height 50
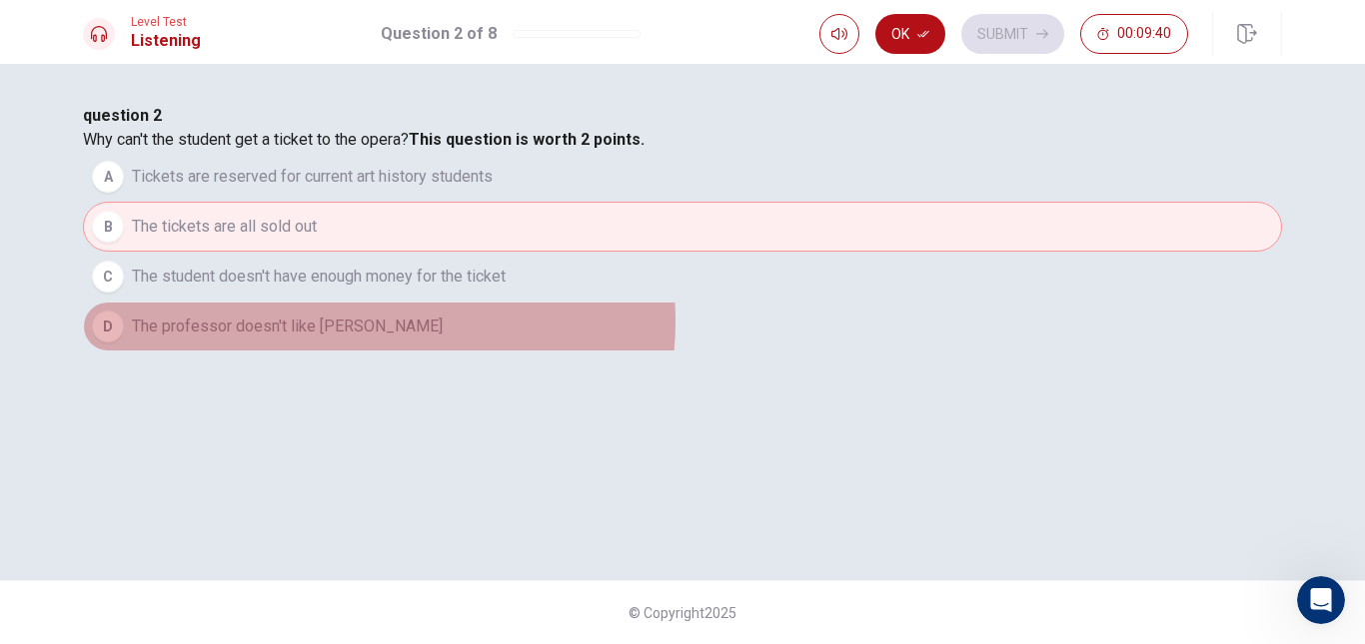
click at [665, 352] on button "D The professor doesn't like [PERSON_NAME]" at bounding box center [682, 327] width 1199 height 50
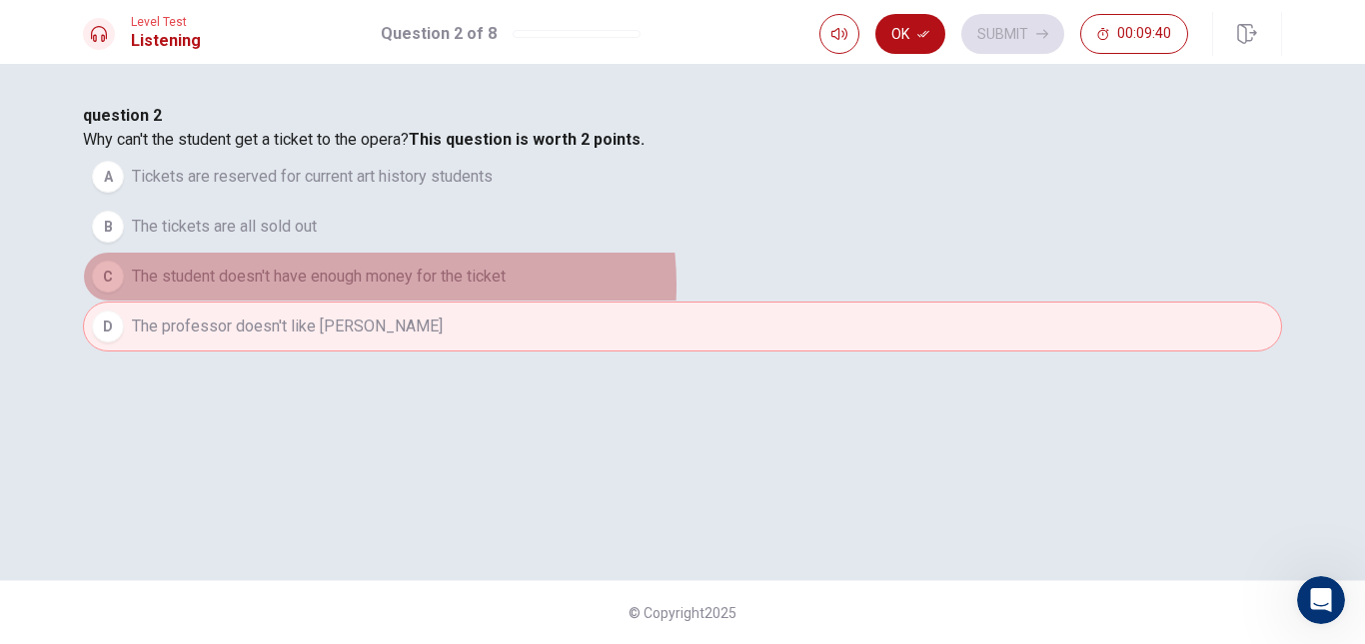
click at [506, 289] on span "The student doesn't have enough money for the ticket" at bounding box center [319, 277] width 374 height 24
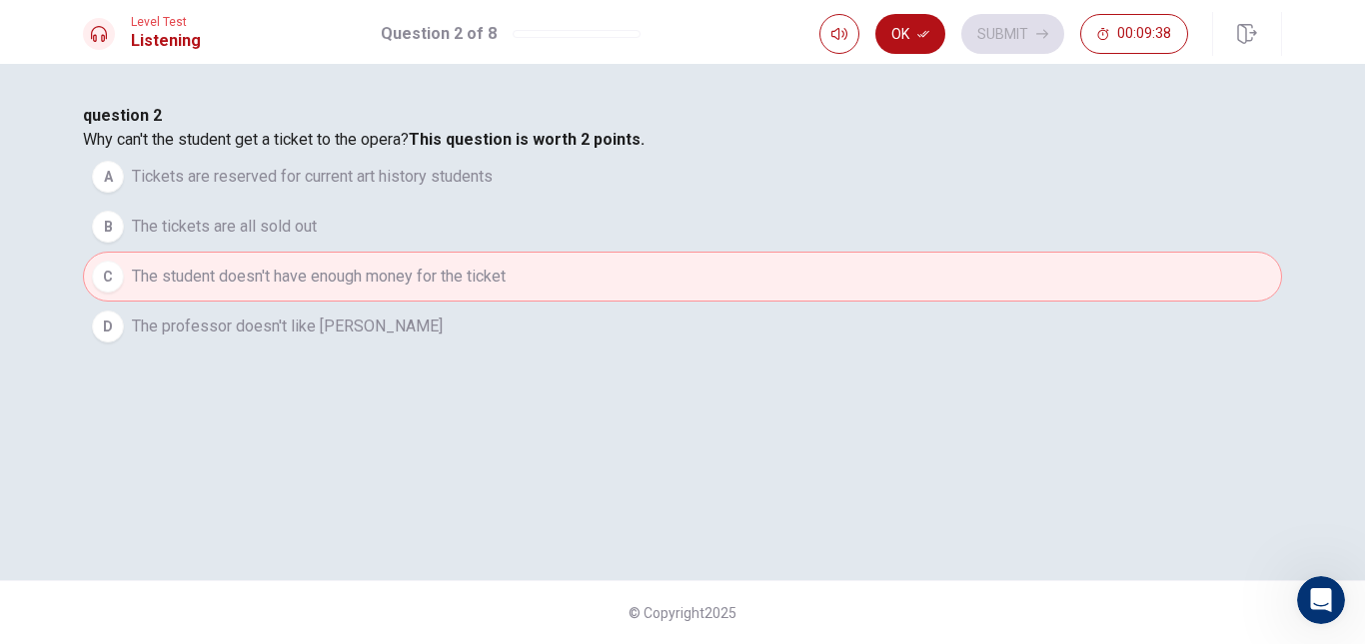
click at [493, 189] on span "Tickets are reserved for current art history students" at bounding box center [312, 177] width 361 height 24
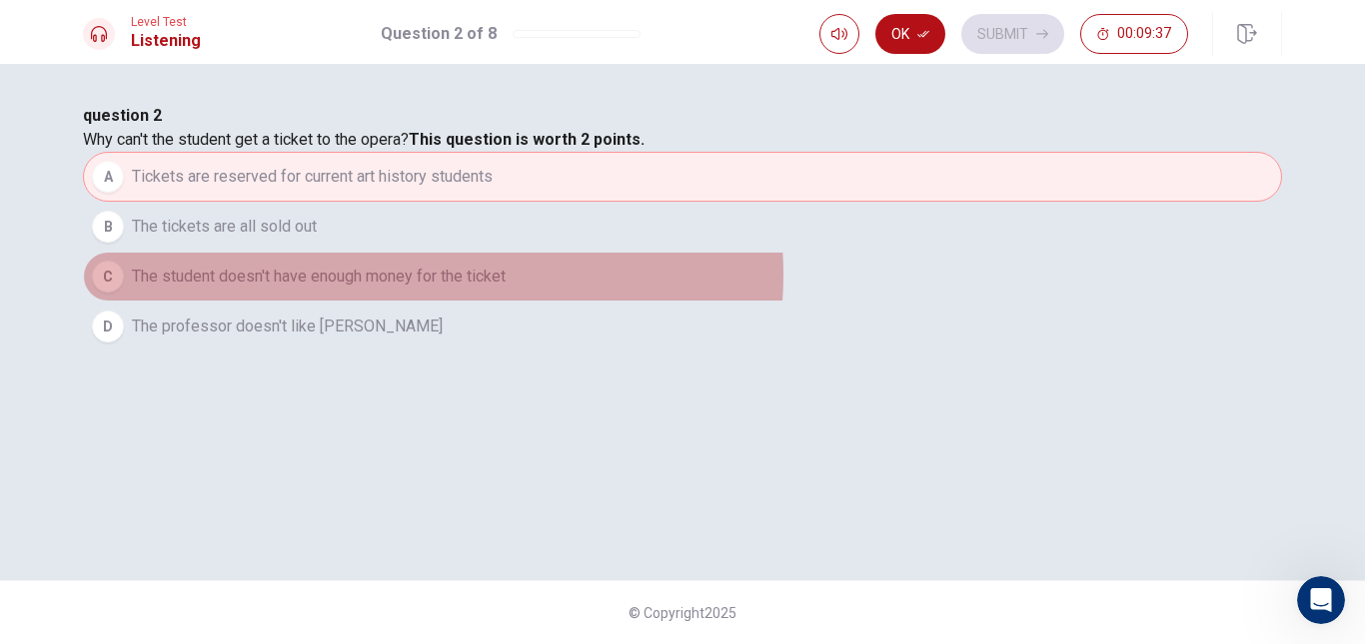
click at [506, 289] on span "The student doesn't have enough money for the ticket" at bounding box center [319, 277] width 374 height 24
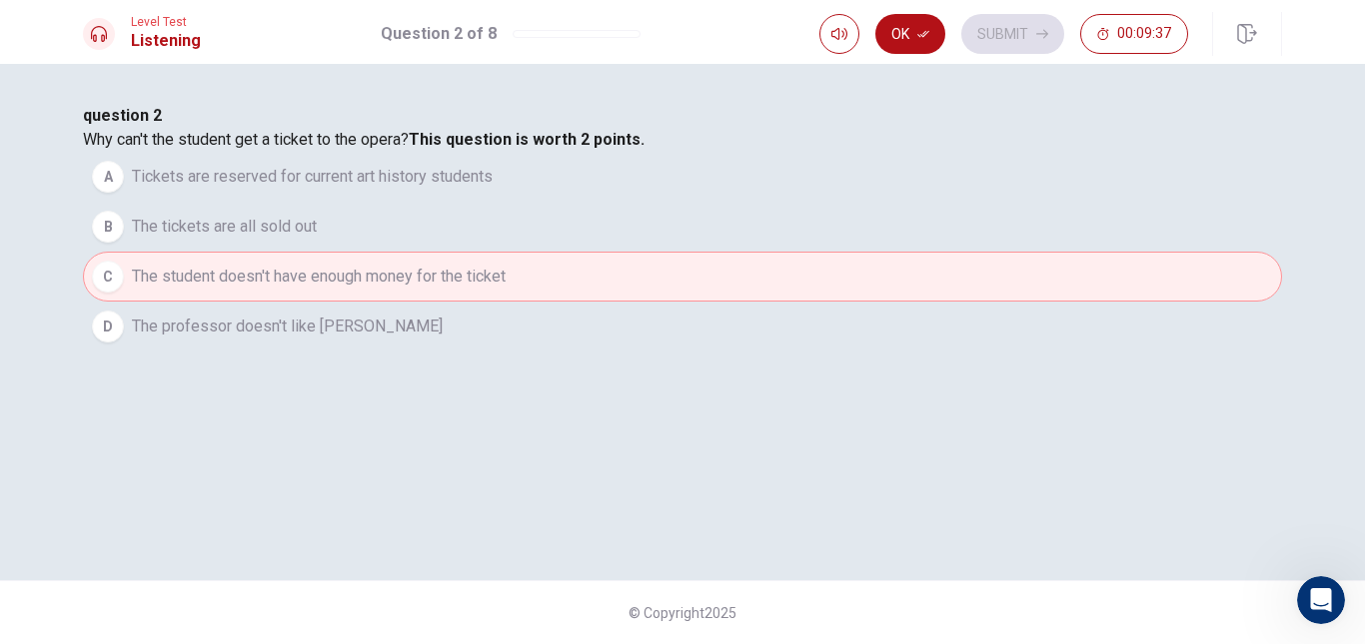
click at [493, 189] on span "Tickets are reserved for current art history students" at bounding box center [312, 177] width 361 height 24
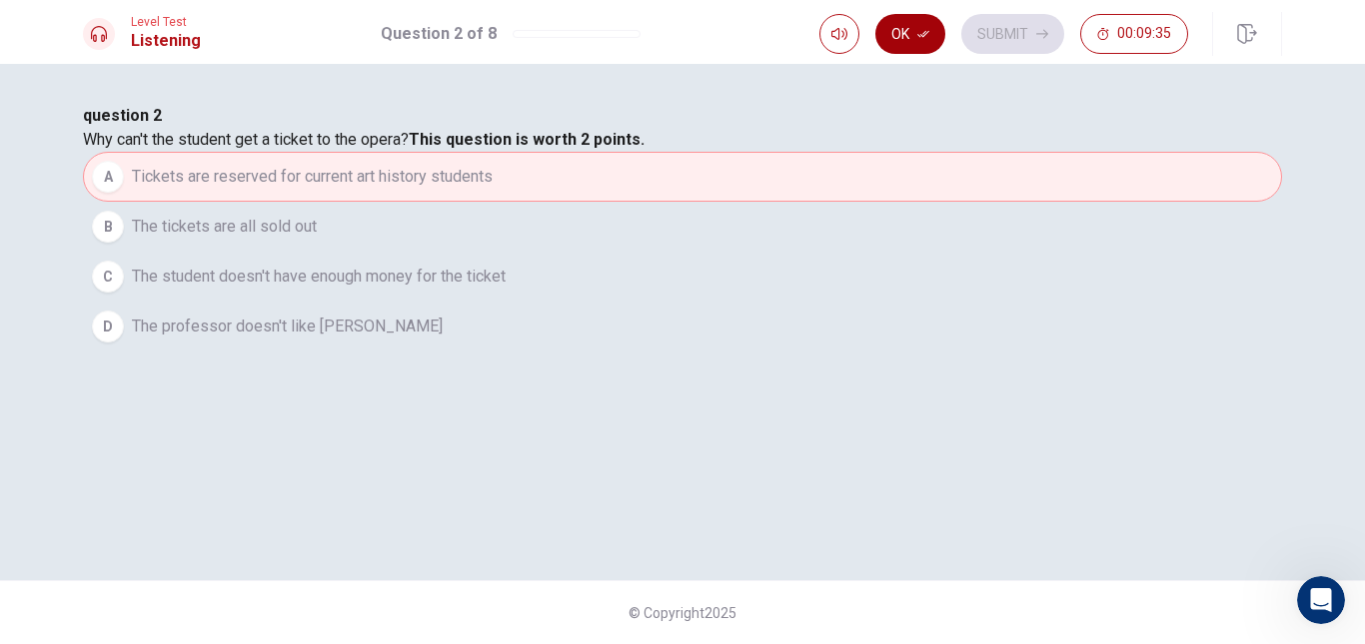
click at [897, 29] on button "Ok" at bounding box center [910, 34] width 70 height 40
click at [506, 289] on span "The student doesn't have enough money for the ticket" at bounding box center [319, 277] width 374 height 24
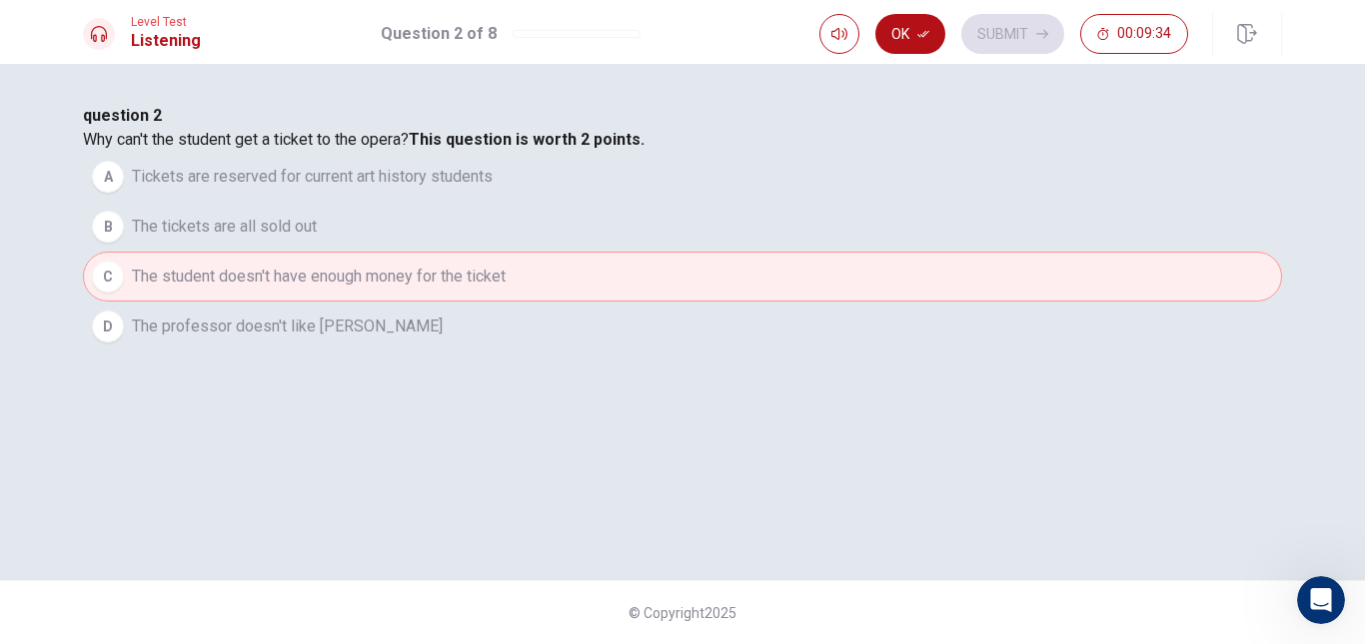
click at [804, 202] on button "A Tickets are reserved for current art history students" at bounding box center [682, 177] width 1199 height 50
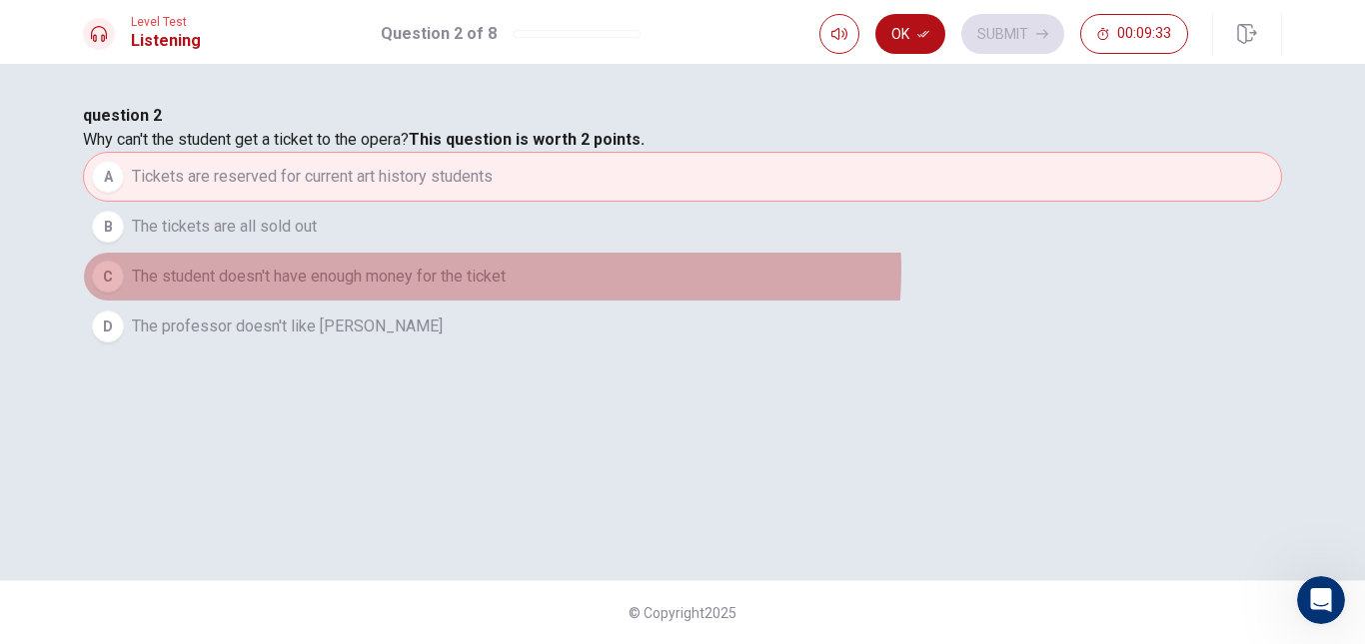
click at [506, 289] on span "The student doesn't have enough money for the ticket" at bounding box center [319, 277] width 374 height 24
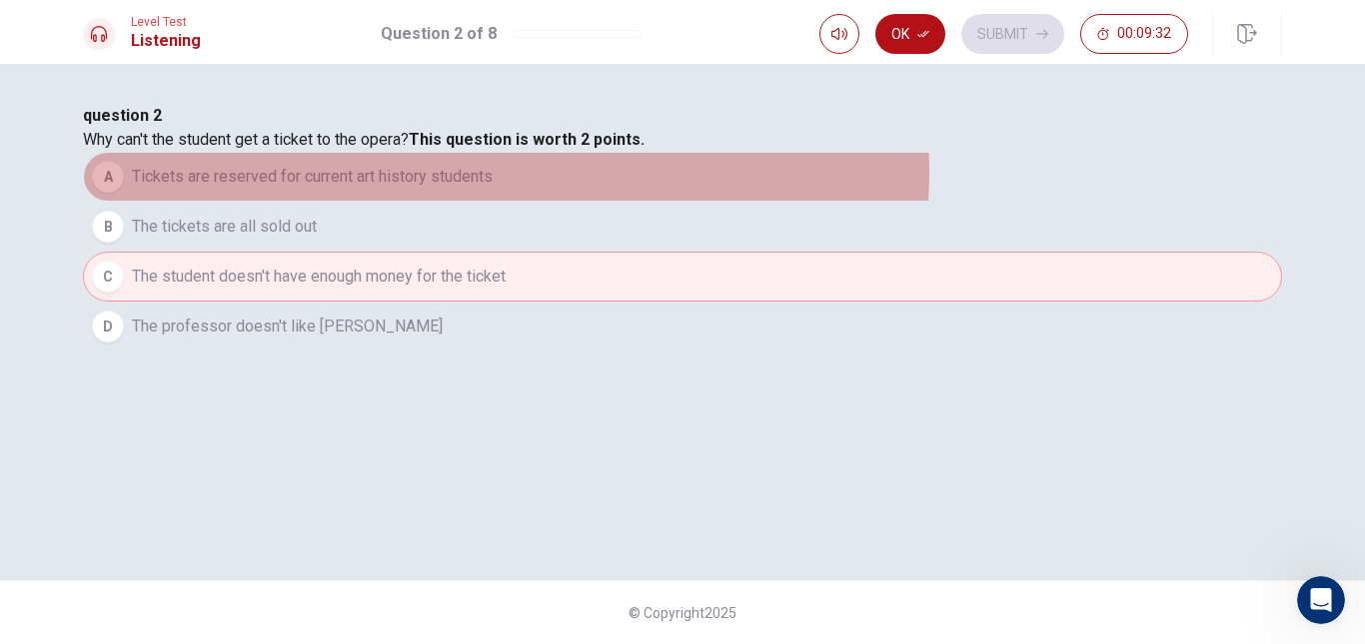
click at [804, 202] on button "A Tickets are reserved for current art history students" at bounding box center [682, 177] width 1199 height 50
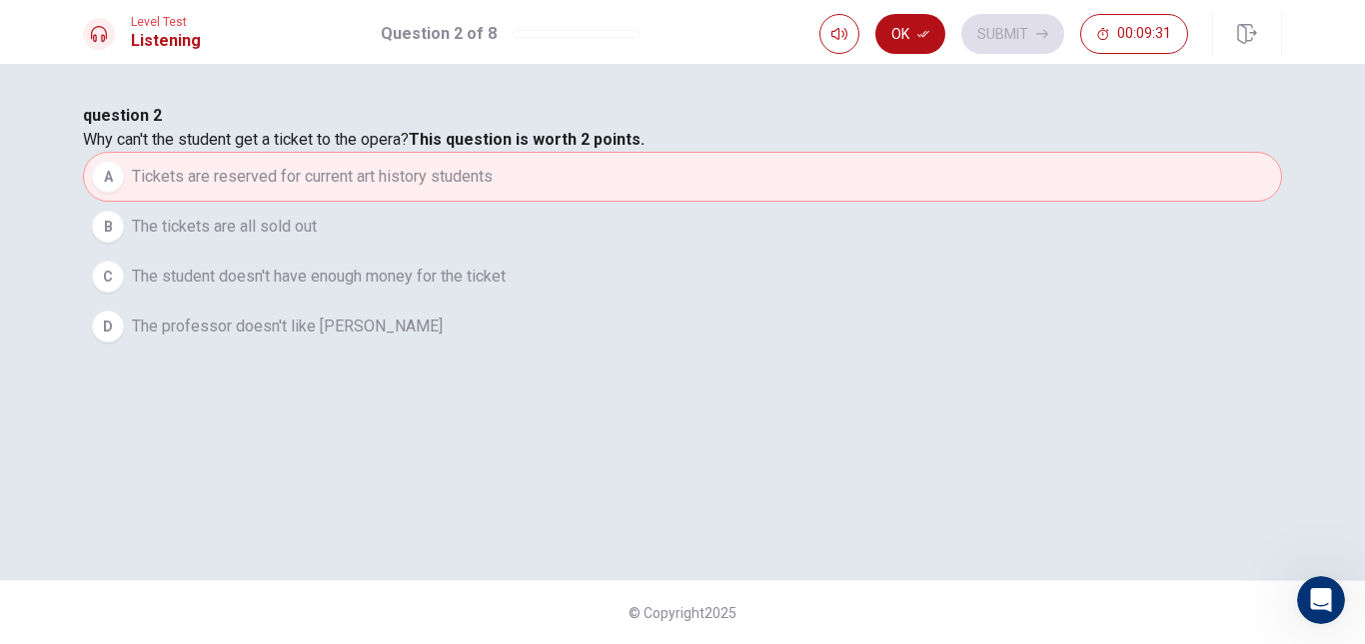
click at [506, 289] on span "The student doesn't have enough money for the ticket" at bounding box center [319, 277] width 374 height 24
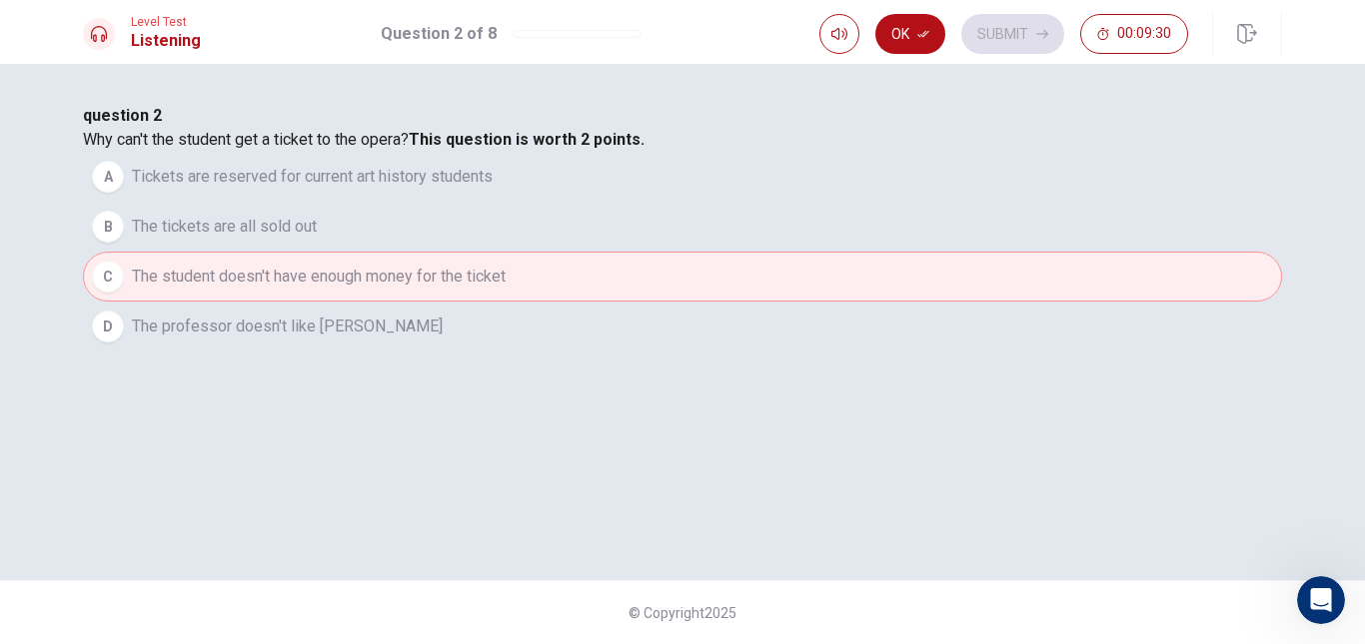
click at [493, 189] on span "Tickets are reserved for current art history students" at bounding box center [312, 177] width 361 height 24
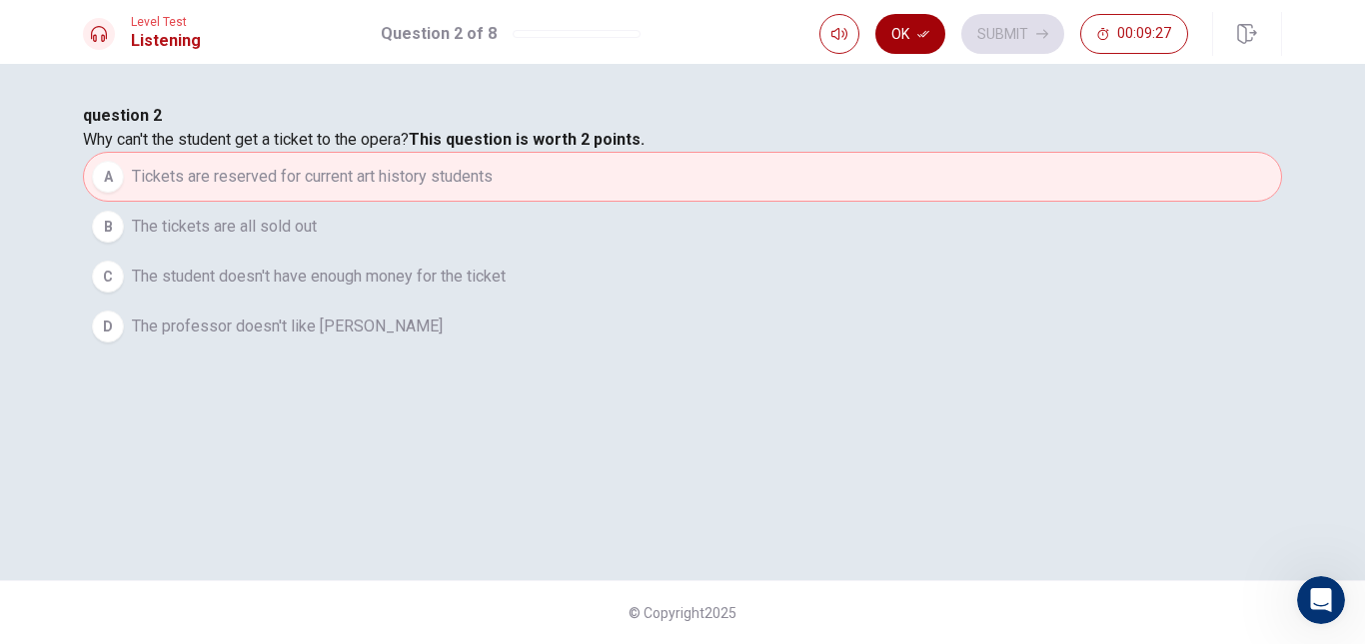
click at [903, 45] on button "Ok" at bounding box center [910, 34] width 70 height 40
click at [1013, 45] on button "Submit" at bounding box center [1012, 34] width 103 height 40
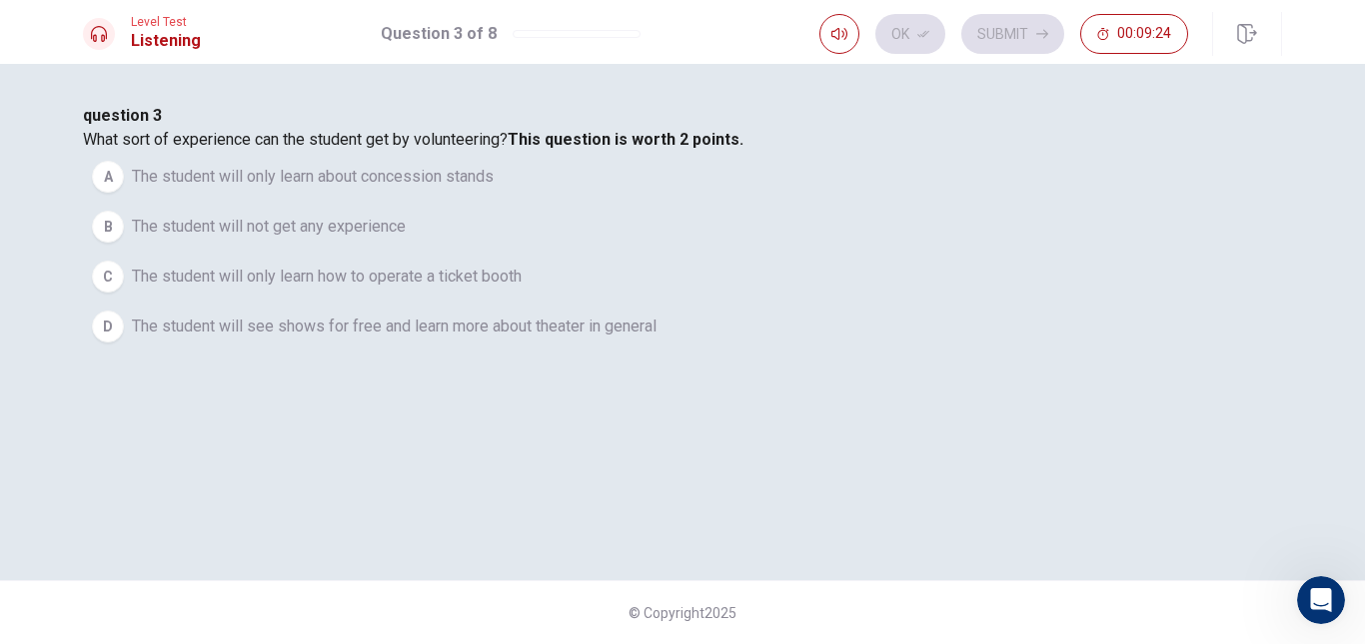
drag, startPoint x: 462, startPoint y: 255, endPoint x: 590, endPoint y: 236, distance: 130.3
click at [574, 237] on div "question 3 What sort of experience can the student get by volunteering? This qu…" at bounding box center [682, 228] width 1199 height 248
drag, startPoint x: 623, startPoint y: 236, endPoint x: 662, endPoint y: 245, distance: 40.0
click at [629, 238] on div "question 3 What sort of experience can the student get by volunteering? This qu…" at bounding box center [682, 228] width 1199 height 248
drag, startPoint x: 669, startPoint y: 245, endPoint x: 749, endPoint y: 247, distance: 80.0
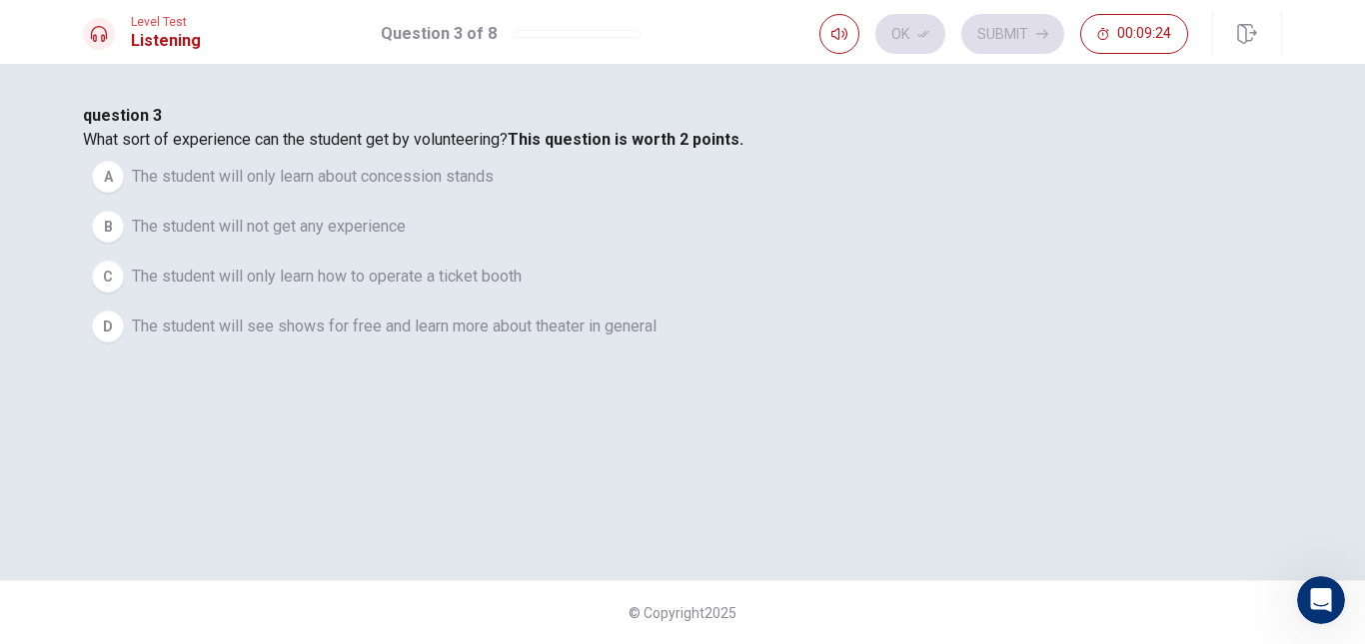
click at [692, 149] on span "What sort of experience can the student get by volunteering? This question is w…" at bounding box center [413, 139] width 660 height 19
click at [743, 149] on span "What sort of experience can the student get by volunteering? This question is w…" at bounding box center [413, 139] width 660 height 19
click at [743, 149] on b "This question is worth 2 points." at bounding box center [626, 139] width 236 height 19
click at [743, 149] on span "What sort of experience can the student get by volunteering? This question is w…" at bounding box center [413, 139] width 660 height 19
click at [716, 149] on span "What sort of experience can the student get by volunteering? This question is w…" at bounding box center [413, 139] width 660 height 19
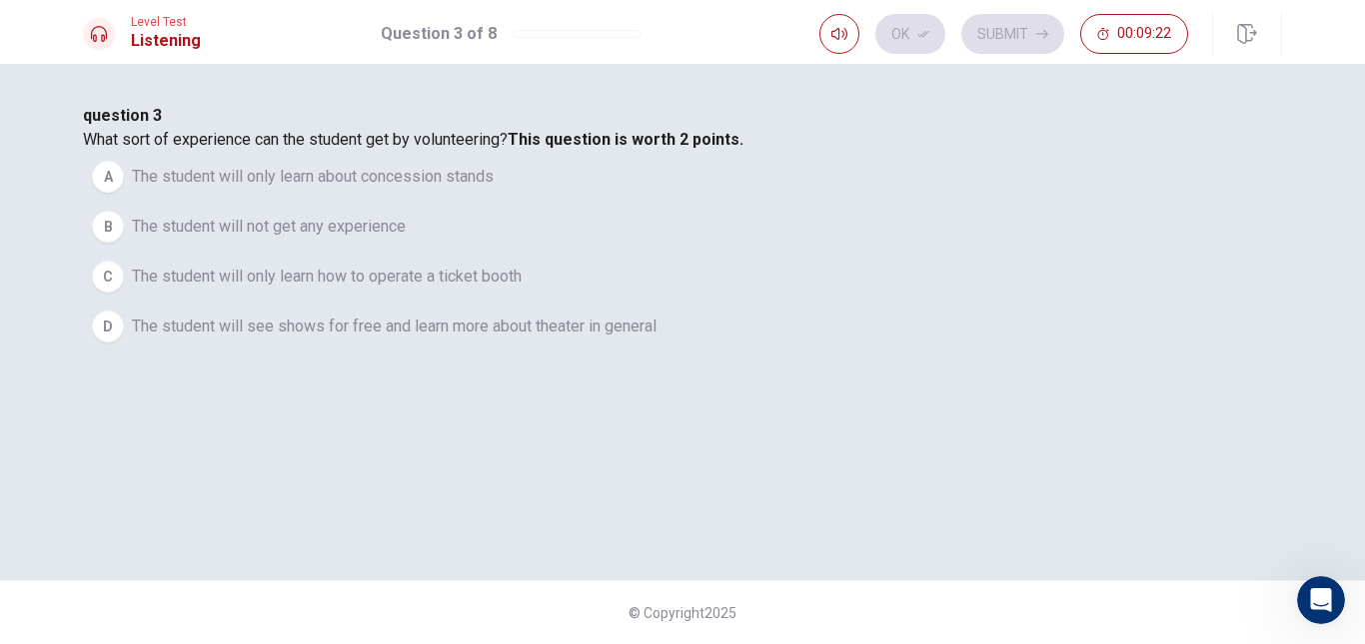
click at [682, 149] on span "What sort of experience can the student get by volunteering? This question is w…" at bounding box center [413, 139] width 660 height 19
click at [673, 149] on span "What sort of experience can the student get by volunteering? This question is w…" at bounding box center [413, 139] width 660 height 19
drag, startPoint x: 631, startPoint y: 251, endPoint x: 697, endPoint y: 251, distance: 65.9
click at [672, 149] on span "What sort of experience can the student get by volunteering? This question is w…" at bounding box center [413, 139] width 660 height 19
click at [700, 149] on span "What sort of experience can the student get by volunteering? This question is w…" at bounding box center [413, 139] width 660 height 19
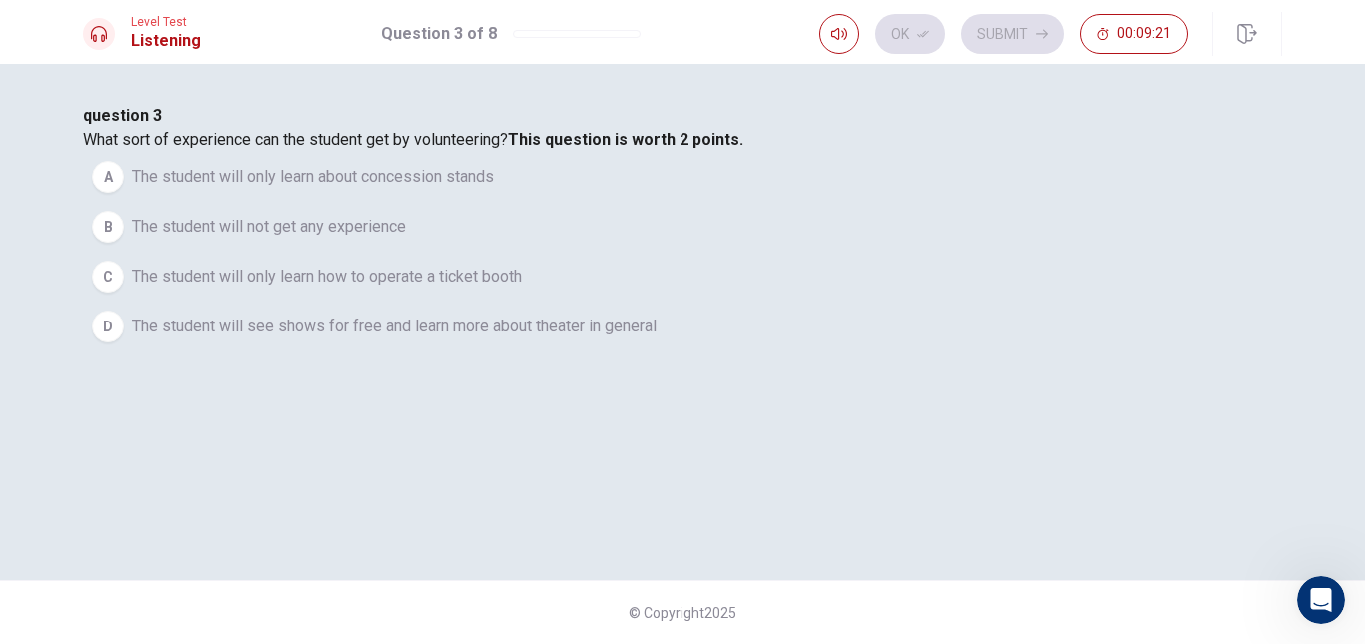
click at [708, 149] on span "What sort of experience can the student get by volunteering? This question is w…" at bounding box center [413, 139] width 660 height 19
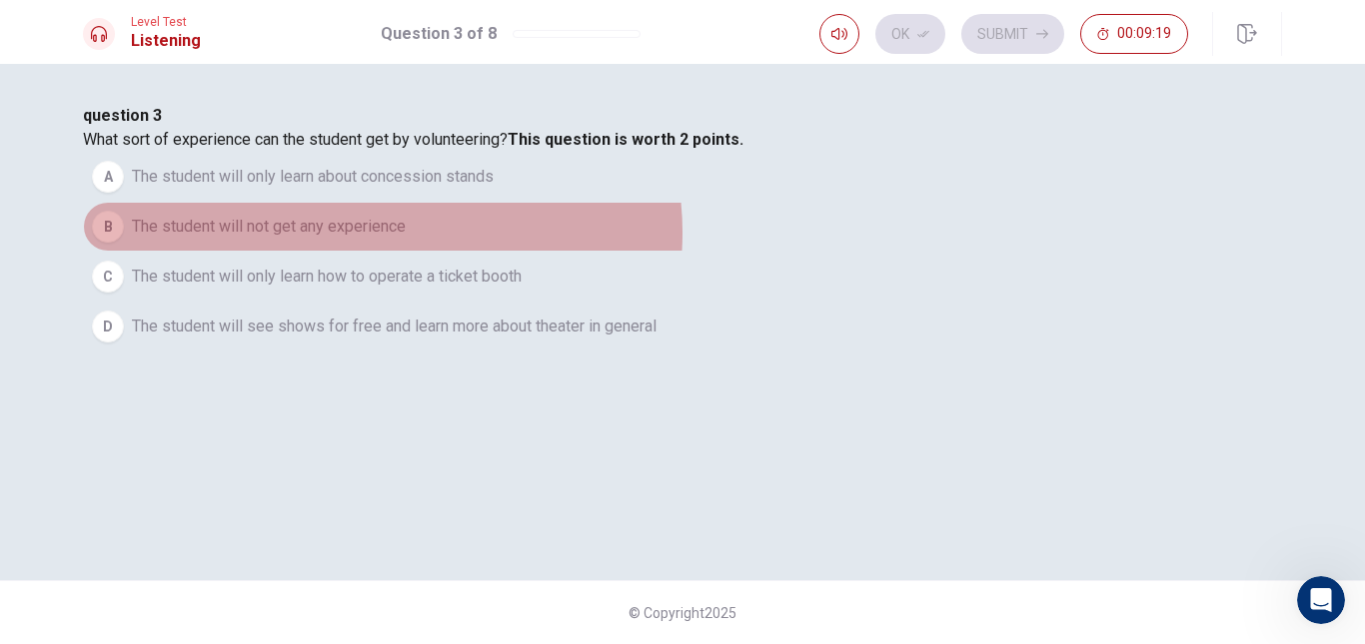
click at [406, 239] on span "The student will not get any experience" at bounding box center [269, 227] width 274 height 24
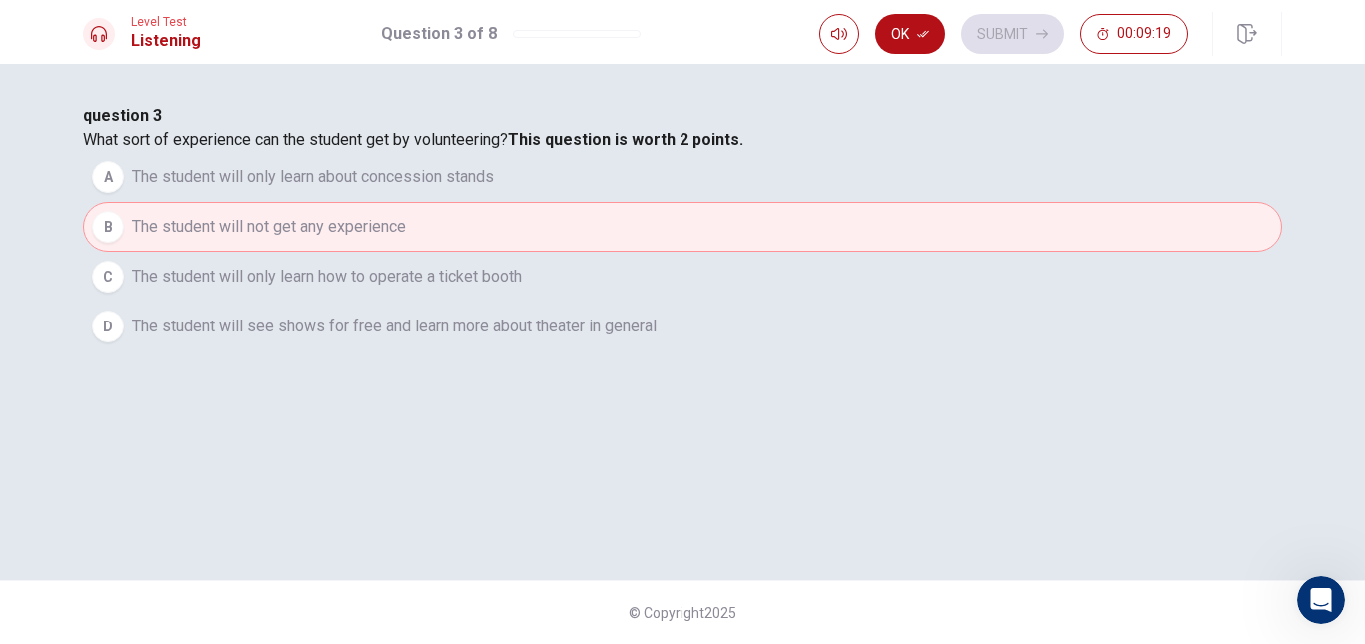
click at [494, 189] on span "The student will only learn about concession stands" at bounding box center [313, 177] width 362 height 24
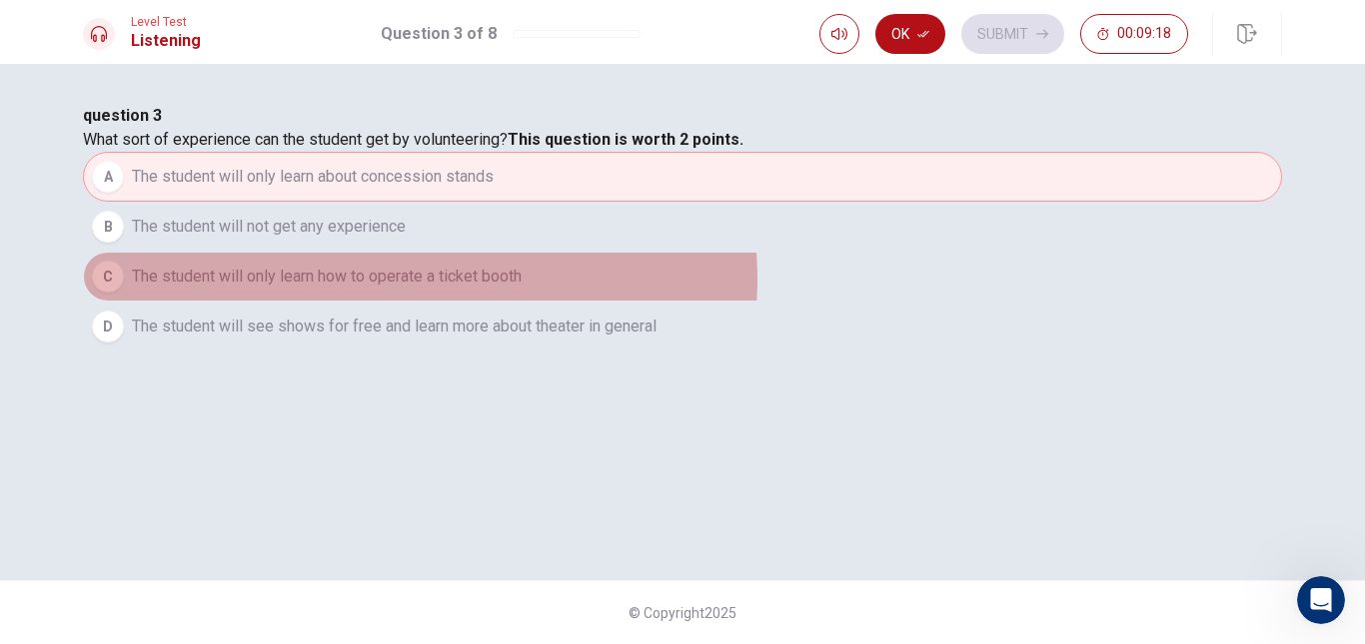
click at [522, 289] on span "The student will only learn how to operate a ticket booth" at bounding box center [327, 277] width 390 height 24
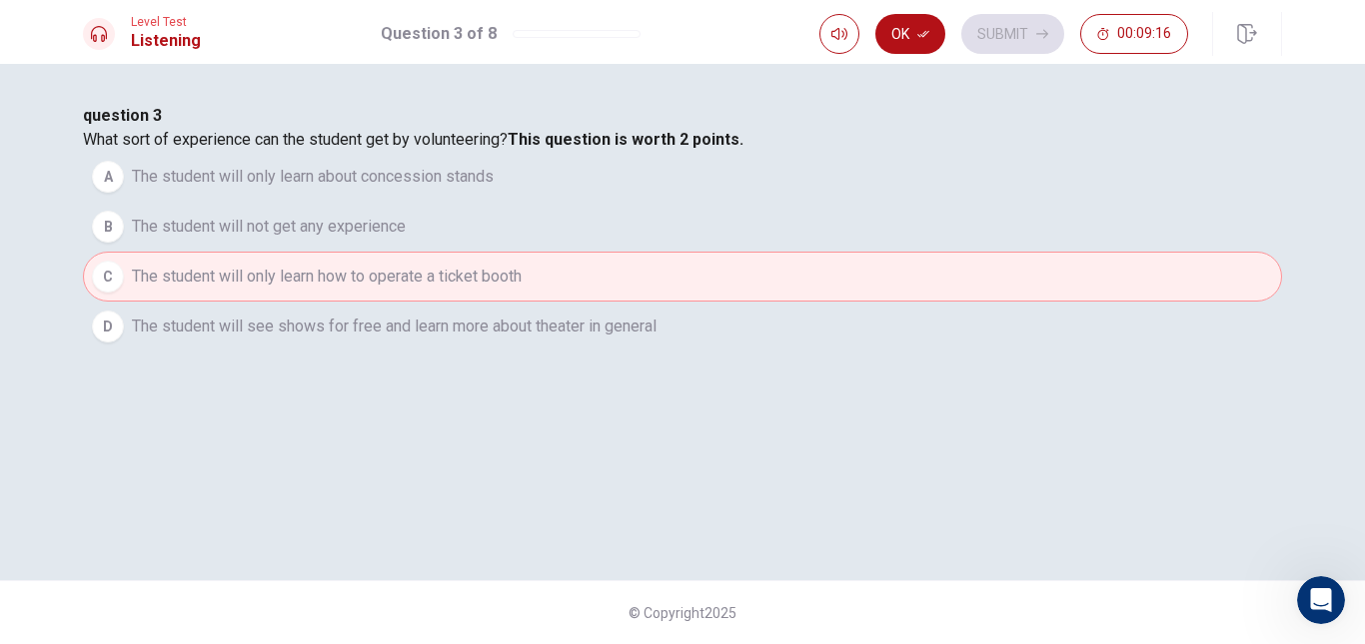
click at [656, 339] on span "The student will see shows for free and learn more about theater in general" at bounding box center [394, 327] width 525 height 24
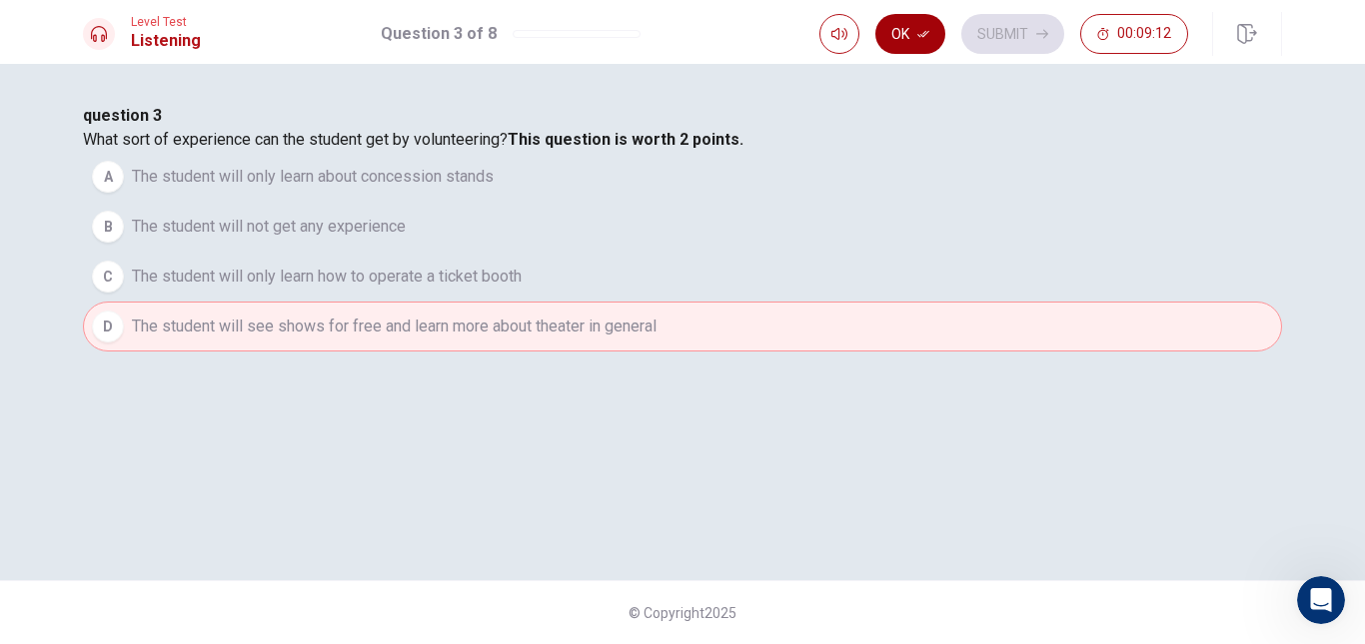
click at [911, 35] on button "Ok" at bounding box center [910, 34] width 70 height 40
click at [1014, 36] on button "Submit" at bounding box center [1012, 34] width 103 height 40
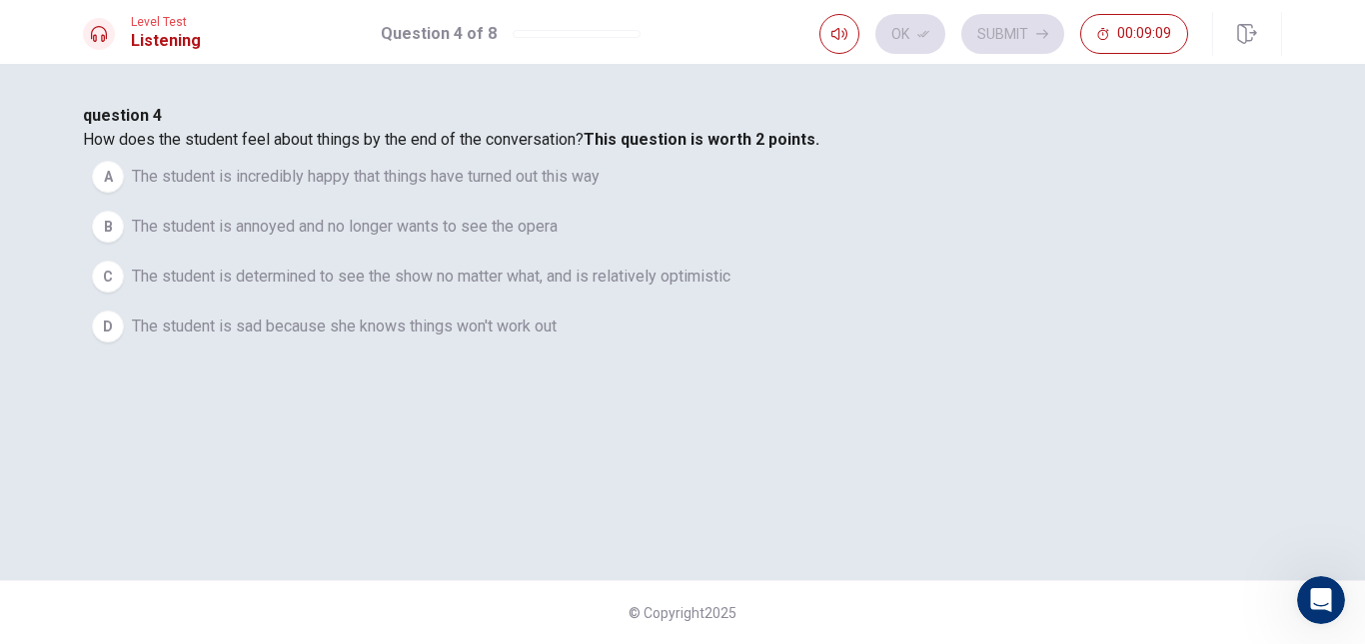
drag, startPoint x: 761, startPoint y: 252, endPoint x: 783, endPoint y: 252, distance: 22.0
click at [778, 149] on span "How does the student feel about things by the end of the conversation? This que…" at bounding box center [451, 139] width 736 height 19
click at [819, 149] on span "How does the student feel about things by the end of the conversation? This que…" at bounding box center [451, 139] width 736 height 19
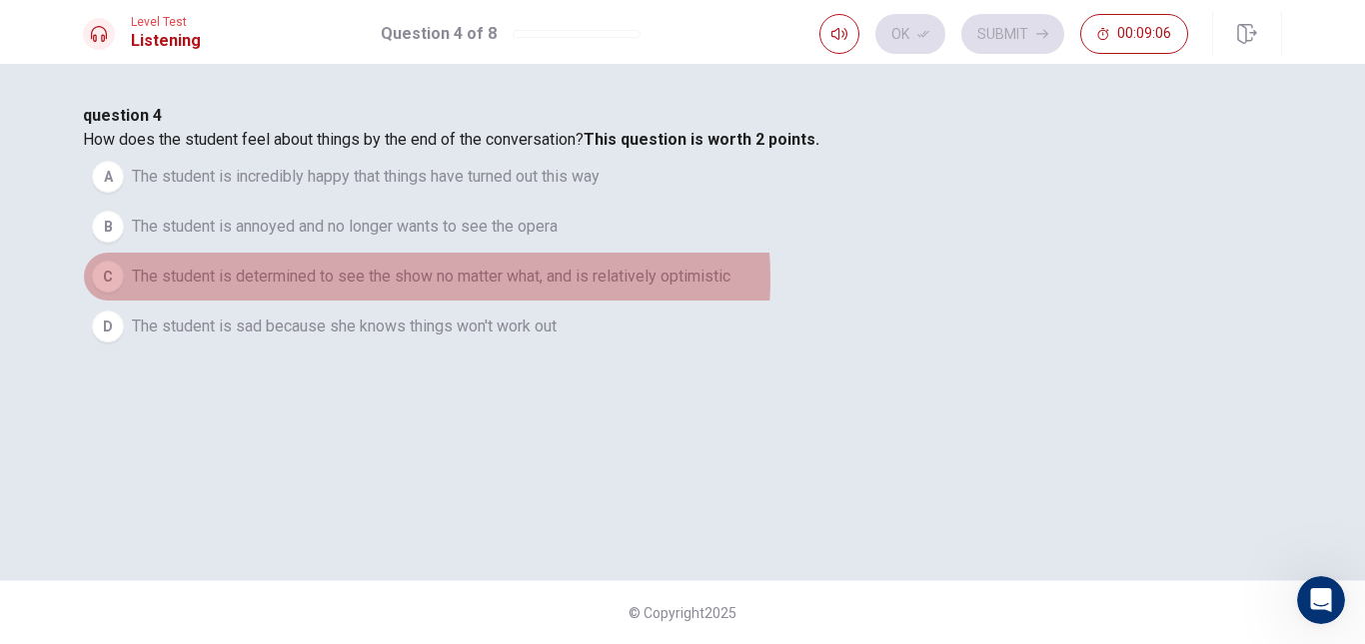
click at [724, 289] on span "The student is determined to see the show no matter what, and is relatively opt…" at bounding box center [431, 277] width 598 height 24
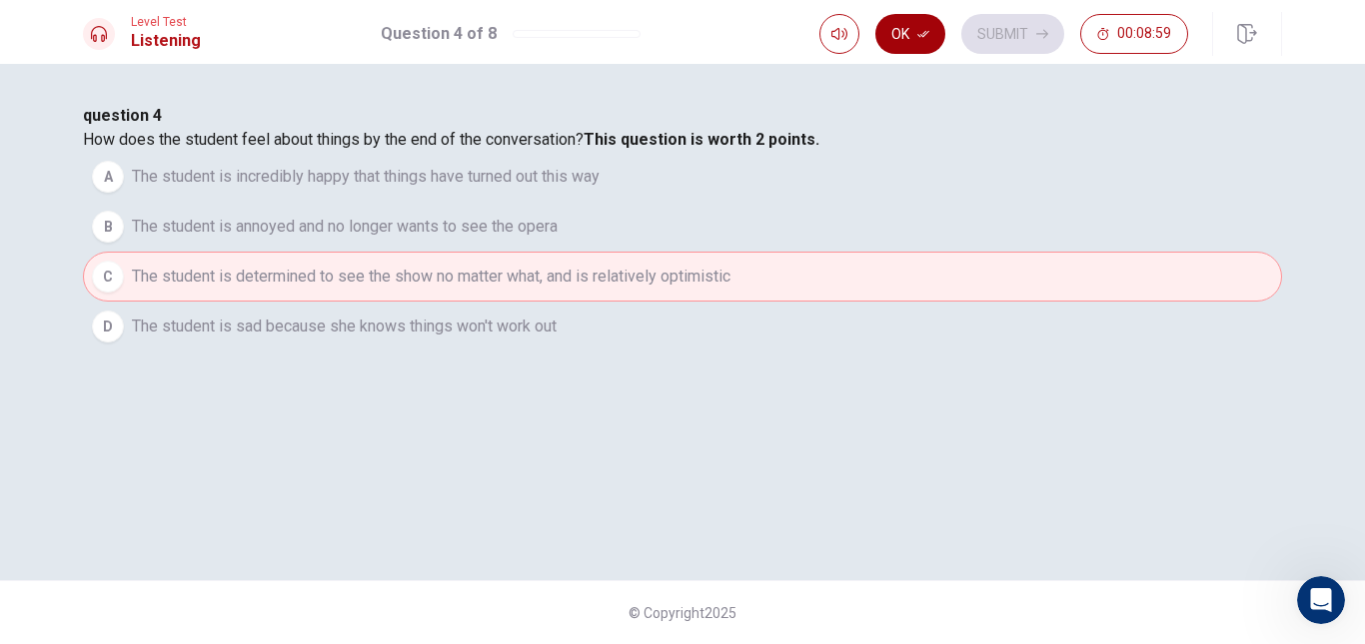
click at [926, 50] on button "Ok" at bounding box center [910, 34] width 70 height 40
click at [992, 37] on button "Submit" at bounding box center [1012, 34] width 103 height 40
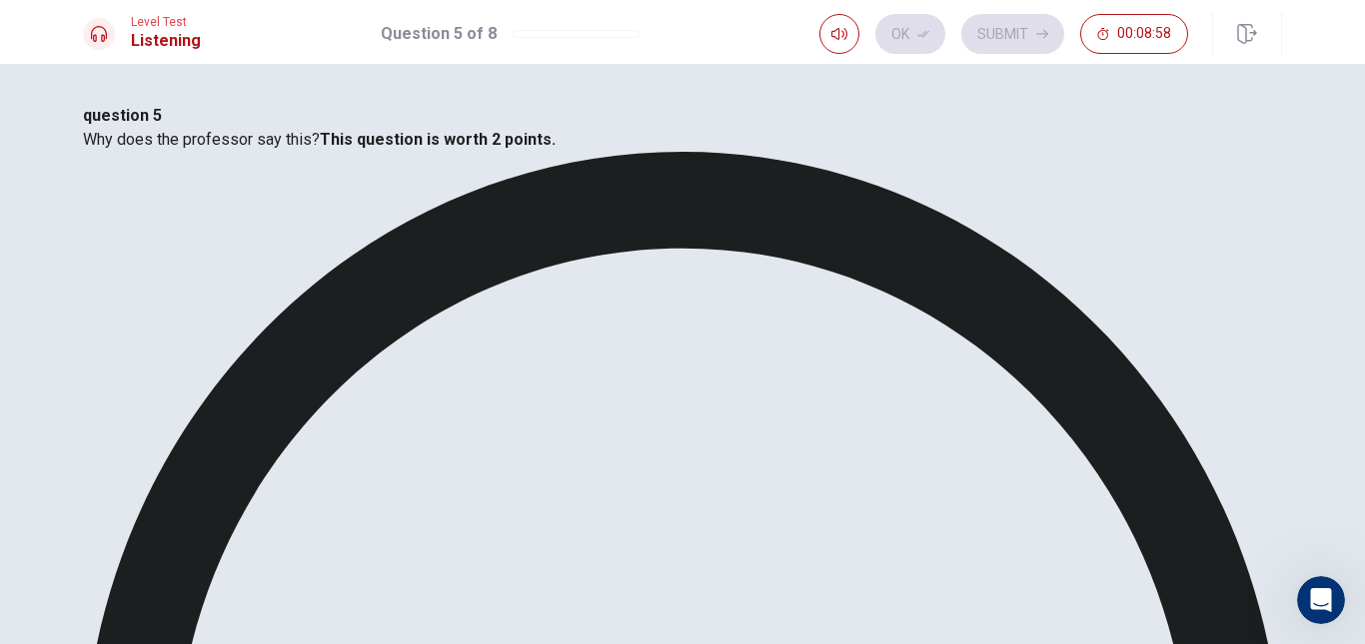
drag, startPoint x: 799, startPoint y: 251, endPoint x: 787, endPoint y: 251, distance: 12.0
click at [555, 149] on b "This question is worth 2 points." at bounding box center [438, 139] width 236 height 19
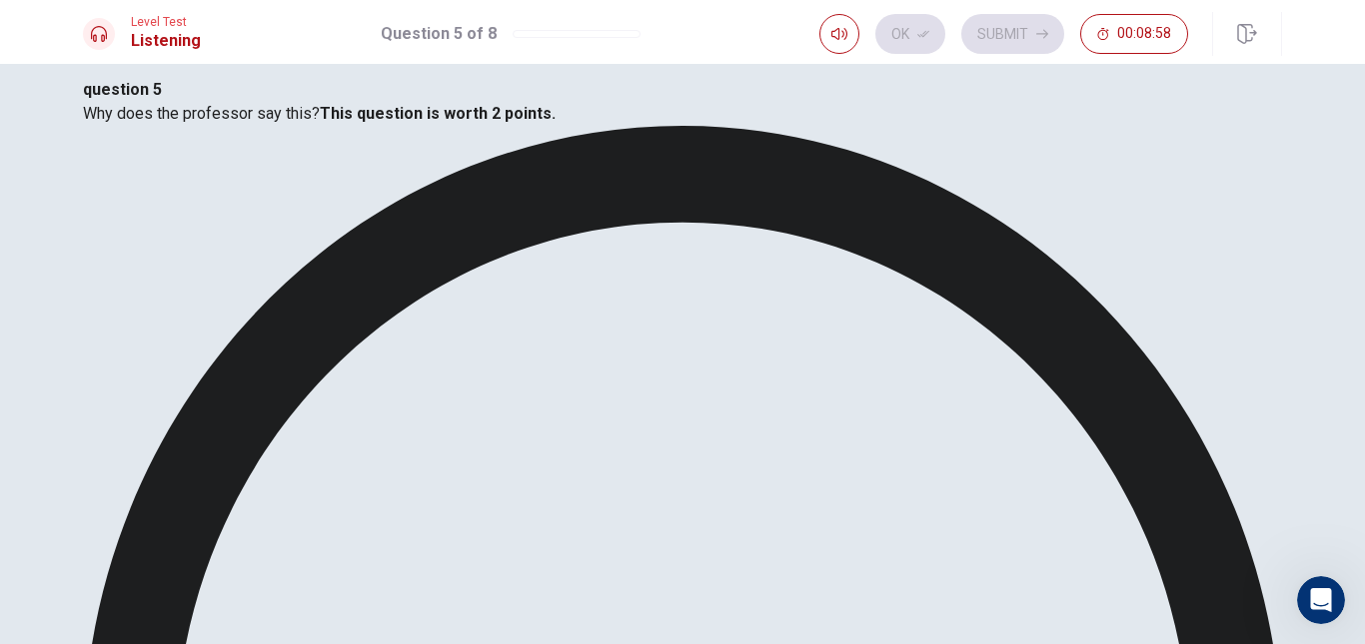
scroll to position [100, 0]
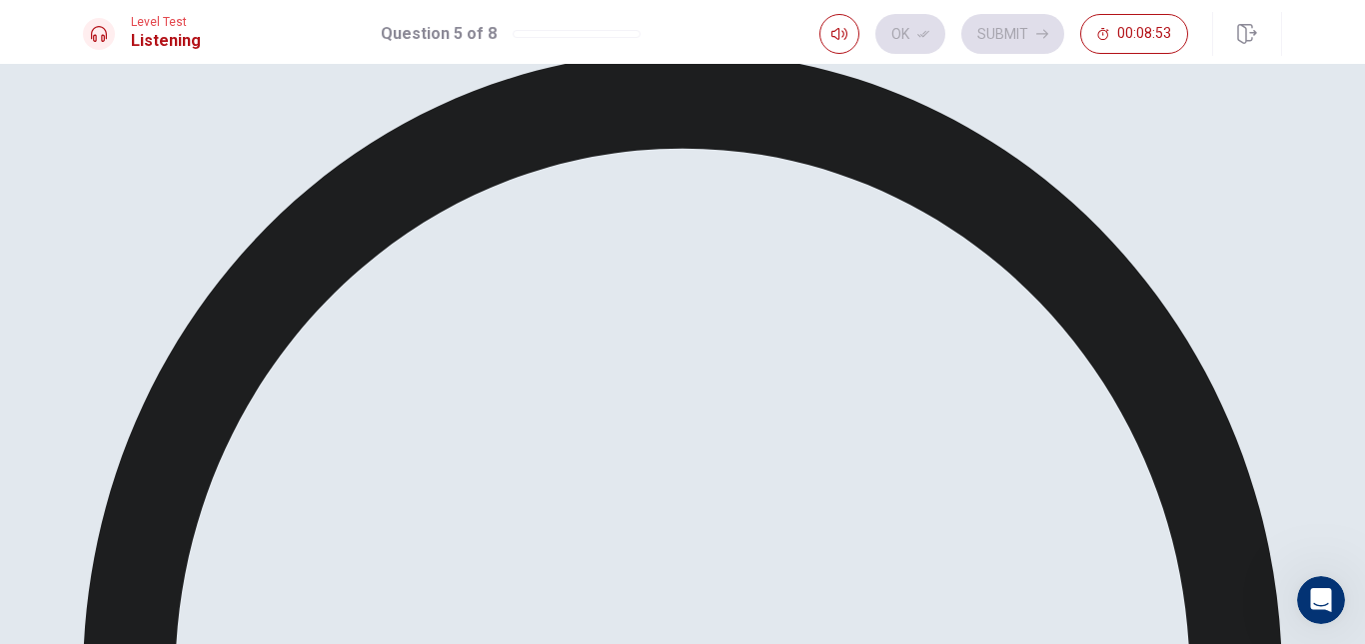
click at [906, 40] on button "Ok" at bounding box center [910, 34] width 70 height 40
click at [1020, 43] on button "Submit" at bounding box center [1012, 34] width 103 height 40
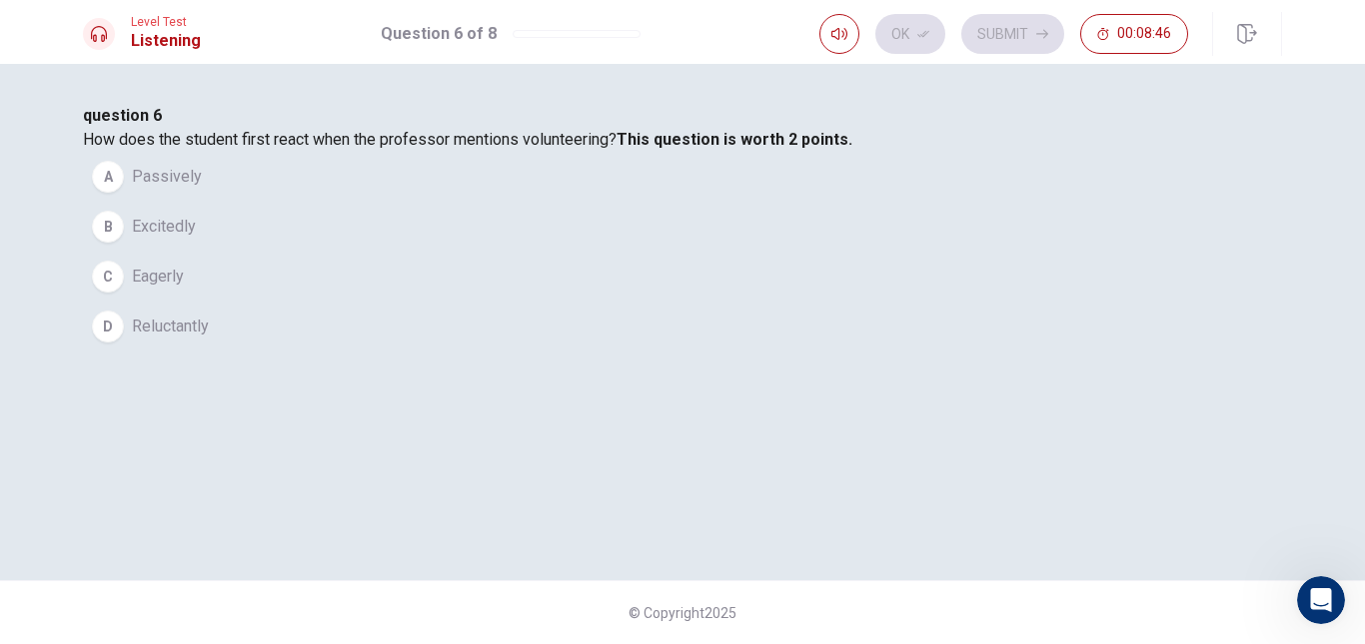
drag, startPoint x: 426, startPoint y: 148, endPoint x: 557, endPoint y: 149, distance: 131.9
click at [555, 149] on span "How does the student first react when the professor mentions volunteering? This…" at bounding box center [467, 139] width 769 height 19
drag, startPoint x: 589, startPoint y: 149, endPoint x: 599, endPoint y: 150, distance: 10.0
click at [592, 149] on span "How does the student first react when the professor mentions volunteering? This…" at bounding box center [467, 139] width 769 height 19
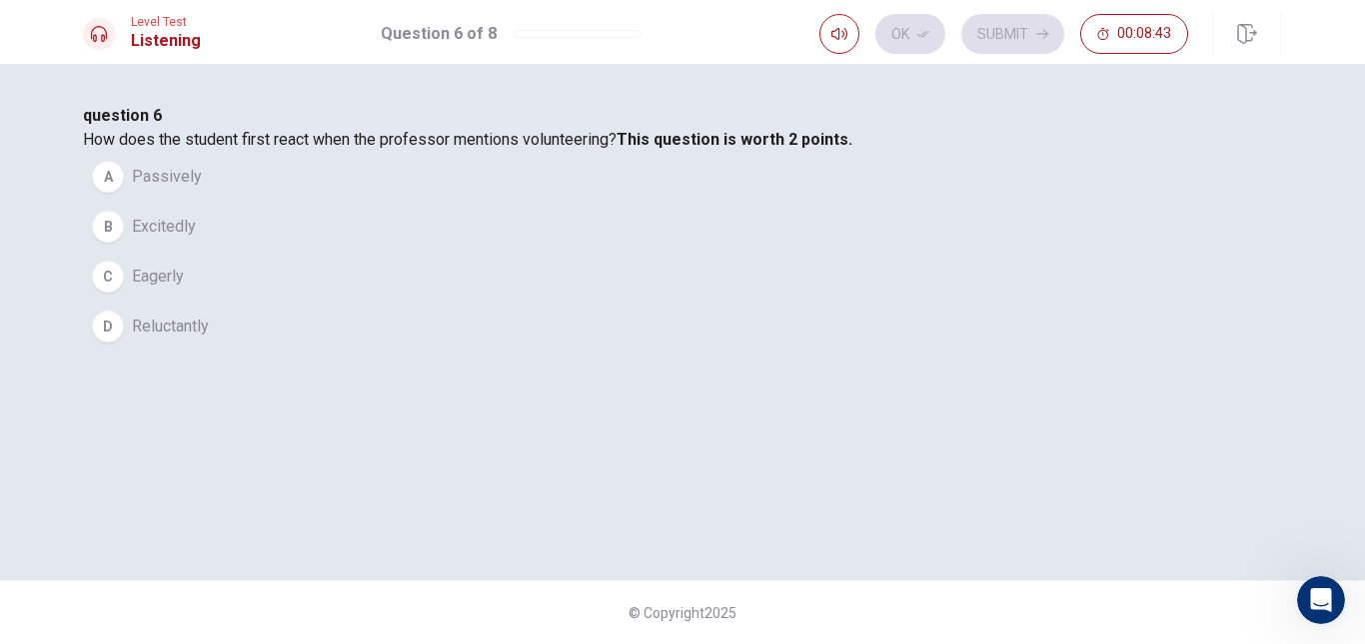
click at [196, 239] on span "Excitedly" at bounding box center [164, 227] width 64 height 24
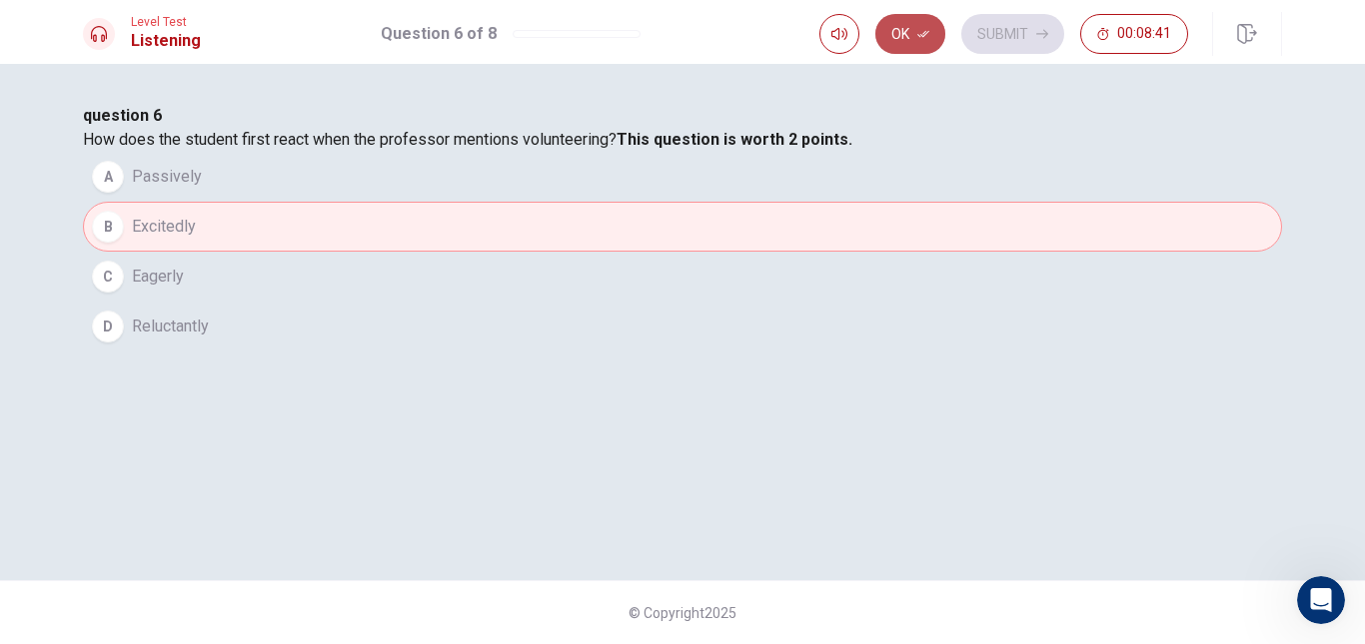
click at [919, 41] on button "Ok" at bounding box center [910, 34] width 70 height 40
click at [997, 39] on button "Submit" at bounding box center [1012, 34] width 103 height 40
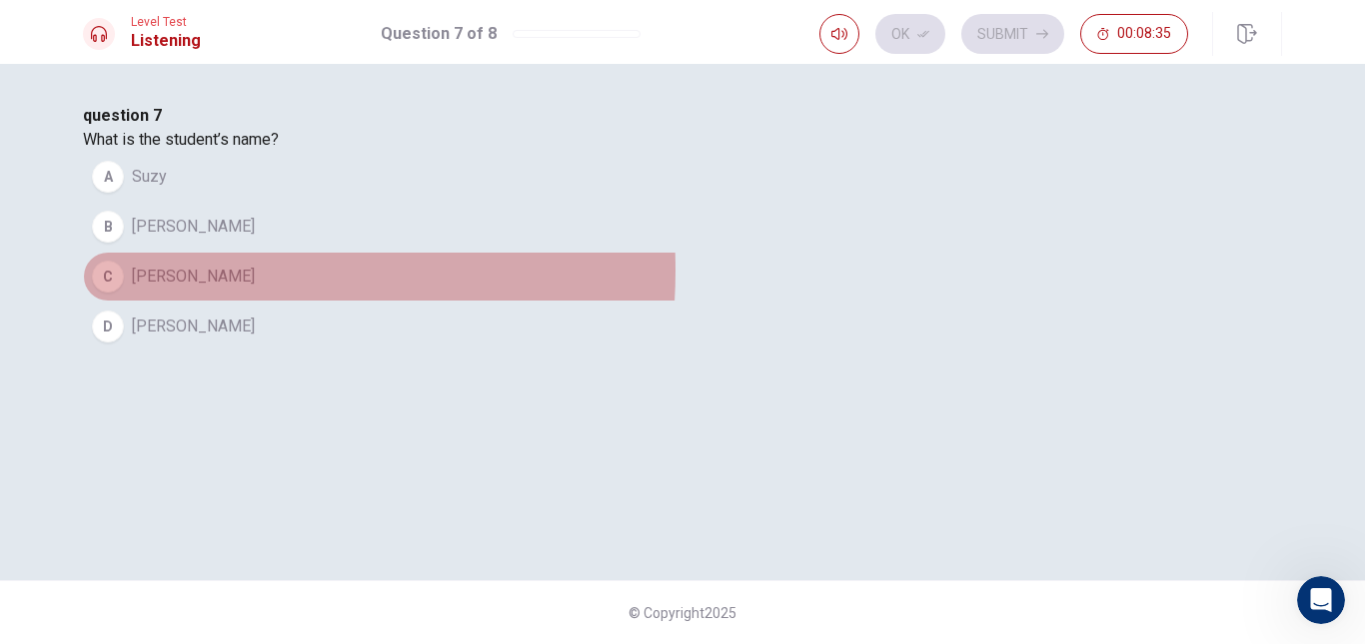
click at [474, 302] on button "C [PERSON_NAME]" at bounding box center [682, 277] width 1199 height 50
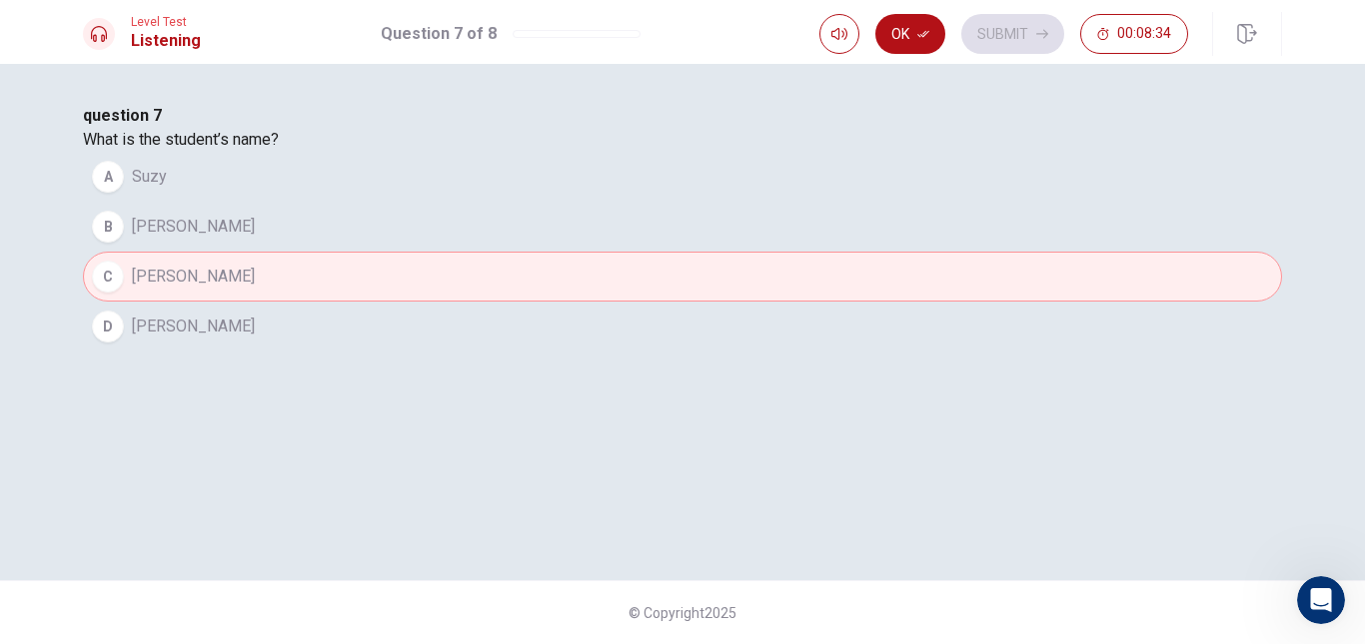
click at [904, 40] on button "Ok" at bounding box center [910, 34] width 70 height 40
click at [1008, 37] on button "Submit" at bounding box center [1012, 34] width 103 height 40
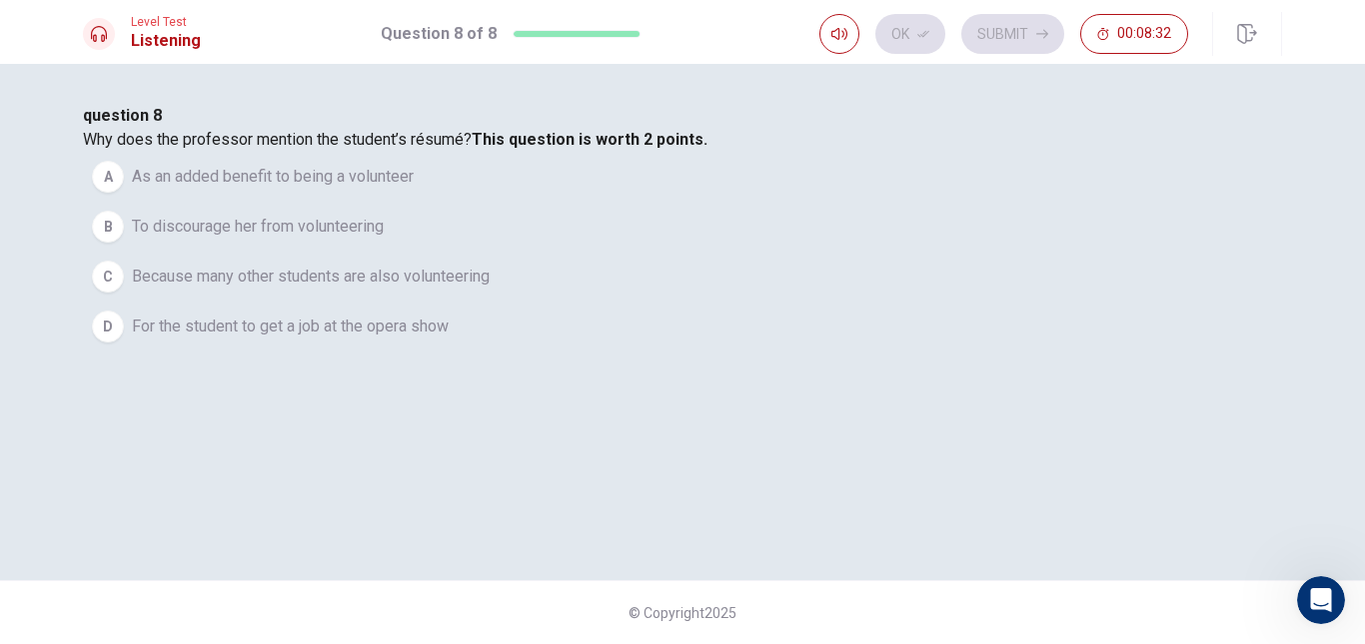
drag, startPoint x: 426, startPoint y: 256, endPoint x: 526, endPoint y: 256, distance: 99.9
click at [517, 149] on span "Why does the professor mention the student’s résumé? This question is worth 2 p…" at bounding box center [395, 139] width 624 height 19
drag, startPoint x: 564, startPoint y: 254, endPoint x: 610, endPoint y: 250, distance: 46.1
click at [572, 149] on span "Why does the professor mention the student’s résumé? This question is worth 2 p…" at bounding box center [395, 139] width 624 height 19
click at [636, 149] on span "Why does the professor mention the student’s résumé? This question is worth 2 p…" at bounding box center [395, 139] width 624 height 19
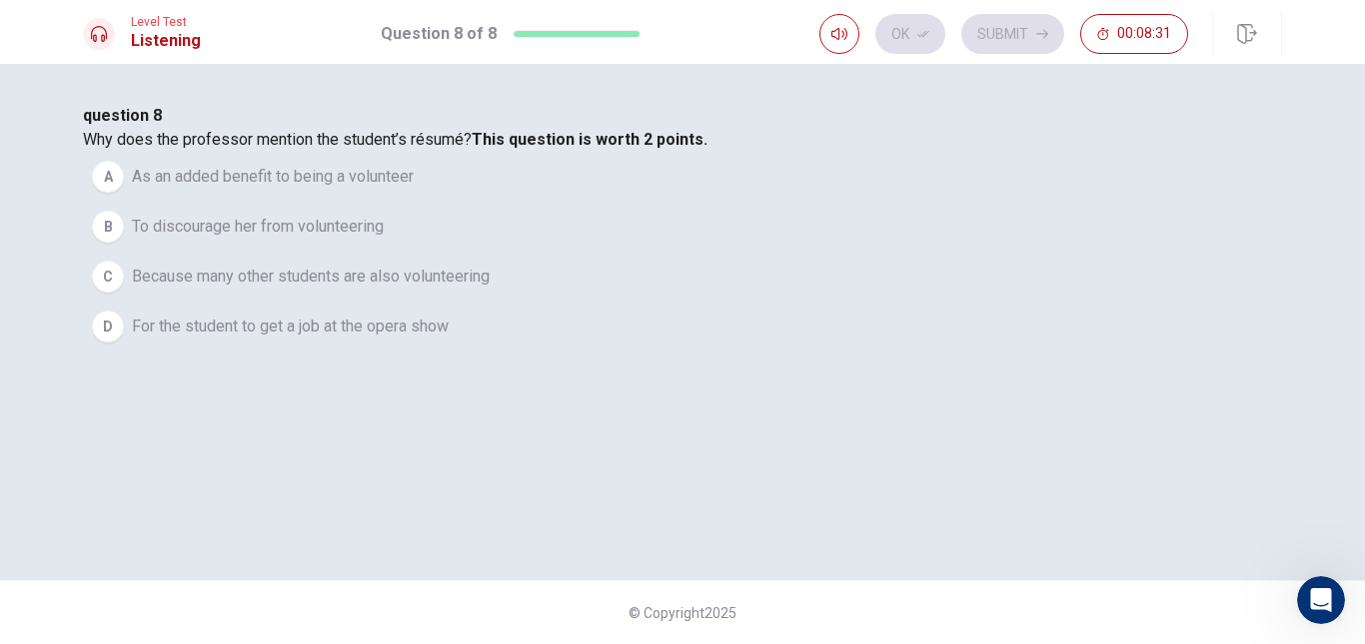
click at [681, 149] on span "Why does the professor mention the student’s résumé? This question is worth 2 p…" at bounding box center [395, 139] width 624 height 19
click at [690, 149] on span "Why does the professor mention the student’s résumé? This question is worth 2 p…" at bounding box center [395, 139] width 624 height 19
drag, startPoint x: 537, startPoint y: 256, endPoint x: 518, endPoint y: 256, distance: 19.0
click at [526, 149] on span "Why does the professor mention the student’s résumé? This question is worth 2 p…" at bounding box center [395, 139] width 624 height 19
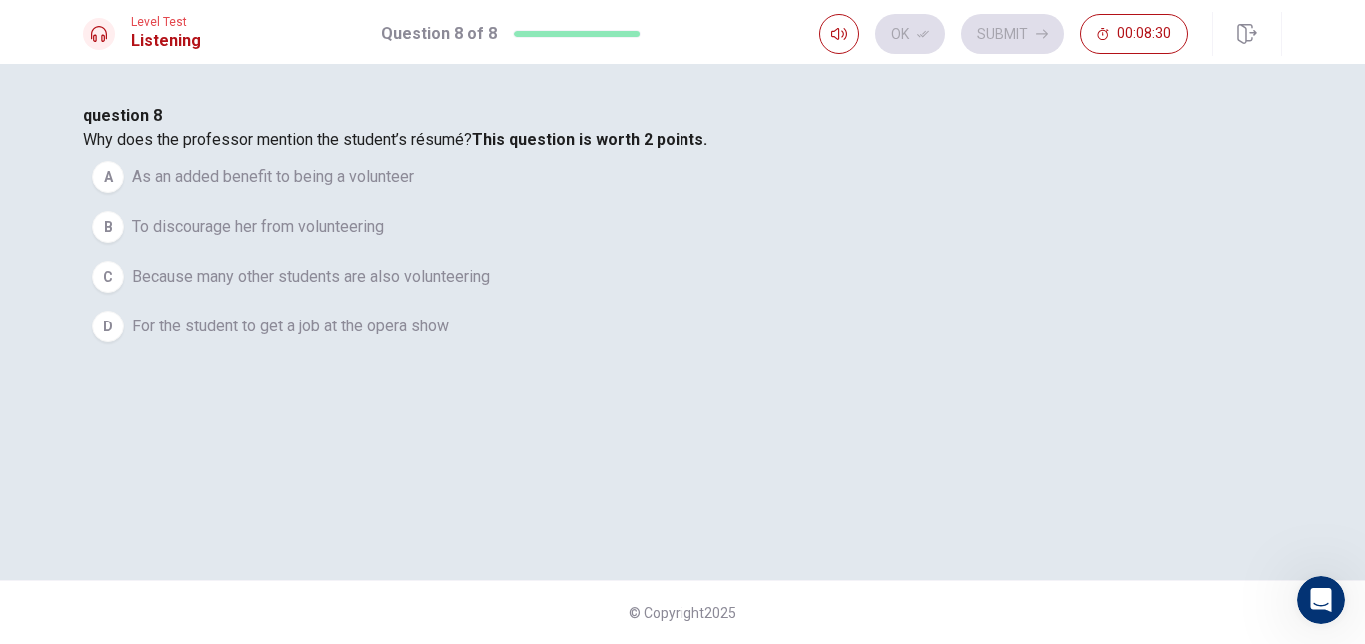
drag, startPoint x: 439, startPoint y: 259, endPoint x: 457, endPoint y: 256, distance: 18.2
click at [437, 149] on span "Why does the professor mention the student’s résumé? This question is worth 2 p…" at bounding box center [395, 139] width 624 height 19
drag, startPoint x: 491, startPoint y: 254, endPoint x: 569, endPoint y: 254, distance: 78.9
click at [522, 149] on span "Why does the professor mention the student’s résumé? This question is worth 2 p…" at bounding box center [395, 139] width 624 height 19
drag, startPoint x: 579, startPoint y: 254, endPoint x: 604, endPoint y: 254, distance: 25.0
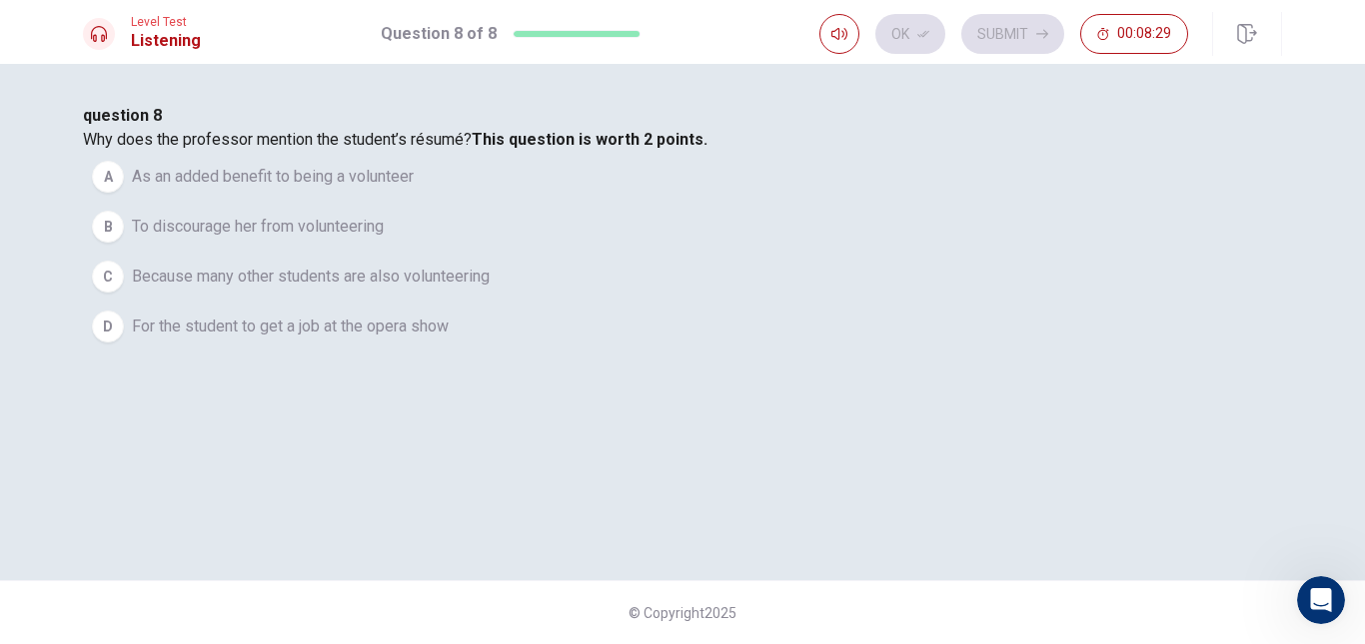
click at [581, 149] on span "Why does the professor mention the student’s résumé? This question is worth 2 p…" at bounding box center [395, 139] width 624 height 19
click at [613, 149] on span "Why does the professor mention the student’s résumé? This question is worth 2 p…" at bounding box center [395, 139] width 624 height 19
click at [641, 149] on span "Why does the professor mention the student’s résumé? This question is worth 2 p…" at bounding box center [395, 139] width 624 height 19
click at [649, 149] on span "Why does the professor mention the student’s résumé? This question is worth 2 p…" at bounding box center [395, 139] width 624 height 19
click at [653, 149] on span "Why does the professor mention the student’s résumé? This question is worth 2 p…" at bounding box center [395, 139] width 624 height 19
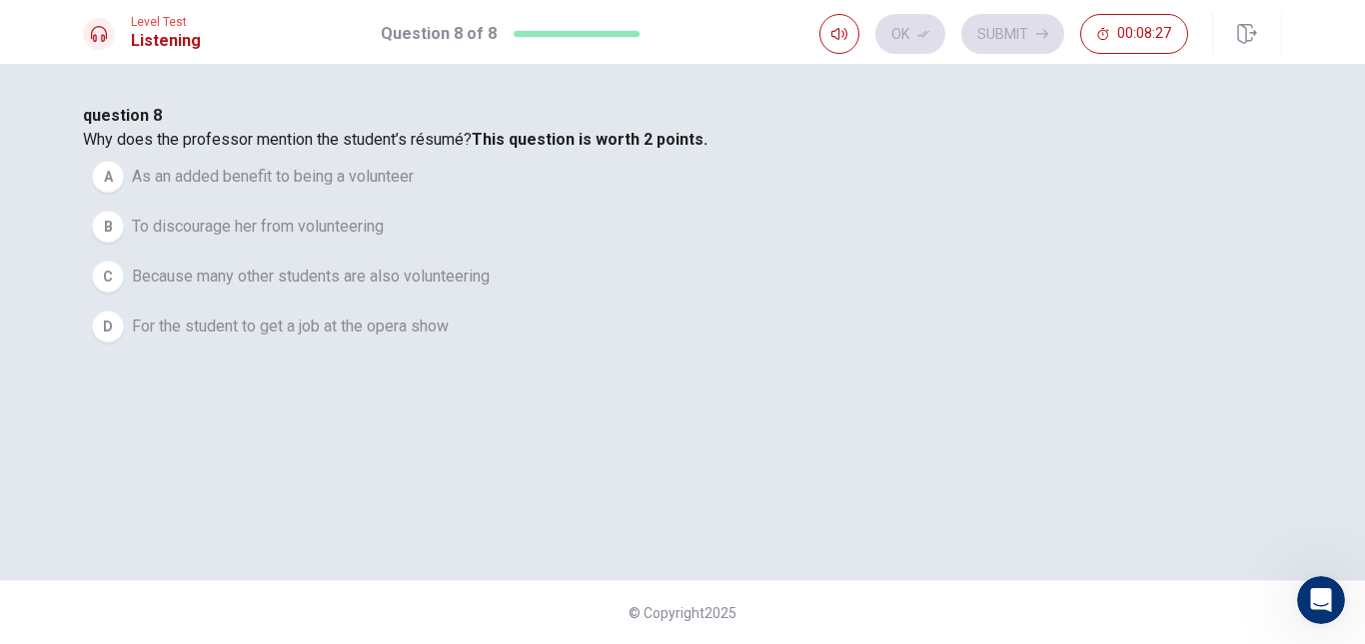
drag, startPoint x: 591, startPoint y: 246, endPoint x: 576, endPoint y: 244, distance: 15.1
click at [586, 149] on span "Why does the professor mention the student’s résumé? This question is worth 2 p…" at bounding box center [395, 139] width 624 height 19
drag, startPoint x: 501, startPoint y: 243, endPoint x: 471, endPoint y: 246, distance: 30.1
click at [483, 149] on span "Why does the professor mention the student’s résumé? This question is worth 2 p…" at bounding box center [395, 139] width 624 height 19
drag, startPoint x: 445, startPoint y: 248, endPoint x: 551, endPoint y: 252, distance: 106.0
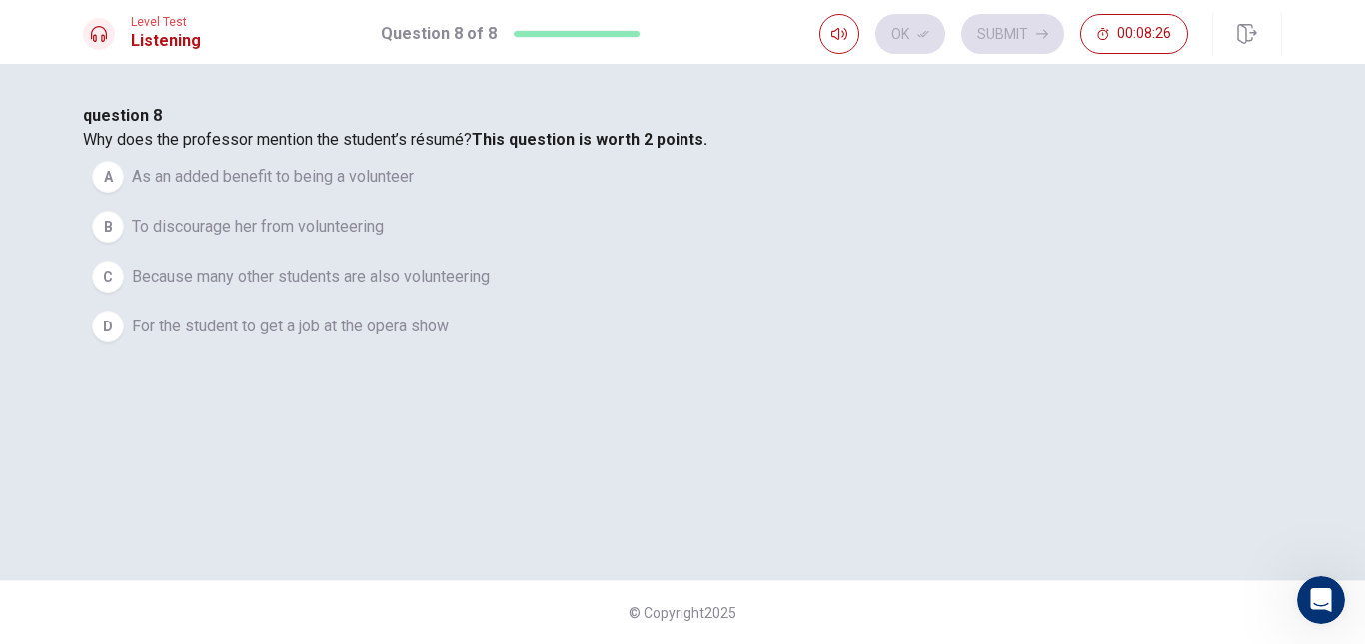
click at [526, 149] on span "Why does the professor mention the student’s résumé? This question is worth 2 p…" at bounding box center [395, 139] width 624 height 19
click at [556, 149] on span "Why does the professor mention the student’s résumé? This question is worth 2 p…" at bounding box center [395, 139] width 624 height 19
click at [609, 149] on span "Why does the professor mention the student’s résumé? This question is worth 2 p…" at bounding box center [395, 139] width 624 height 19
click at [656, 149] on span "Why does the professor mention the student’s résumé? This question is worth 2 p…" at bounding box center [395, 139] width 624 height 19
click at [685, 149] on span "Why does the professor mention the student’s résumé? This question is worth 2 p…" at bounding box center [395, 139] width 624 height 19
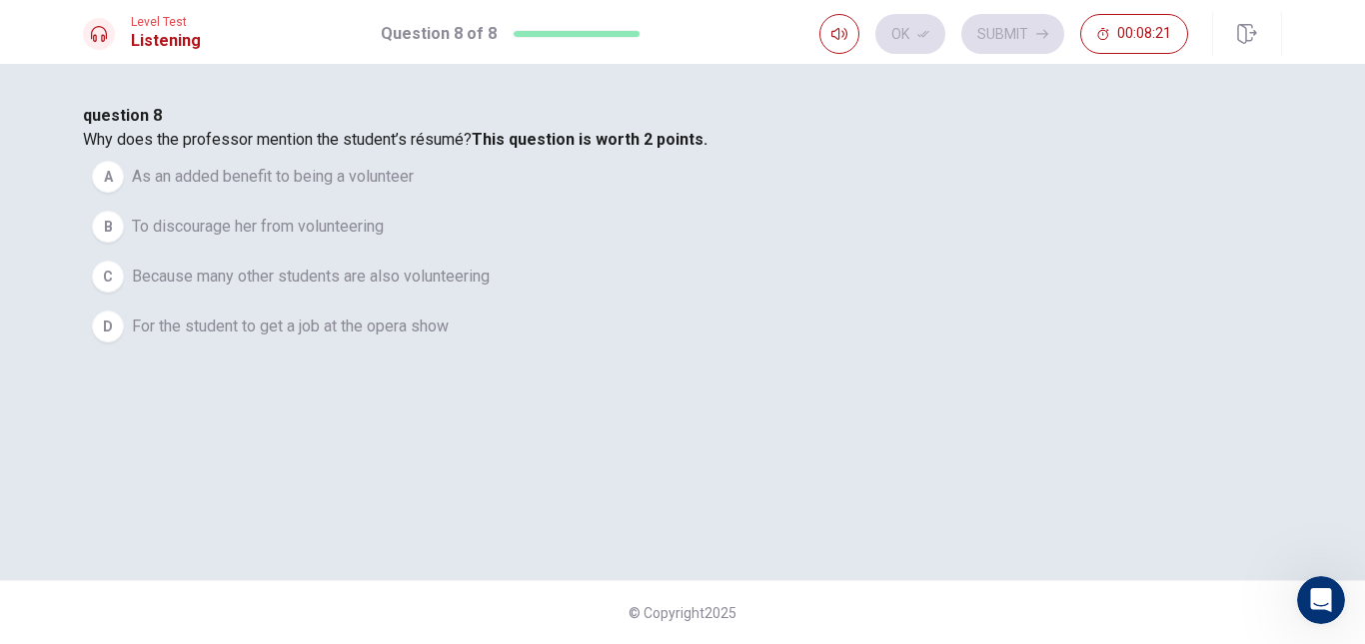
drag, startPoint x: 437, startPoint y: 251, endPoint x: 504, endPoint y: 251, distance: 66.9
click at [502, 149] on span "Why does the professor mention the student’s résumé? This question is worth 2 p…" at bounding box center [395, 139] width 624 height 19
click at [524, 149] on span "Why does the professor mention the student’s résumé? This question is worth 2 p…" at bounding box center [395, 139] width 624 height 19
click at [540, 149] on span "Why does the professor mention the student’s résumé? This question is worth 2 p…" at bounding box center [395, 139] width 624 height 19
click at [553, 149] on span "Why does the professor mention the student’s résumé? This question is worth 2 p…" at bounding box center [395, 139] width 624 height 19
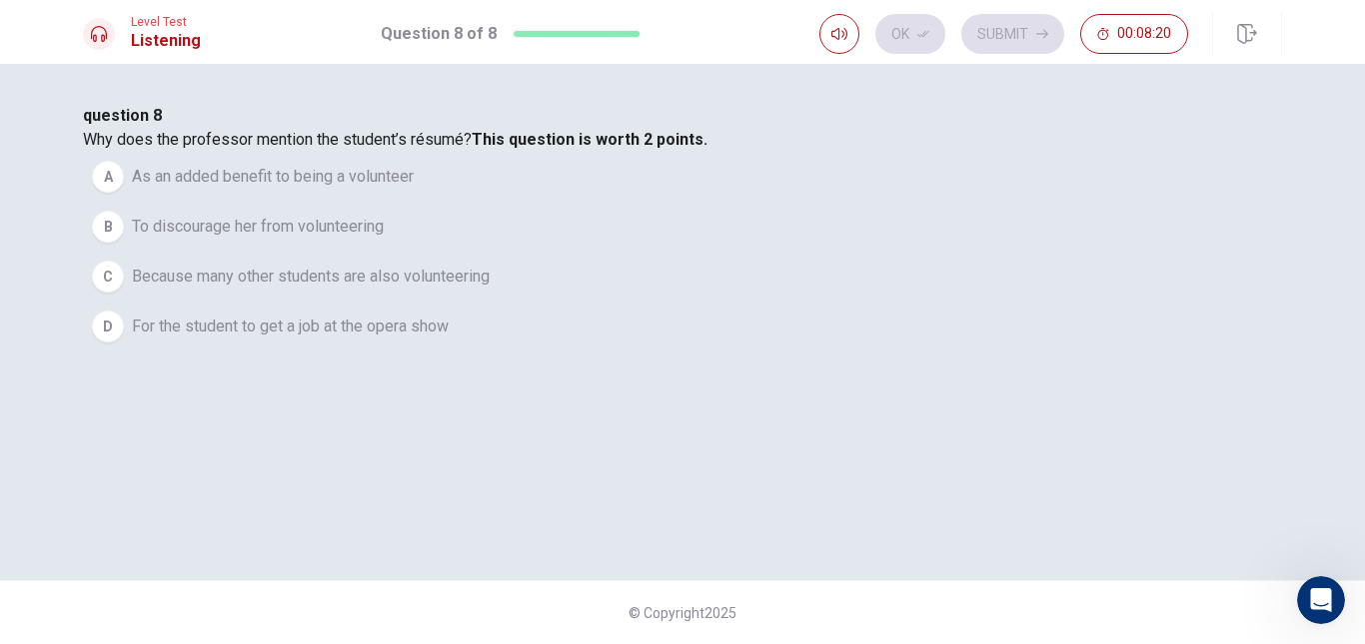
click at [568, 149] on span "Why does the professor mention the student’s résumé? This question is worth 2 p…" at bounding box center [395, 139] width 624 height 19
drag, startPoint x: 560, startPoint y: 256, endPoint x: 648, endPoint y: 254, distance: 87.9
click at [636, 149] on span "Why does the professor mention the student’s résumé? This question is worth 2 p…" at bounding box center [395, 139] width 624 height 19
click at [664, 149] on span "Why does the professor mention the student’s résumé? This question is worth 2 p…" at bounding box center [395, 139] width 624 height 19
click at [414, 189] on span "As an added benefit to being a volunteer" at bounding box center [273, 177] width 282 height 24
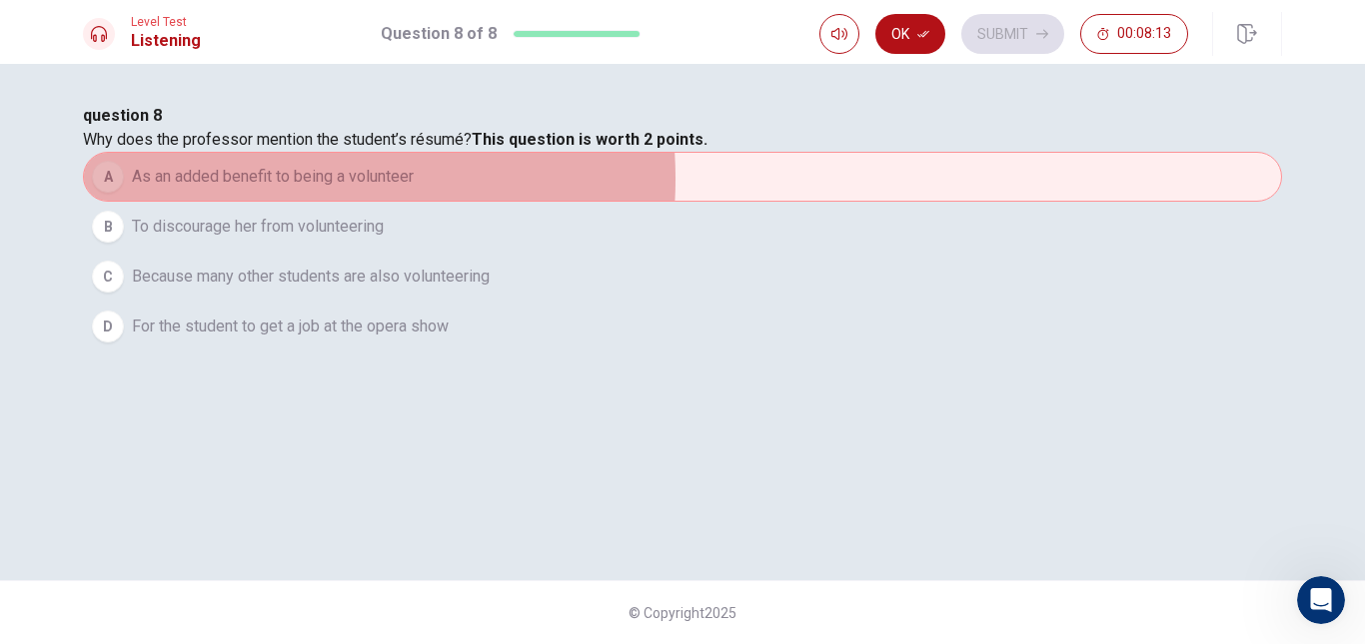
click at [414, 189] on span "As an added benefit to being a volunteer" at bounding box center [273, 177] width 282 height 24
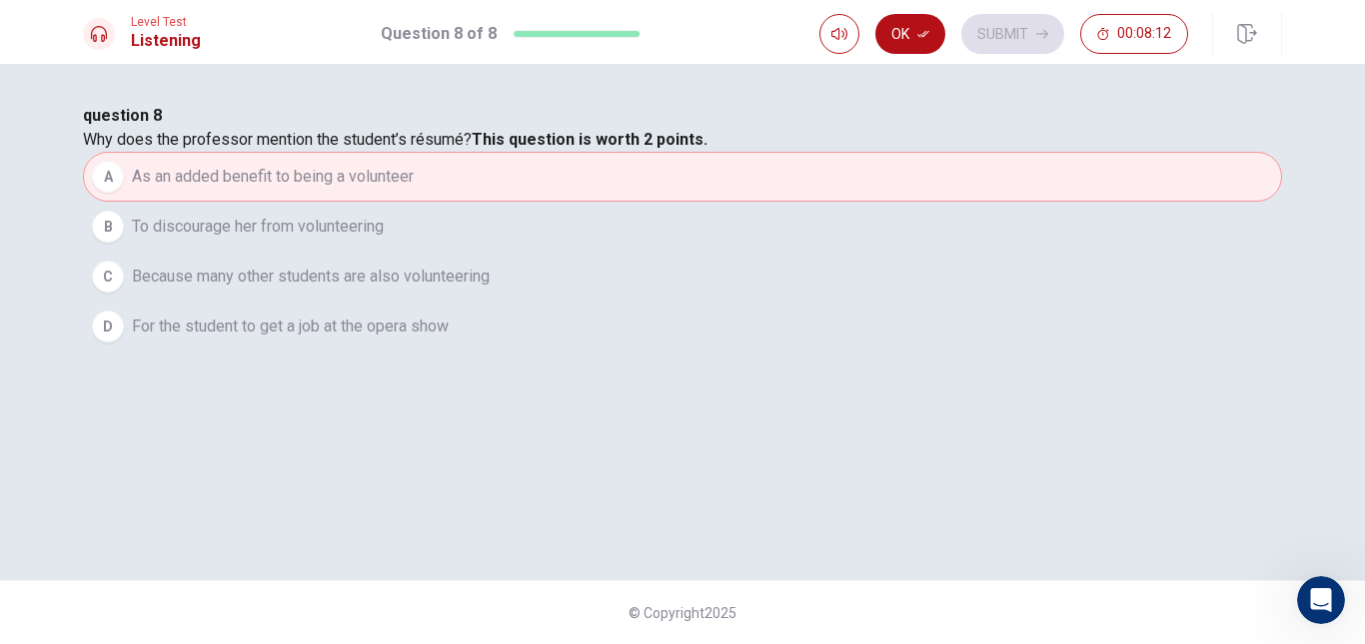
click at [553, 252] on button "B To discourage her from volunteering" at bounding box center [682, 227] width 1199 height 50
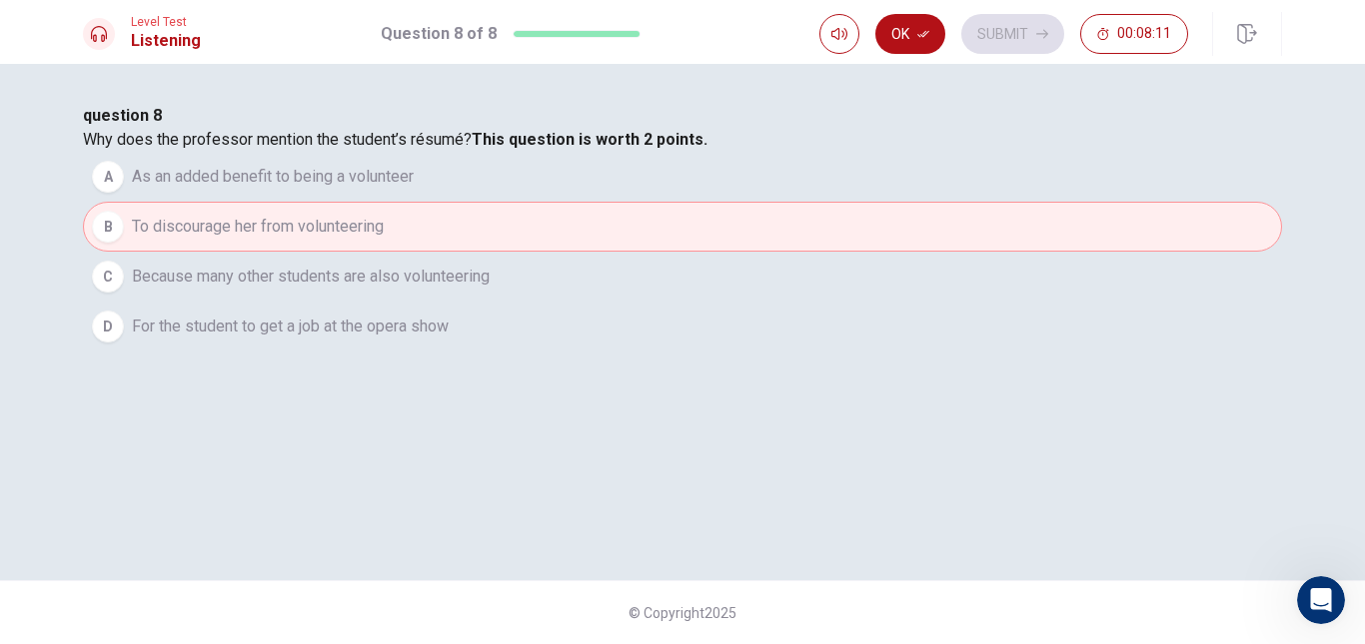
click at [490, 289] on span "Because many other students are also volunteering" at bounding box center [311, 277] width 358 height 24
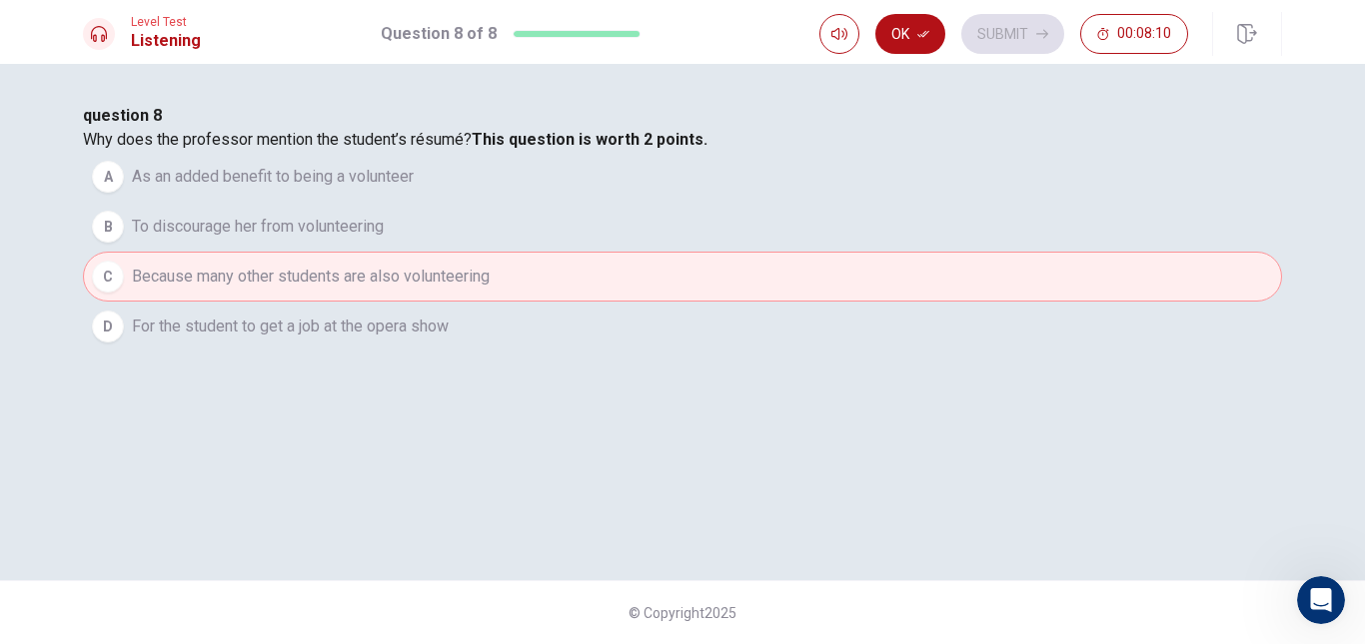
click at [449, 339] on span "For the student to get a job at the opera show" at bounding box center [290, 327] width 317 height 24
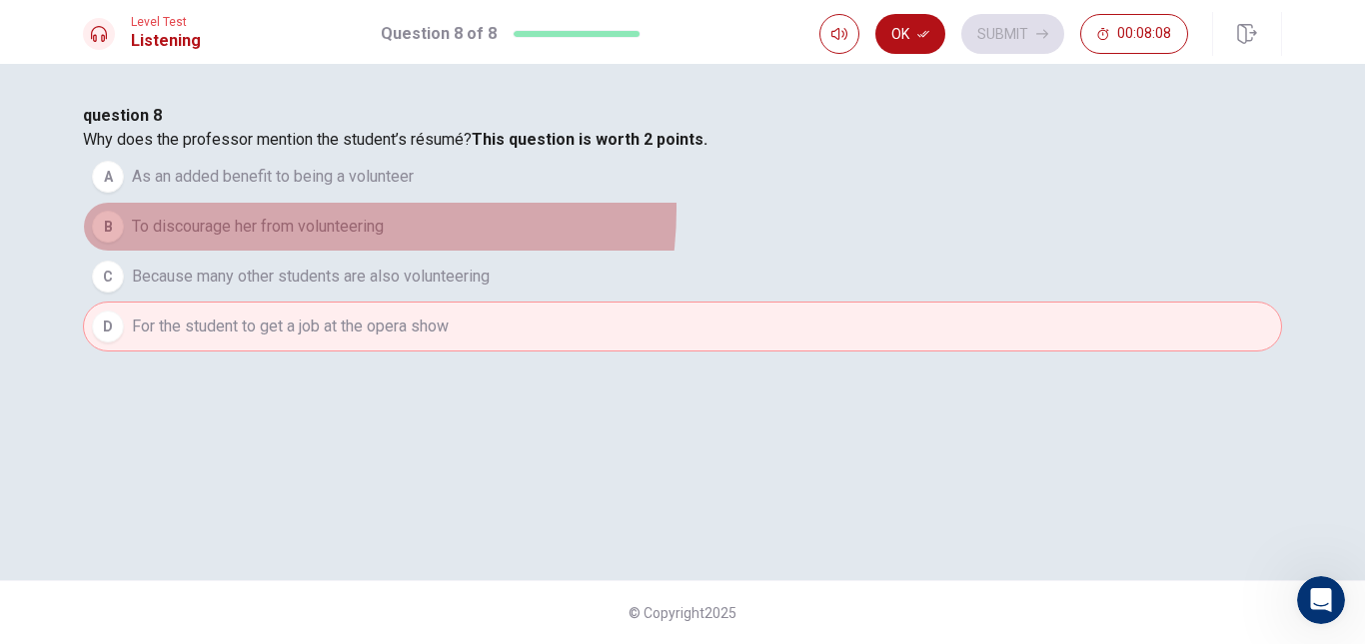
click at [592, 252] on button "B To discourage her from volunteering" at bounding box center [682, 227] width 1199 height 50
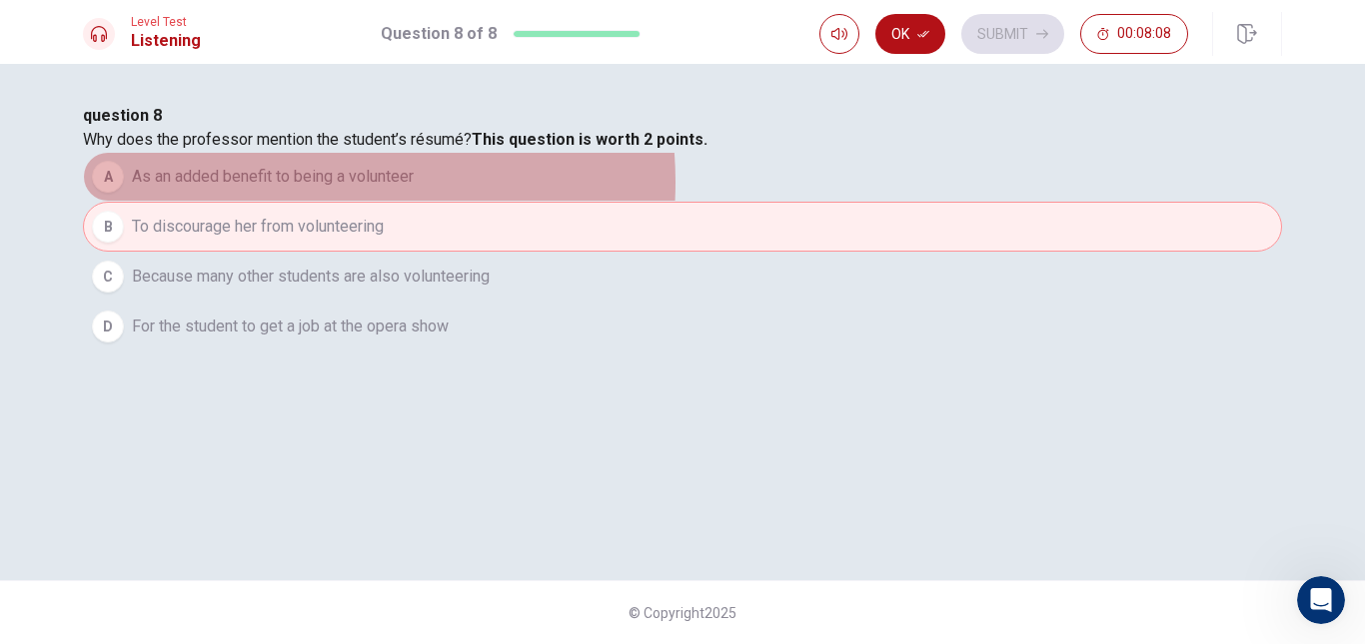
click at [414, 189] on span "As an added benefit to being a volunteer" at bounding box center [273, 177] width 282 height 24
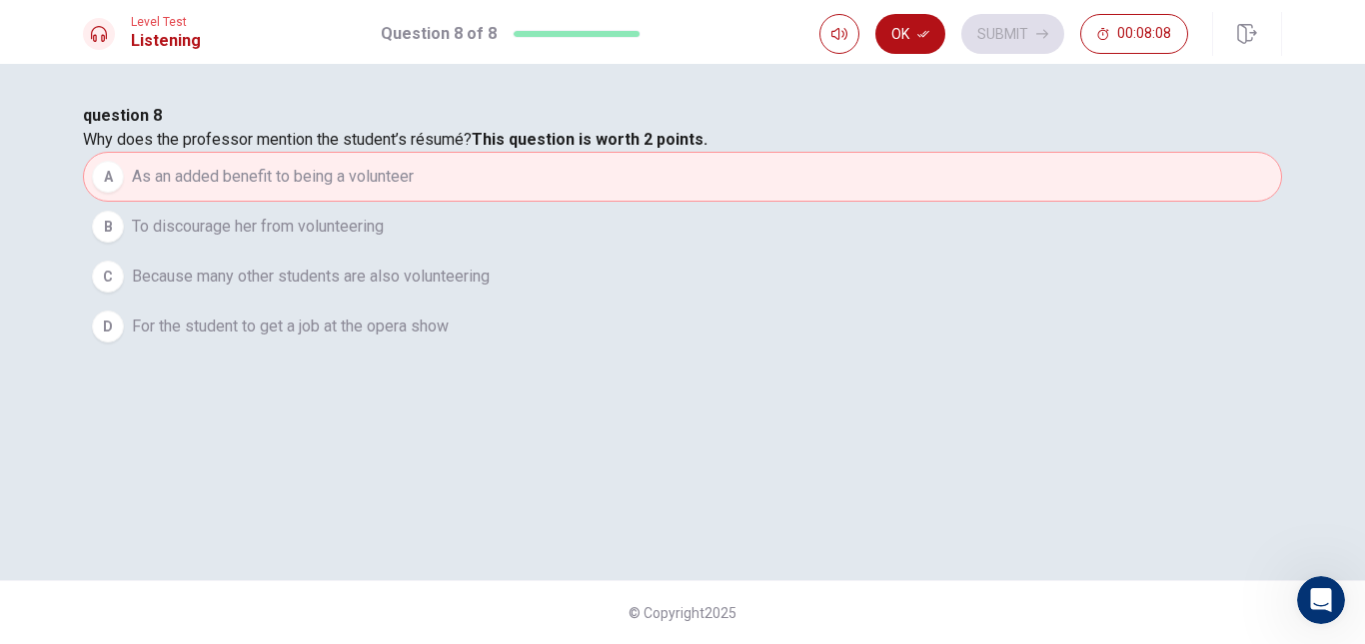
click at [490, 289] on span "Because many other students are also volunteering" at bounding box center [311, 277] width 358 height 24
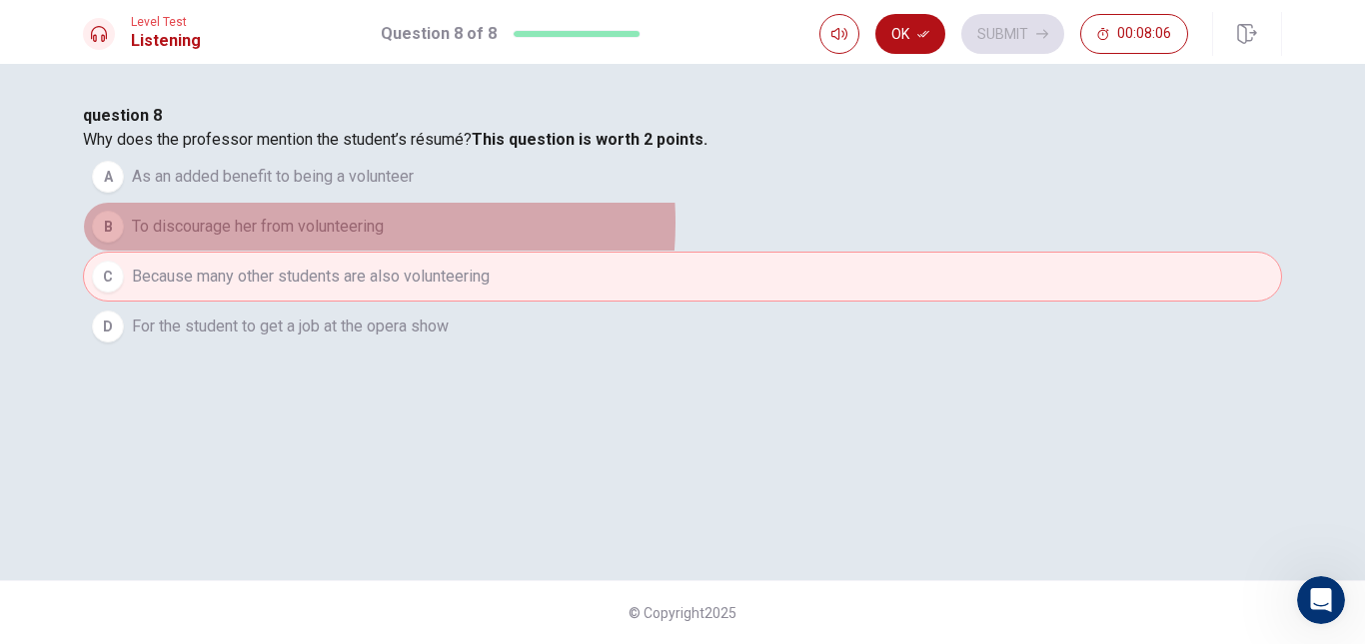
click at [384, 239] on span "To discourage her from volunteering" at bounding box center [258, 227] width 252 height 24
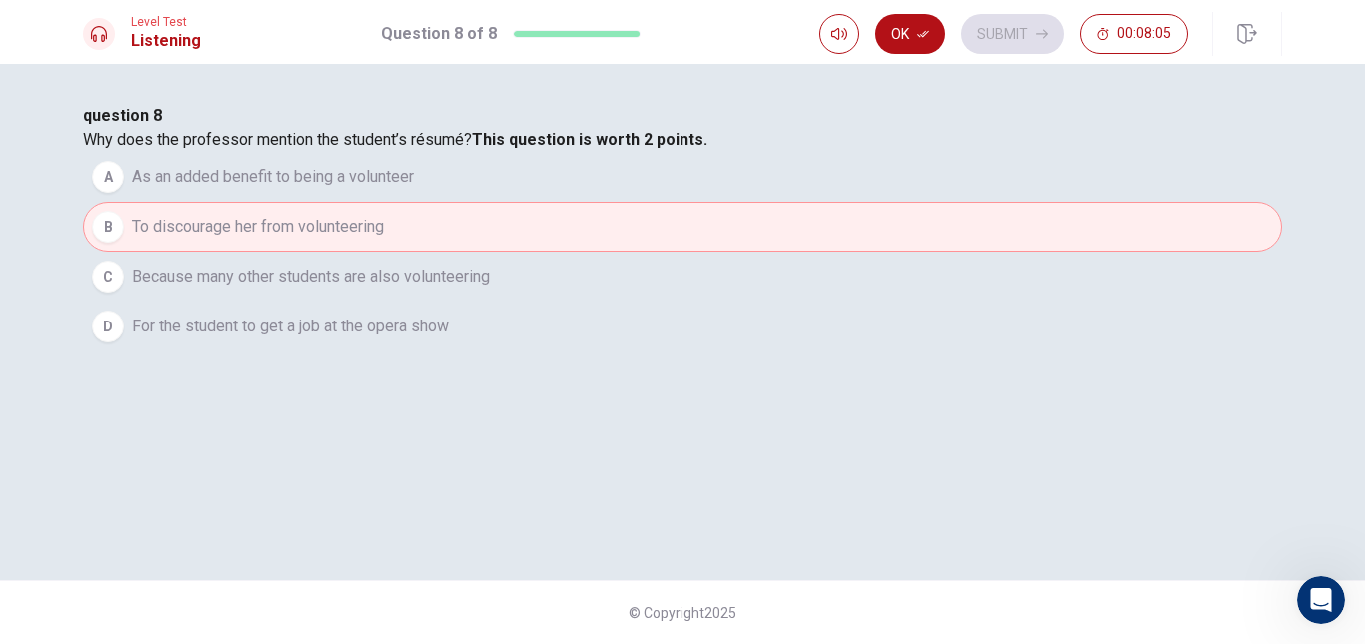
click at [414, 189] on span "As an added benefit to being a volunteer" at bounding box center [273, 177] width 282 height 24
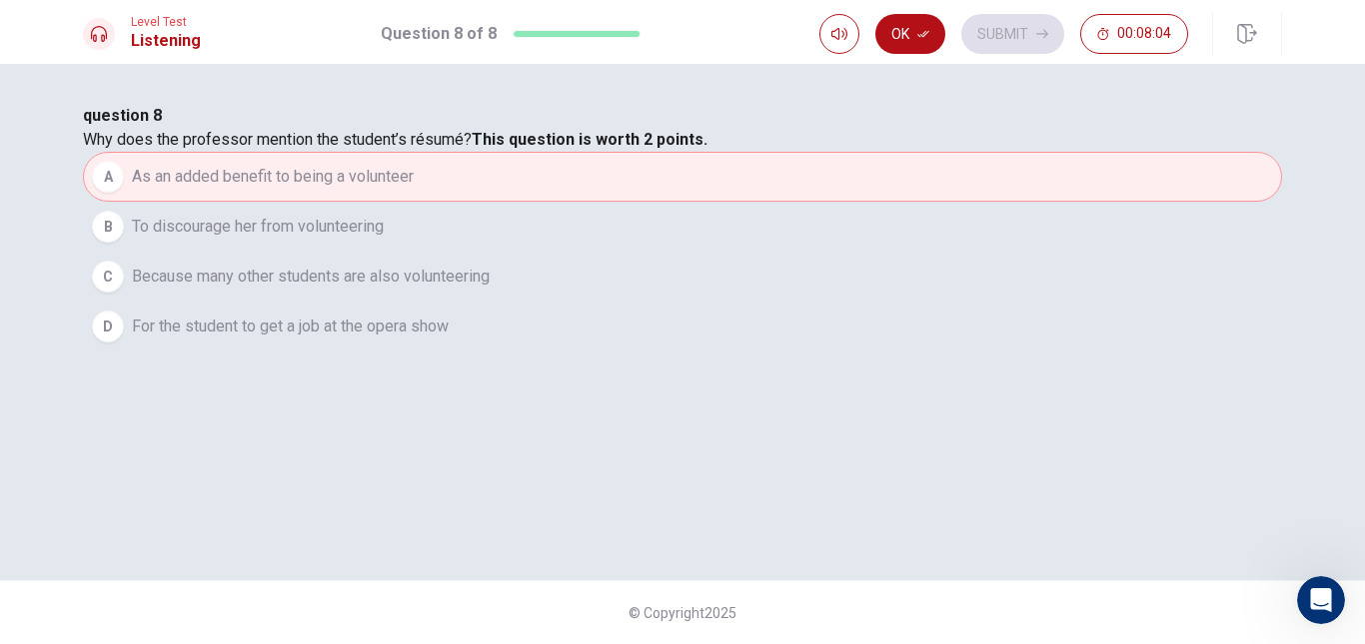
click at [384, 239] on span "To discourage her from volunteering" at bounding box center [258, 227] width 252 height 24
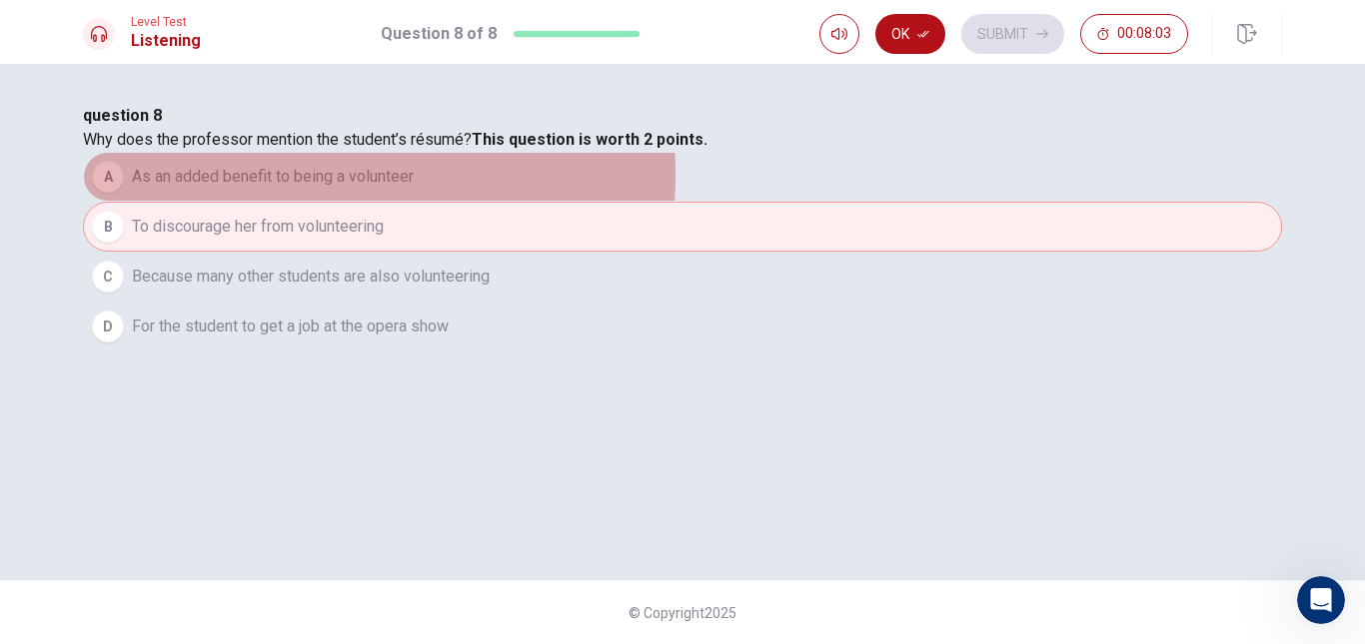
click at [414, 189] on span "As an added benefit to being a volunteer" at bounding box center [273, 177] width 282 height 24
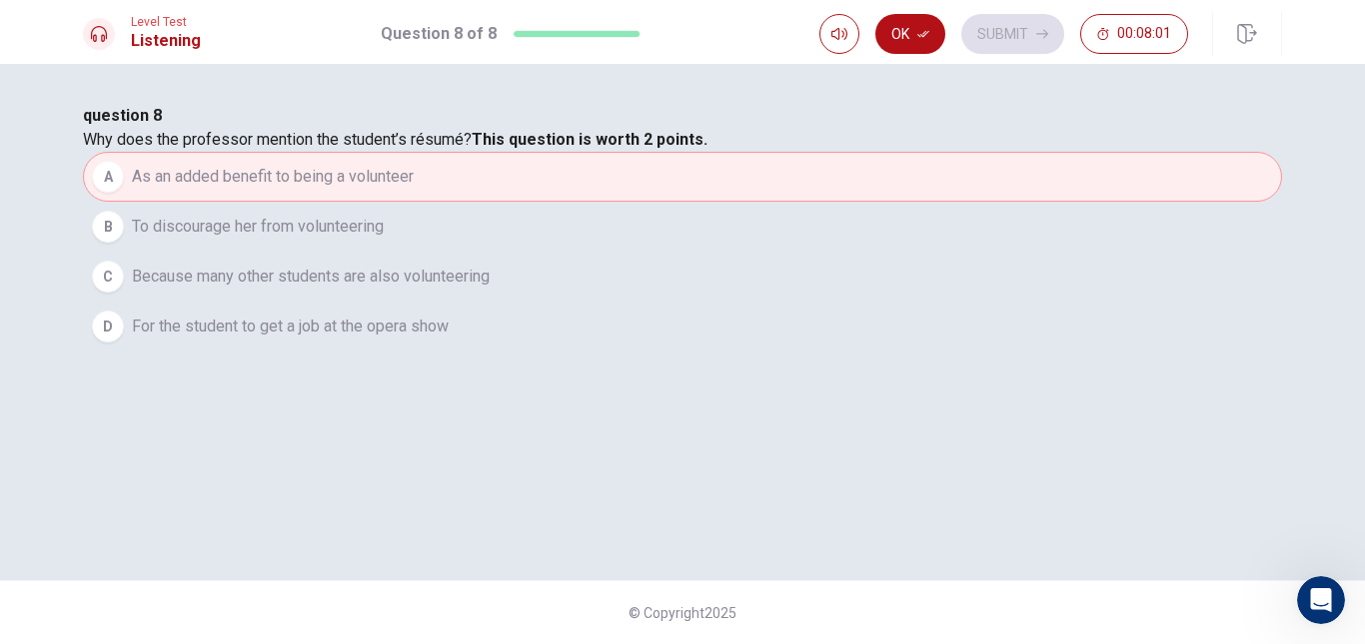
drag, startPoint x: 437, startPoint y: 253, endPoint x: 615, endPoint y: 253, distance: 178.8
click at [589, 149] on span "Why does the professor mention the student’s résumé? This question is worth 2 p…" at bounding box center [395, 139] width 624 height 19
click at [635, 149] on span "Why does the professor mention the student’s résumé? This question is worth 2 p…" at bounding box center [395, 139] width 624 height 19
click at [910, 40] on button "Ok" at bounding box center [910, 34] width 70 height 40
click at [988, 36] on button "Submit" at bounding box center [1012, 34] width 103 height 40
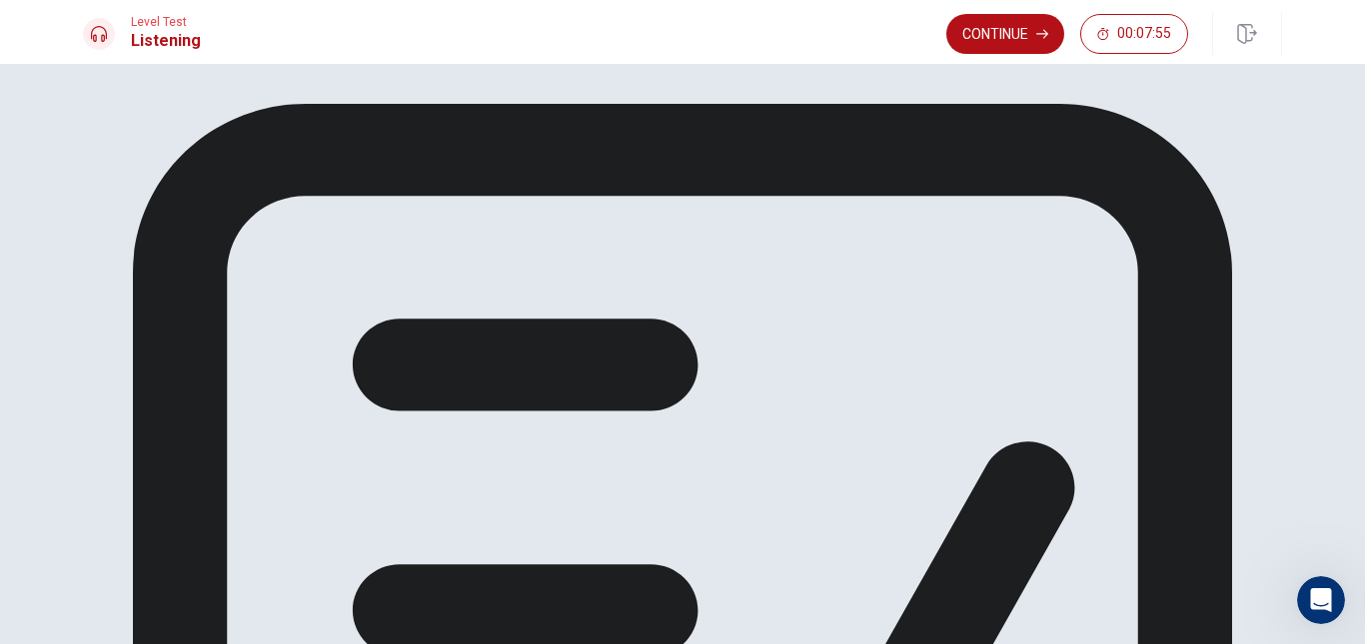
click at [1012, 16] on button "Continue" at bounding box center [1005, 34] width 118 height 40
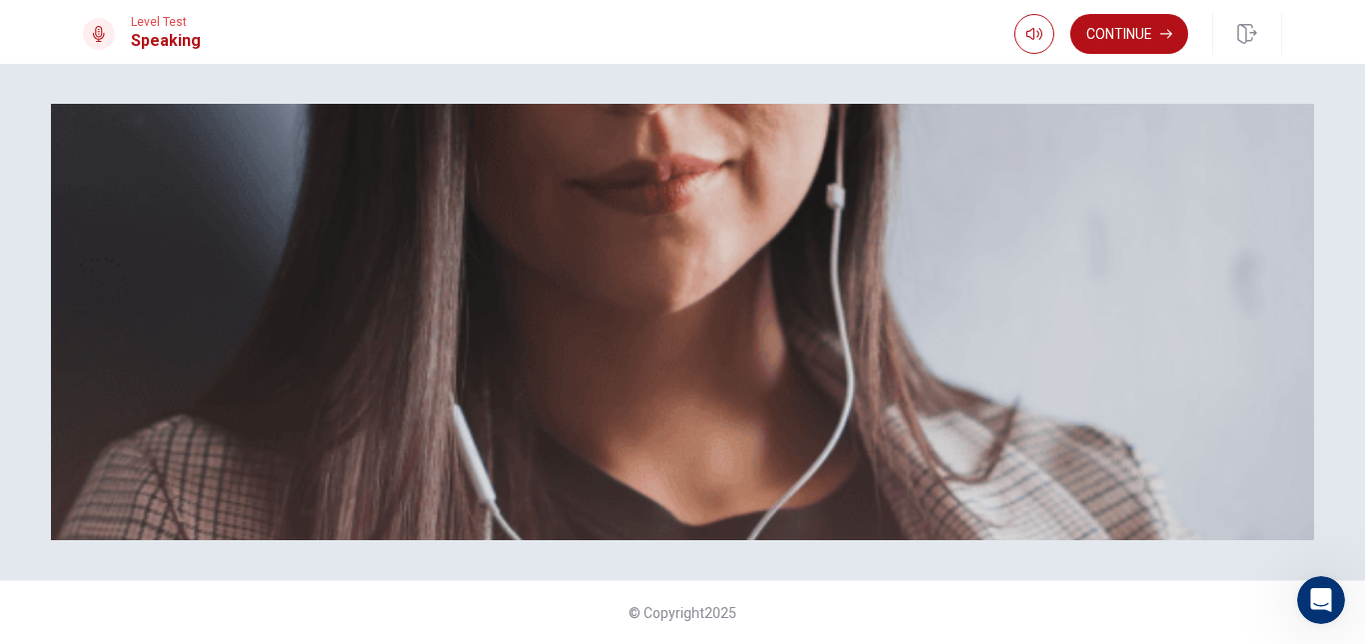
scroll to position [35, 0]
click at [1114, 32] on button "Continue" at bounding box center [1129, 34] width 118 height 40
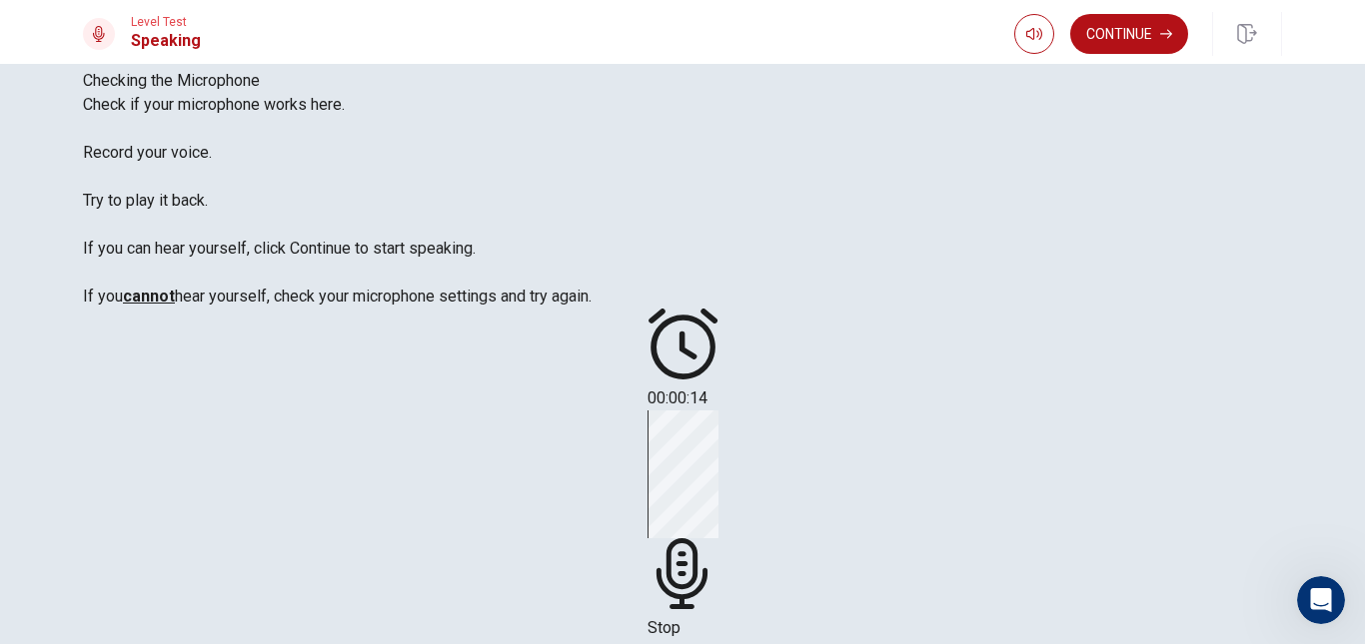
scroll to position [135, 0]
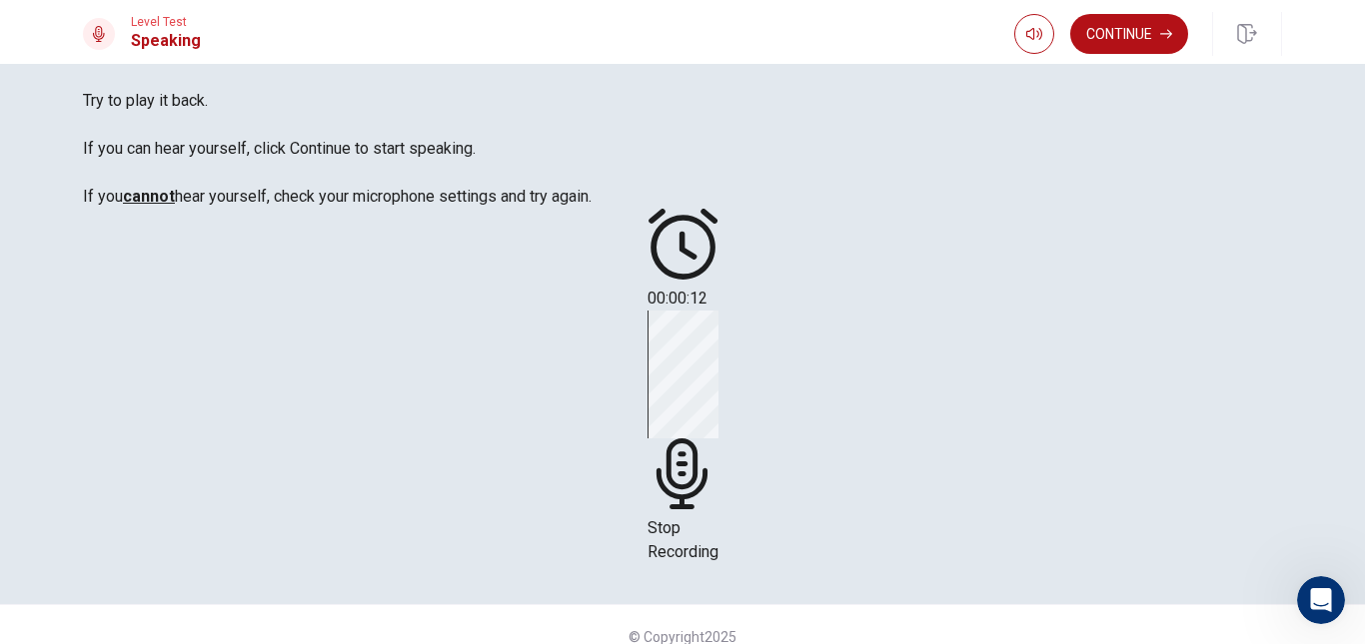
click at [706, 439] on icon at bounding box center [680, 474] width 51 height 71
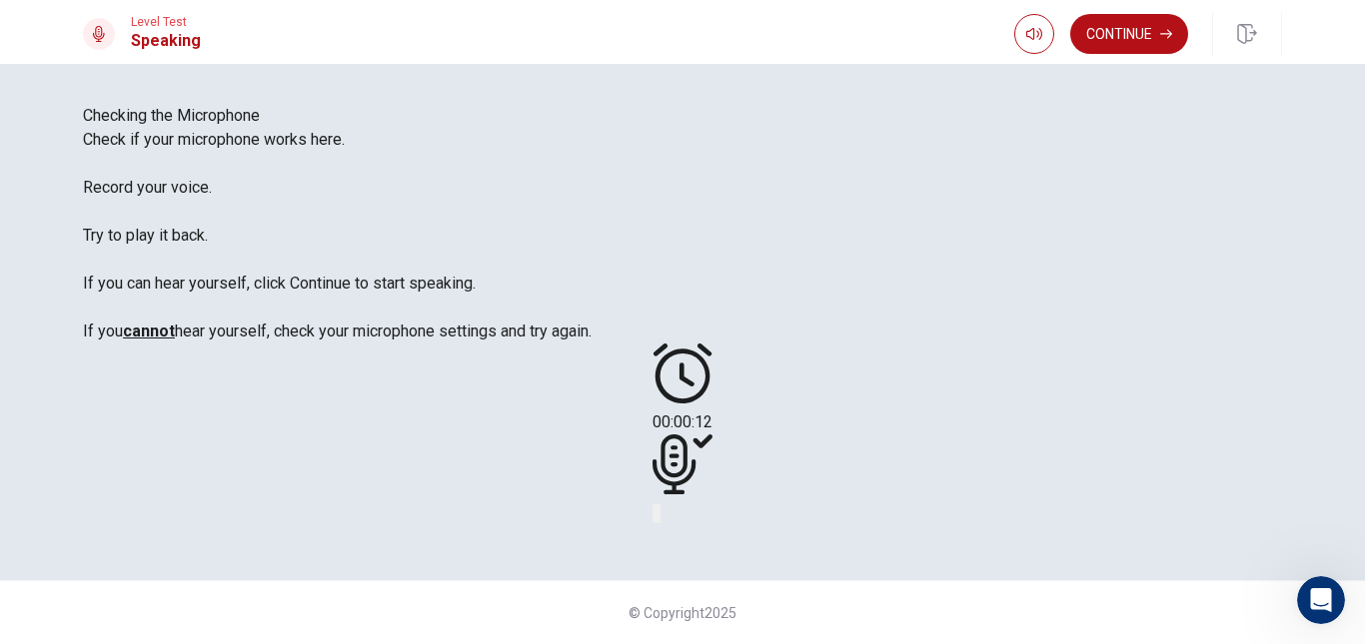
scroll to position [235, 0]
click at [678, 519] on icon "Record Again" at bounding box center [666, 531] width 24 height 24
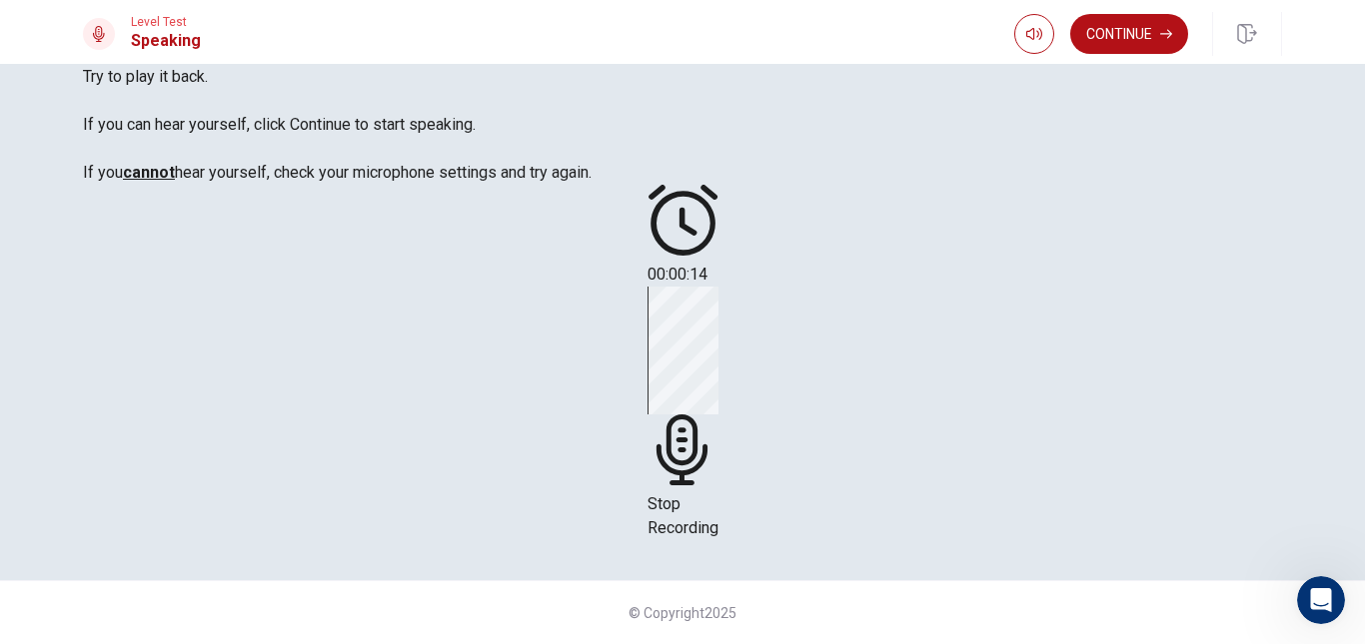
click at [706, 415] on icon at bounding box center [680, 450] width 51 height 71
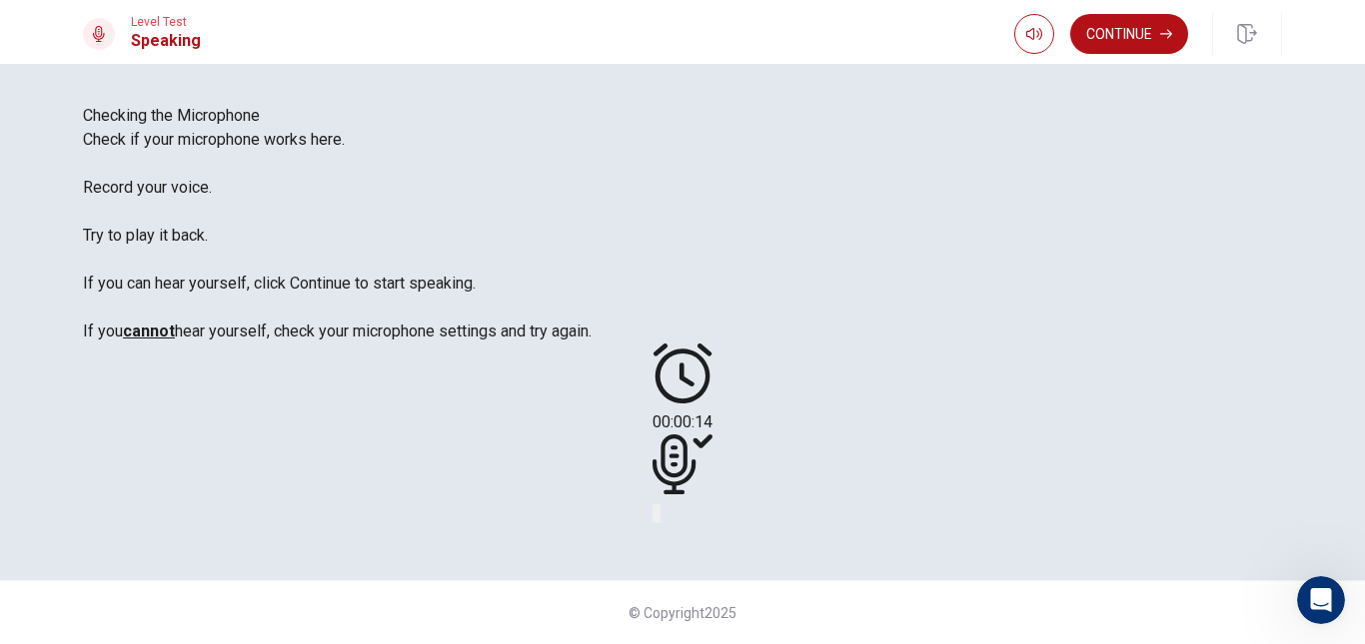
drag, startPoint x: 916, startPoint y: 338, endPoint x: 949, endPoint y: 325, distance: 35.4
click at [712, 435] on div at bounding box center [682, 468] width 60 height 67
click at [712, 435] on icon at bounding box center [702, 442] width 19 height 14
click at [656, 505] on button "Record Again" at bounding box center [654, 514] width 4 height 19
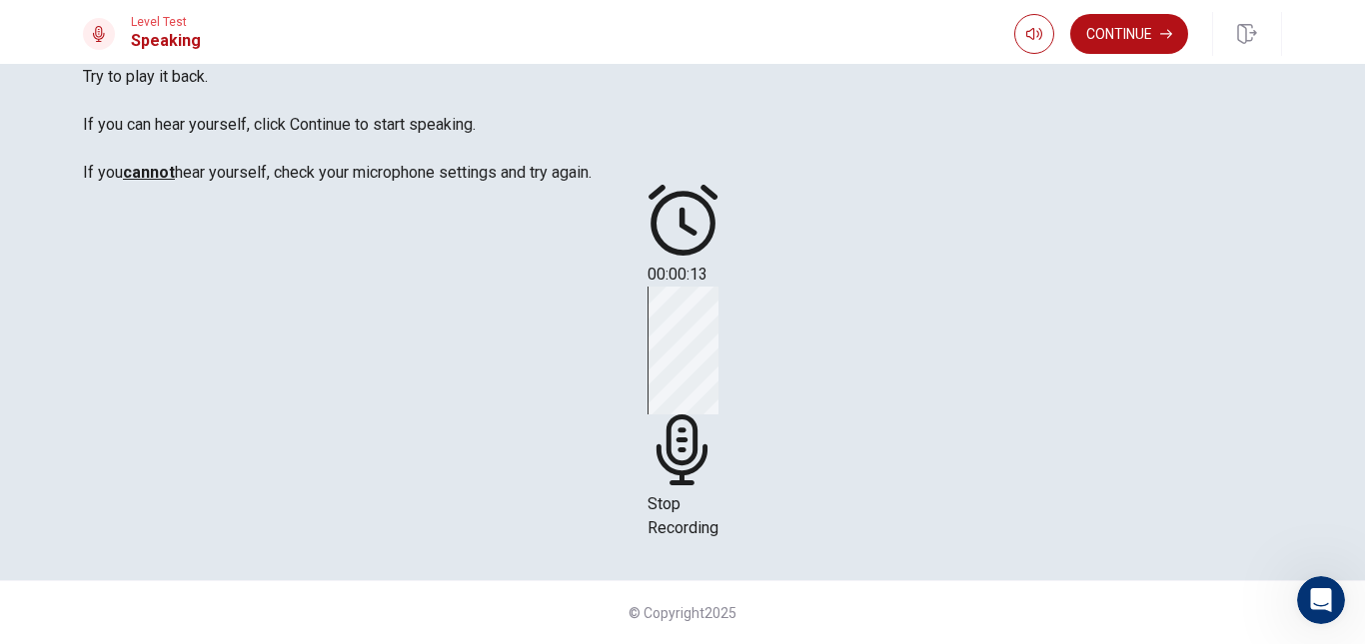
click at [718, 415] on icon at bounding box center [682, 450] width 71 height 71
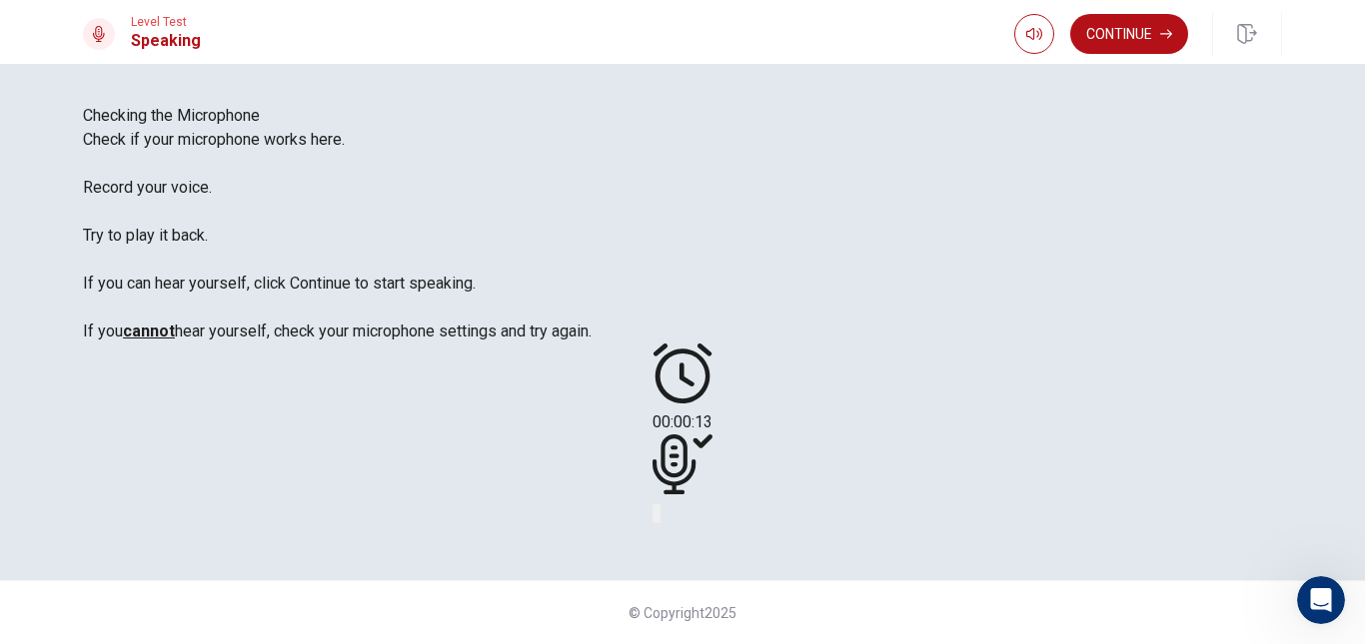
click at [679, 519] on icon "Play Audio" at bounding box center [669, 531] width 19 height 24
click at [660, 505] on button "Play Audio" at bounding box center [658, 514] width 4 height 19
click at [660, 505] on button "Pause Audio" at bounding box center [658, 514] width 4 height 19
click at [1155, 44] on button "Continue" at bounding box center [1129, 34] width 118 height 40
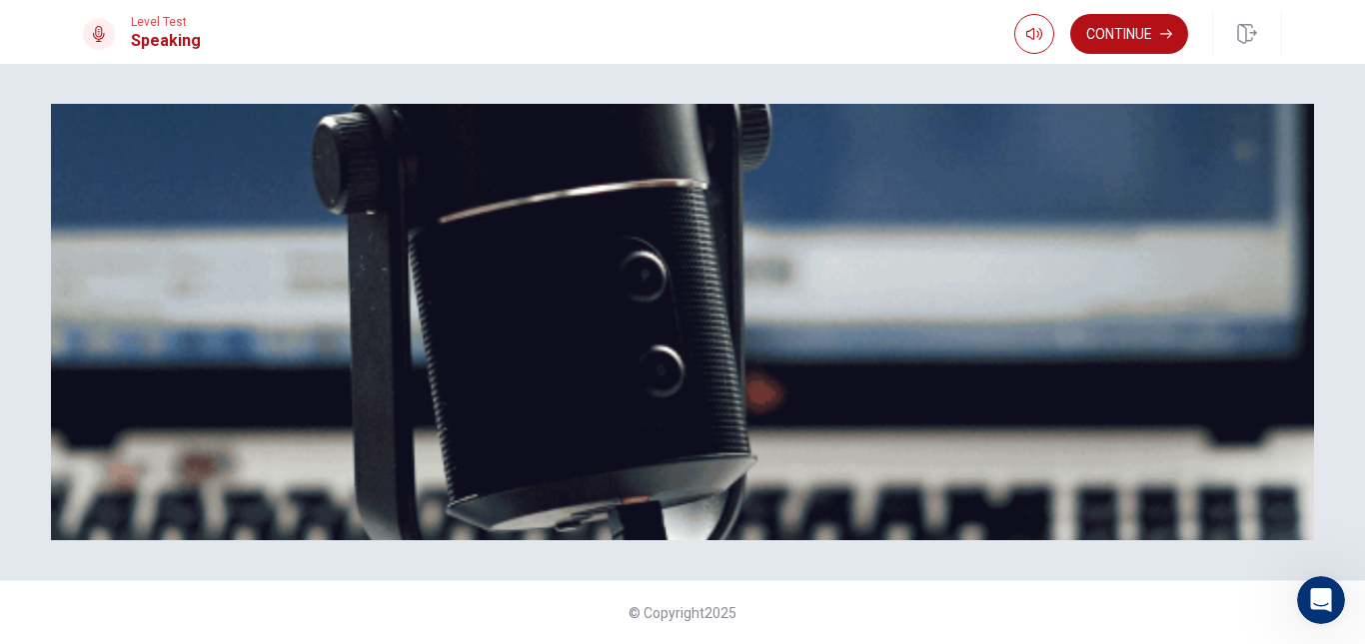
scroll to position [135, 0]
click at [1141, 36] on button "Continue" at bounding box center [1129, 34] width 118 height 40
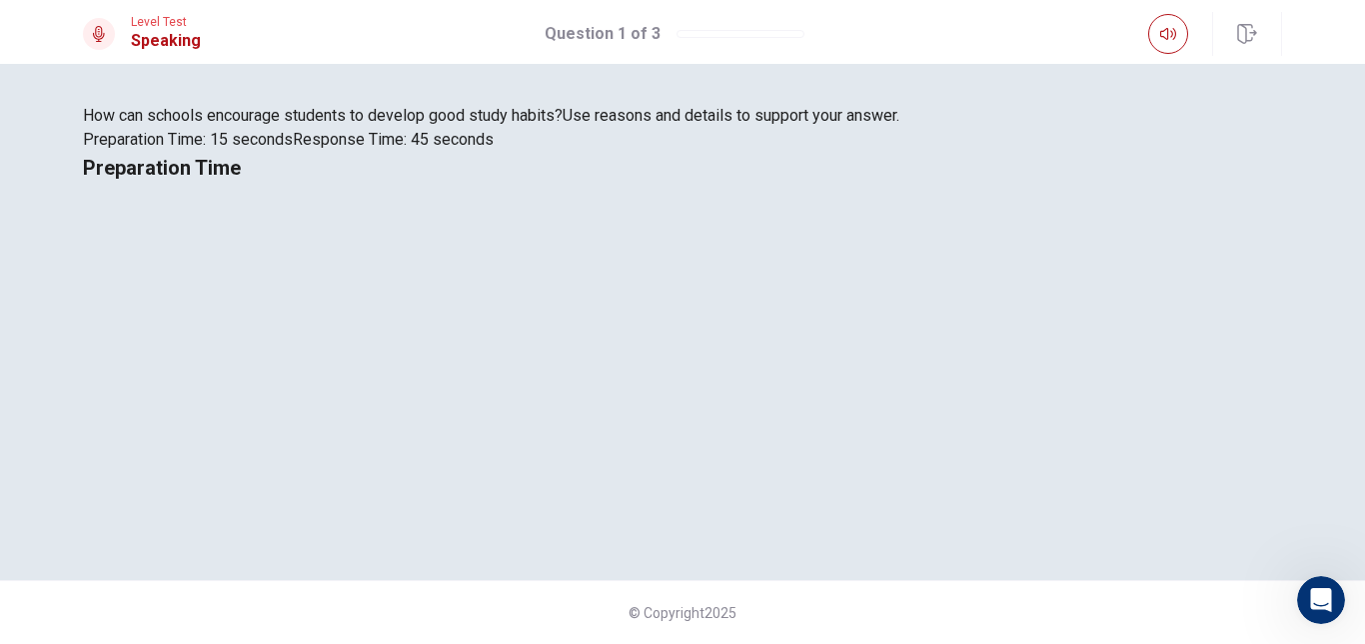
drag, startPoint x: 367, startPoint y: 337, endPoint x: 387, endPoint y: 342, distance: 20.6
click at [379, 125] on span "How can schools encourage students to develop good study habits?" at bounding box center [323, 115] width 480 height 19
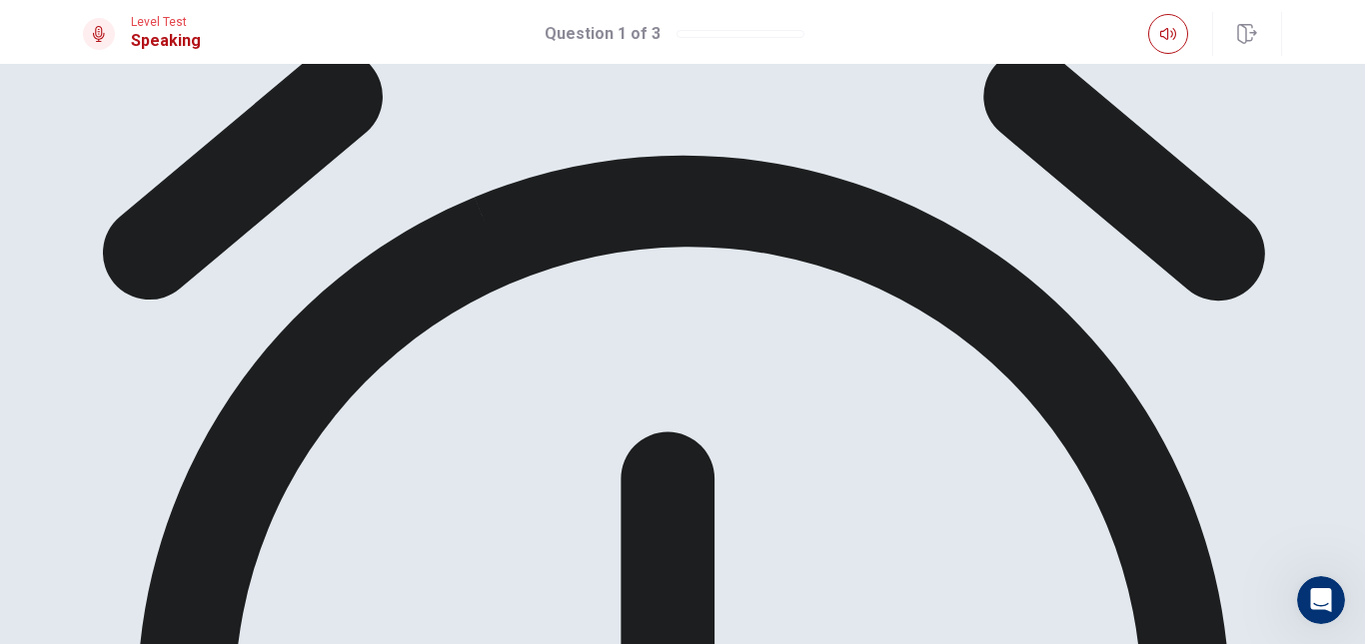
drag, startPoint x: 188, startPoint y: 343, endPoint x: 266, endPoint y: 343, distance: 77.9
drag, startPoint x: 237, startPoint y: 396, endPoint x: 322, endPoint y: 409, distance: 85.9
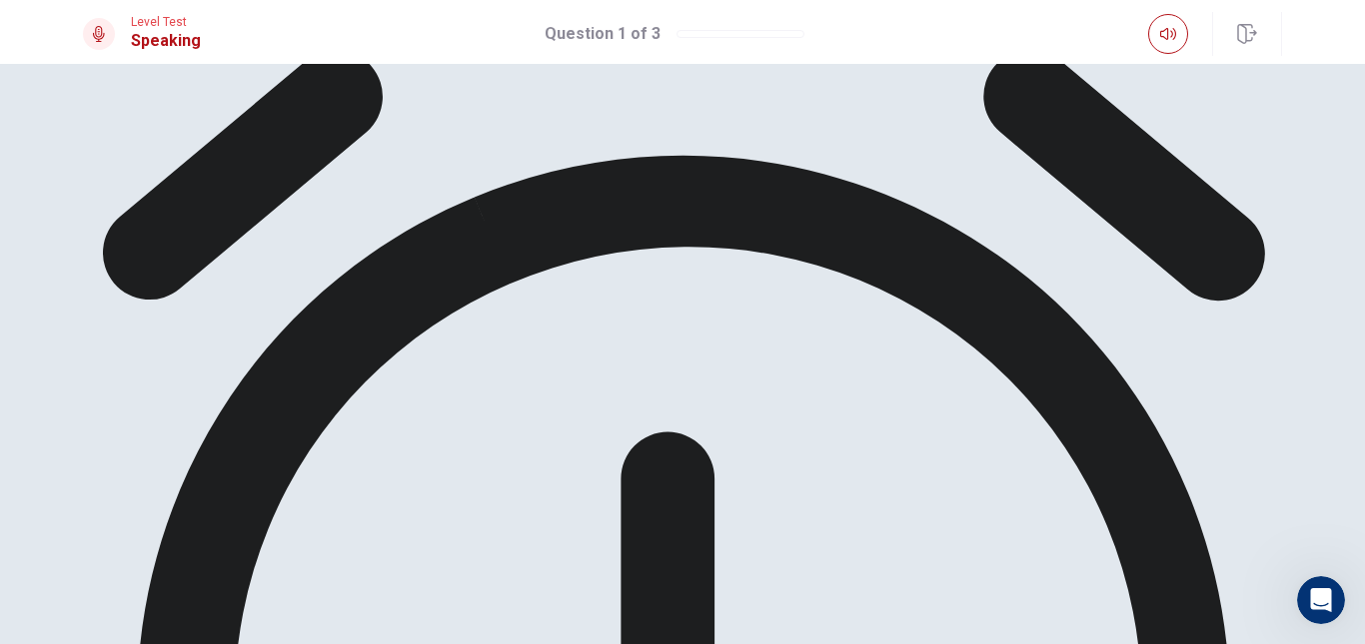
drag, startPoint x: 372, startPoint y: 397, endPoint x: 411, endPoint y: 390, distance: 39.6
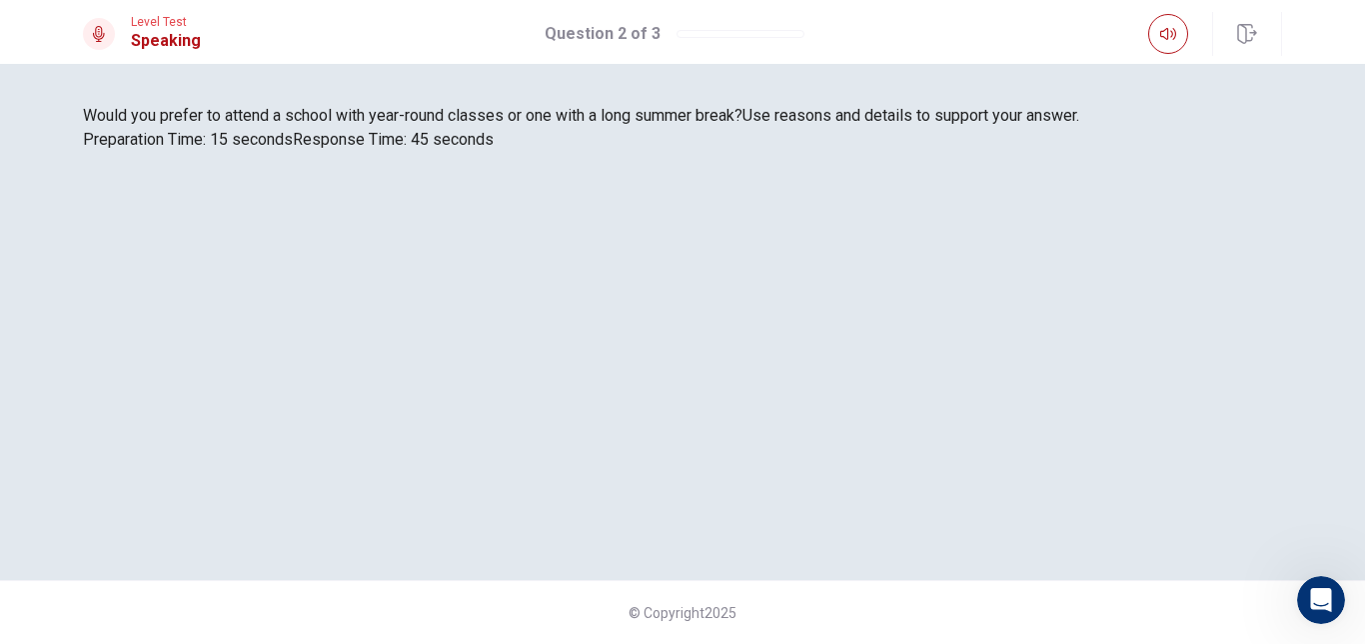
drag, startPoint x: 132, startPoint y: 335, endPoint x: 141, endPoint y: 330, distance: 10.3
click at [133, 152] on div "Would you prefer to attend a school with year-round classes or one with a long …" at bounding box center [682, 128] width 1199 height 48
click at [141, 125] on span "Would you prefer to attend a school with year-round classes or one with a long …" at bounding box center [412, 115] width 659 height 19
drag, startPoint x: 149, startPoint y: 329, endPoint x: 173, endPoint y: 326, distance: 24.2
click at [173, 125] on span "Would you prefer to attend a school with year-round classes or one with a long …" at bounding box center [412, 115] width 659 height 19
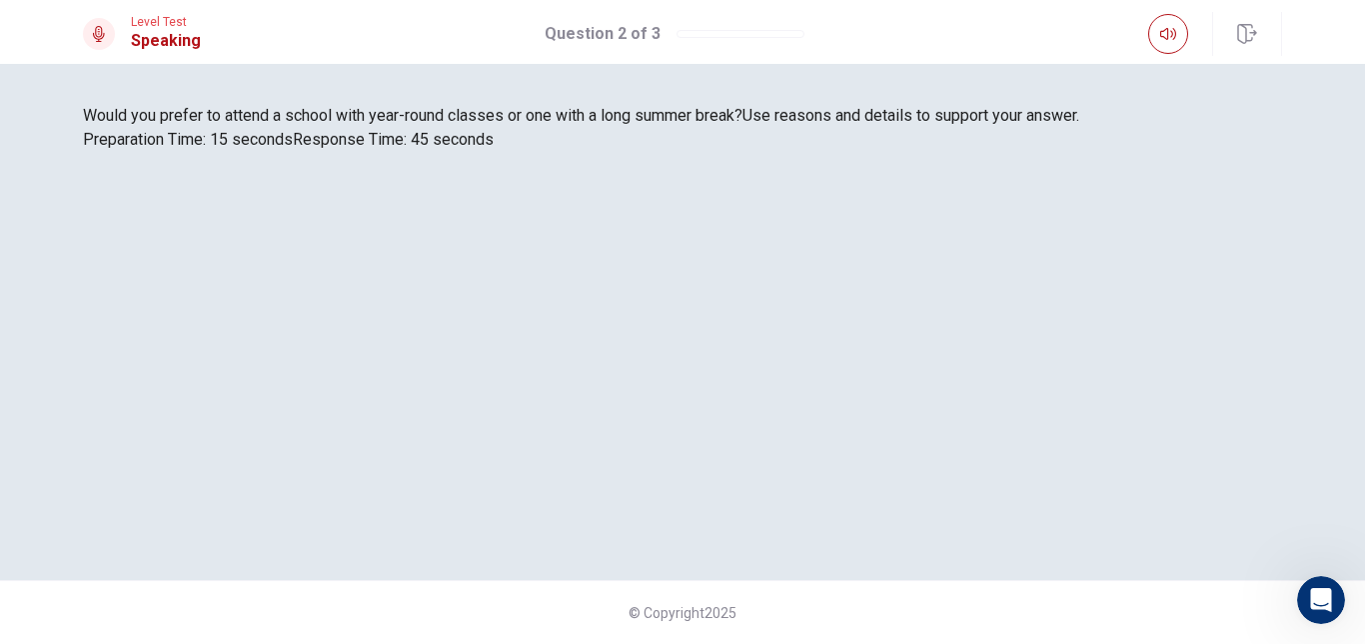
drag, startPoint x: 266, startPoint y: 326, endPoint x: 288, endPoint y: 326, distance: 22.0
click at [288, 125] on span "Would you prefer to attend a school with year-round classes or one with a long …" at bounding box center [412, 115] width 659 height 19
drag, startPoint x: 388, startPoint y: 328, endPoint x: 435, endPoint y: 330, distance: 47.0
click at [391, 125] on span "Would you prefer to attend a school with year-round classes or one with a long …" at bounding box center [412, 115] width 659 height 19
click at [437, 125] on span "Would you prefer to attend a school with year-round classes or one with a long …" at bounding box center [412, 115] width 659 height 19
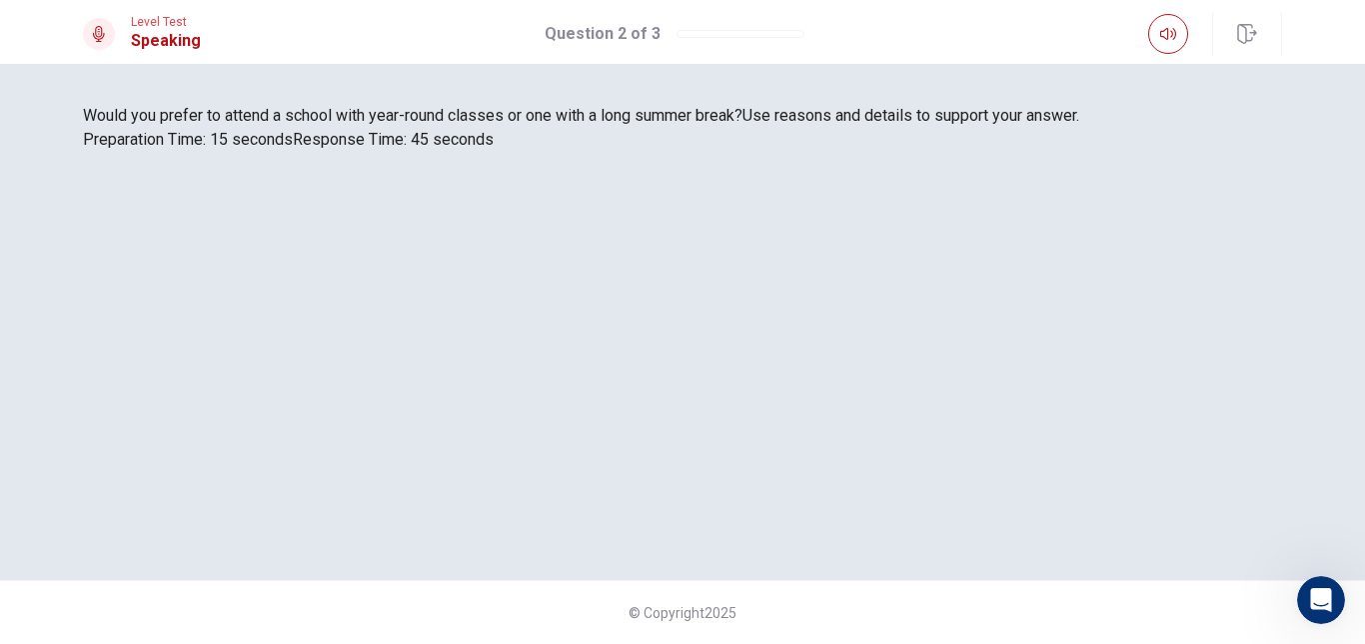
drag, startPoint x: 162, startPoint y: 337, endPoint x: 325, endPoint y: 325, distance: 163.3
click at [288, 125] on span "Would you prefer to attend a school with year-round classes or one with a long …" at bounding box center [412, 115] width 659 height 19
click at [383, 125] on span "Would you prefer to attend a school with year-round classes or one with a long …" at bounding box center [412, 115] width 659 height 19
drag, startPoint x: 477, startPoint y: 328, endPoint x: 555, endPoint y: 334, distance: 79.2
click at [542, 125] on span "Would you prefer to attend a school with year-round classes or one with a long …" at bounding box center [412, 115] width 659 height 19
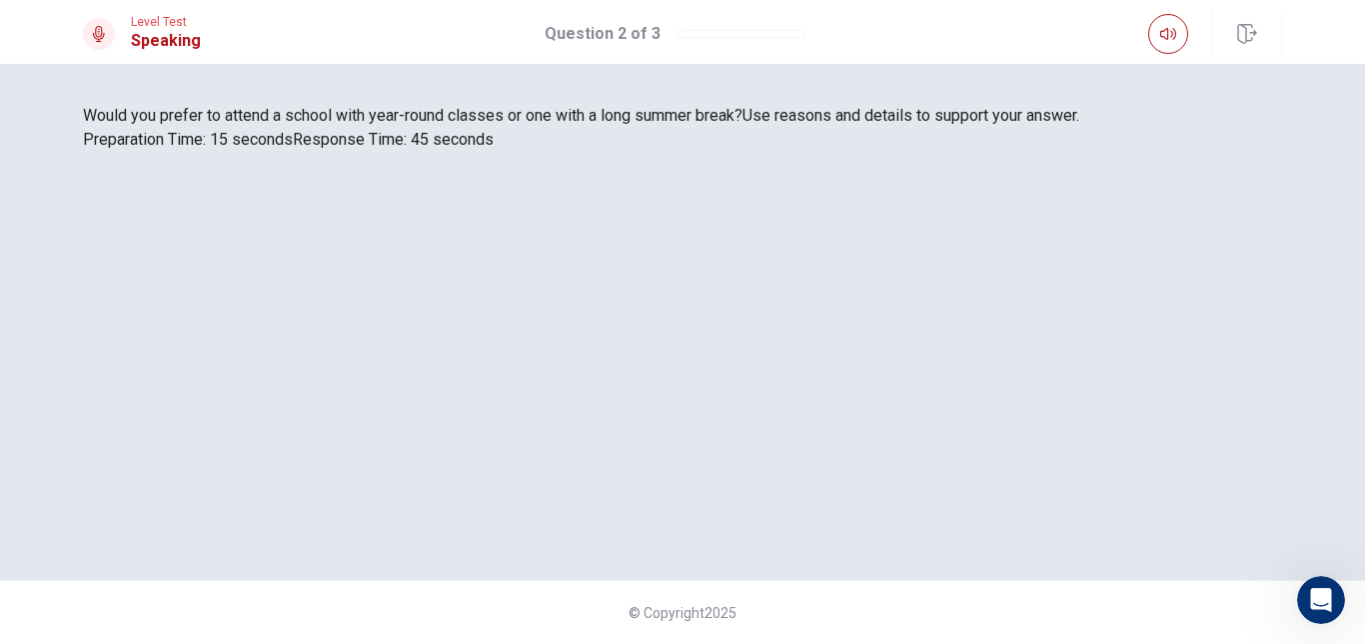
click at [574, 125] on span "Would you prefer to attend a school with year-round classes or one with a long …" at bounding box center [412, 115] width 659 height 19
click at [481, 125] on span "Would you prefer to attend a school with year-round classes or one with a long …" at bounding box center [412, 115] width 659 height 19
click at [437, 125] on span "Would you prefer to attend a school with year-round classes or one with a long …" at bounding box center [412, 115] width 659 height 19
drag, startPoint x: 436, startPoint y: 337, endPoint x: 448, endPoint y: 337, distance: 12.0
click at [440, 125] on span "Would you prefer to attend a school with year-round classes or one with a long …" at bounding box center [412, 115] width 659 height 19
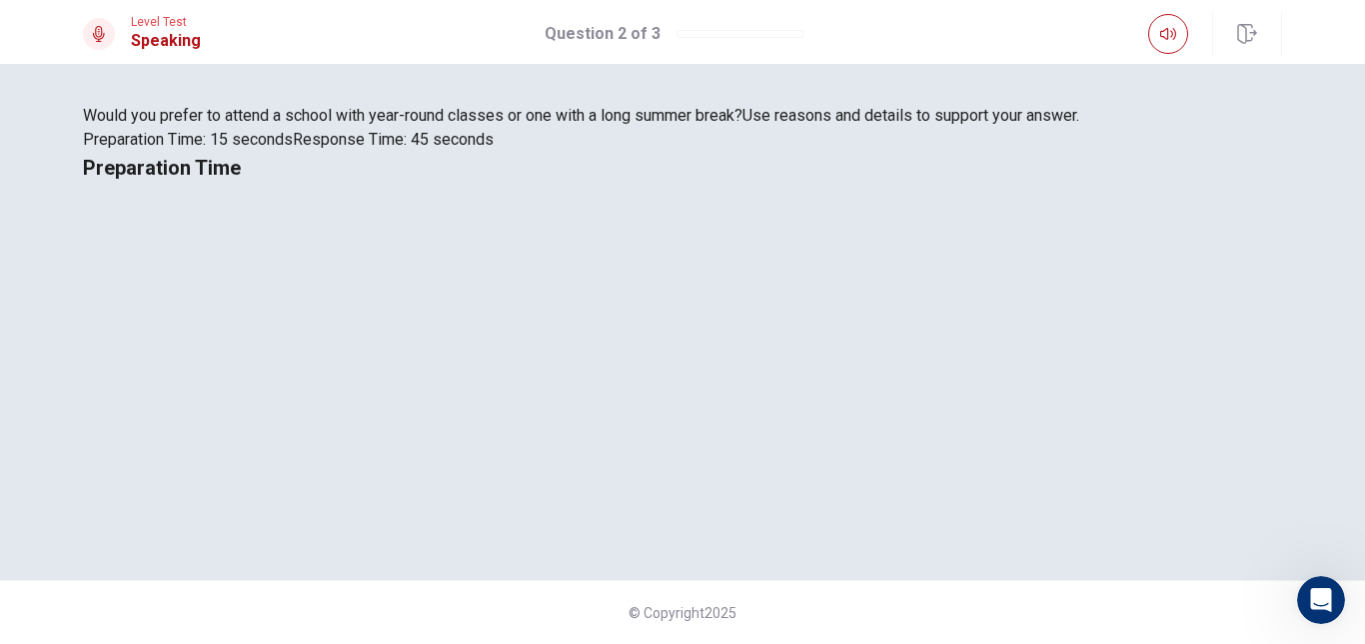
drag, startPoint x: 481, startPoint y: 337, endPoint x: 546, endPoint y: 337, distance: 64.9
click at [496, 125] on span "Would you prefer to attend a school with year-round classes or one with a long …" at bounding box center [412, 115] width 659 height 19
click at [551, 125] on span "Would you prefer to attend a school with year-round classes or one with a long …" at bounding box center [412, 115] width 659 height 19
drag, startPoint x: 184, startPoint y: 356, endPoint x: 258, endPoint y: 334, distance: 77.1
click at [246, 125] on span "Would you prefer to attend a school with year-round classes or one with a long …" at bounding box center [412, 115] width 659 height 19
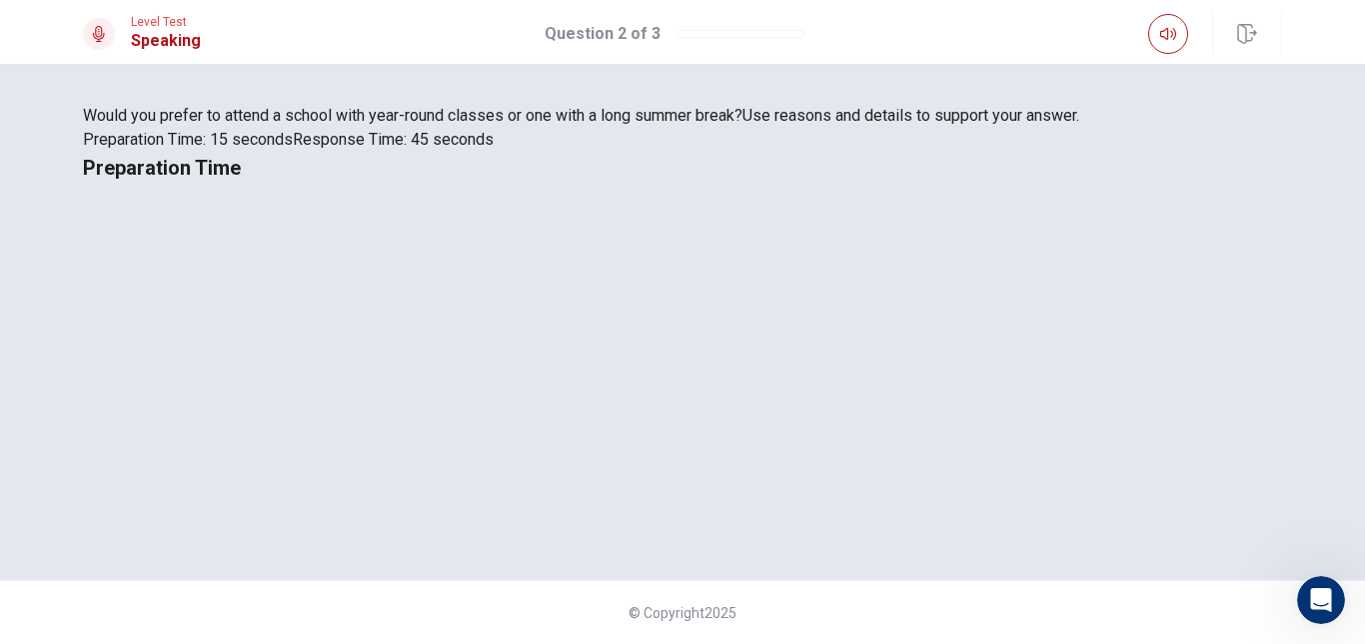
click at [402, 125] on span "Would you prefer to attend a school with year-round classes or one with a long …" at bounding box center [412, 115] width 659 height 19
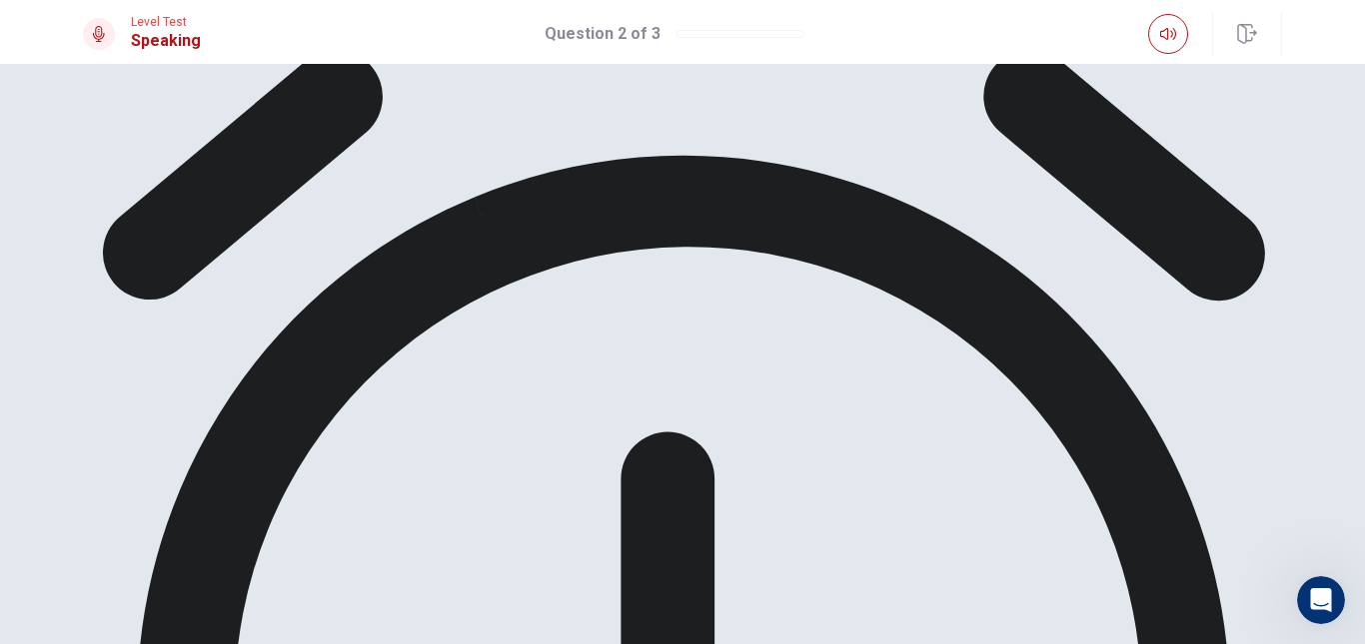
drag, startPoint x: 187, startPoint y: 339, endPoint x: 228, endPoint y: 336, distance: 41.1
drag, startPoint x: 230, startPoint y: 336, endPoint x: 328, endPoint y: 336, distance: 97.9
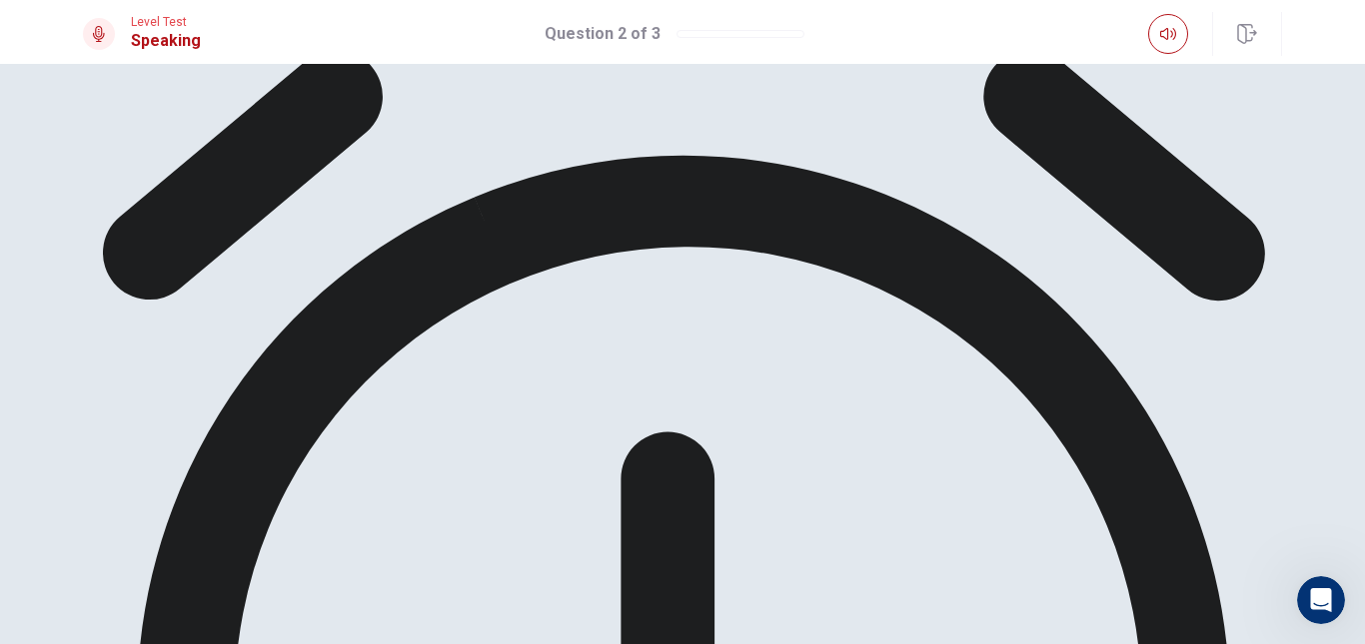
drag, startPoint x: 457, startPoint y: 326, endPoint x: 510, endPoint y: 334, distance: 53.6
drag, startPoint x: 501, startPoint y: 337, endPoint x: 484, endPoint y: 340, distance: 17.2
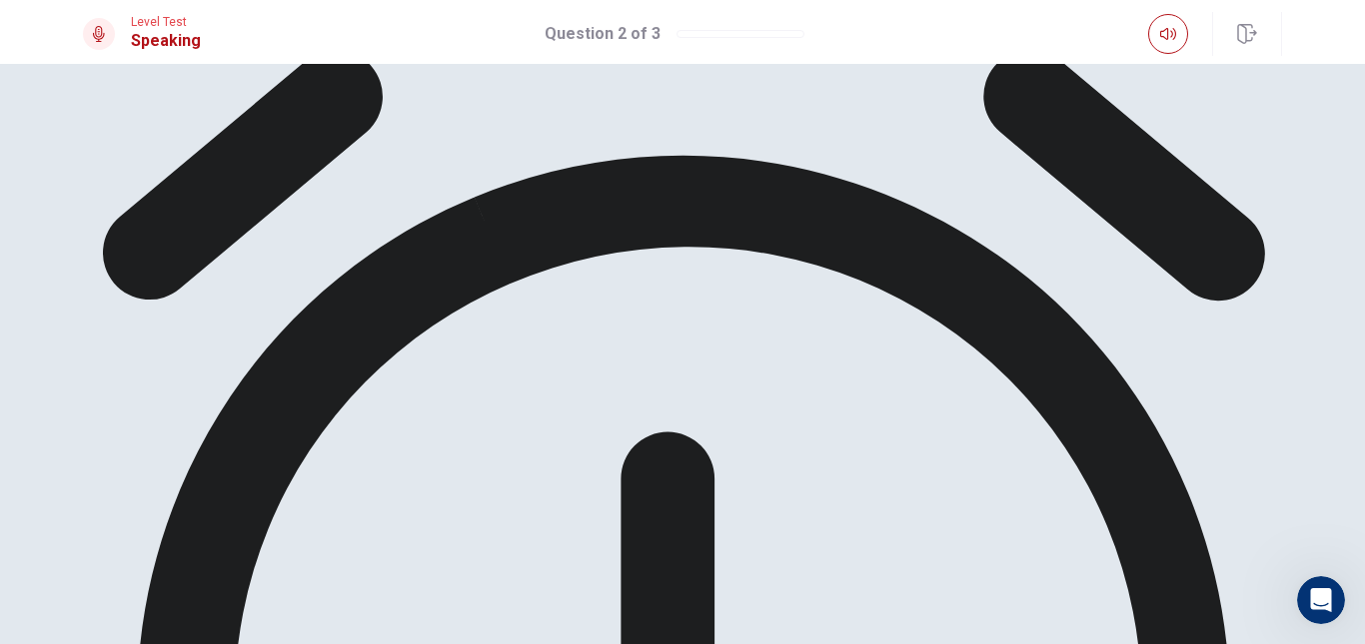
drag, startPoint x: 418, startPoint y: 411, endPoint x: 451, endPoint y: 397, distance: 35.8
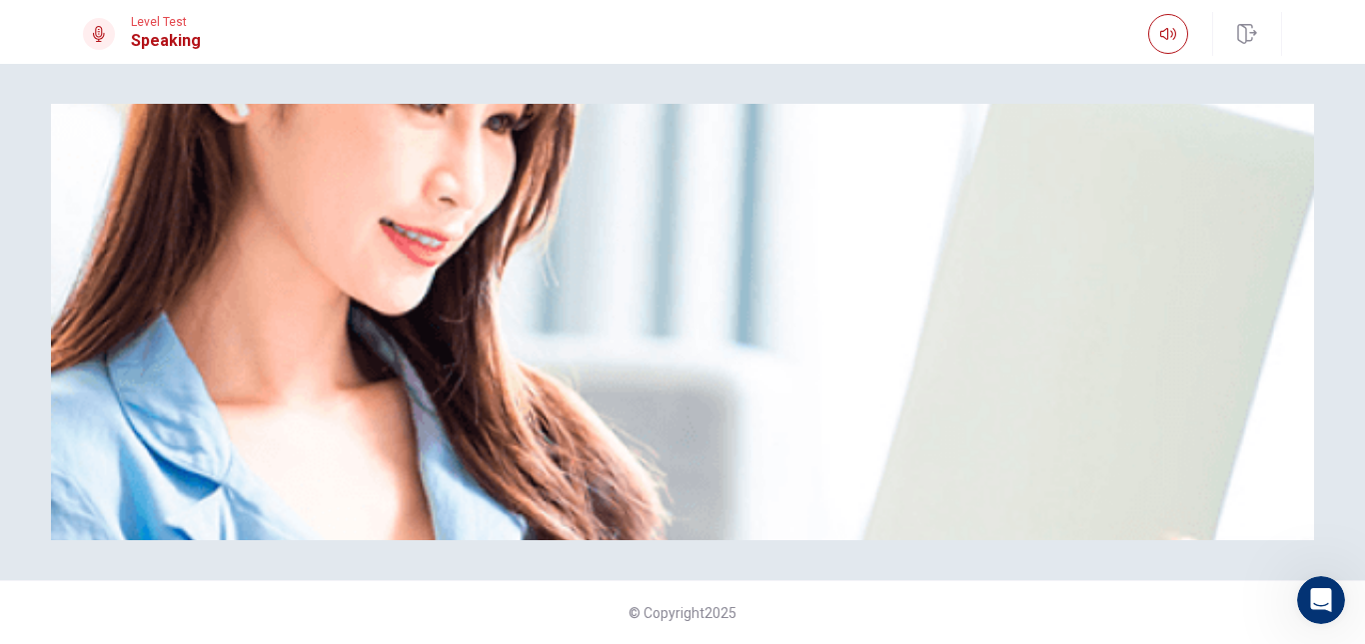
click at [1237, 410] on div "Please Listen Carefully" at bounding box center [682, 322] width 1263 height 437
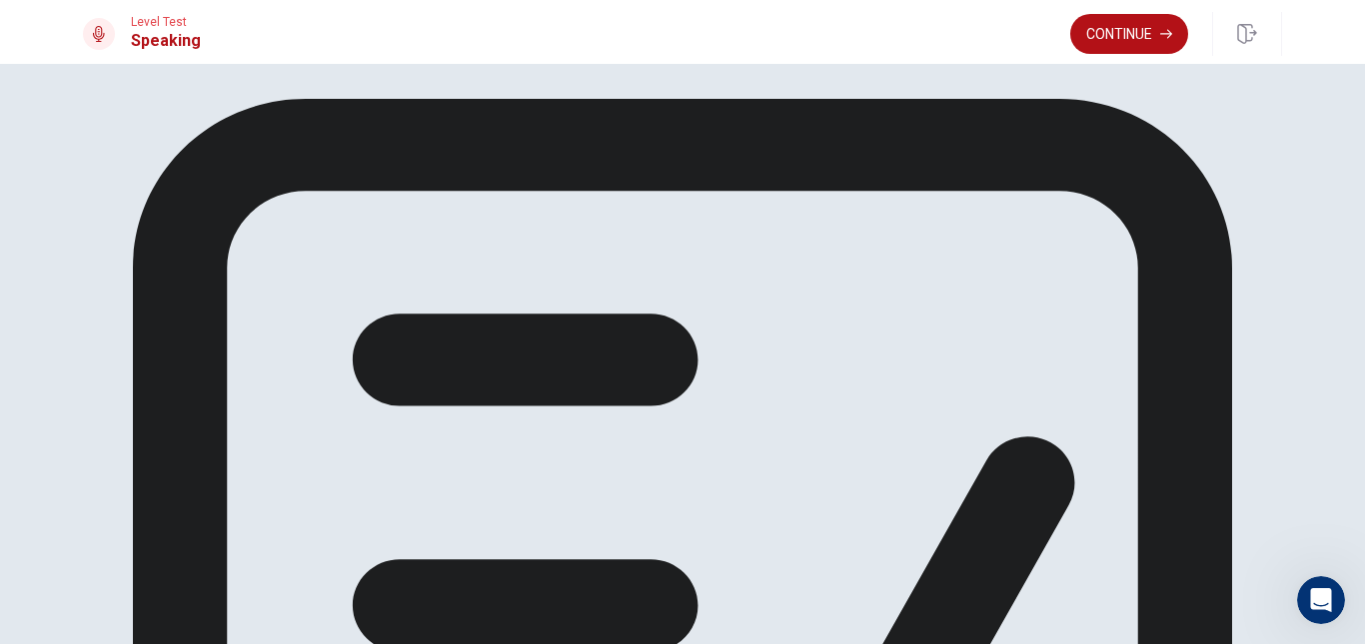
scroll to position [0, 0]
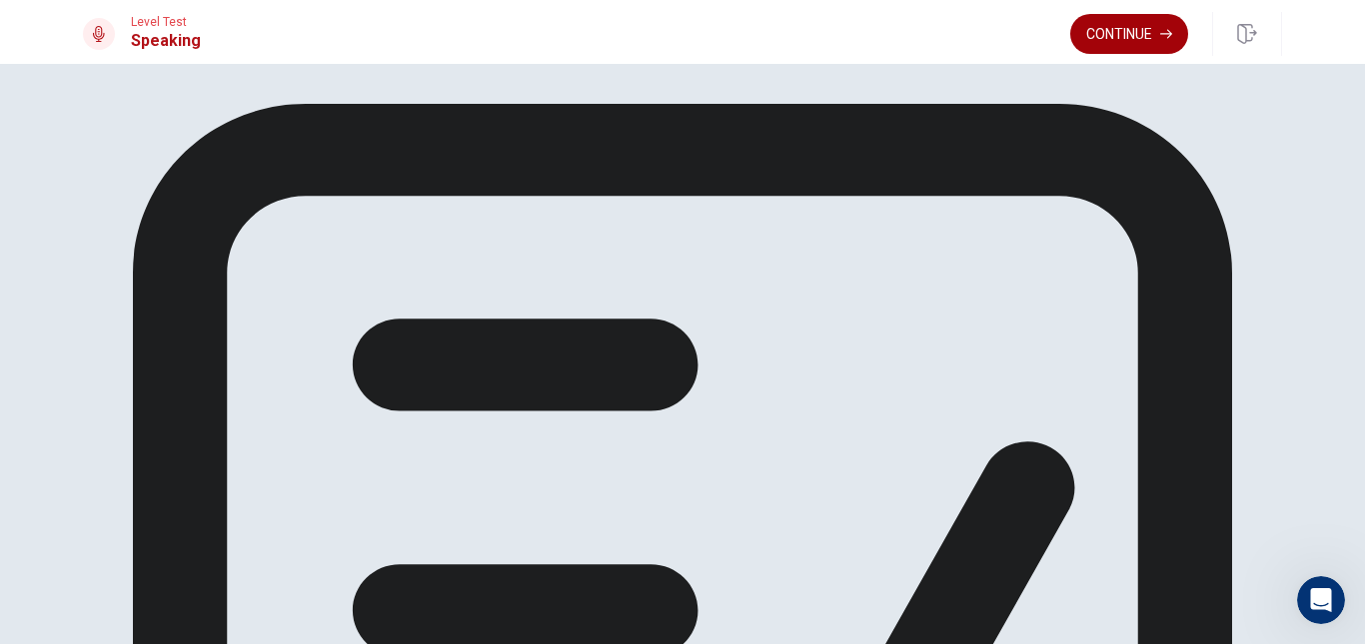
click at [1153, 21] on button "Continue" at bounding box center [1129, 34] width 118 height 40
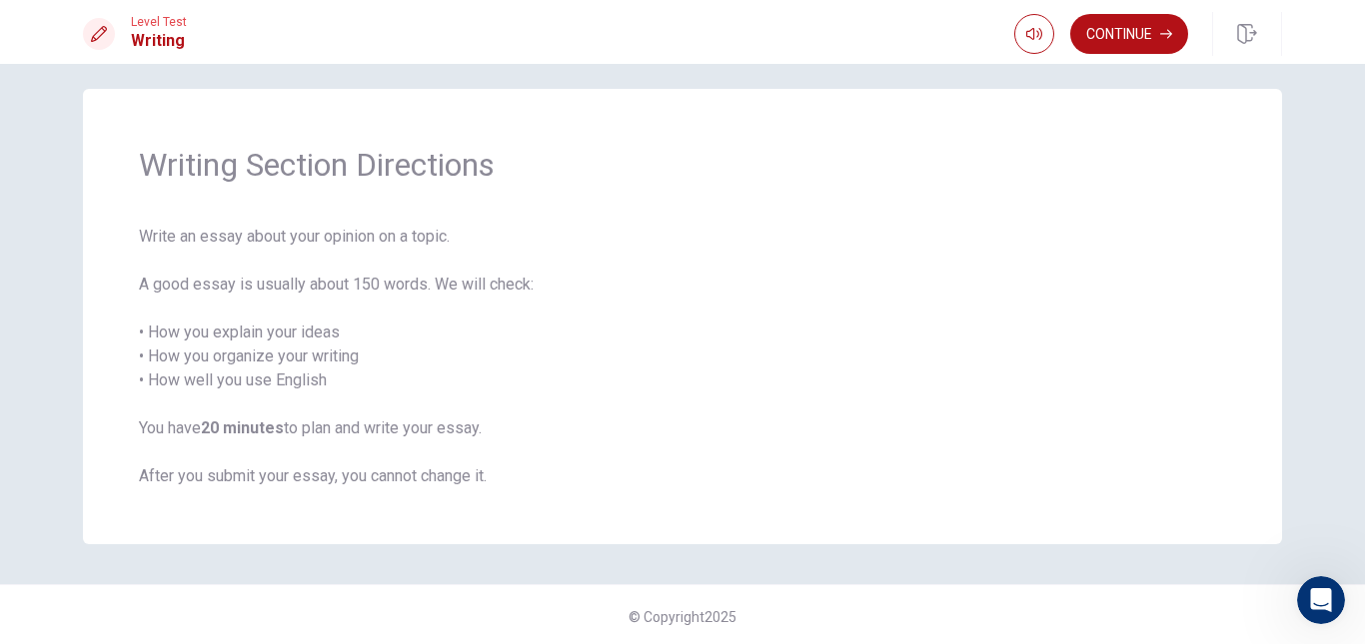
scroll to position [19, 0]
click at [1128, 53] on button "Continue" at bounding box center [1129, 34] width 118 height 40
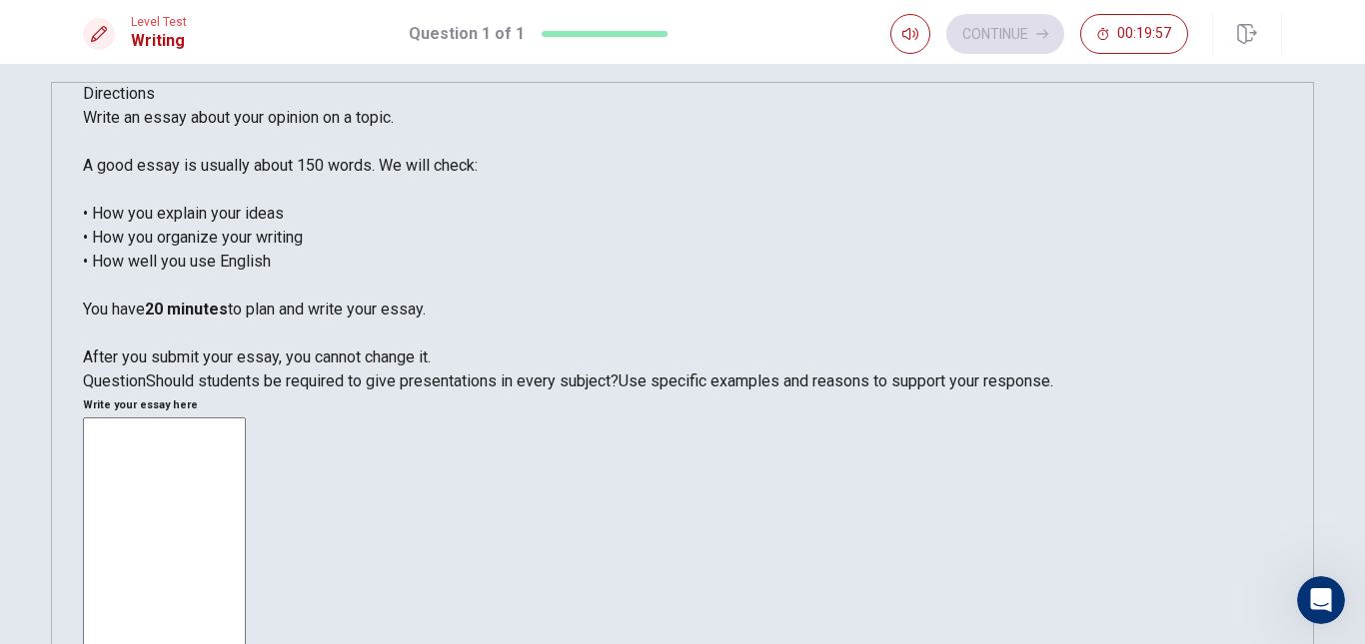
scroll to position [0, 0]
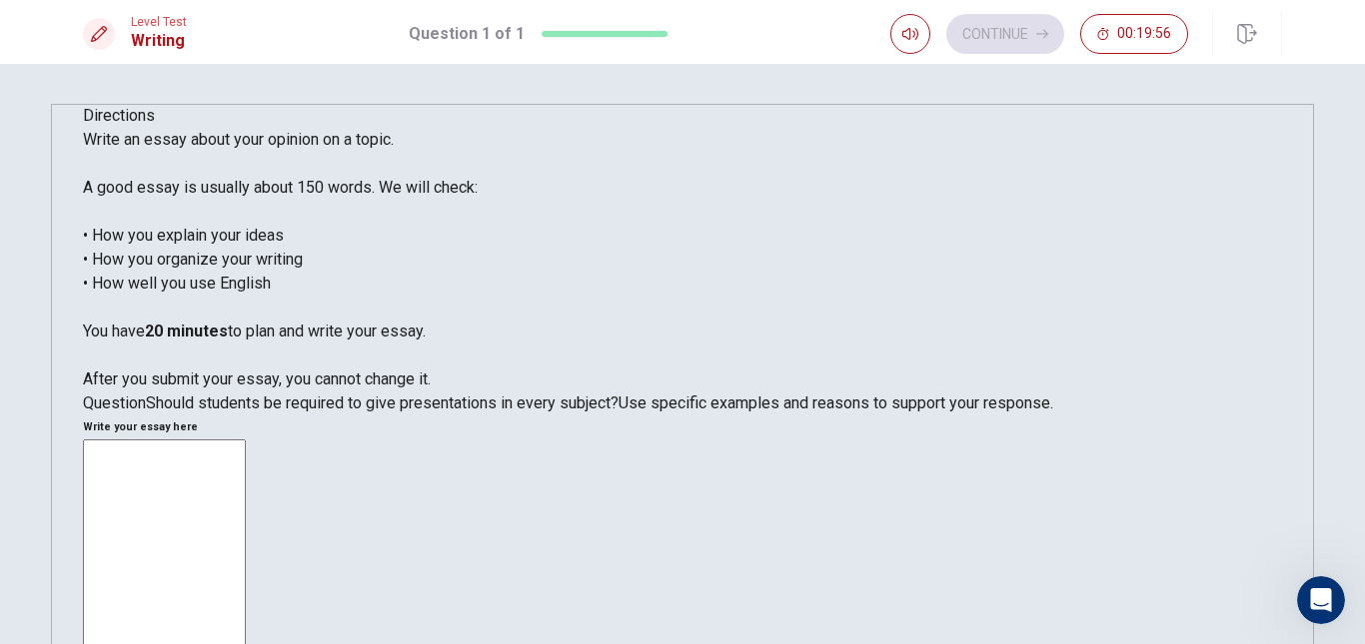
click at [646, 217] on div "Directions Write an essay about your opinion on a topic. A good essay is usuall…" at bounding box center [682, 260] width 1199 height 312
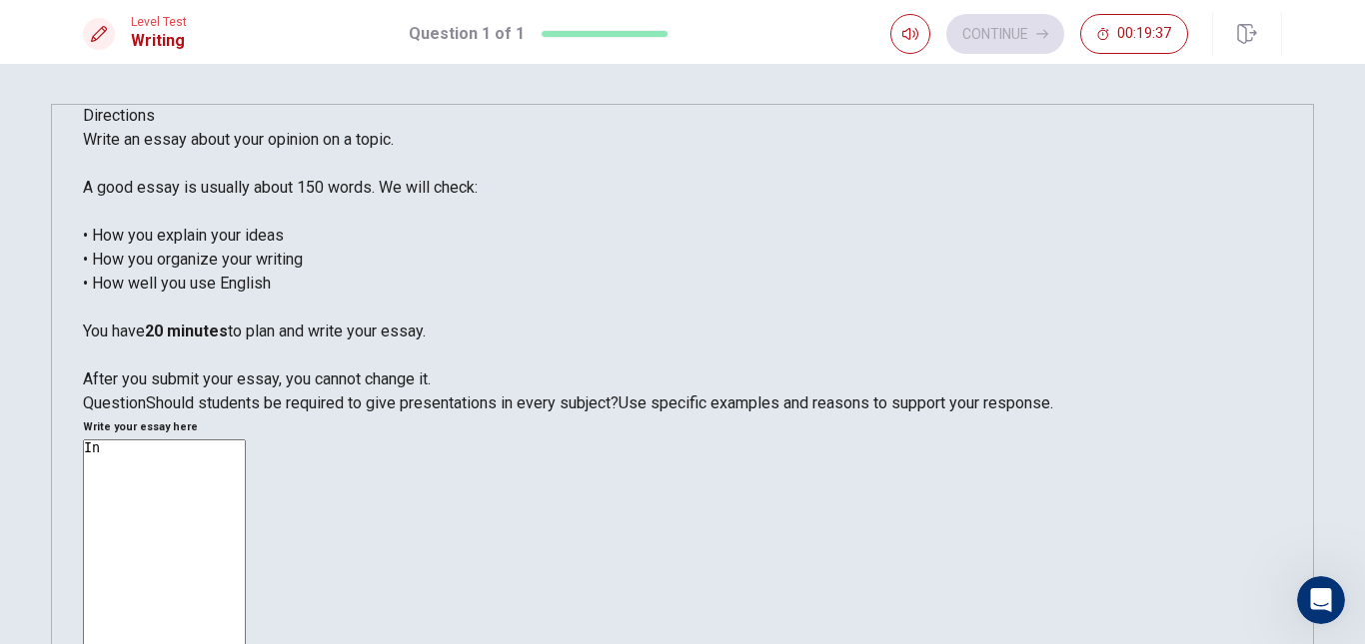
type textarea "I"
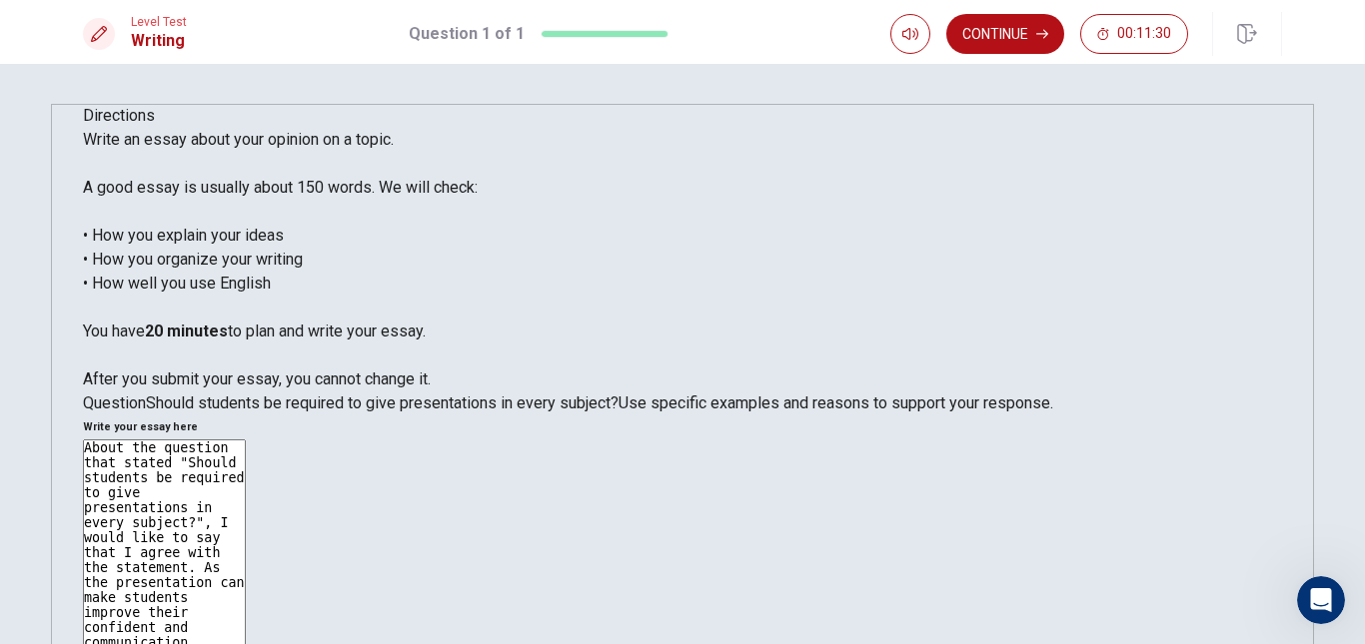
type textarea "About the question that stated "Should students be required to give presentatio…"
click at [1320, 483] on div "Directions Write an essay about your opinion on a topic. A good essay is usuall…" at bounding box center [682, 354] width 1365 height 580
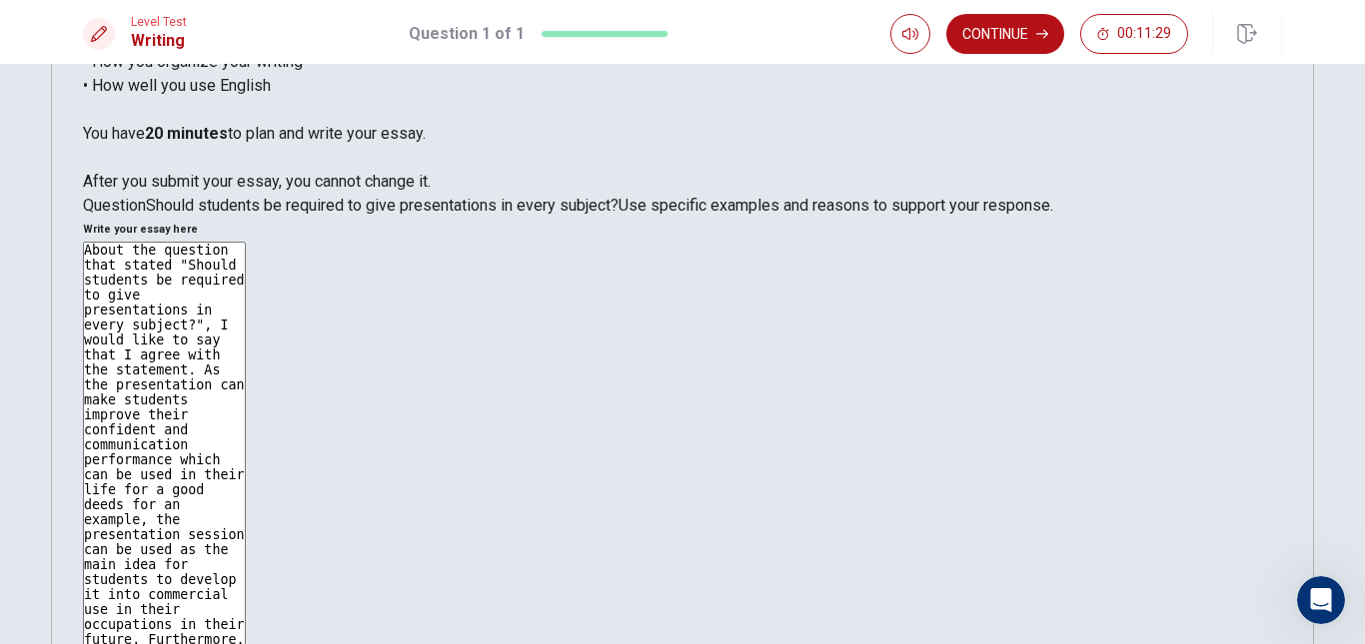
scroll to position [200, 0]
click at [1280, 345] on div "Directions Write an essay about your opinion on a topic. A good essay is usuall…" at bounding box center [682, 363] width 1263 height 919
click at [1008, 23] on button "Continue" at bounding box center [1005, 34] width 118 height 40
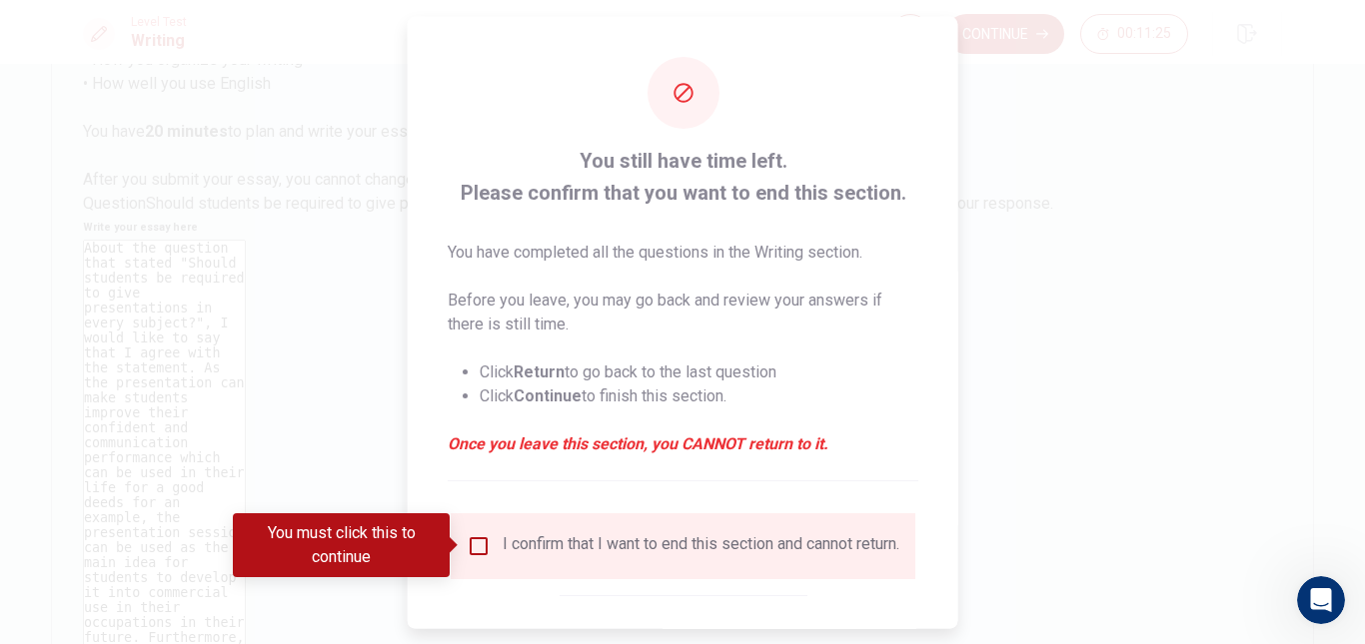
click at [1257, 345] on div at bounding box center [682, 322] width 1365 height 644
click at [1240, 329] on div at bounding box center [682, 322] width 1365 height 644
click at [493, 541] on div "I confirm that I want to end this section and cannot return." at bounding box center [683, 546] width 433 height 24
click at [482, 544] on input "You must click this to continue" at bounding box center [479, 546] width 24 height 24
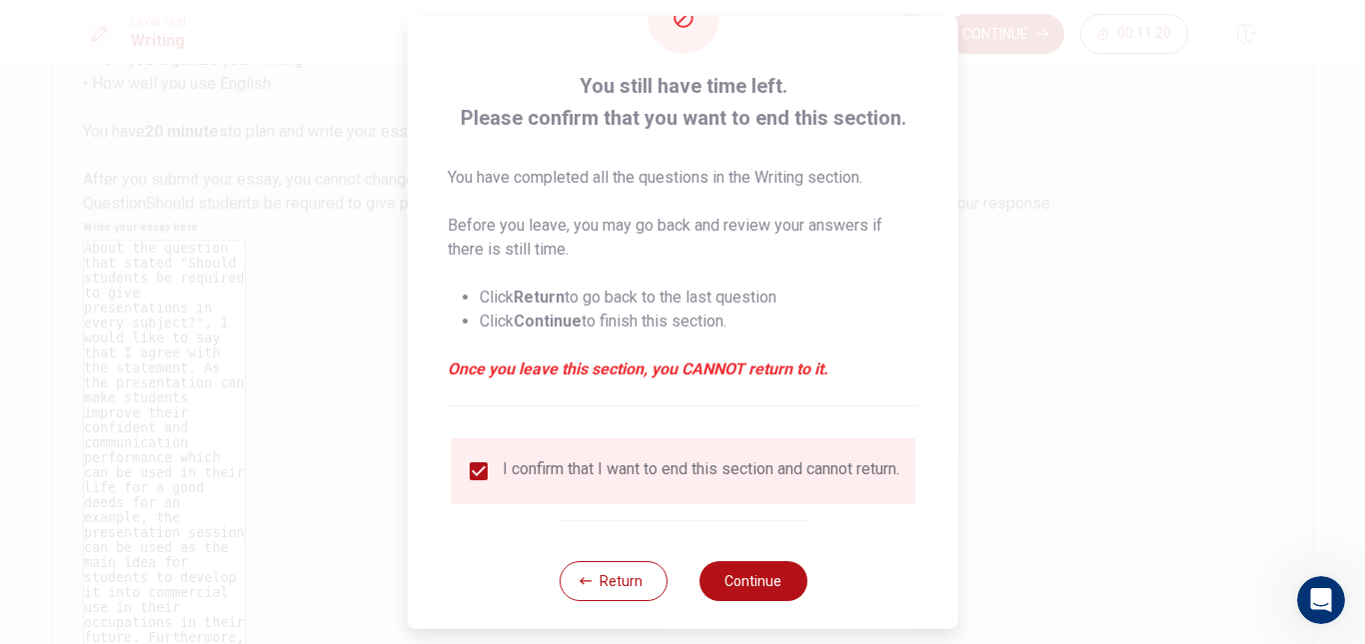
scroll to position [101, 0]
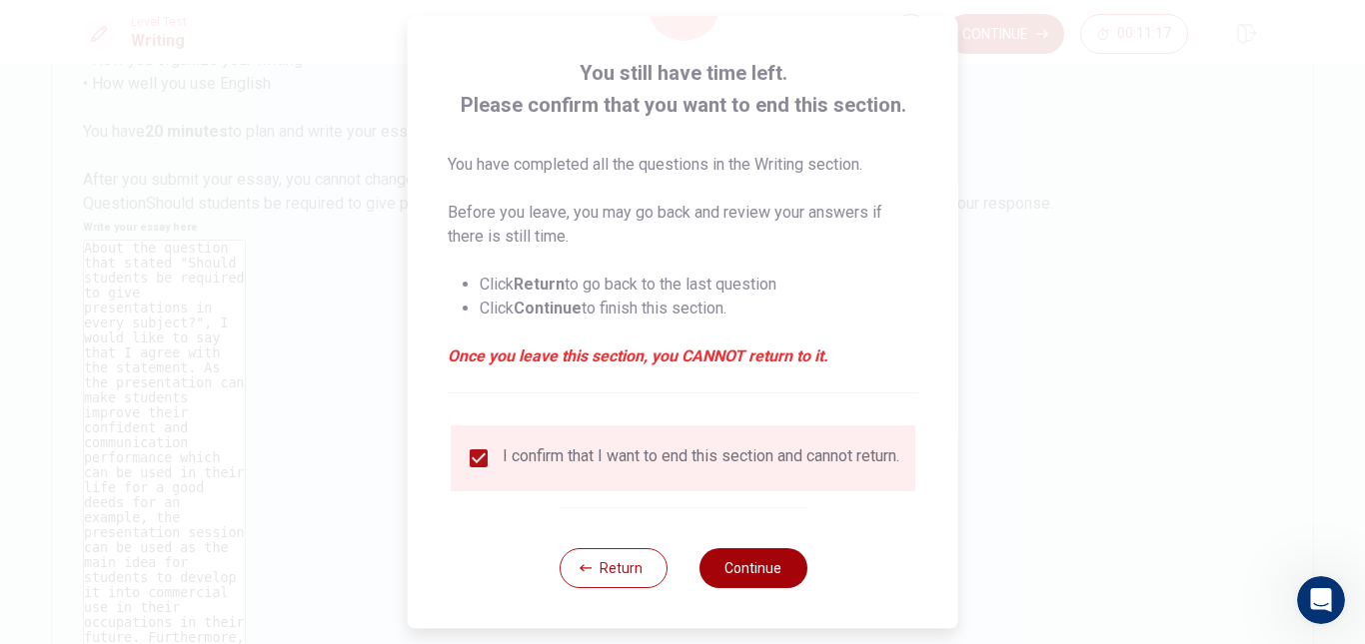
click at [760, 570] on button "Continue" at bounding box center [752, 569] width 108 height 40
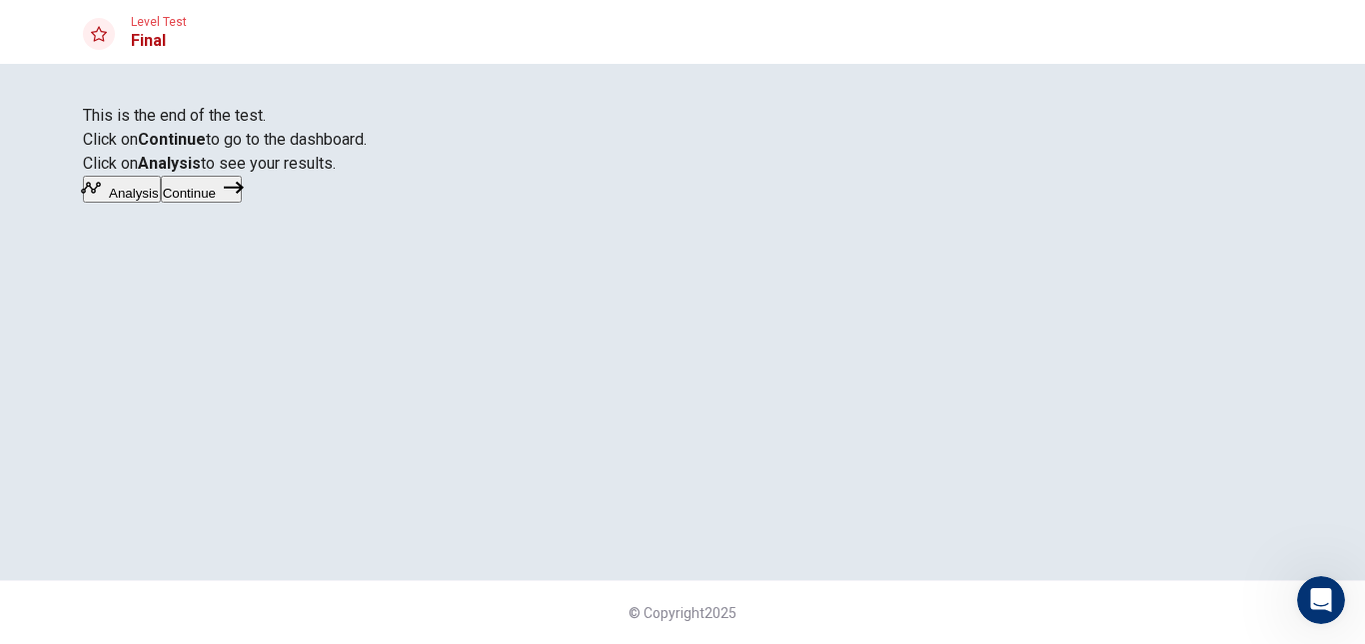
scroll to position [83, 0]
click at [872, 545] on div "This is the end of the test. Click on Continue to go to the dashboard. Click on…" at bounding box center [682, 354] width 1365 height 580
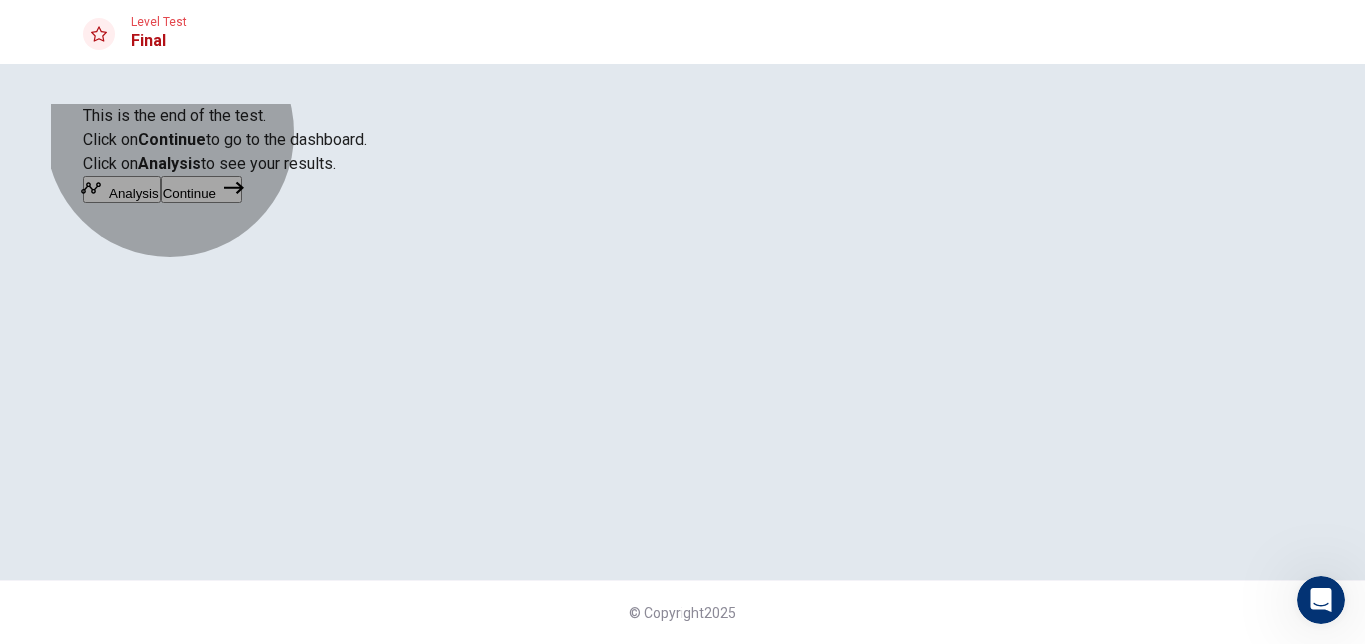
click at [161, 203] on button "Analysis" at bounding box center [122, 189] width 78 height 27
